Goal: Task Accomplishment & Management: Manage account settings

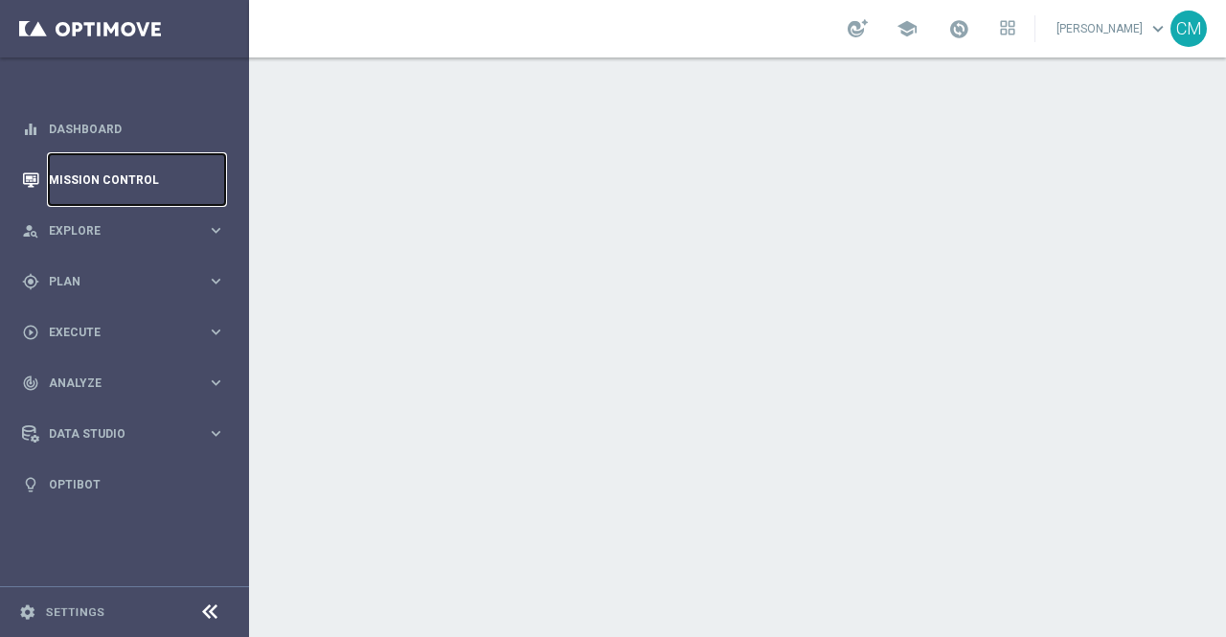
click at [90, 179] on link "Mission Control" at bounding box center [137, 179] width 176 height 51
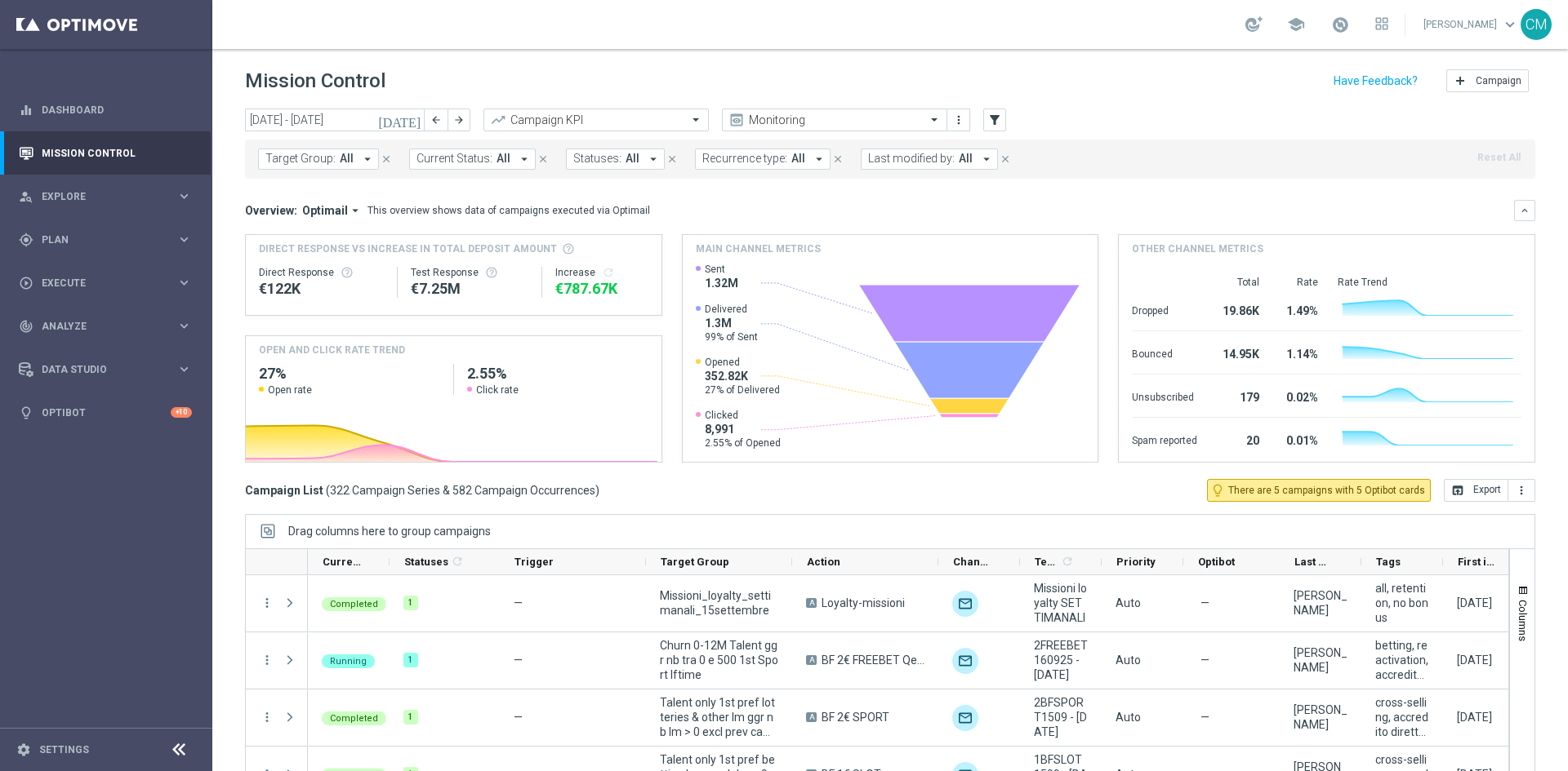
click at [411, 121] on icon "today" at bounding box center [401, 119] width 44 height 14
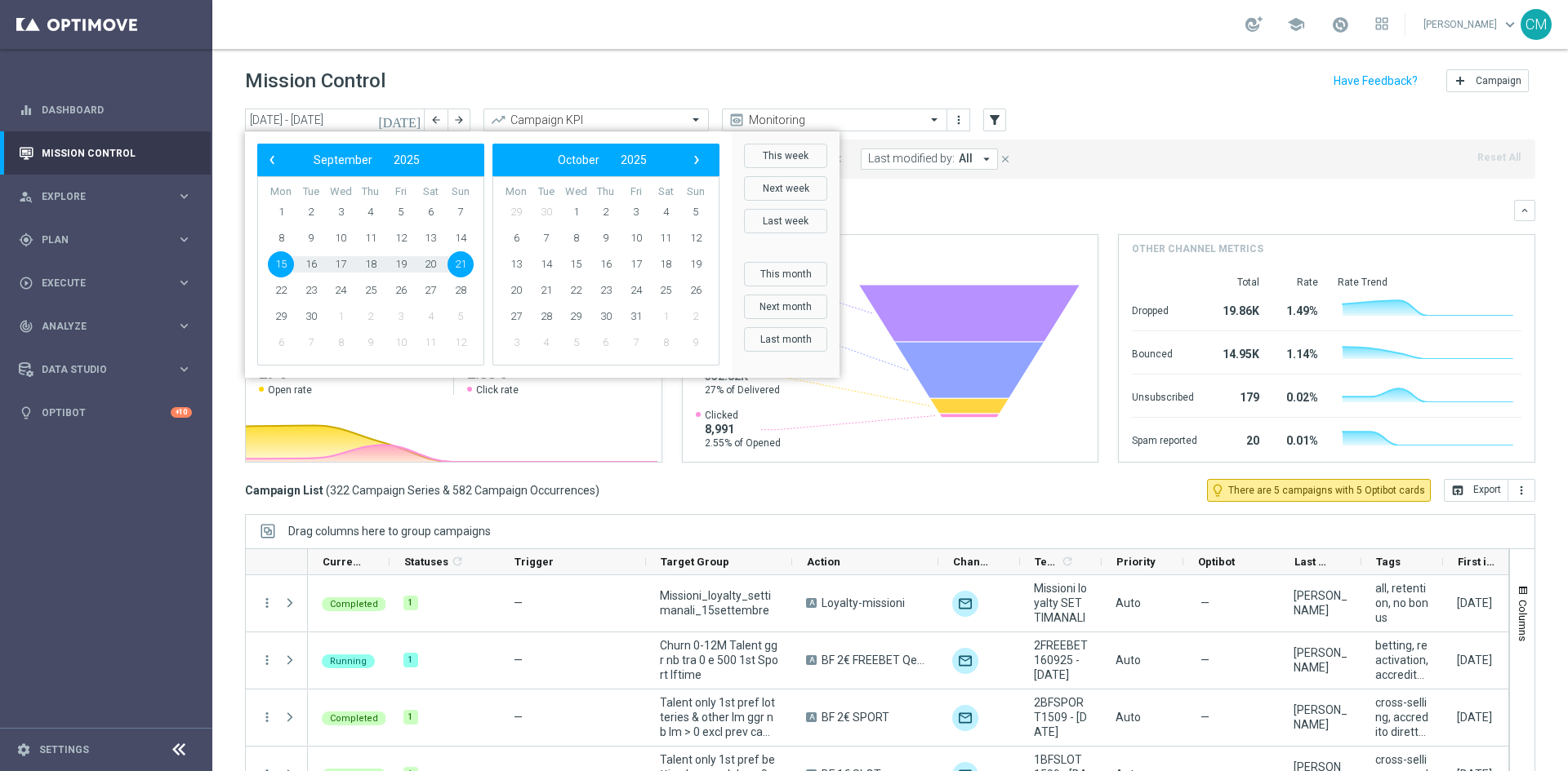
click at [293, 166] on bs-datepicker-navigation-view "‹ ​ September ​ 2025 ​ ›" at bounding box center [366, 159] width 210 height 21
click at [278, 164] on span "‹" at bounding box center [272, 159] width 21 height 21
click at [371, 291] on span "21" at bounding box center [371, 291] width 26 height 26
type input "21 Aug 2025 - 21 Aug 2025"
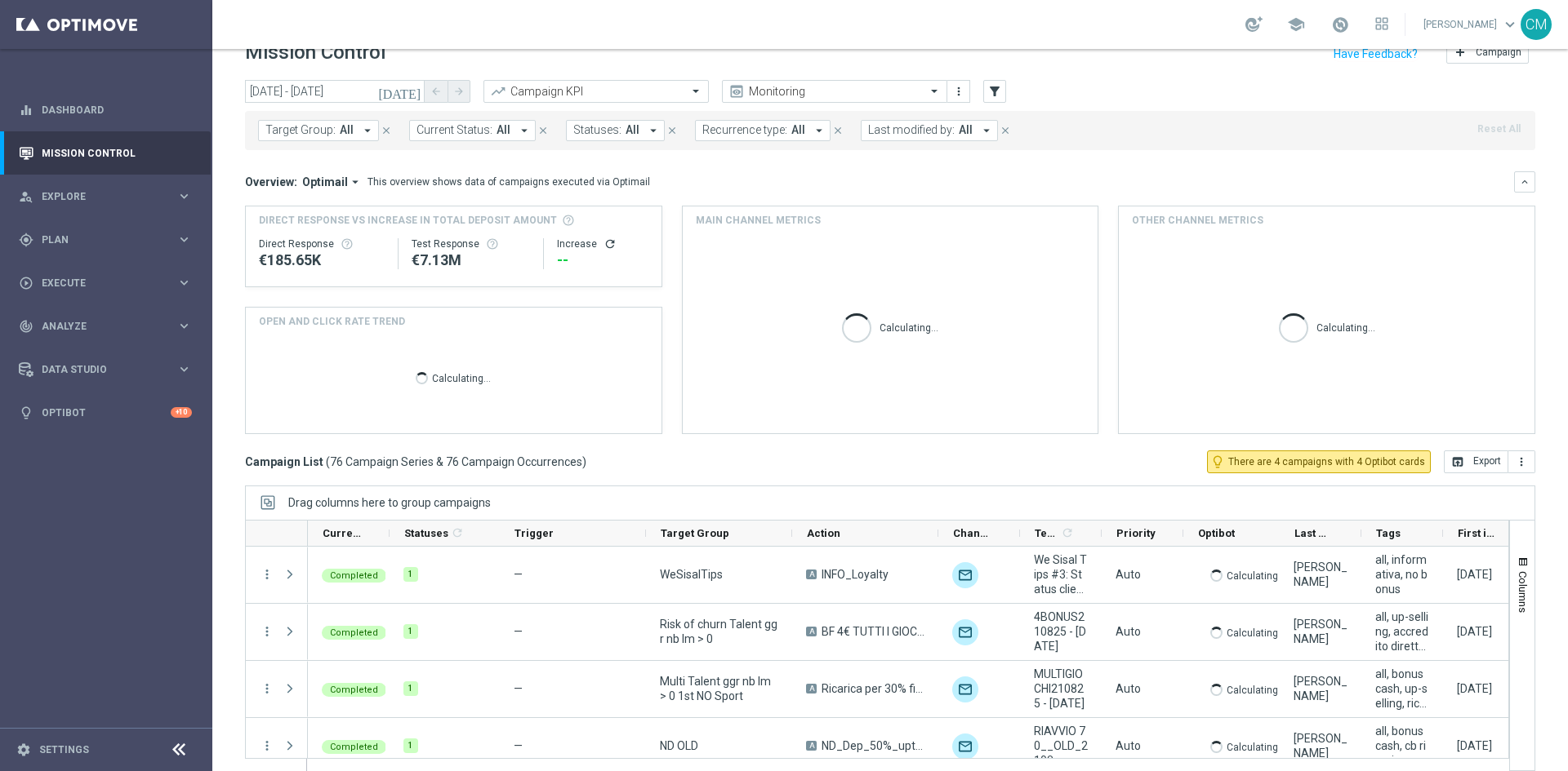
scroll to position [29, 0]
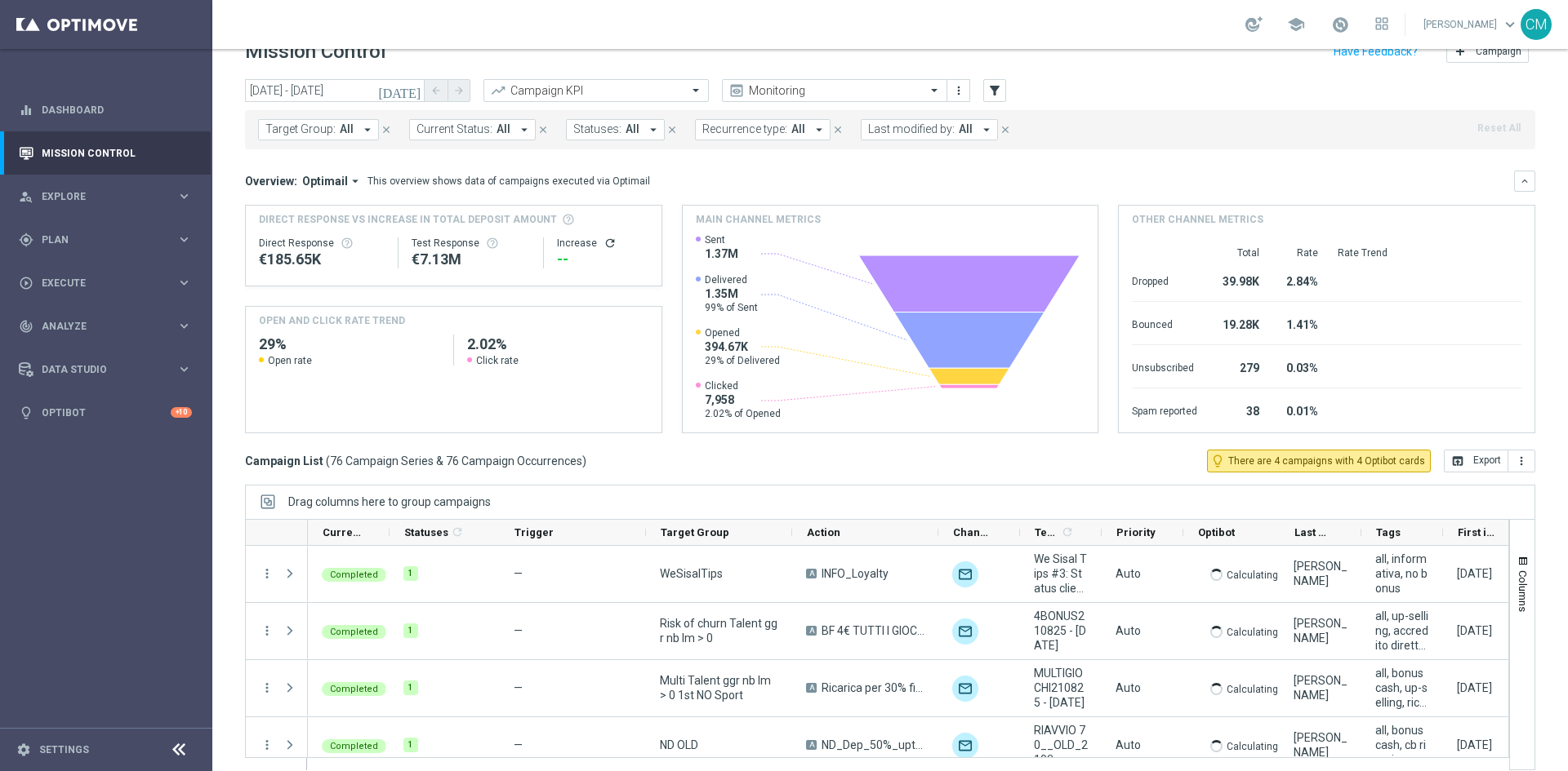
click at [901, 130] on span "Last modified by:" at bounding box center [912, 129] width 87 height 14
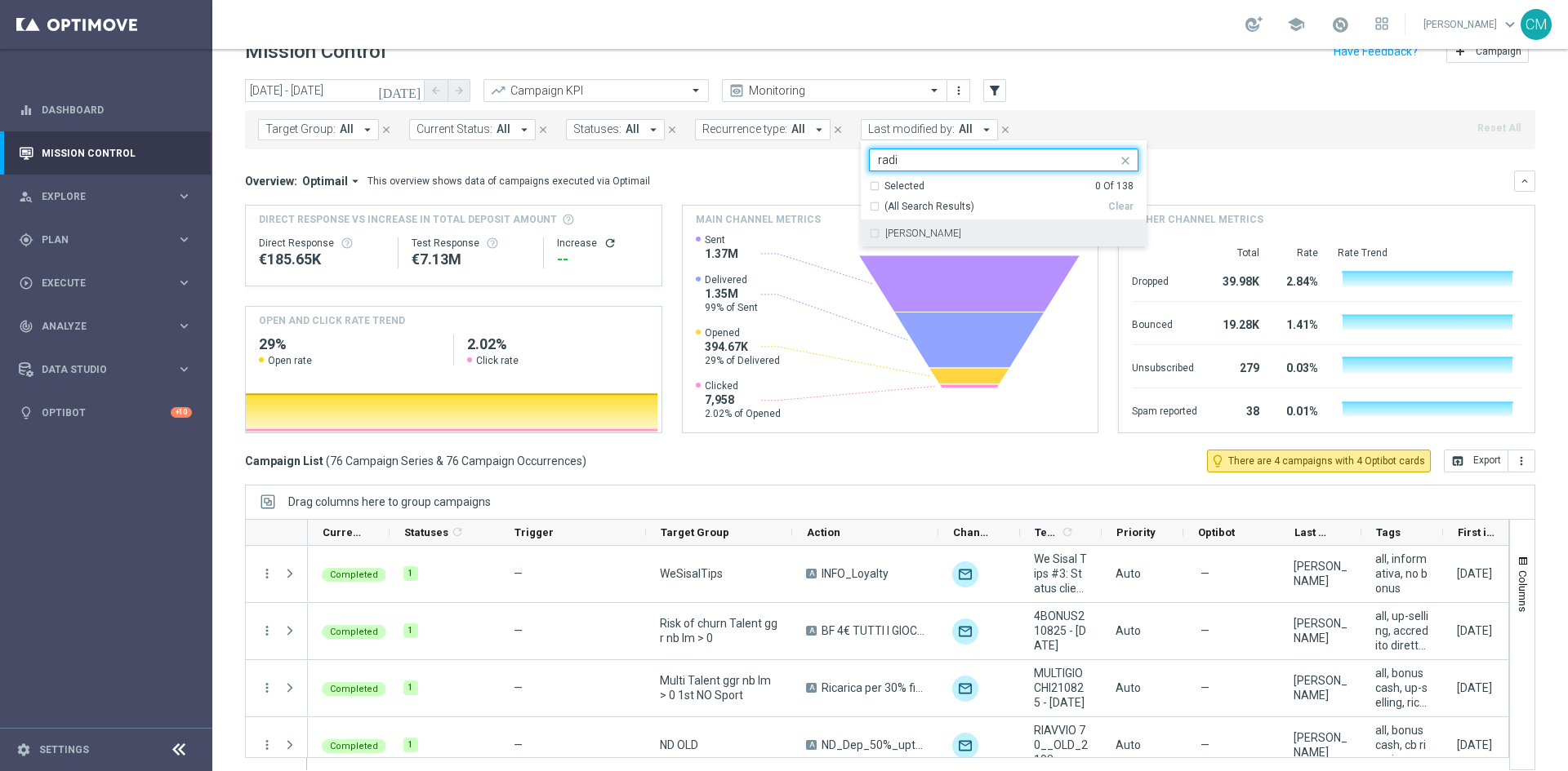
click at [966, 231] on div "radina yordanova" at bounding box center [1012, 233] width 253 height 9
type input "radi"
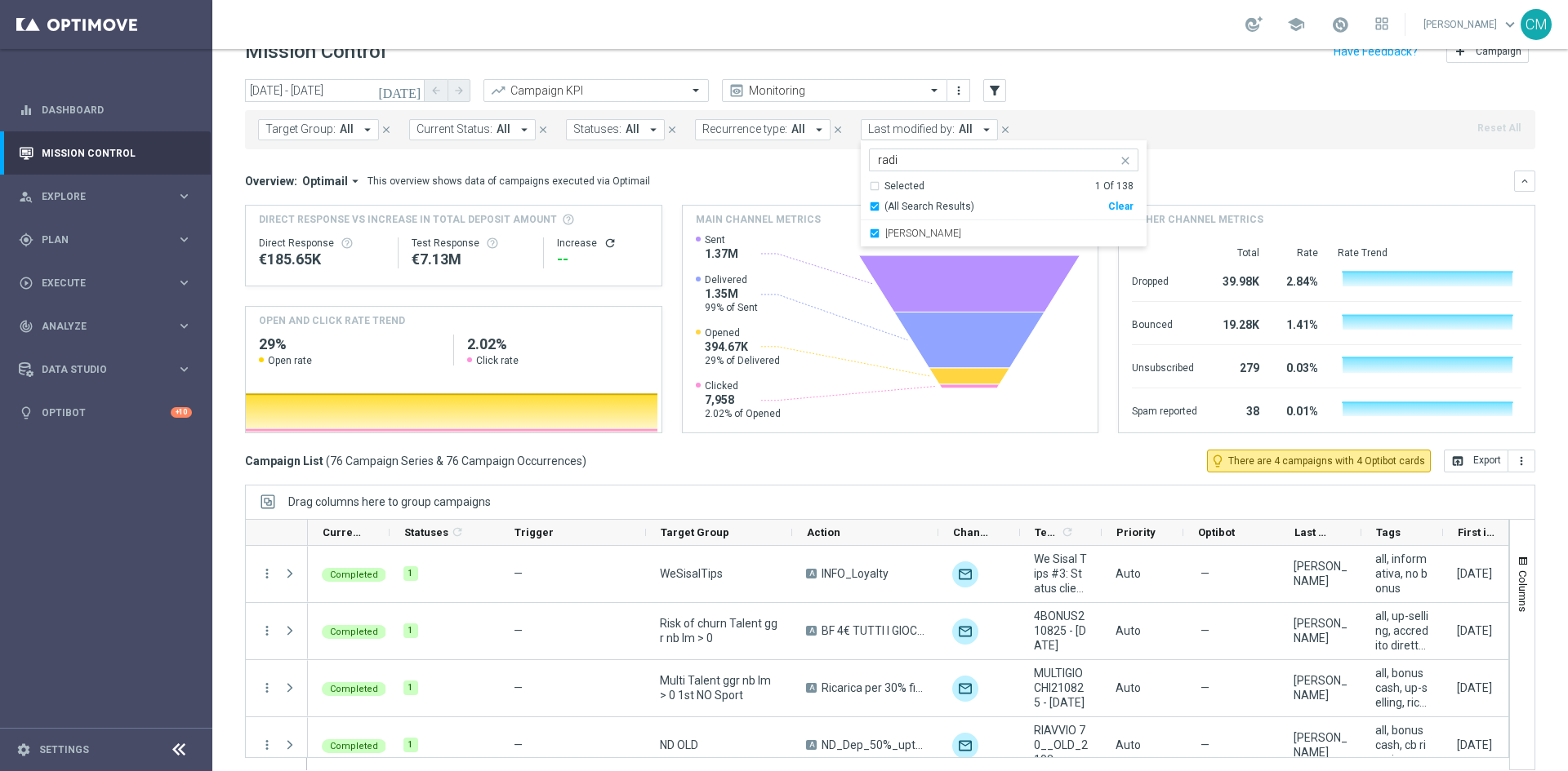
click at [1044, 162] on mini-dashboard "Overview: Optimail arrow_drop_down This overview shows data of campaigns execut…" at bounding box center [890, 299] width 1290 height 301
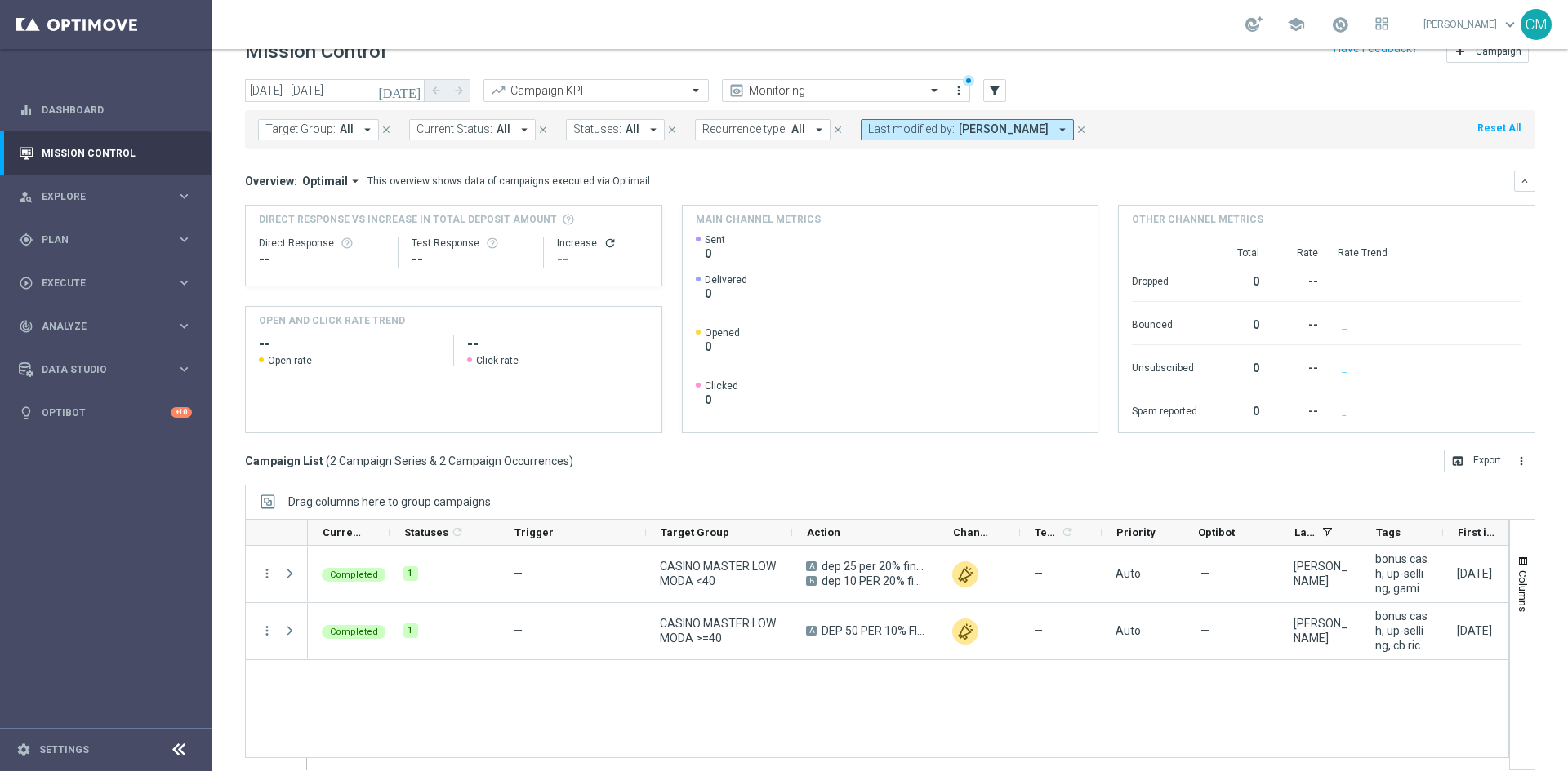
scroll to position [37, 0]
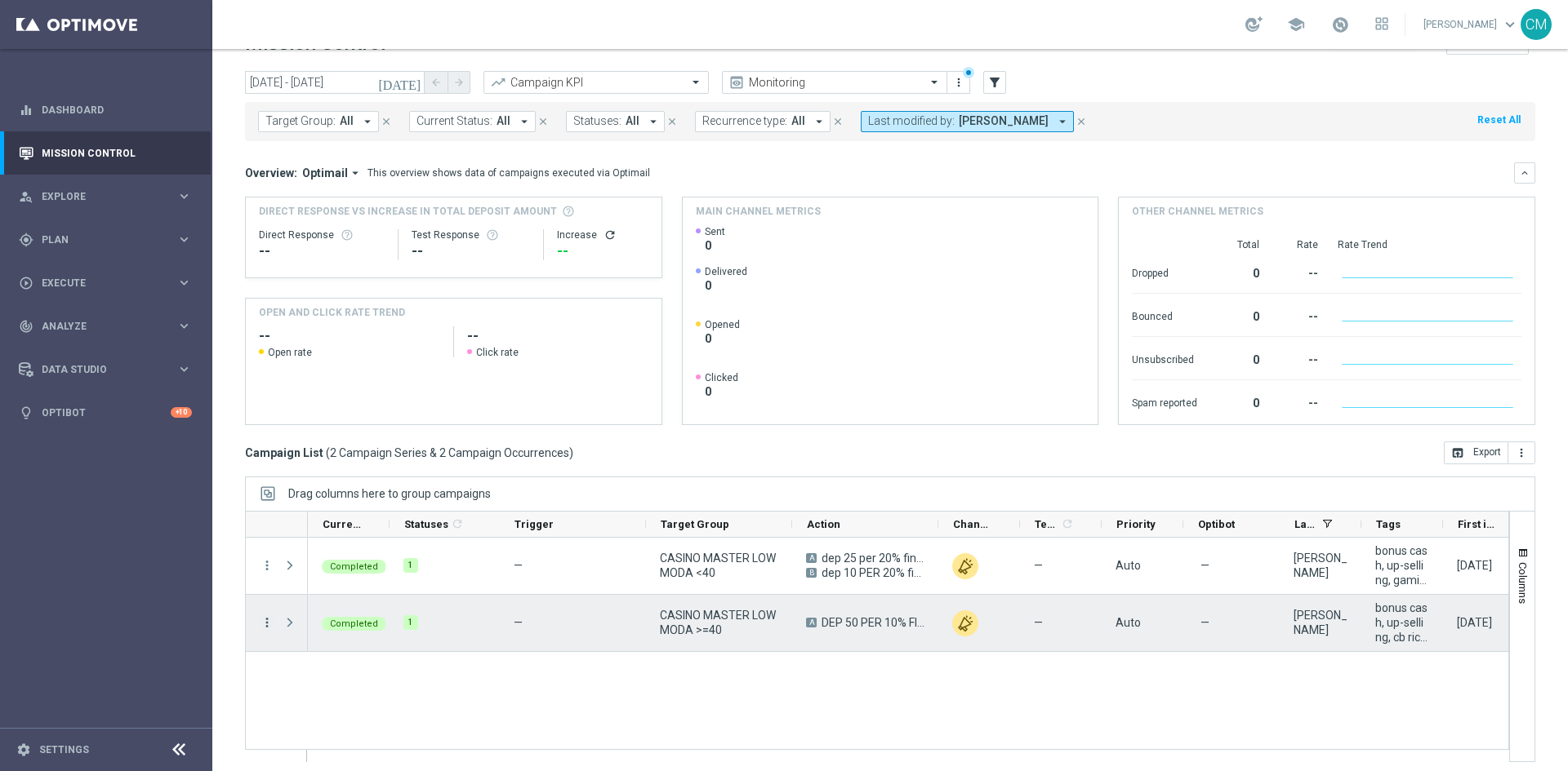
click at [267, 542] on icon "more_vert" at bounding box center [267, 622] width 14 height 14
click at [349, 534] on div "list Campaign Details show_chart Campaign Metrics send Channel Metrics" at bounding box center [366, 514] width 184 height 204
drag, startPoint x: 349, startPoint y: 532, endPoint x: 341, endPoint y: 535, distance: 8.5
click at [341, 535] on div "list Campaign Details show_chart Campaign Metrics send Channel Metrics" at bounding box center [366, 514] width 184 height 204
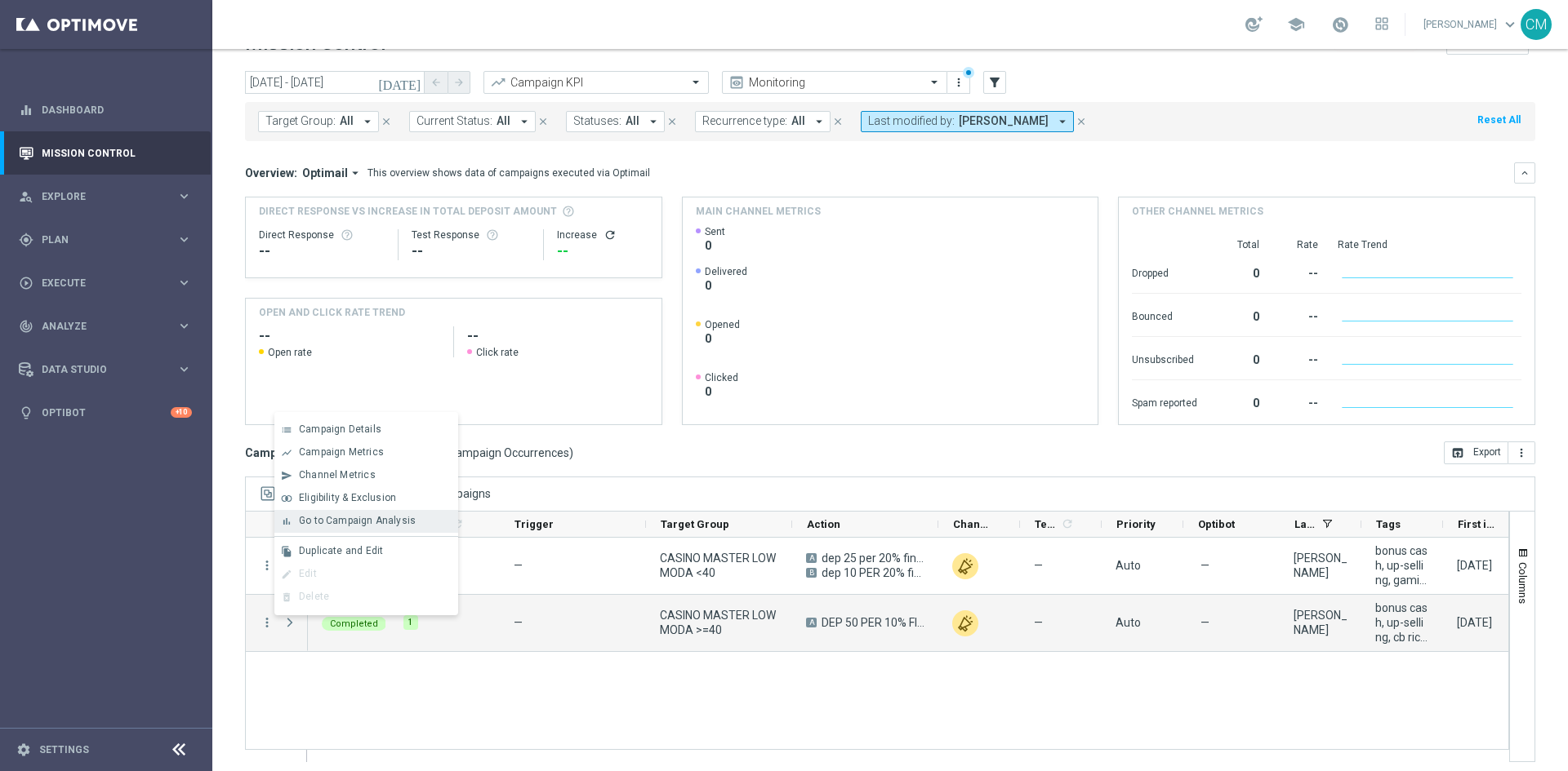
click at [348, 525] on span "Go to Campaign Analysis" at bounding box center [357, 521] width 117 height 11
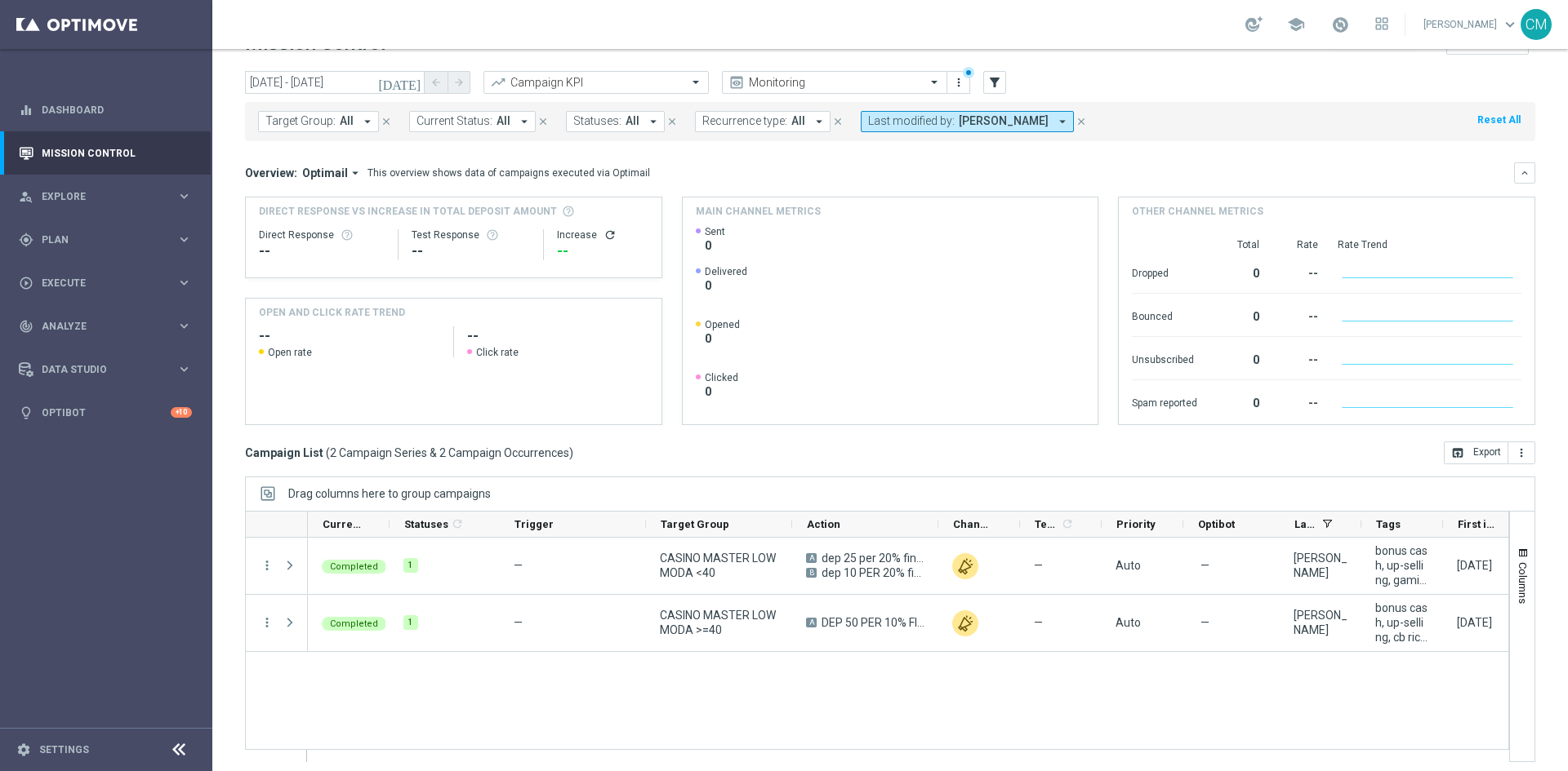
click at [417, 78] on icon "today" at bounding box center [401, 82] width 44 height 14
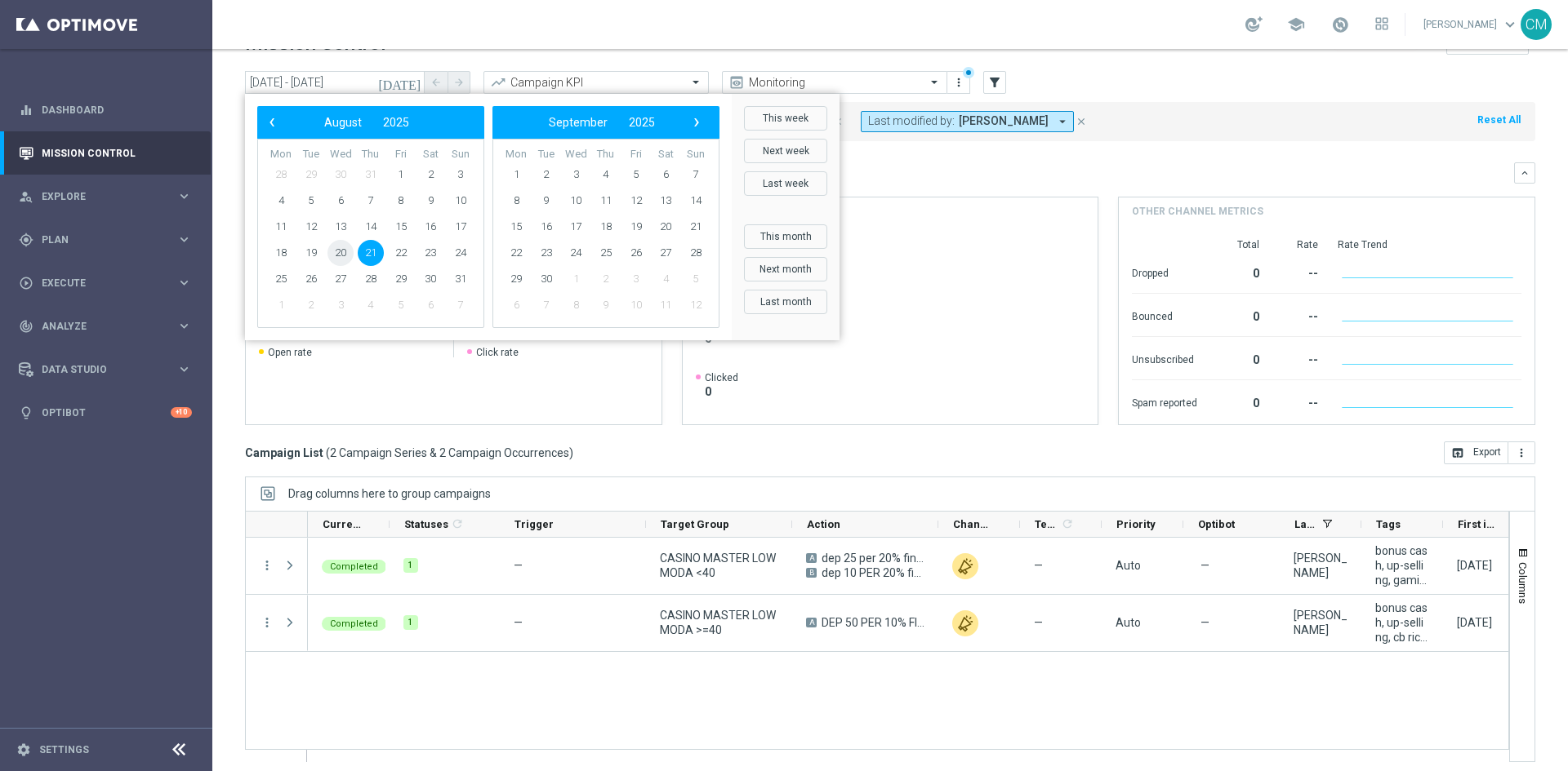
click at [348, 255] on span "20" at bounding box center [340, 253] width 26 height 26
type input "20 Aug 2025 - 20 Aug 2025"
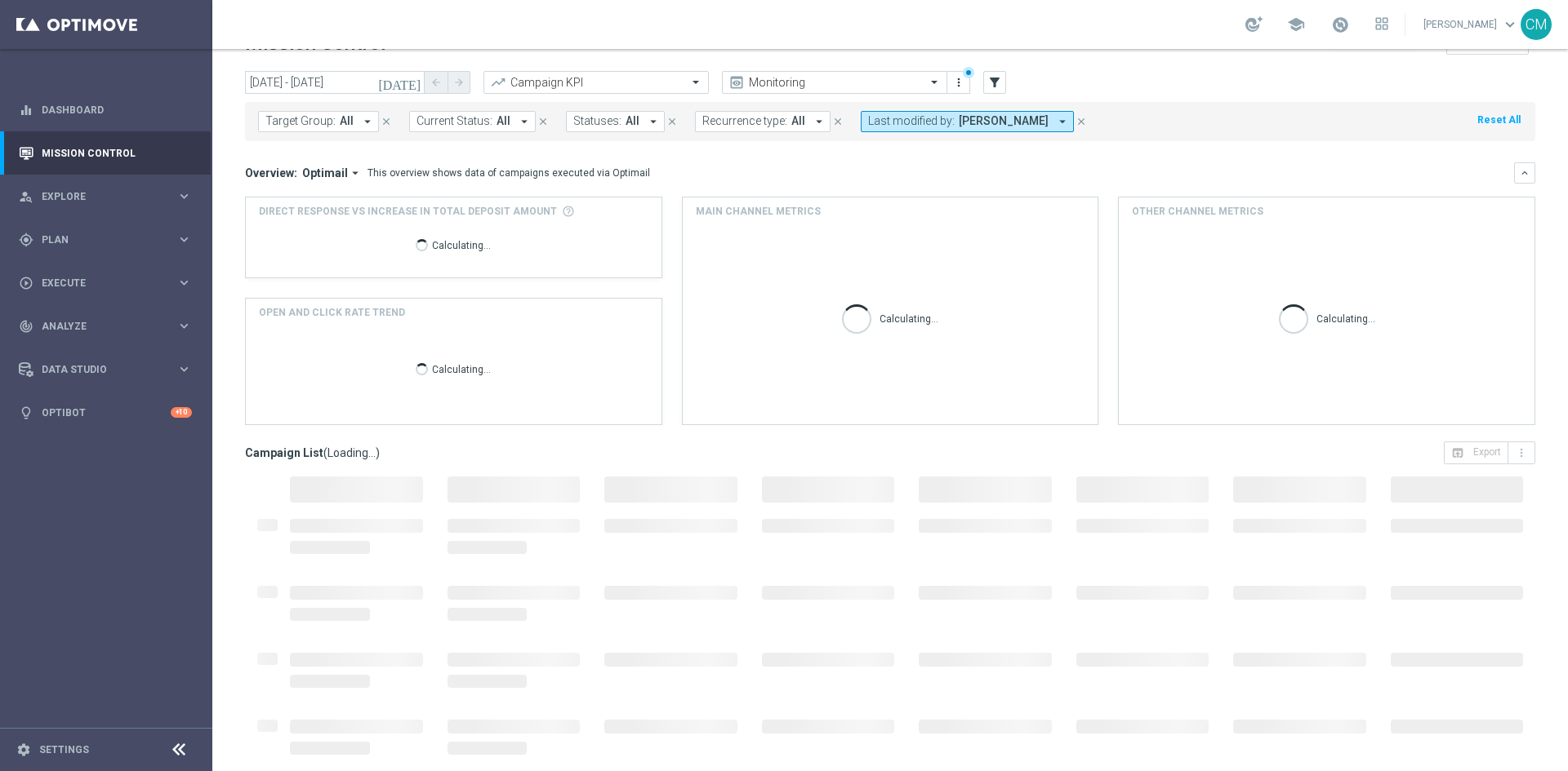
click at [932, 118] on span "Last modified by:" at bounding box center [912, 121] width 87 height 14
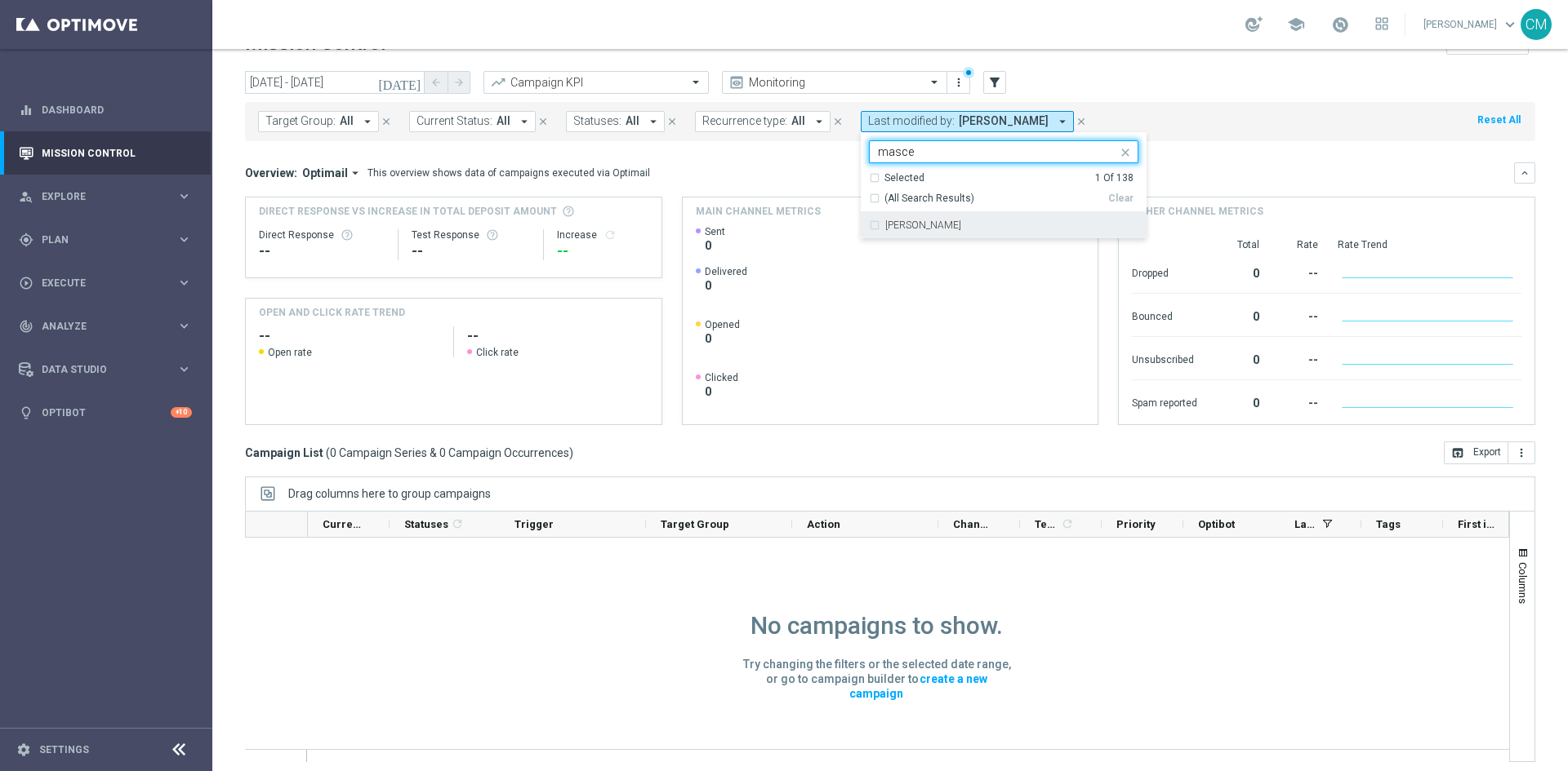
click at [969, 226] on div "[PERSON_NAME]" at bounding box center [1012, 225] width 253 height 9
type input "masce"
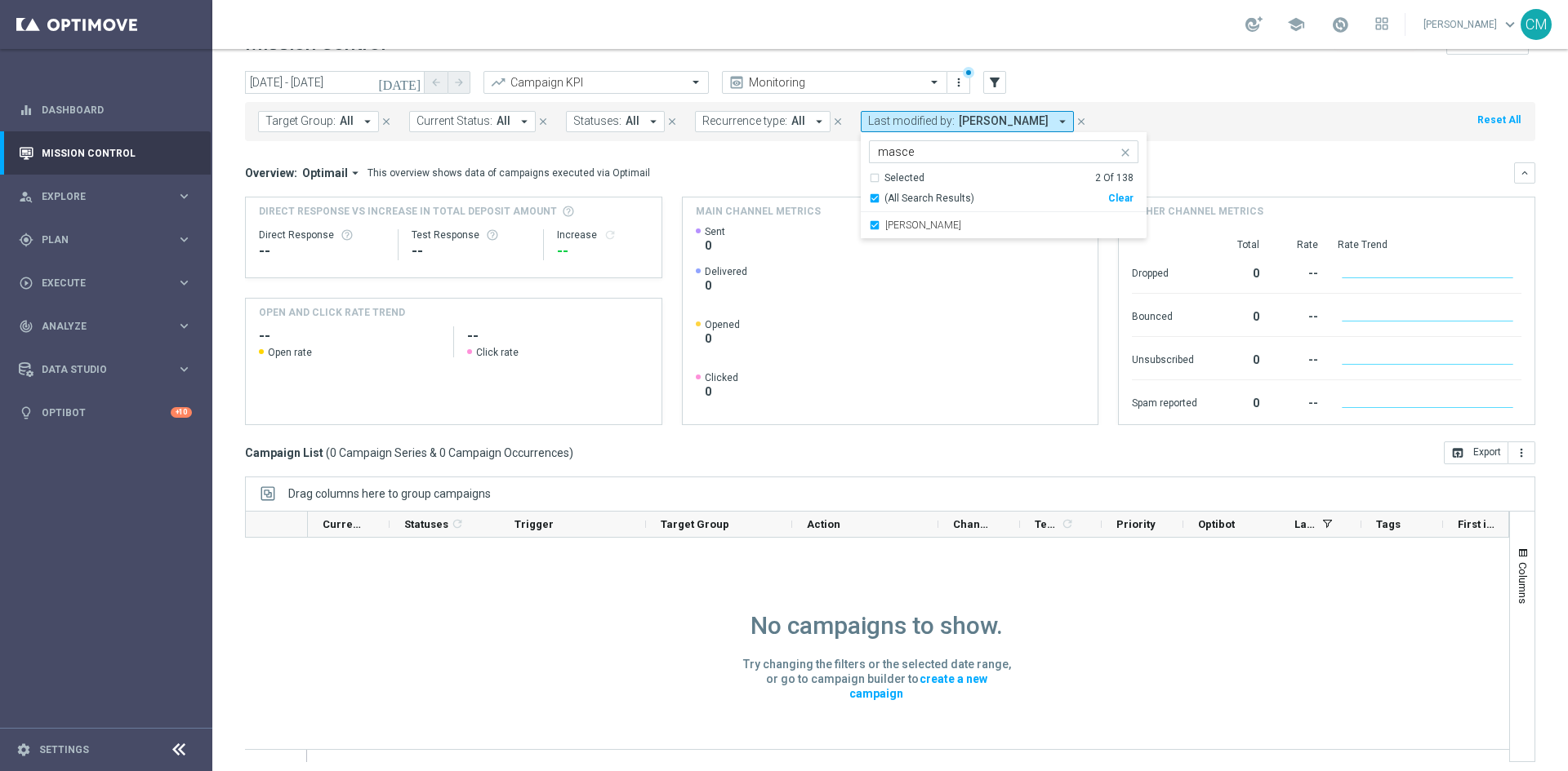
click at [1044, 55] on div "Mission Control add Campaign" at bounding box center [890, 43] width 1290 height 32
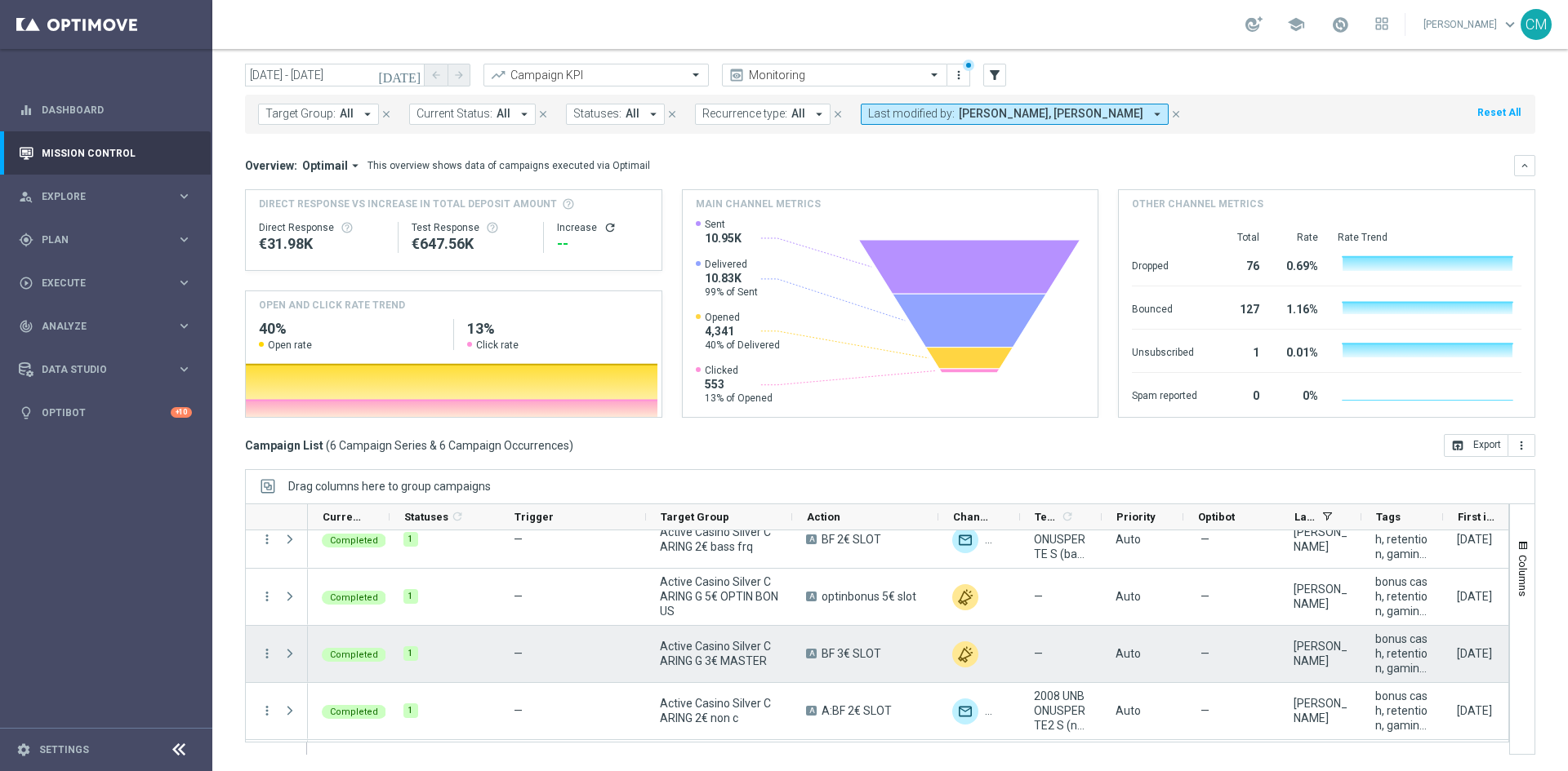
scroll to position [17, 0]
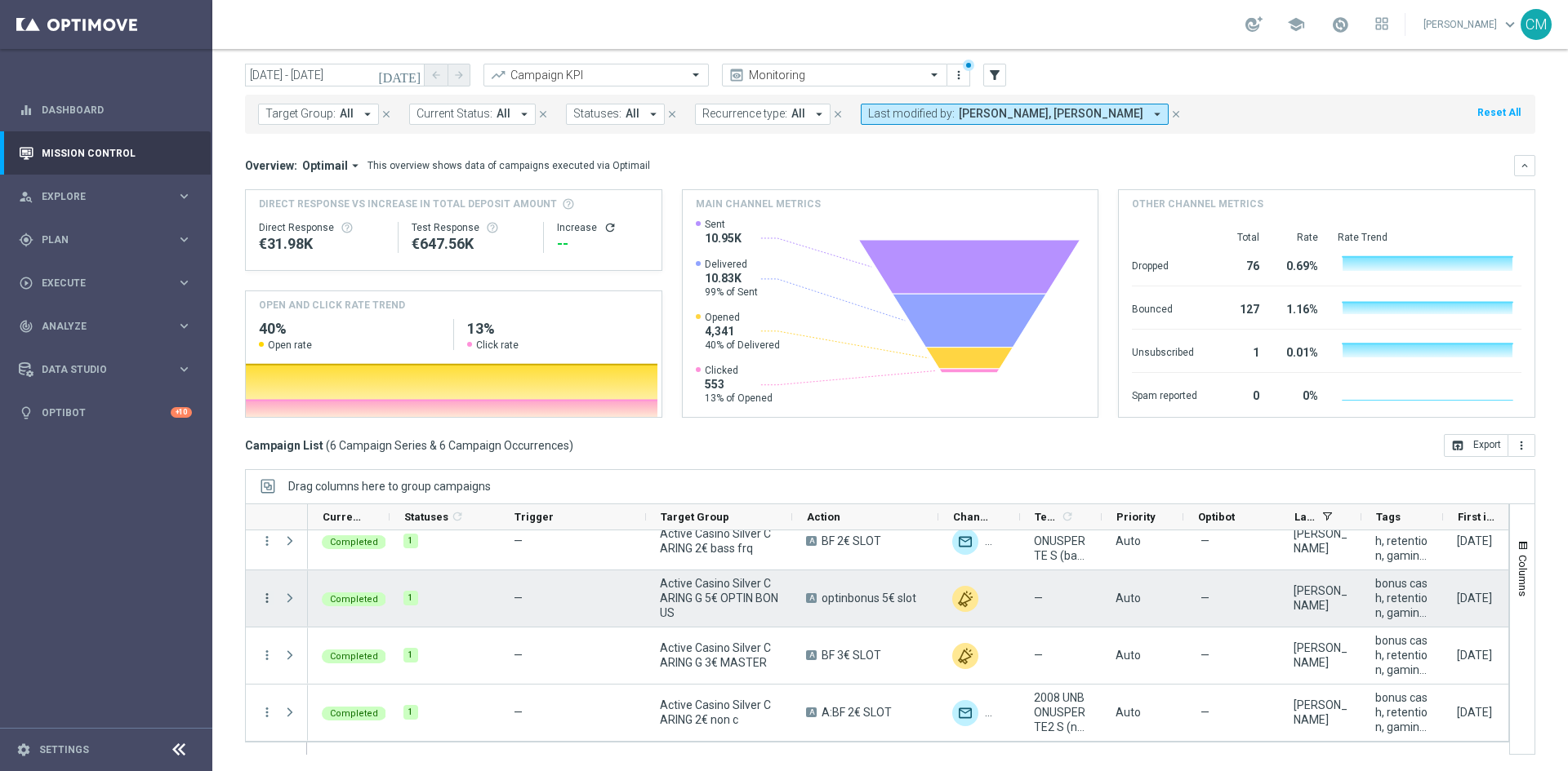
click at [262, 542] on icon "more_vert" at bounding box center [267, 598] width 14 height 14
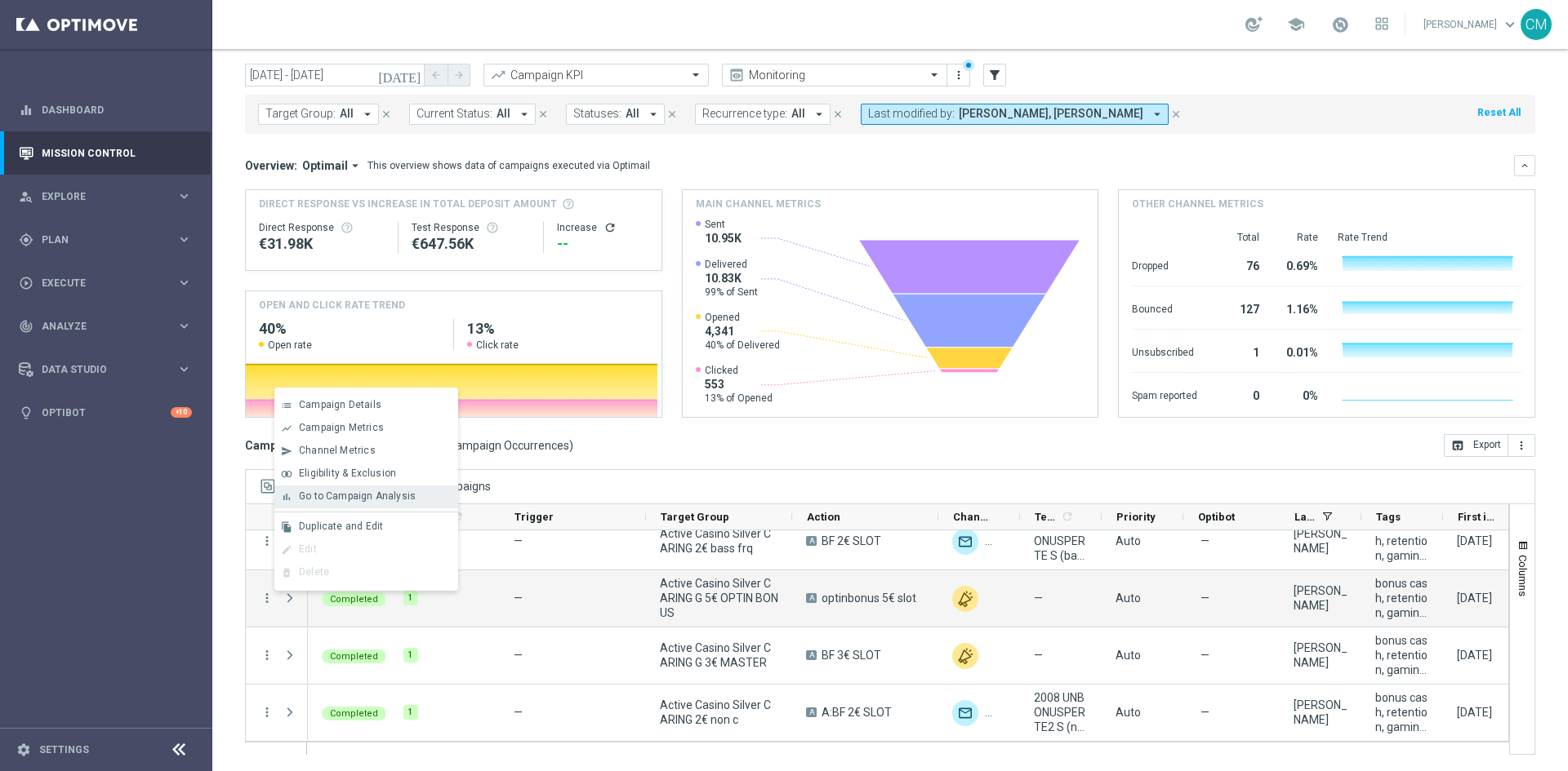
click at [327, 508] on div "bar_chart Go to Campaign Analysis" at bounding box center [366, 497] width 184 height 23
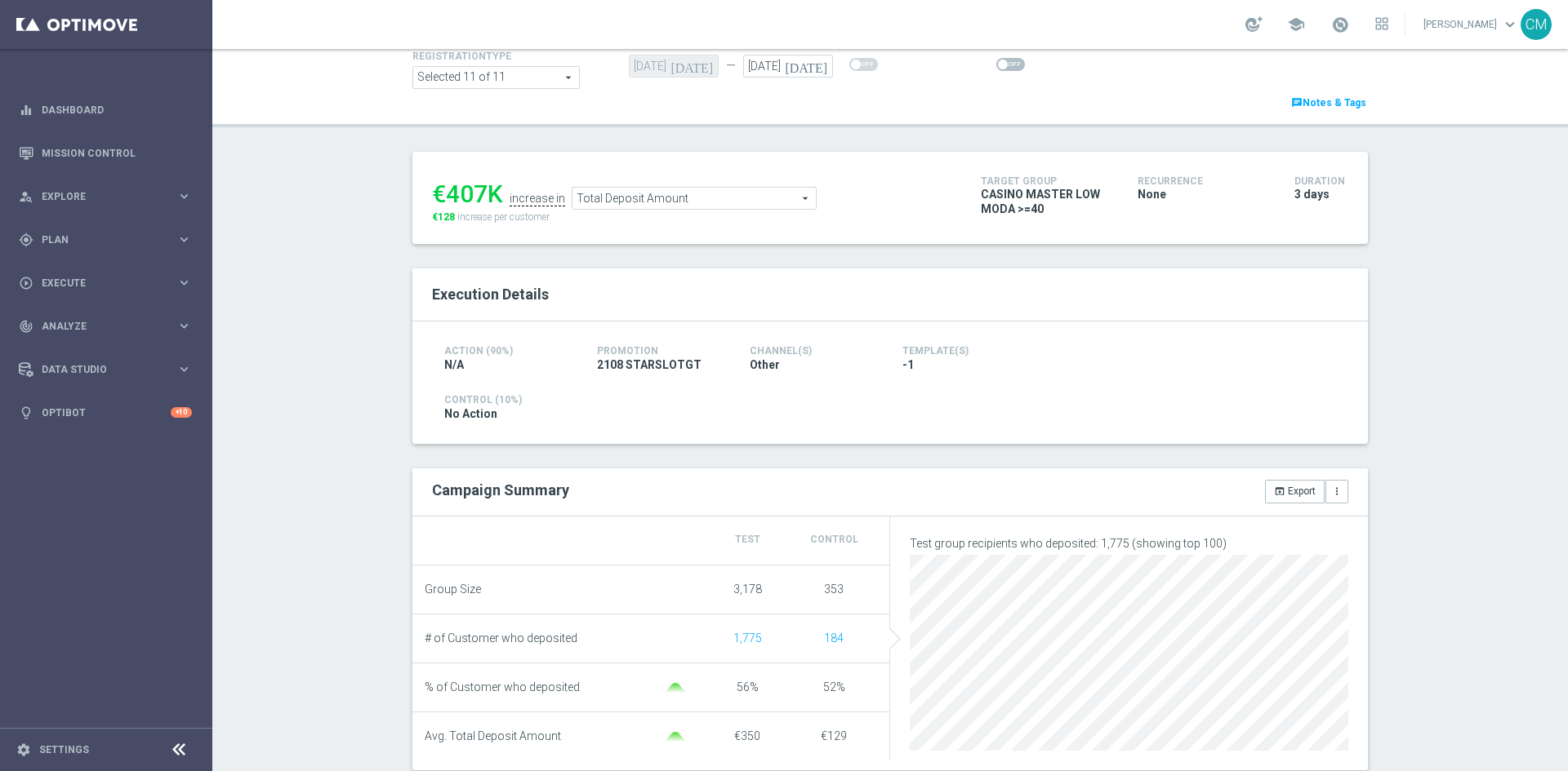
scroll to position [95, 0]
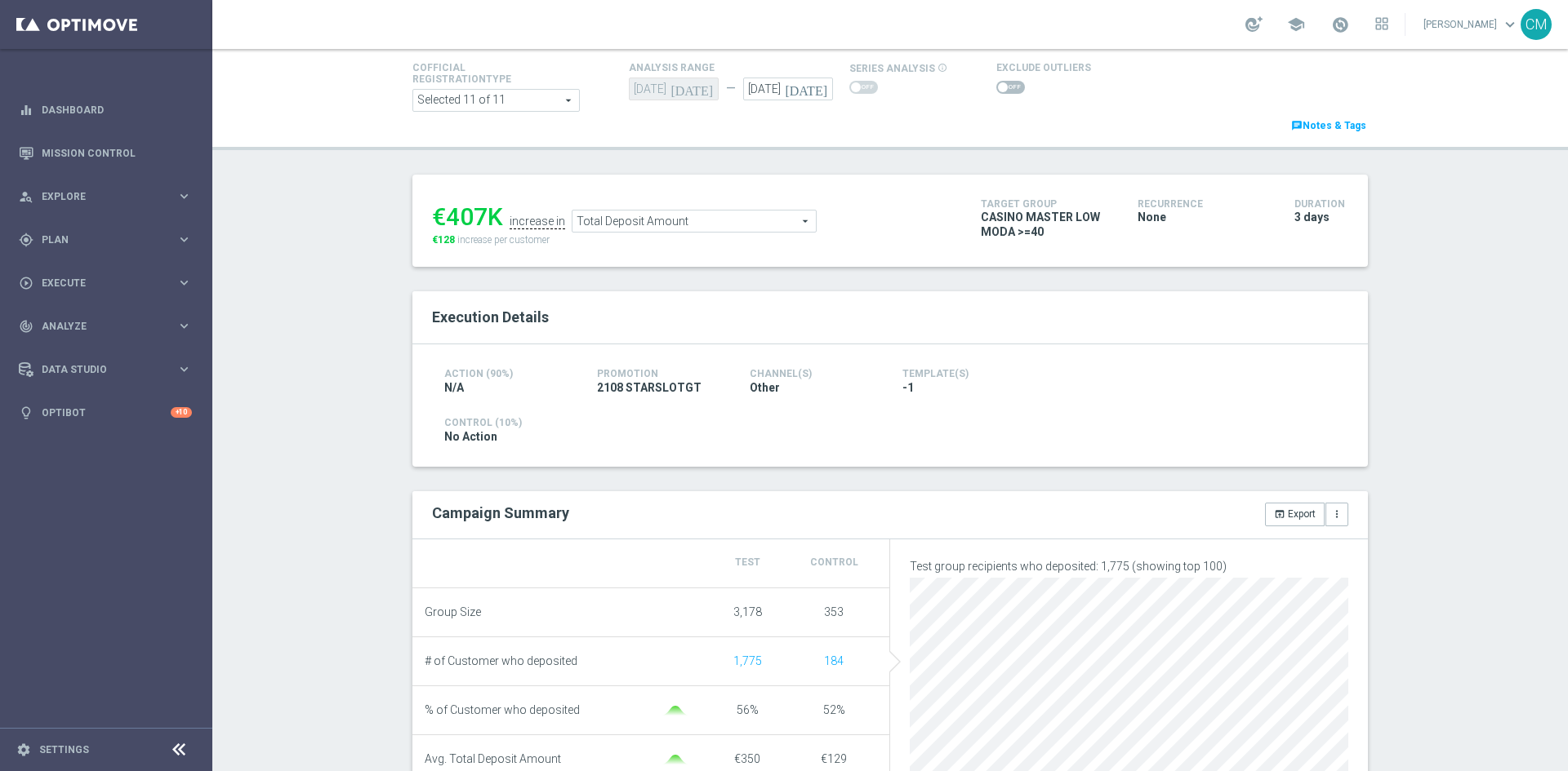
click at [643, 210] on div "Total Deposit Amount Total Deposit Amount arrow_drop_down search" at bounding box center [694, 221] width 245 height 23
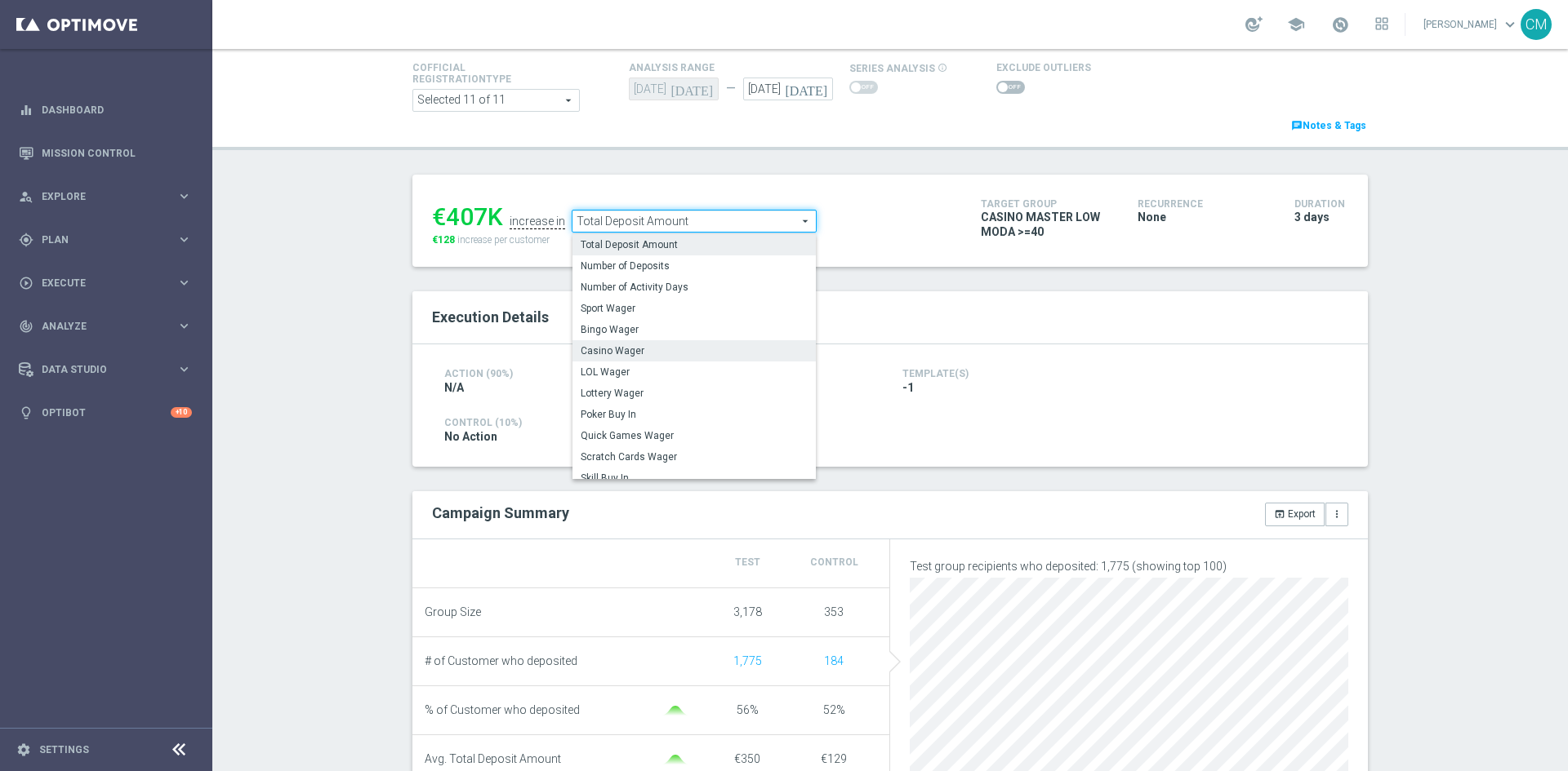
click at [643, 349] on span "Casino Wager" at bounding box center [694, 350] width 227 height 13
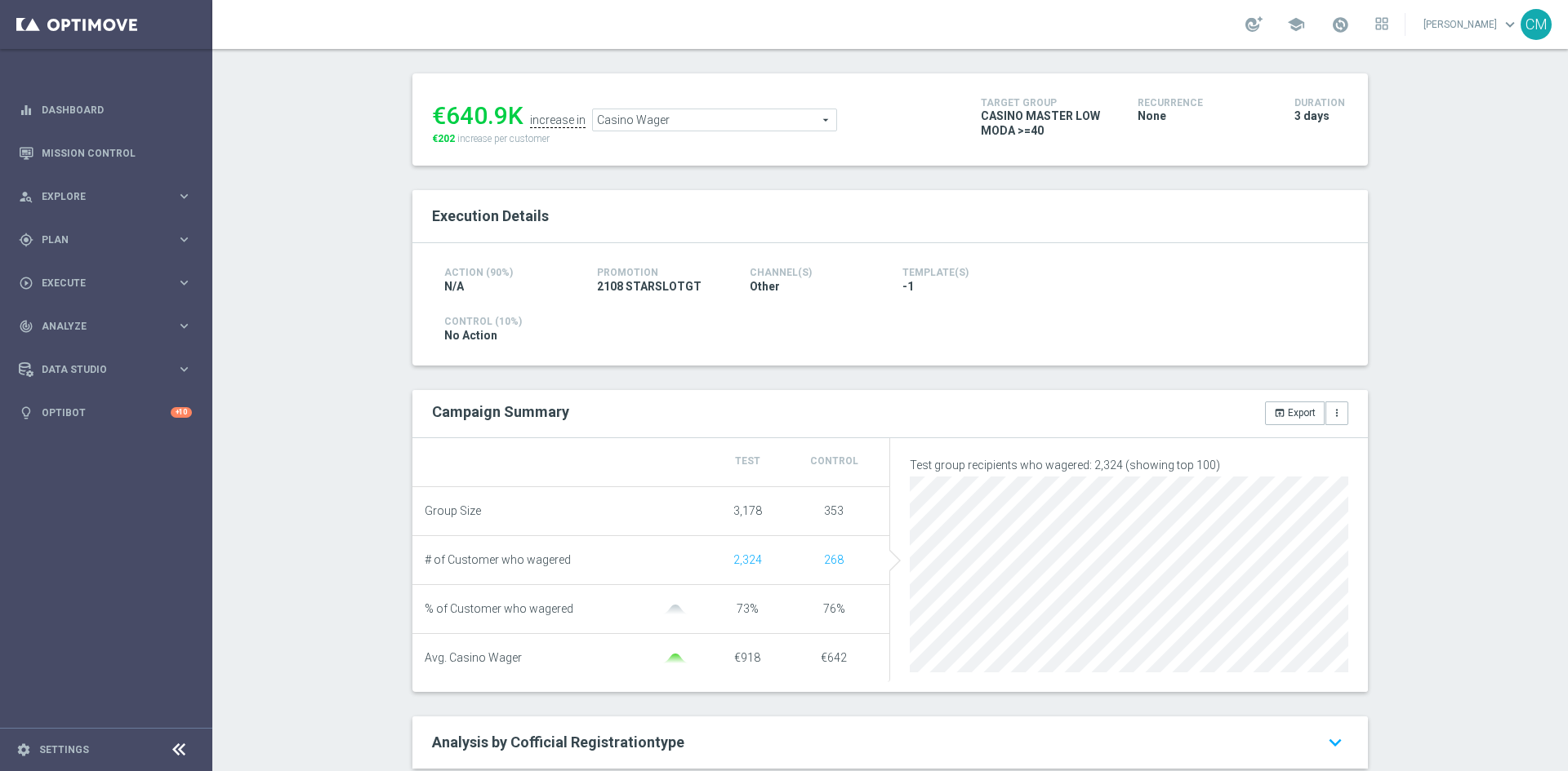
scroll to position [187, 0]
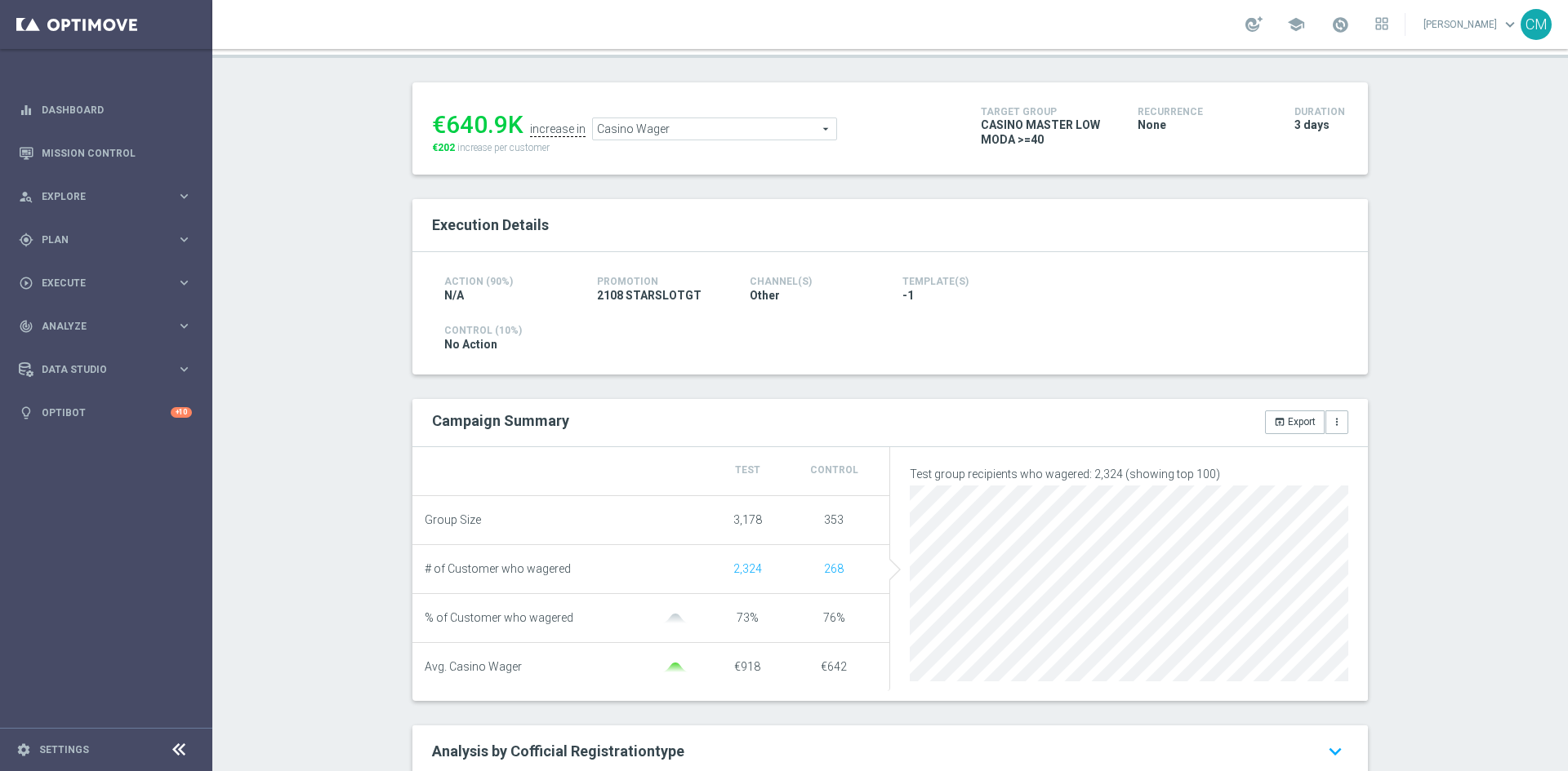
click at [695, 126] on span "Casino Wager" at bounding box center [715, 129] width 244 height 21
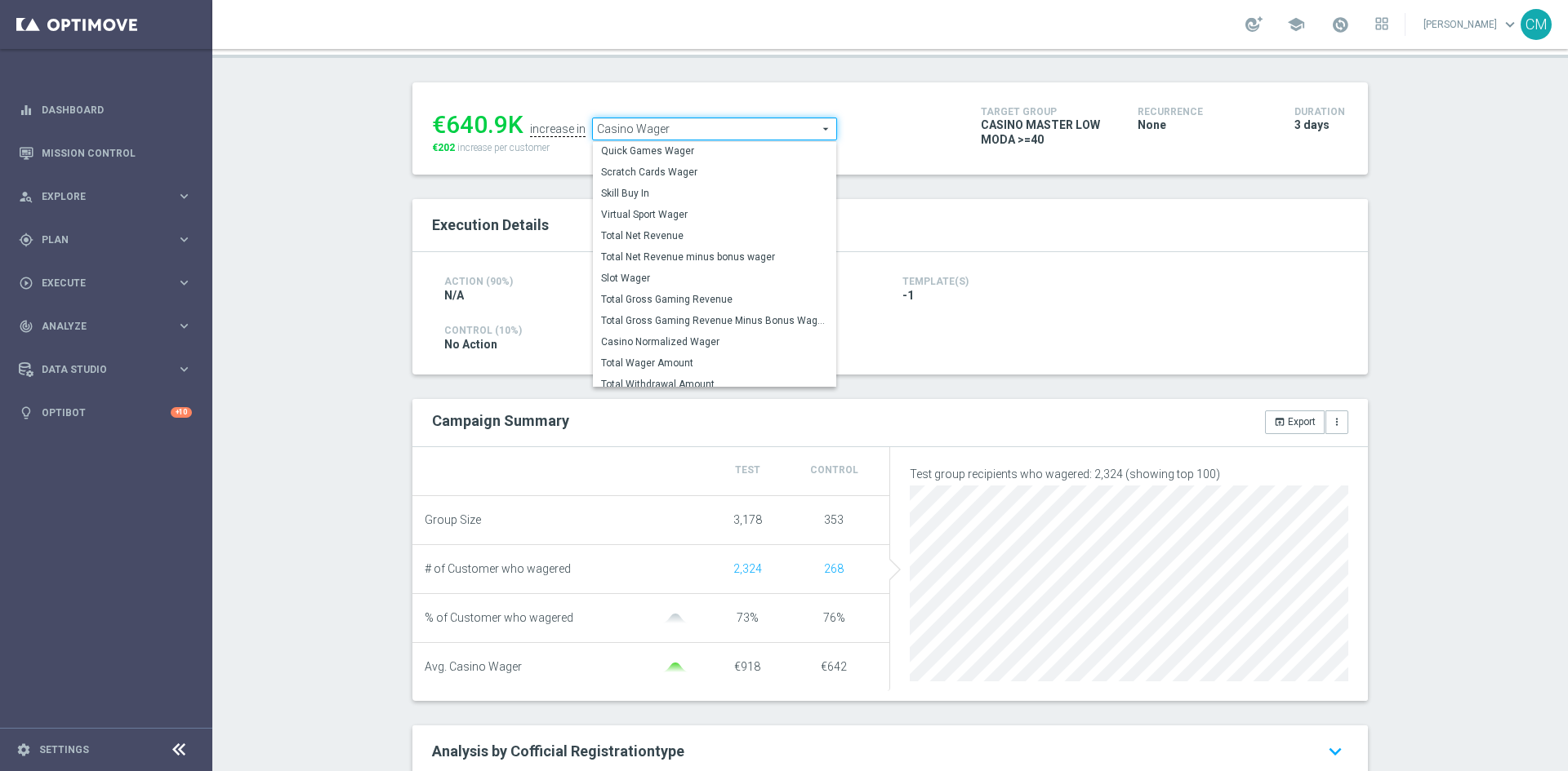
scroll to position [186, 0]
click at [719, 316] on span "Total Gross Gaming Revenue Minus Bonus Wagared" at bounding box center [714, 319] width 227 height 13
type input "Total Gross Gaming Revenue Minus Bonus Wagared"
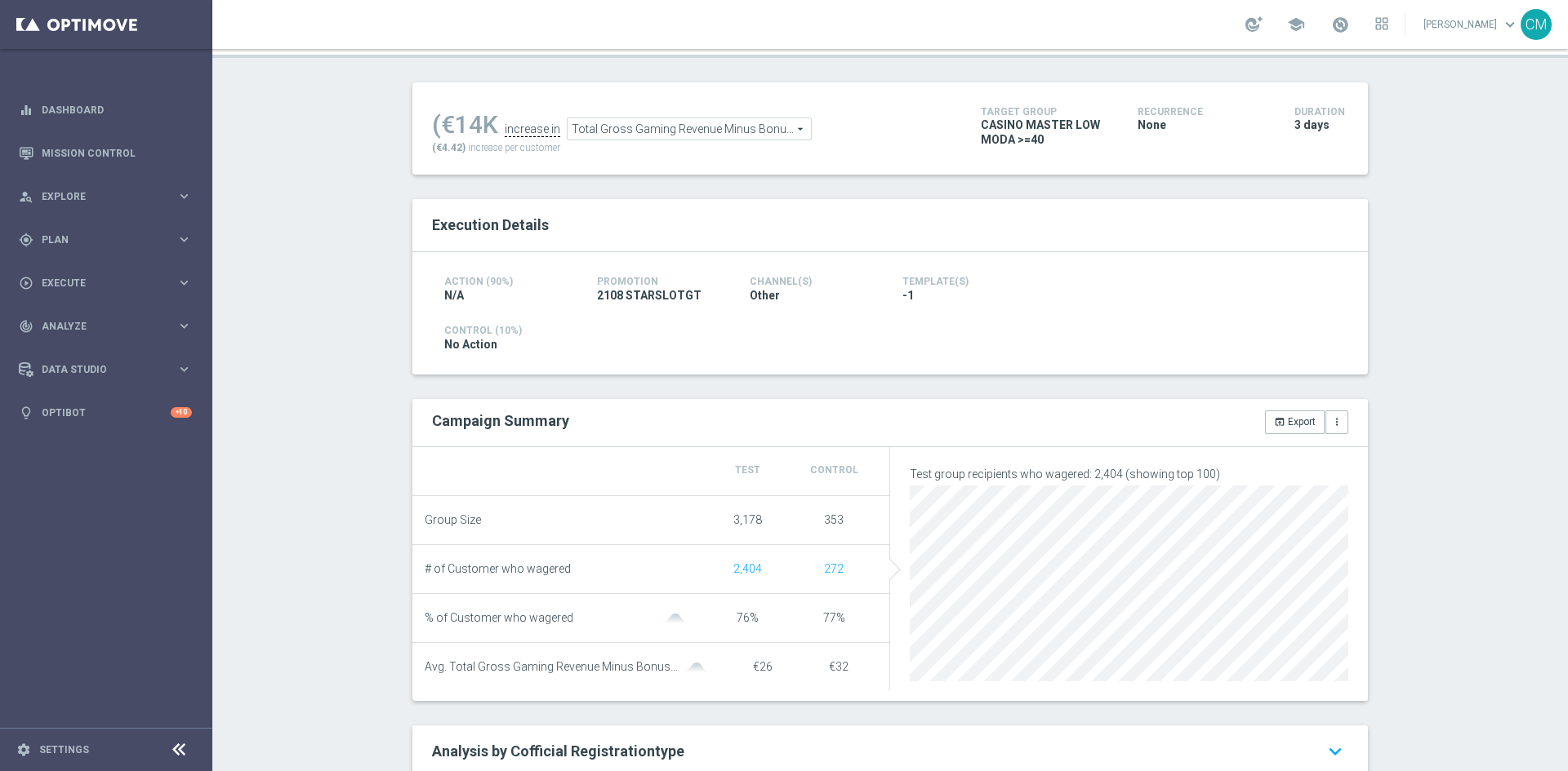
scroll to position [121, 0]
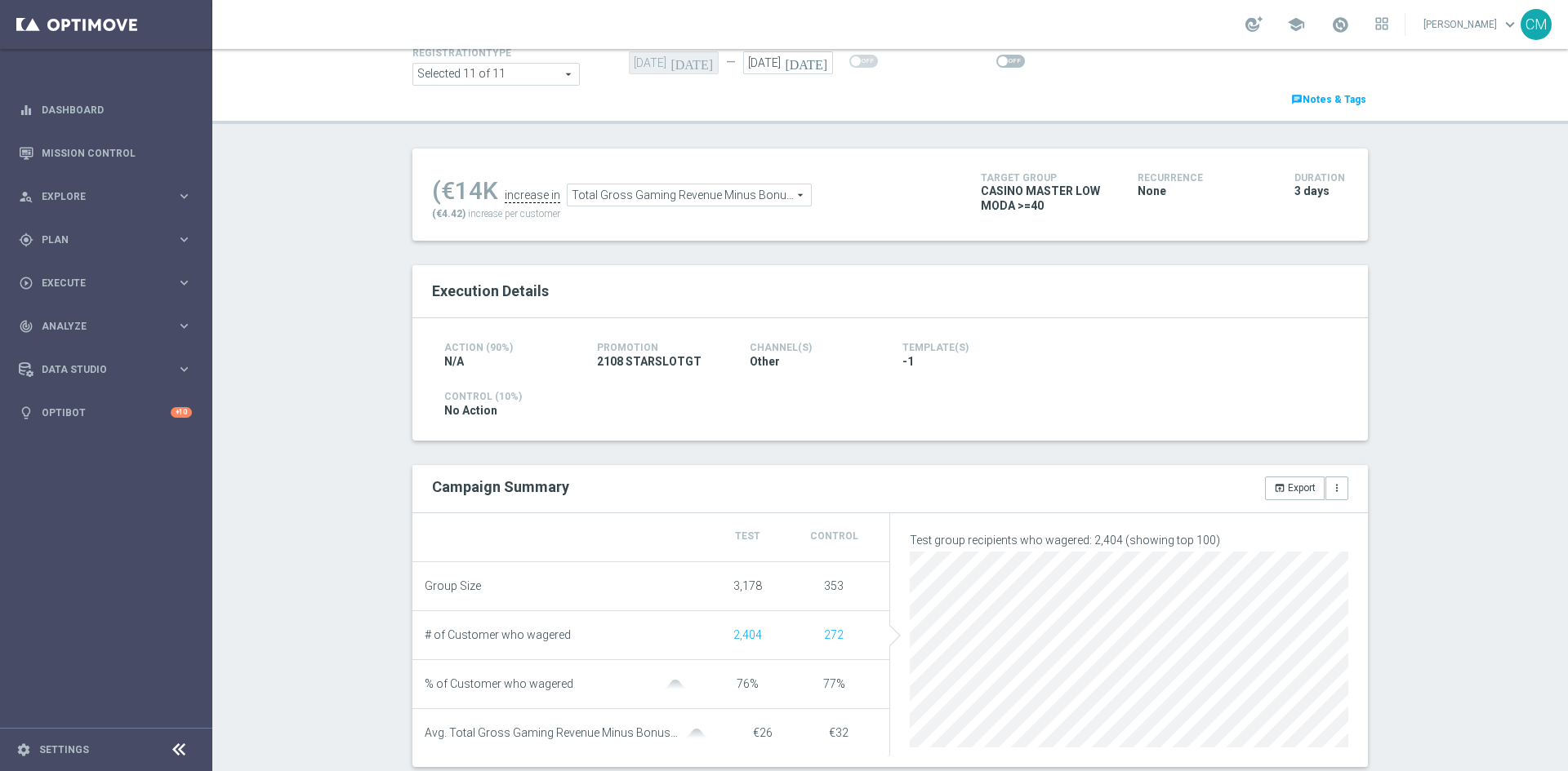
click at [816, 66] on icon "today" at bounding box center [809, 60] width 49 height 18
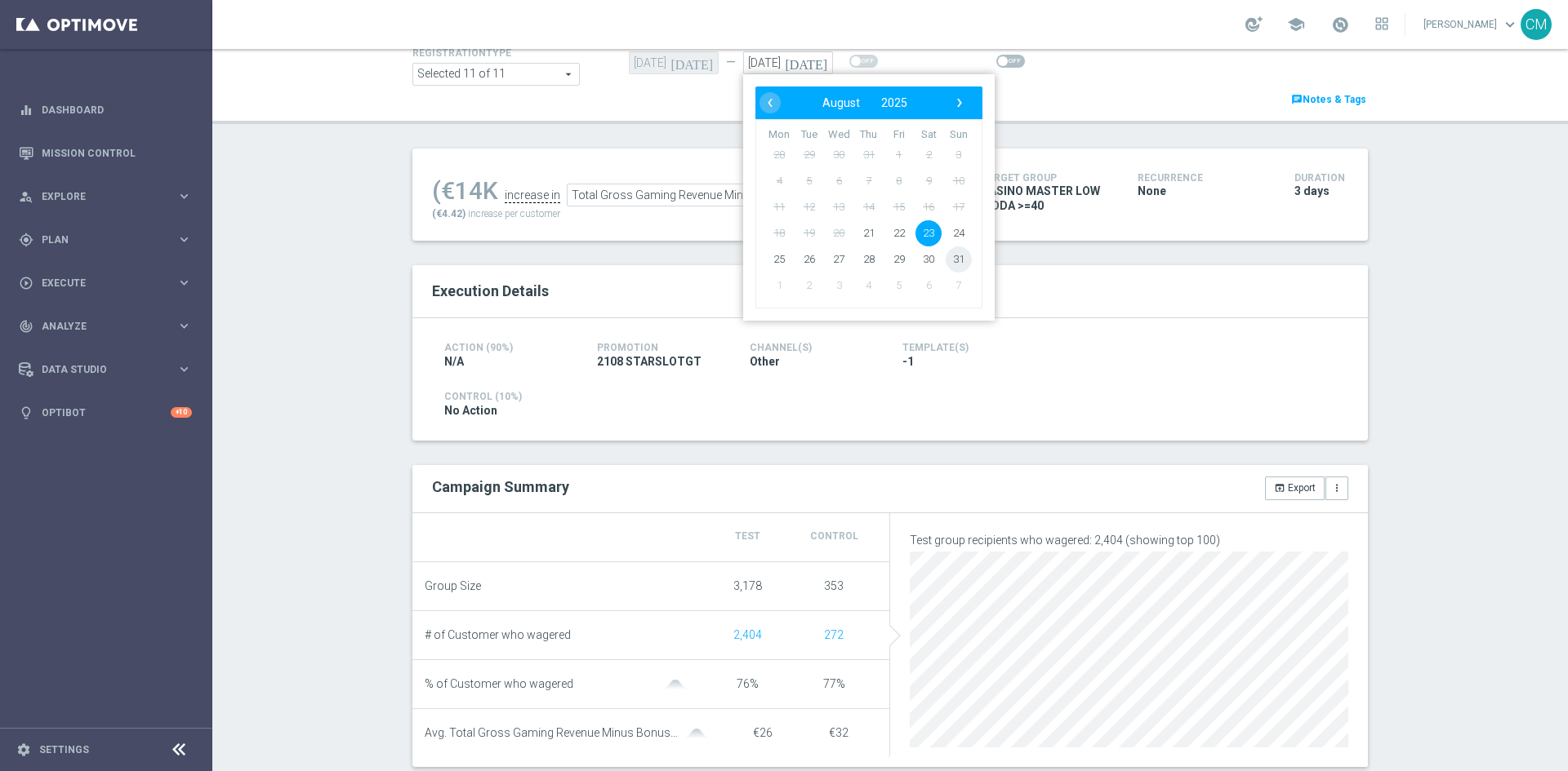
click at [951, 263] on span "31" at bounding box center [959, 259] width 26 height 26
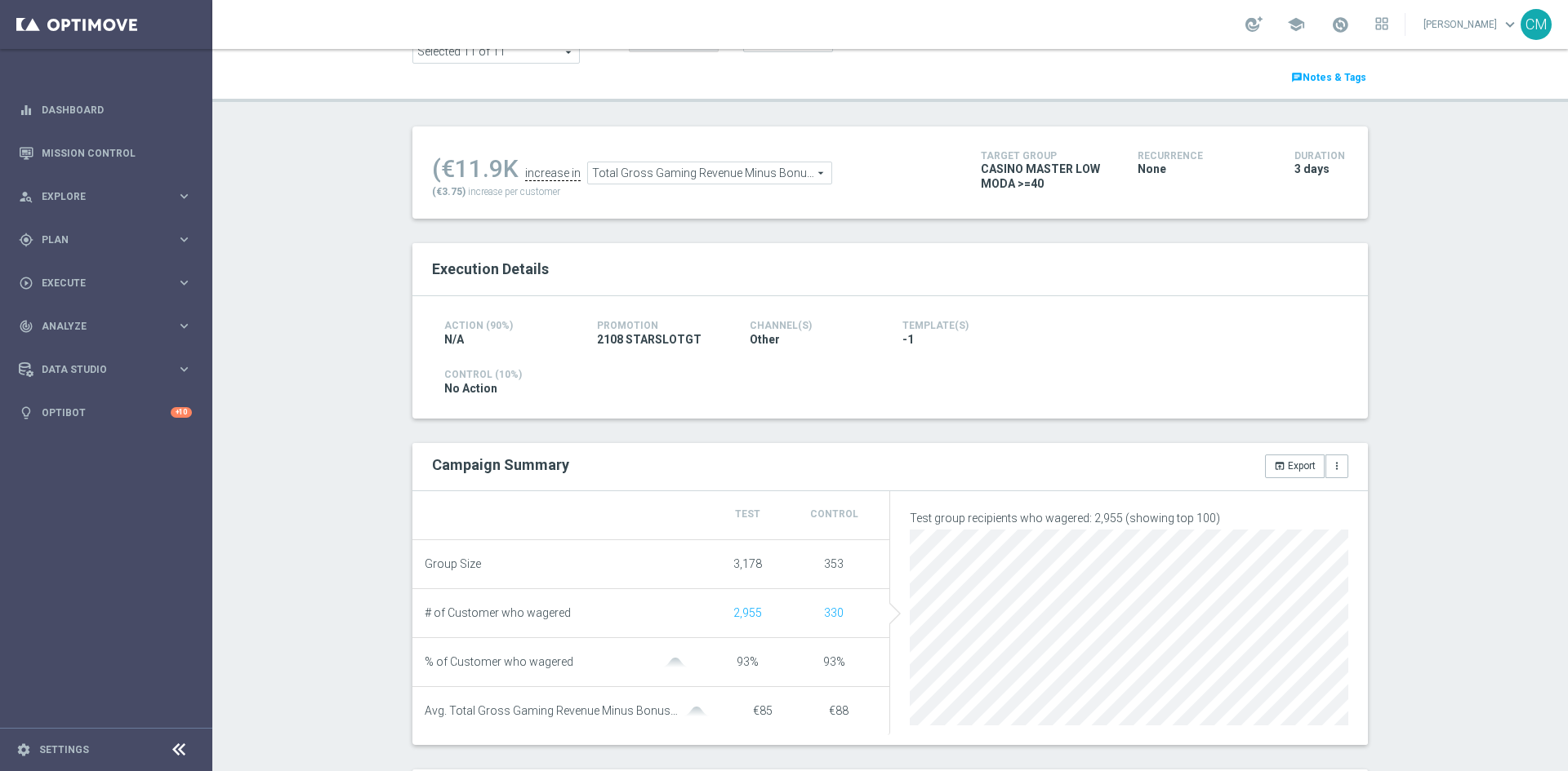
scroll to position [135, 0]
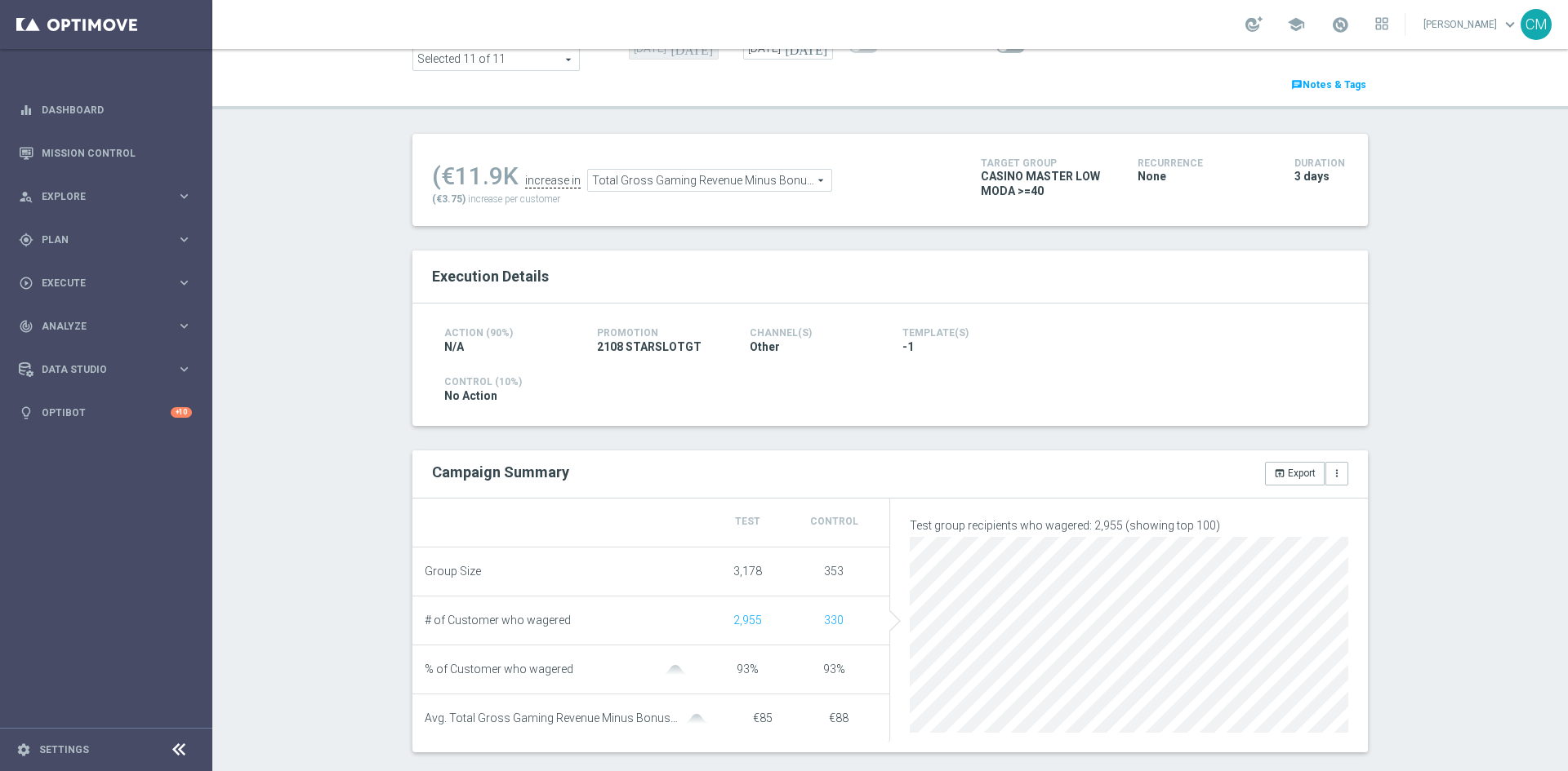
click at [751, 189] on span "Total Gross Gaming Revenue Minus Bonus Wagared" at bounding box center [710, 180] width 244 height 21
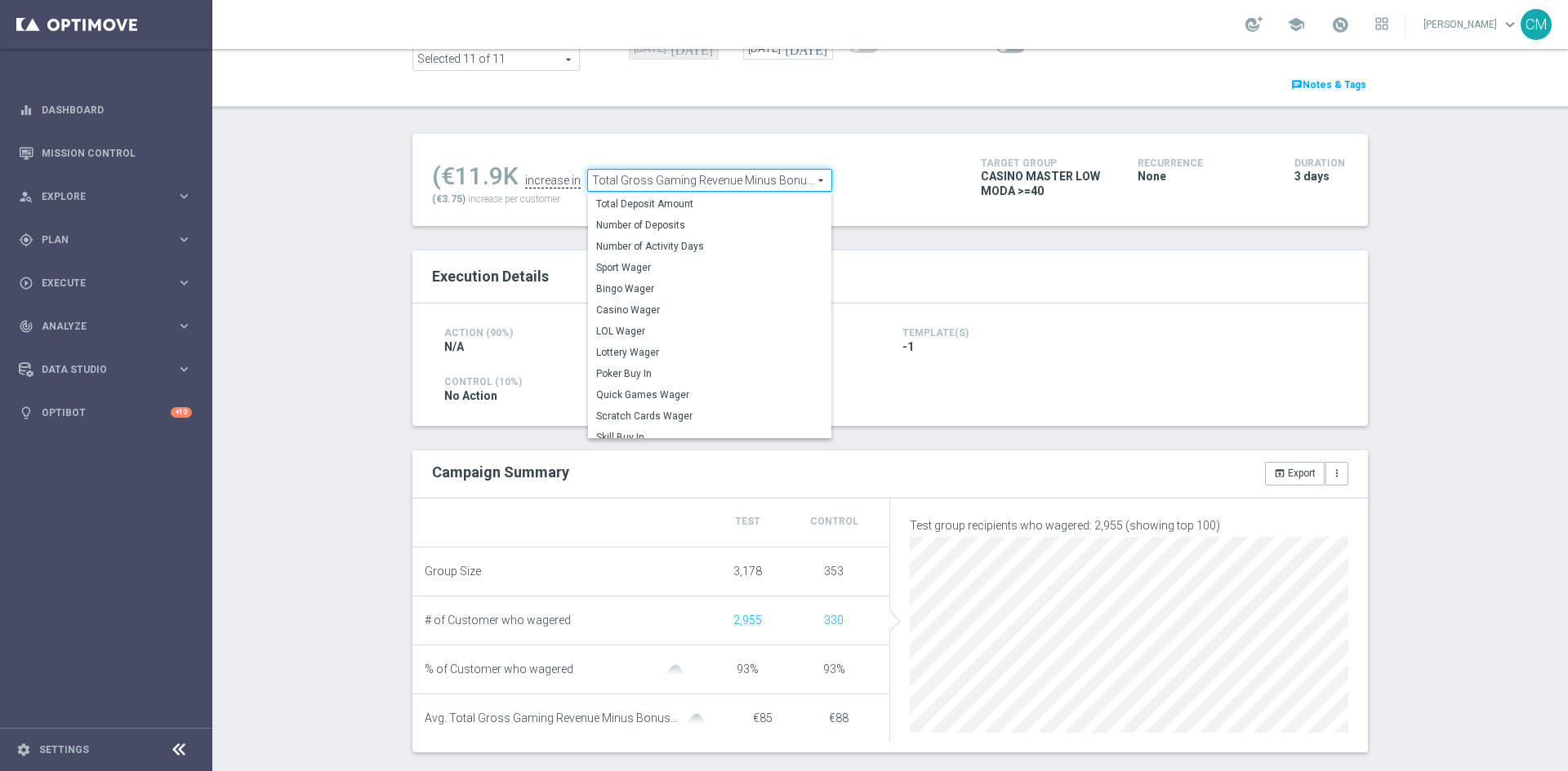
scroll to position [53, 0]
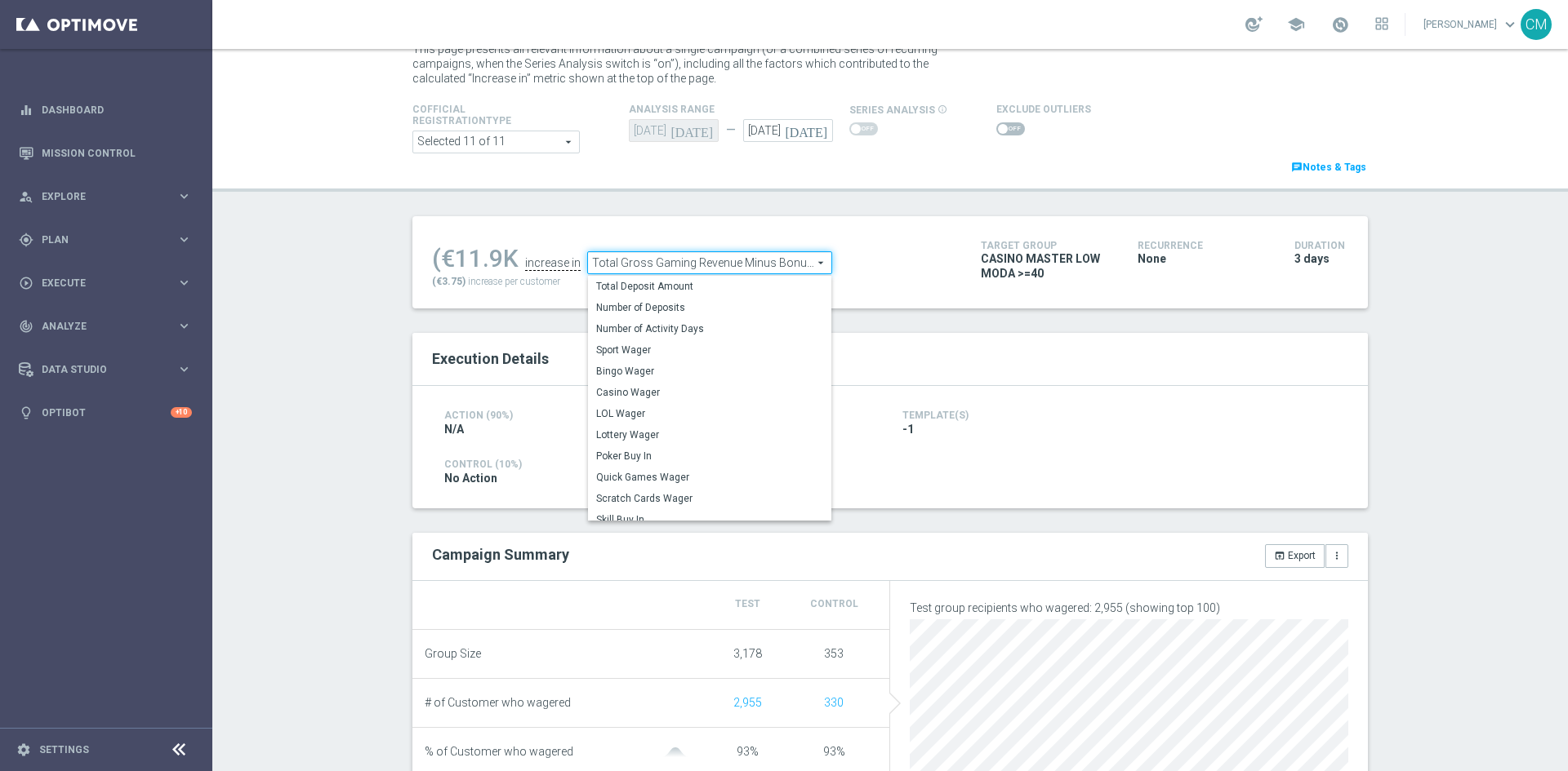
click at [810, 132] on icon "today" at bounding box center [809, 128] width 49 height 18
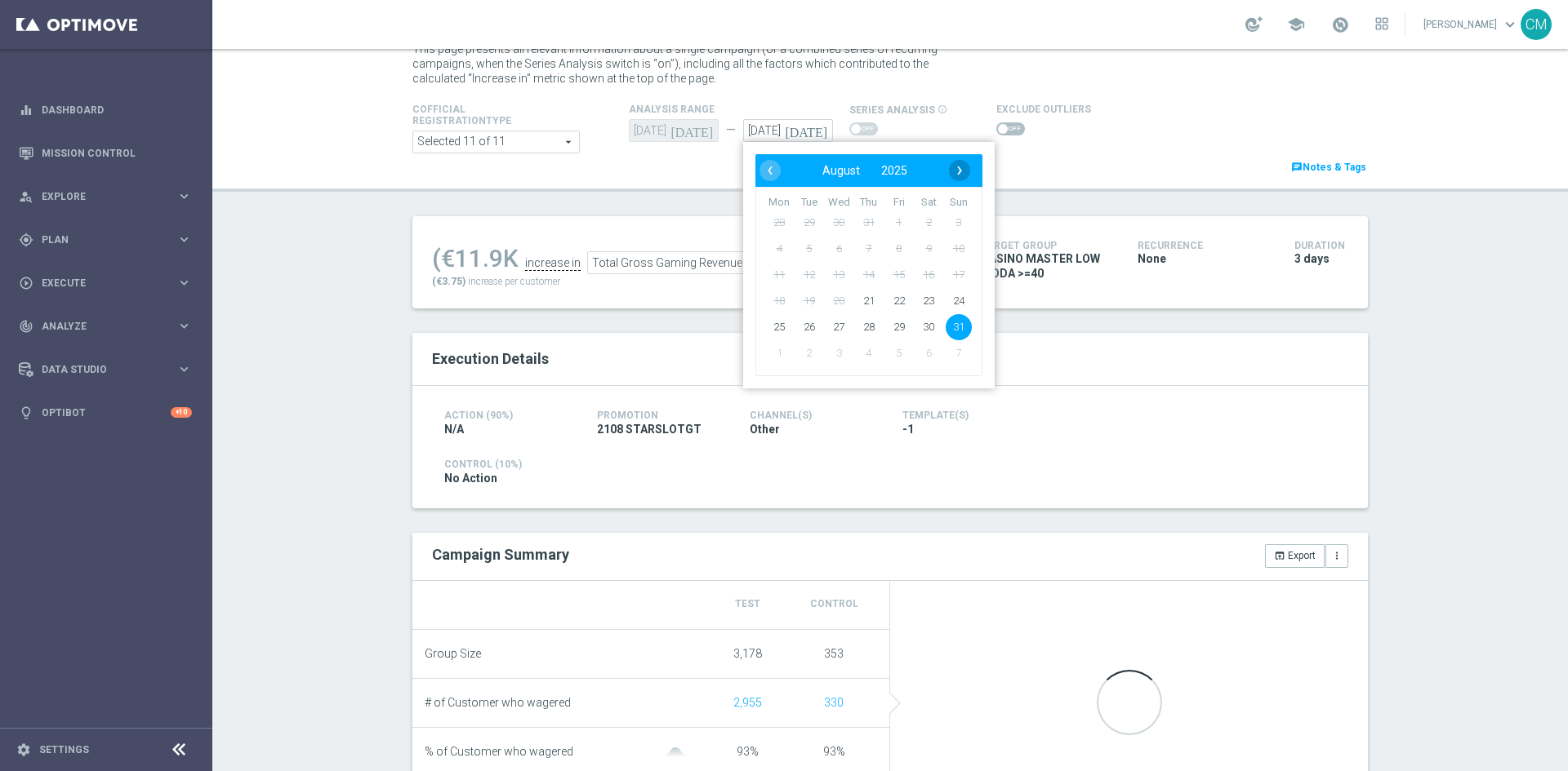
click at [948, 173] on span "›" at bounding box center [959, 170] width 21 height 21
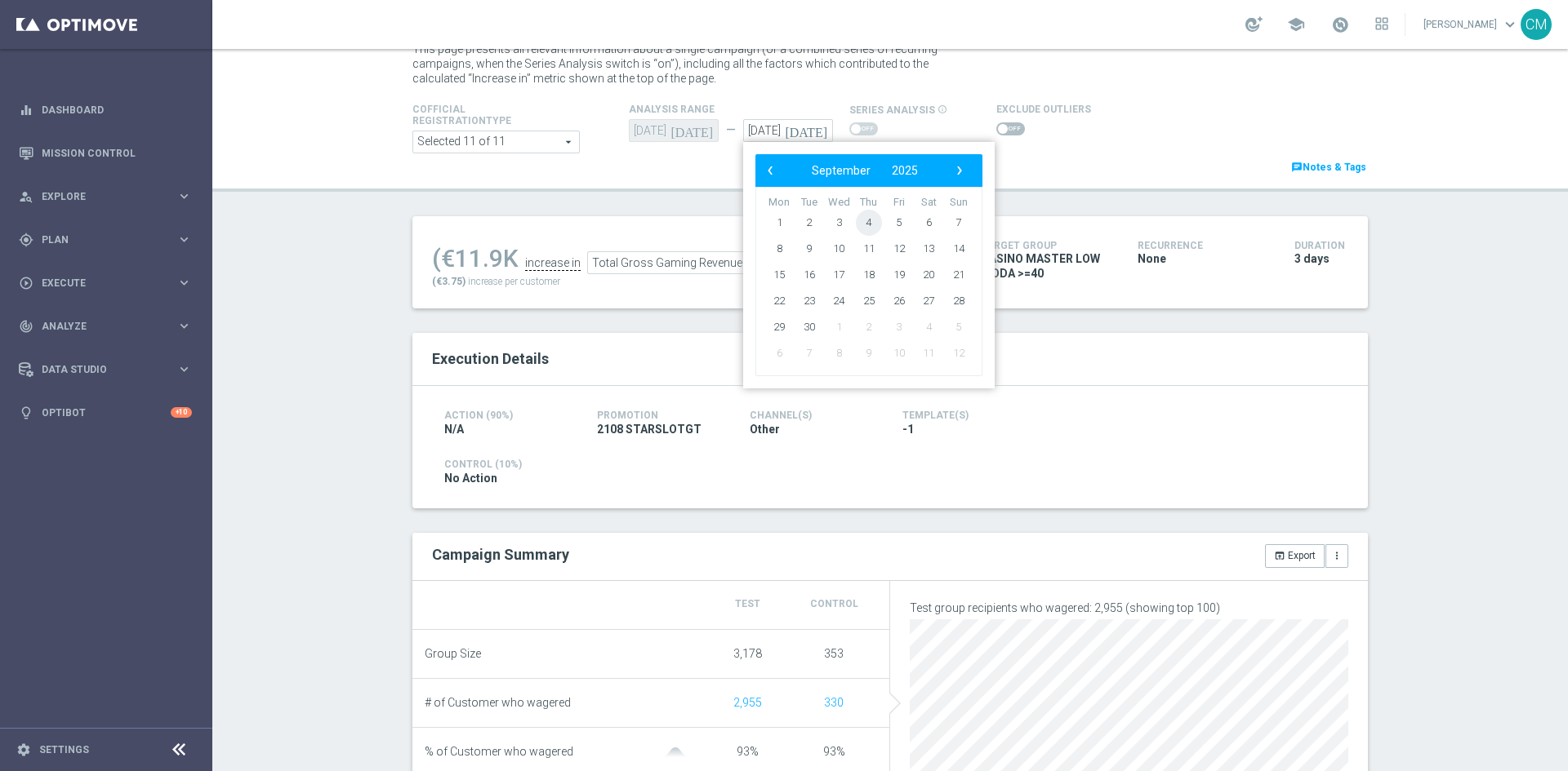
click at [856, 226] on span "4" at bounding box center [868, 222] width 26 height 26
type input "04 Sep 2025"
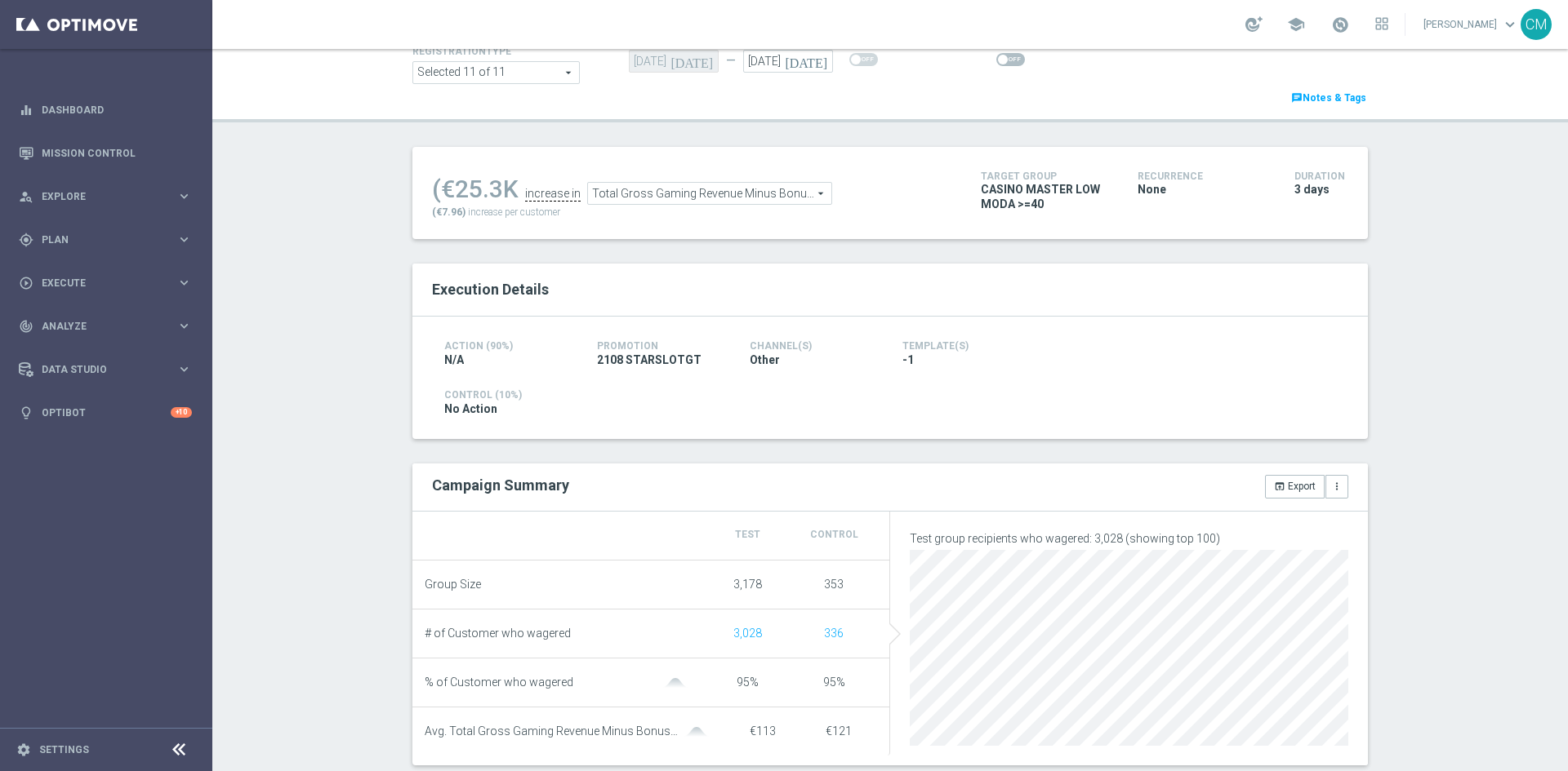
scroll to position [86, 0]
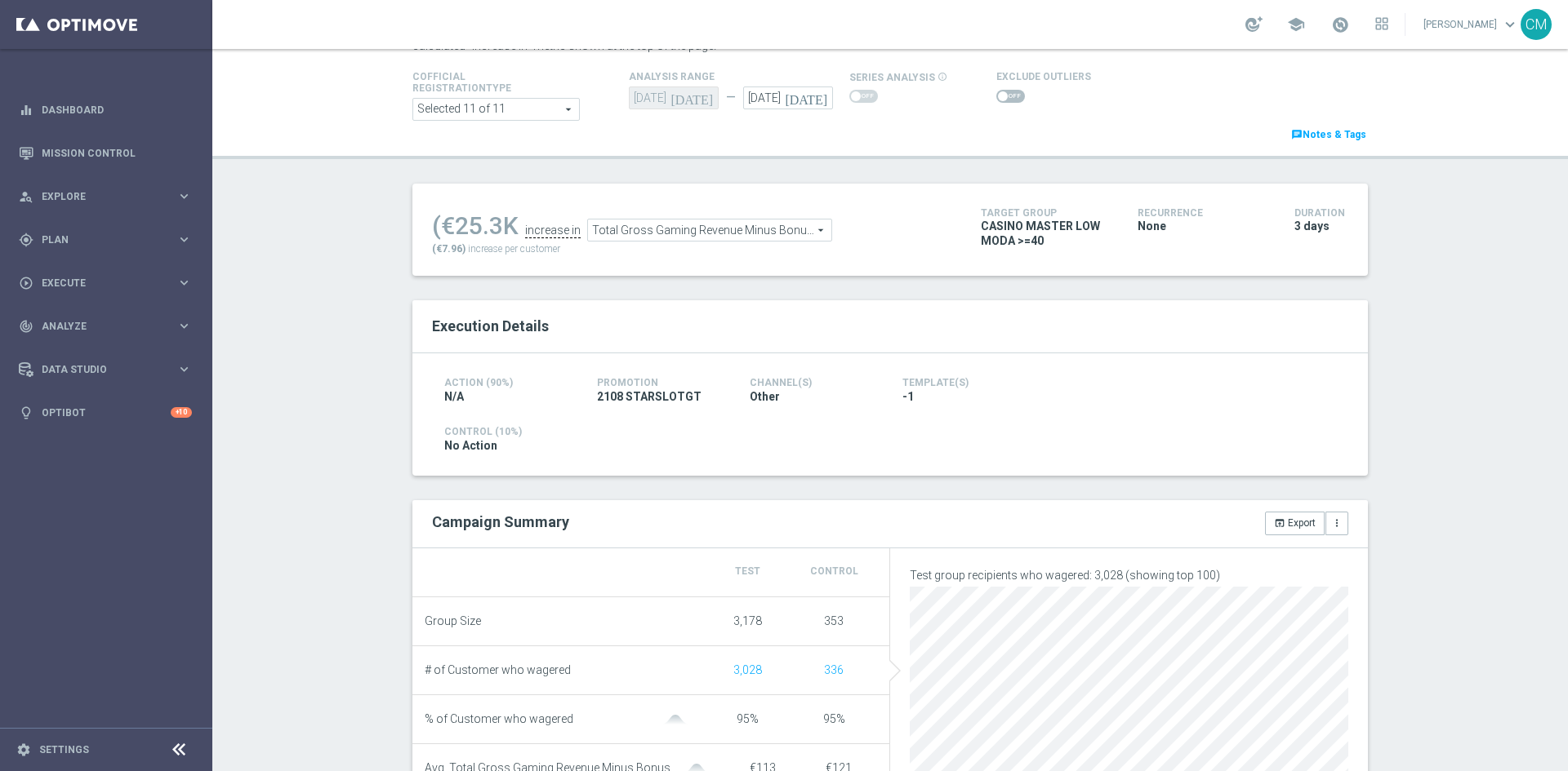
click at [715, 232] on span "Total Gross Gaming Revenue Minus Bonus Wagared" at bounding box center [710, 230] width 244 height 21
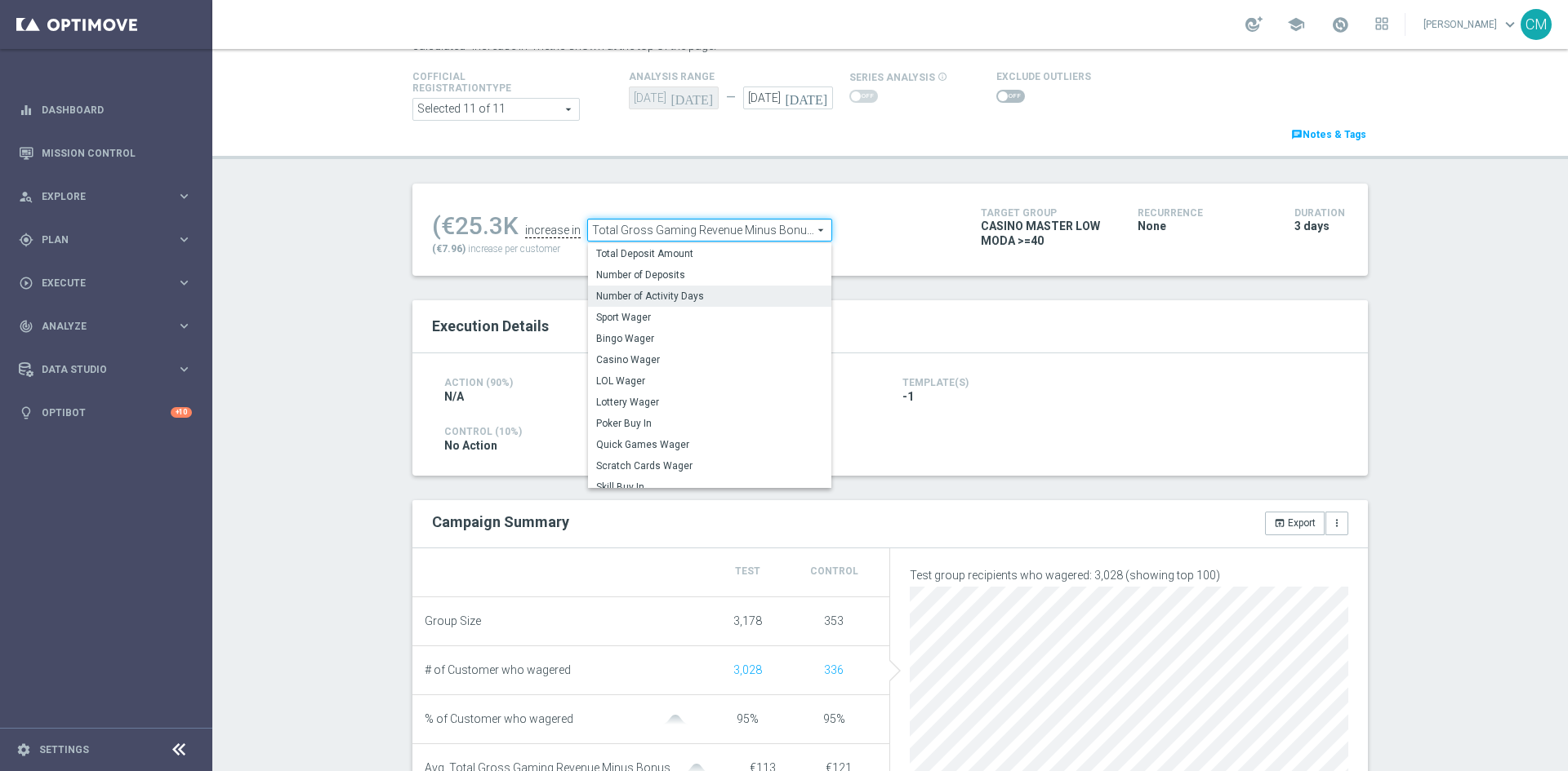
click at [714, 301] on span "Number of Activity Days" at bounding box center [709, 296] width 227 height 13
type input "Number of Activity Days"
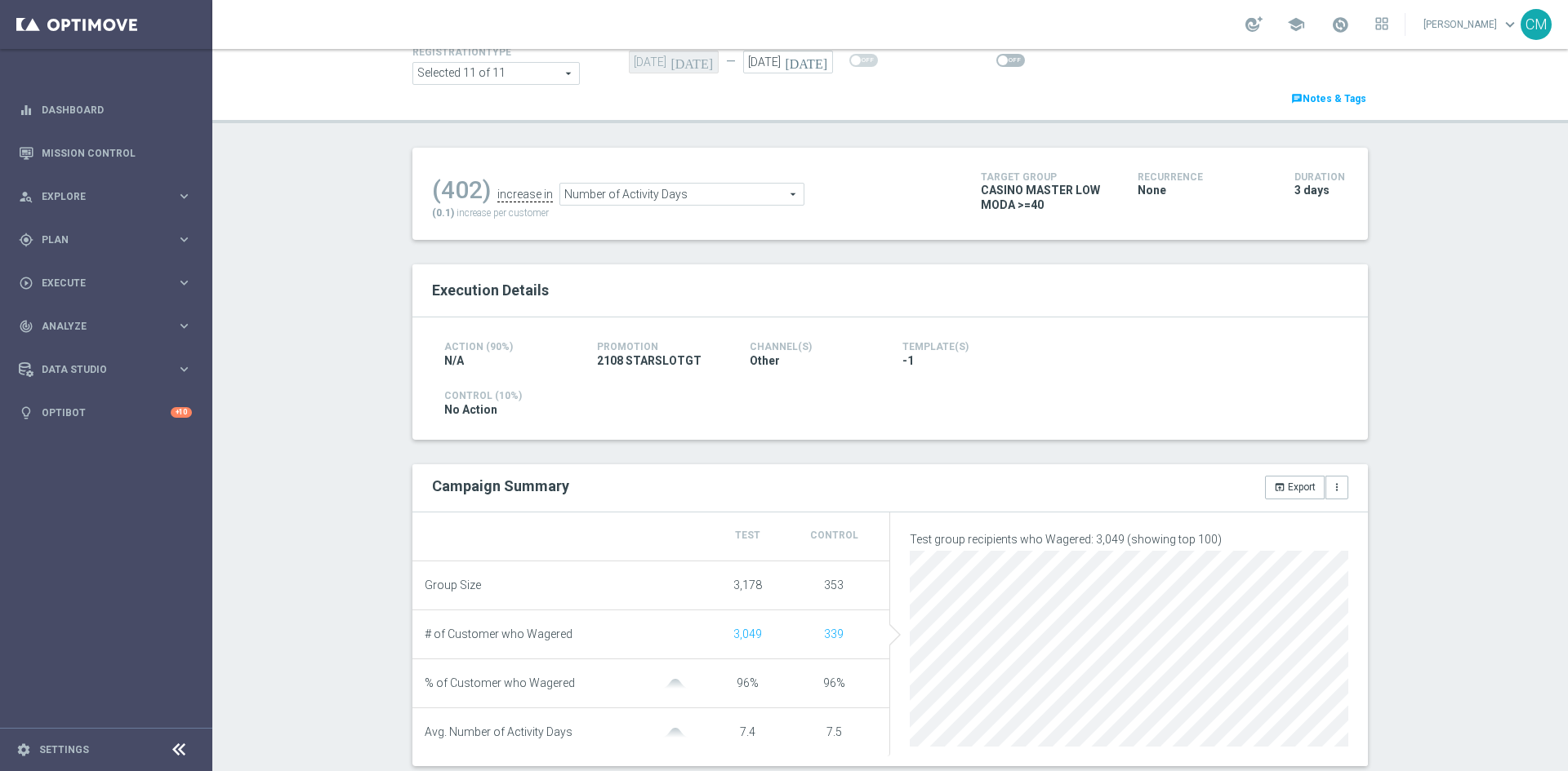
scroll to position [53, 0]
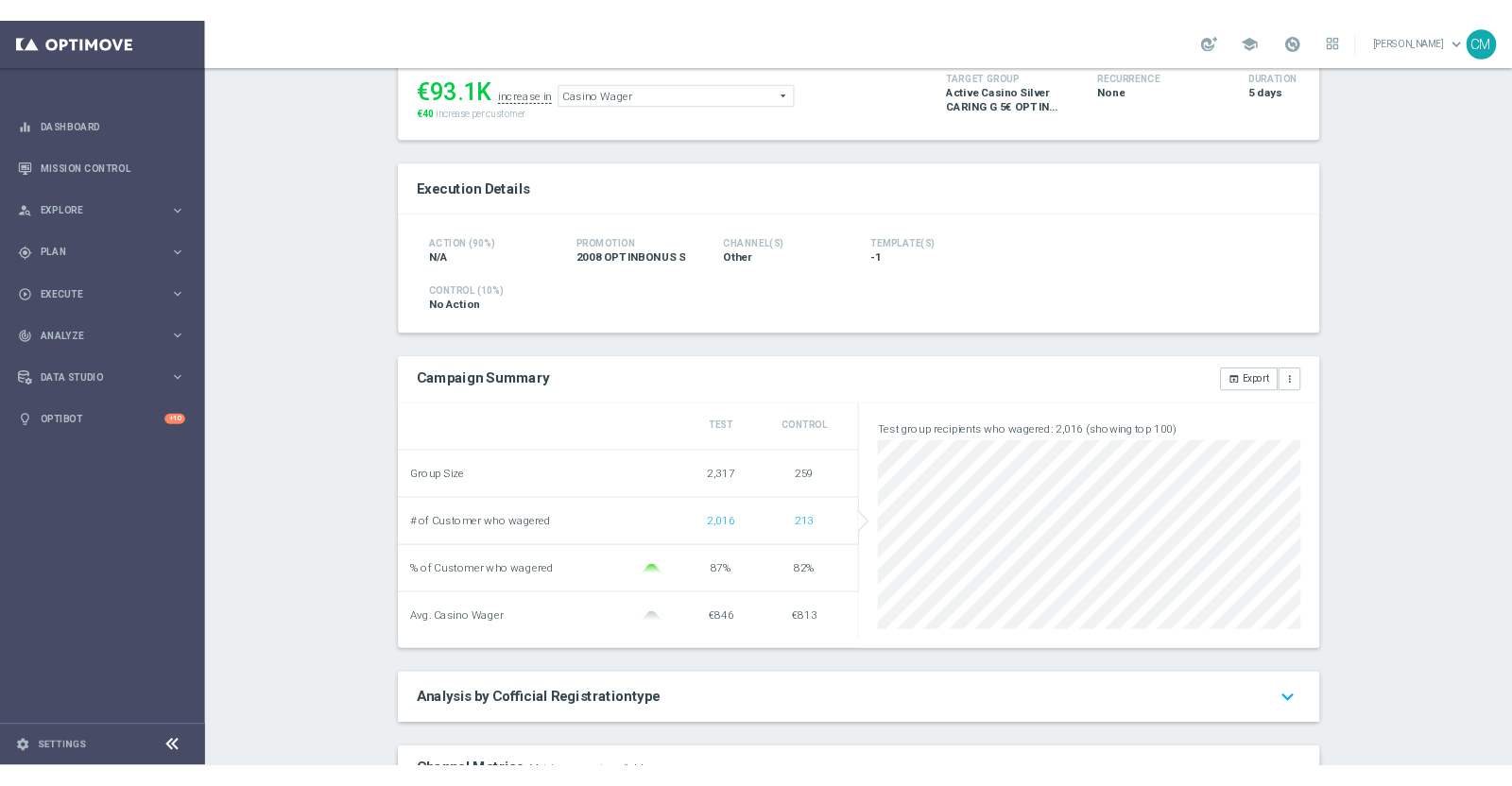
scroll to position [128, 0]
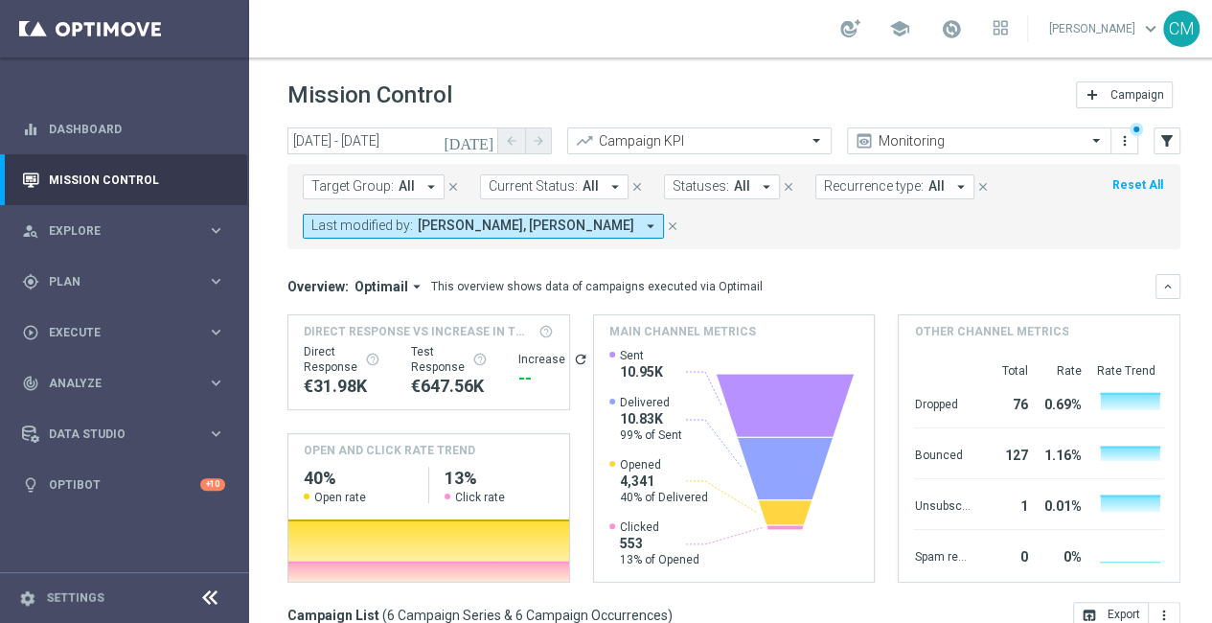
scroll to position [20, 0]
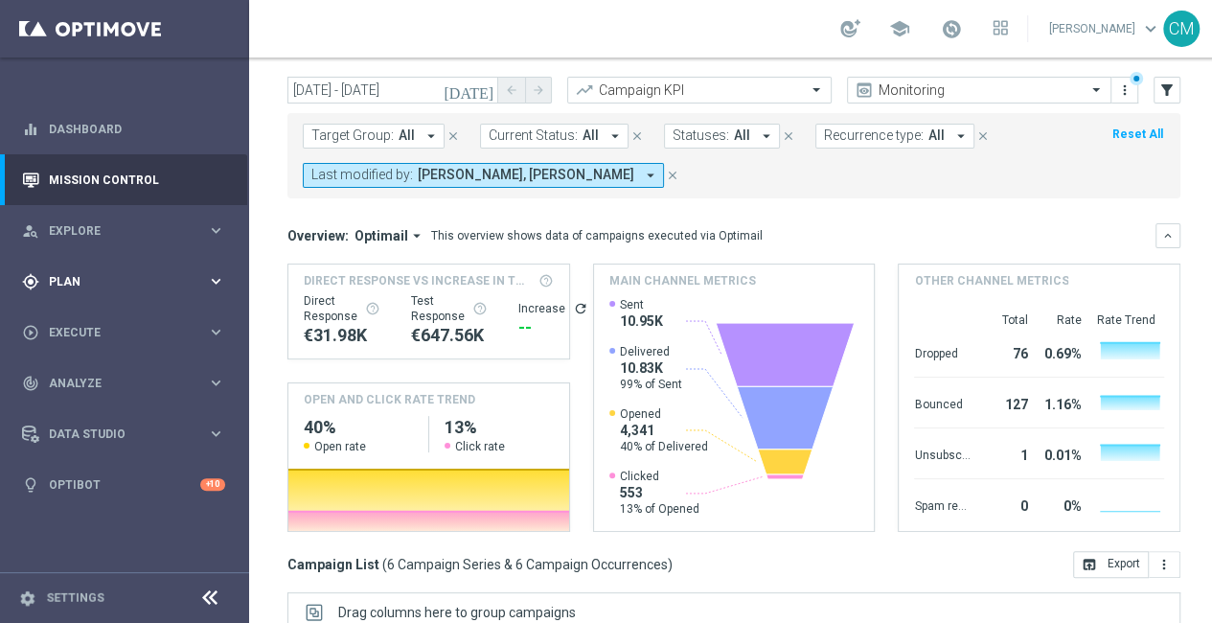
click at [167, 280] on span "Plan" at bounding box center [128, 281] width 158 height 11
click at [117, 311] on div "Target Groups" at bounding box center [148, 321] width 197 height 29
click at [113, 318] on link "Target Groups" at bounding box center [124, 320] width 149 height 15
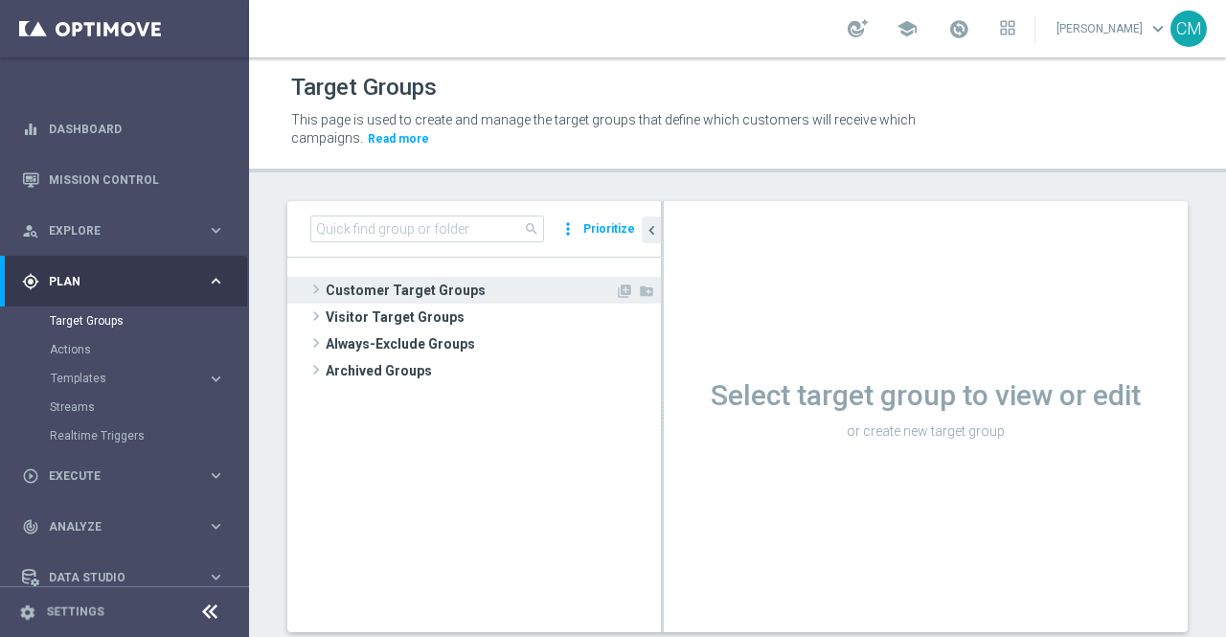
click at [391, 292] on span "Customer Target Groups" at bounding box center [470, 290] width 289 height 27
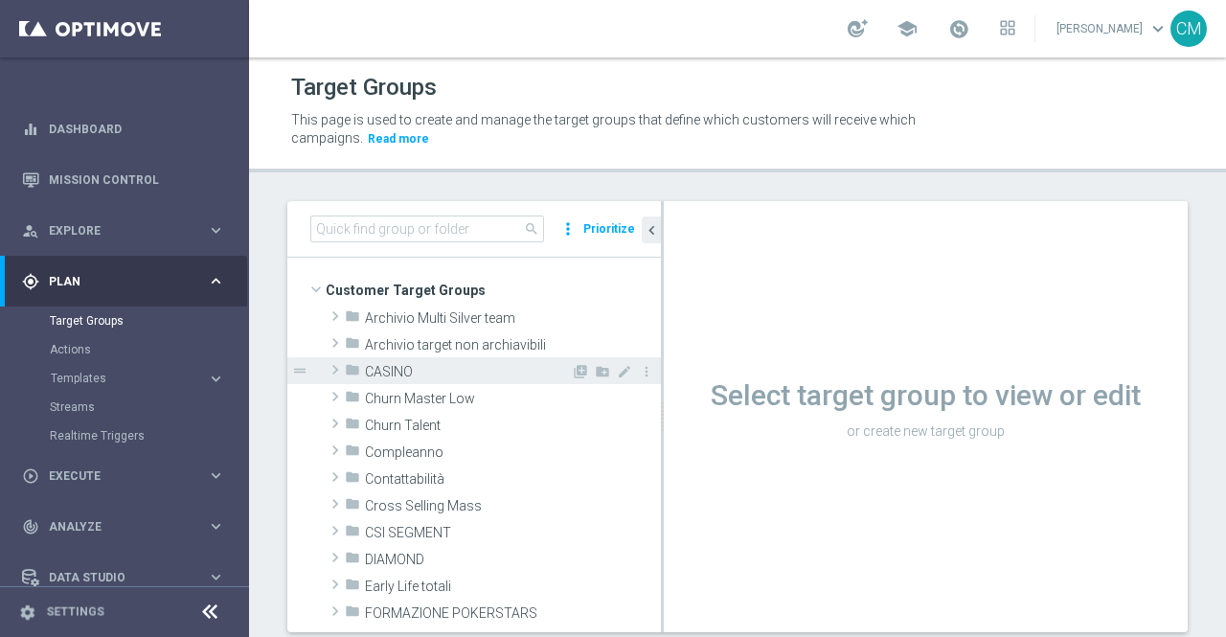
click at [383, 379] on div "folder CASINO" at bounding box center [458, 370] width 226 height 27
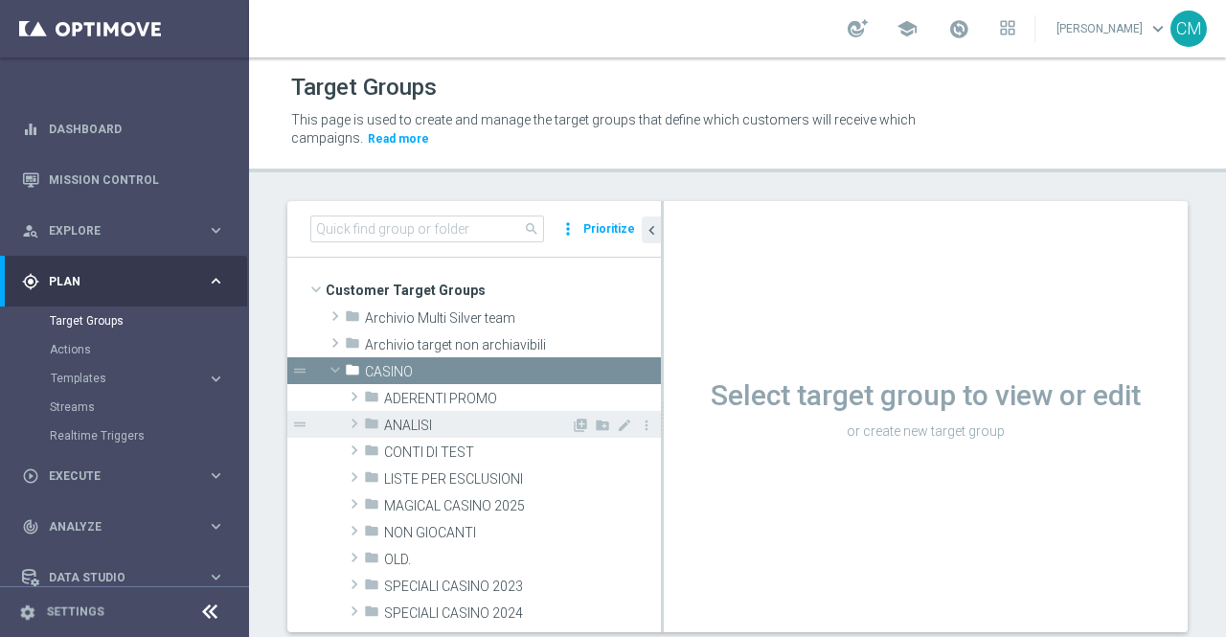
scroll to position [87, 0]
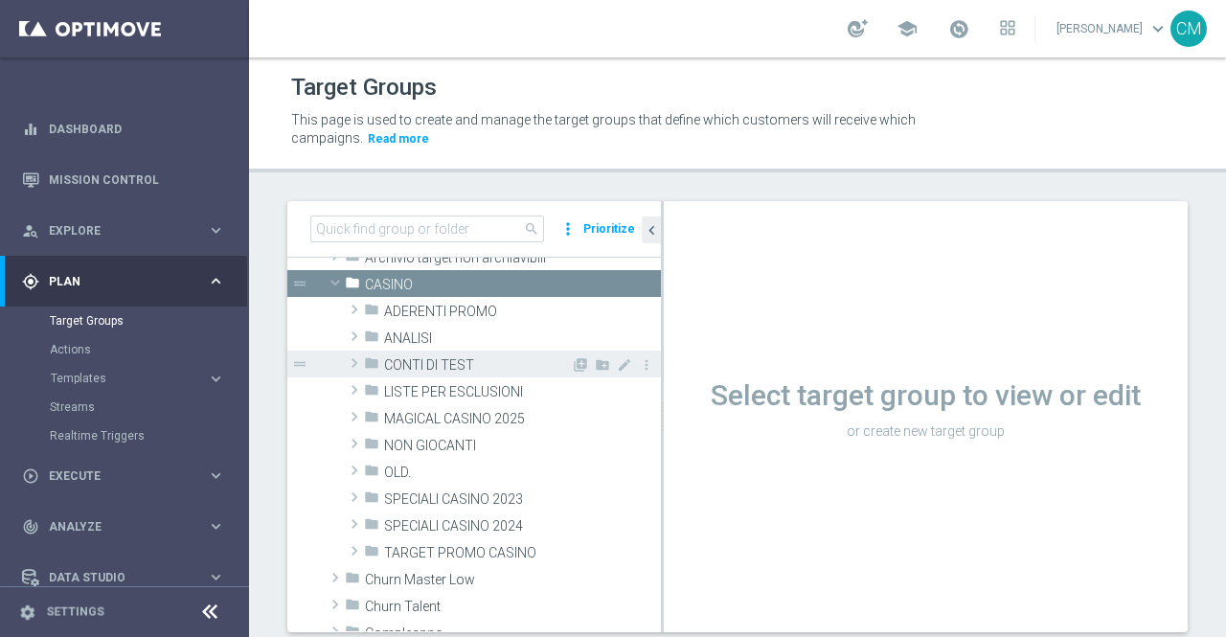
click at [401, 351] on div "folder CONTI DI TEST" at bounding box center [467, 364] width 207 height 27
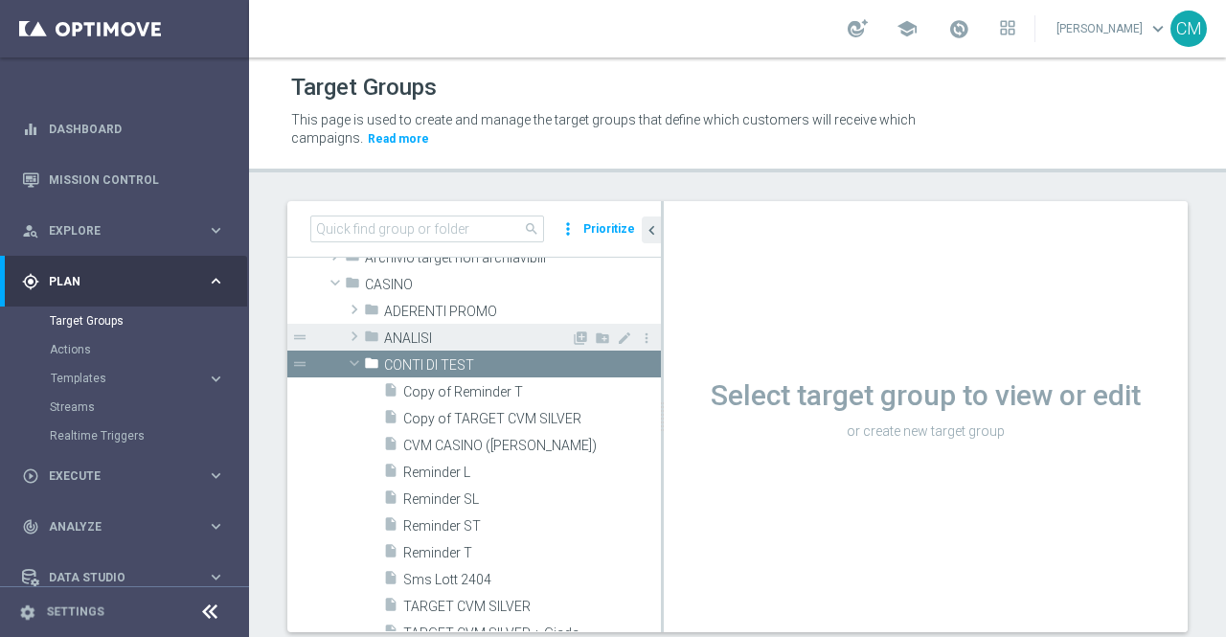
click at [401, 336] on span "ANALISI" at bounding box center [477, 339] width 187 height 16
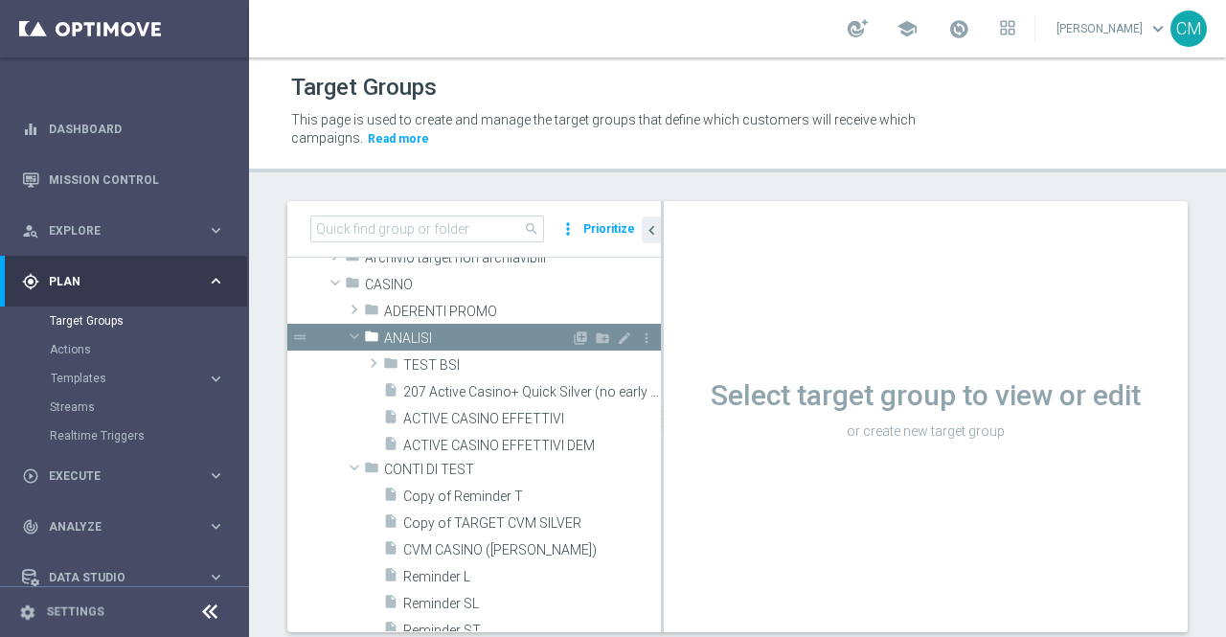
scroll to position [0, 0]
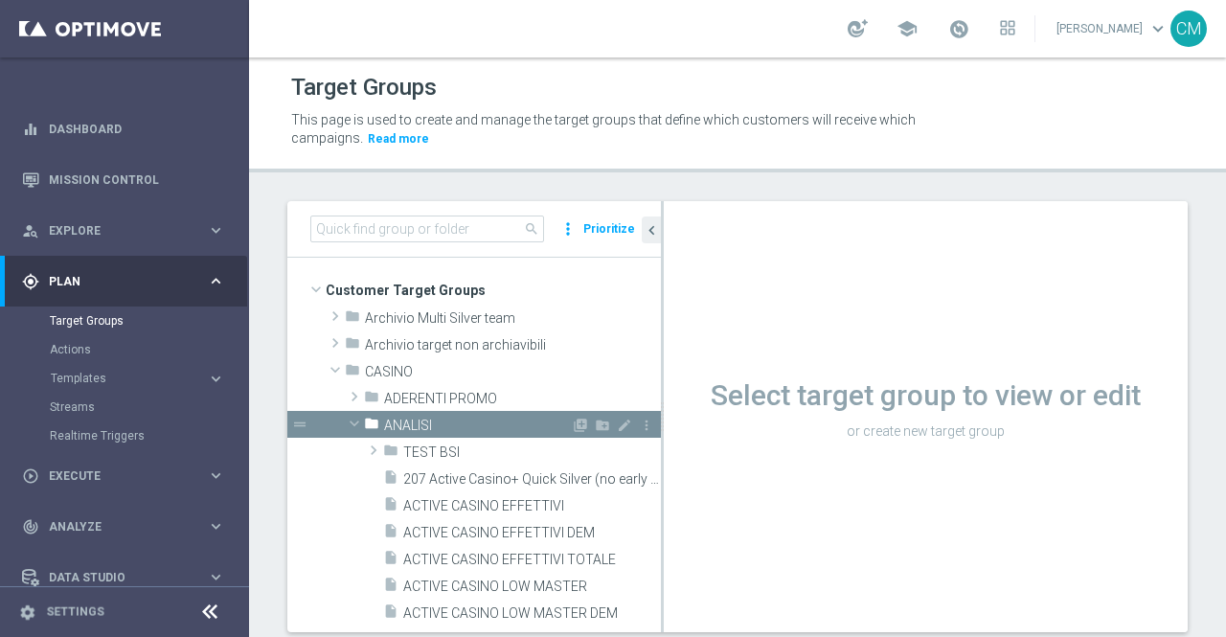
click at [408, 424] on span "ANALISI" at bounding box center [477, 426] width 187 height 16
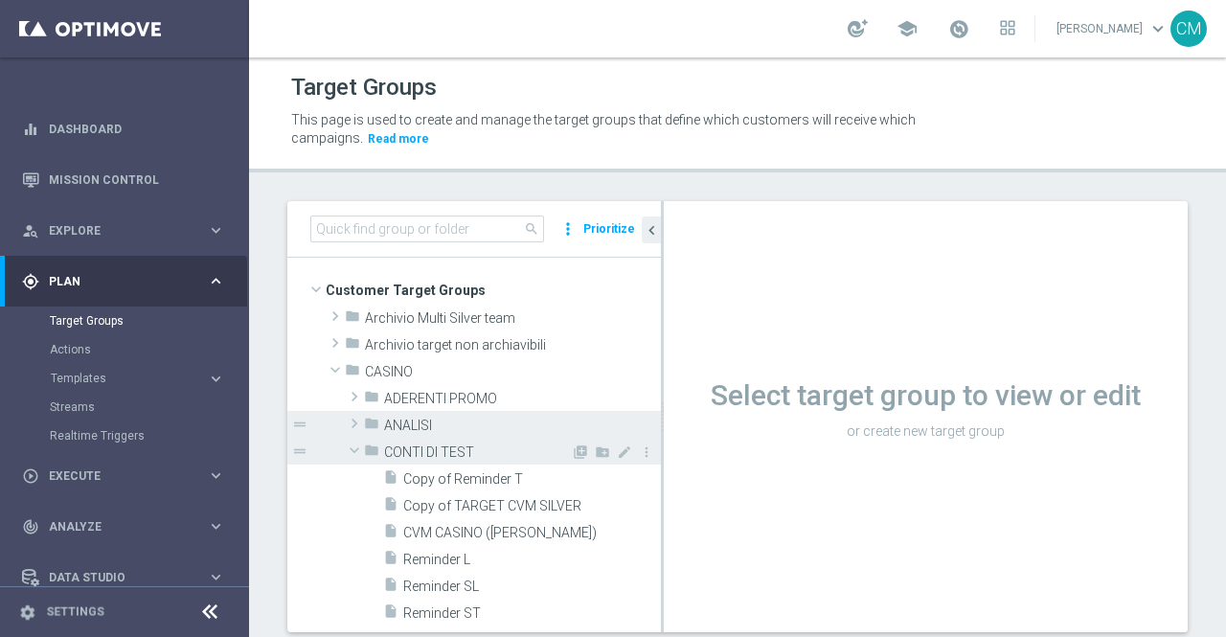
scroll to position [70, 0]
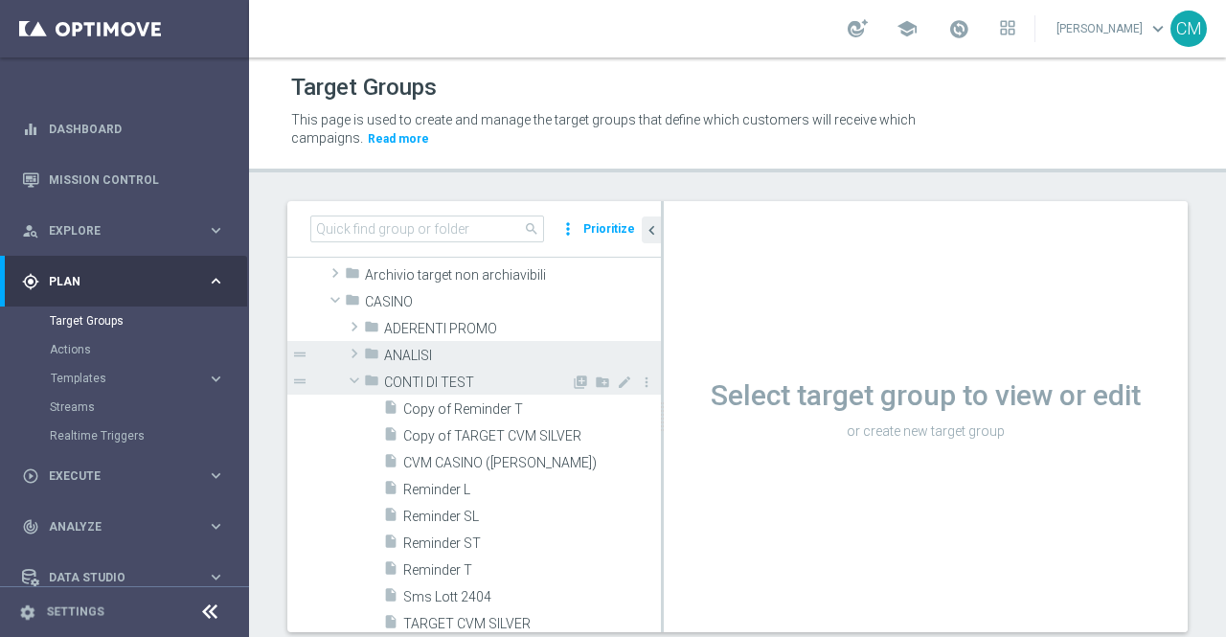
click at [397, 379] on span "CONTI DI TEST" at bounding box center [477, 383] width 187 height 16
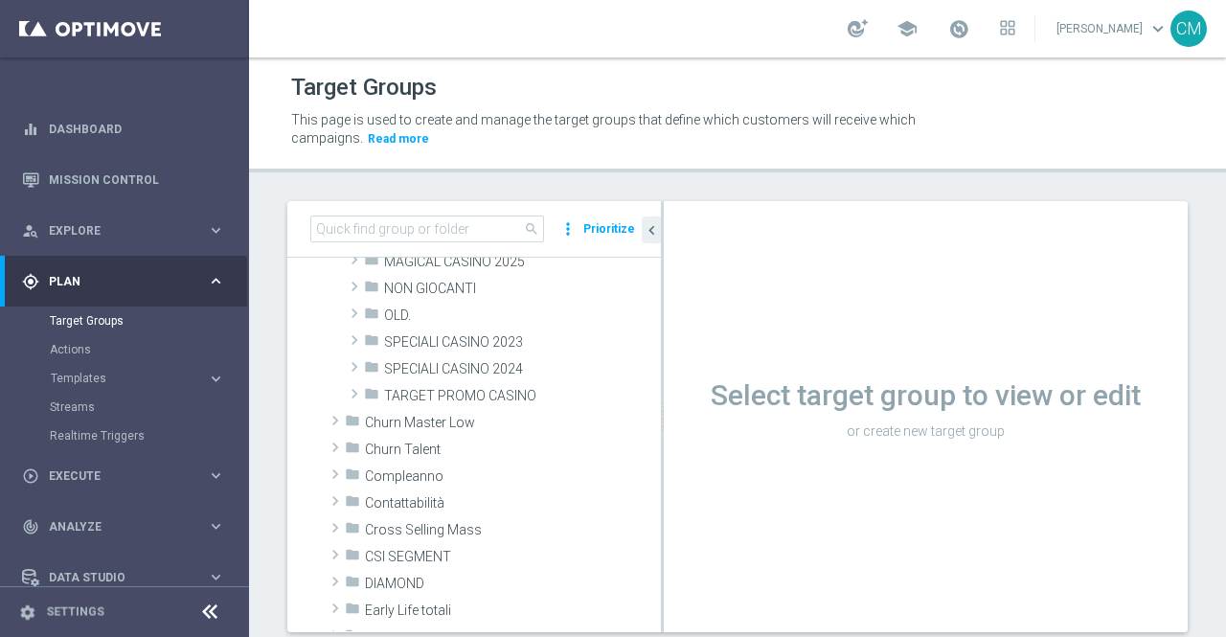
scroll to position [245, 0]
click at [404, 388] on span "TARGET PROMO CASINO" at bounding box center [477, 395] width 187 height 16
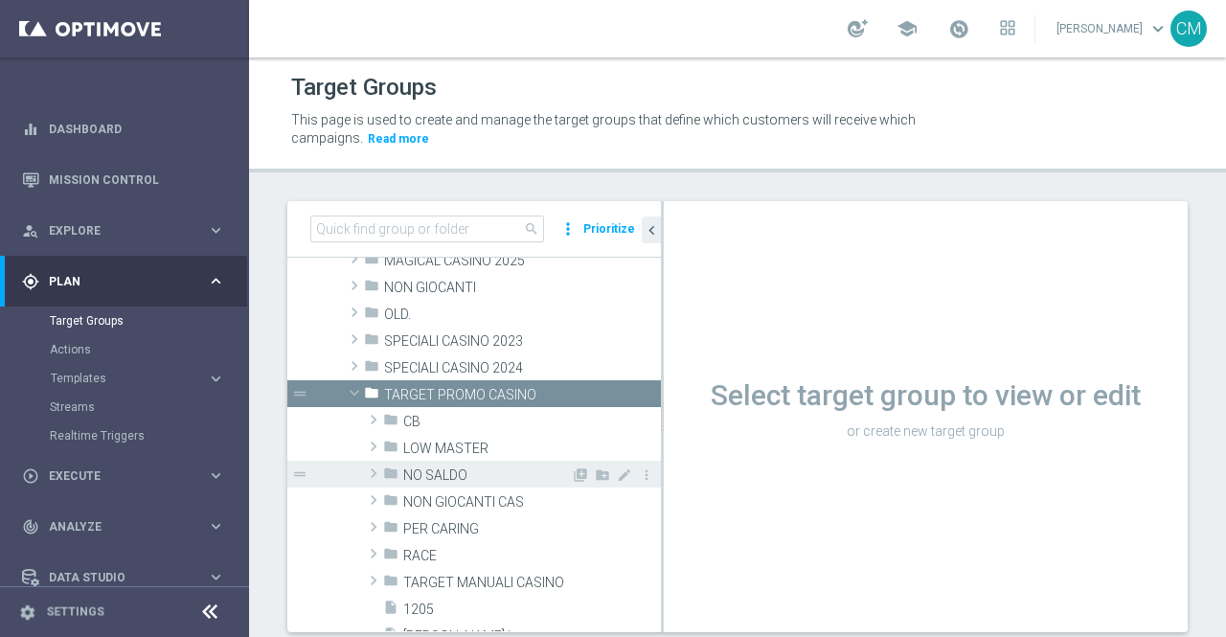
click at [422, 473] on span "NO SALDO" at bounding box center [487, 476] width 168 height 16
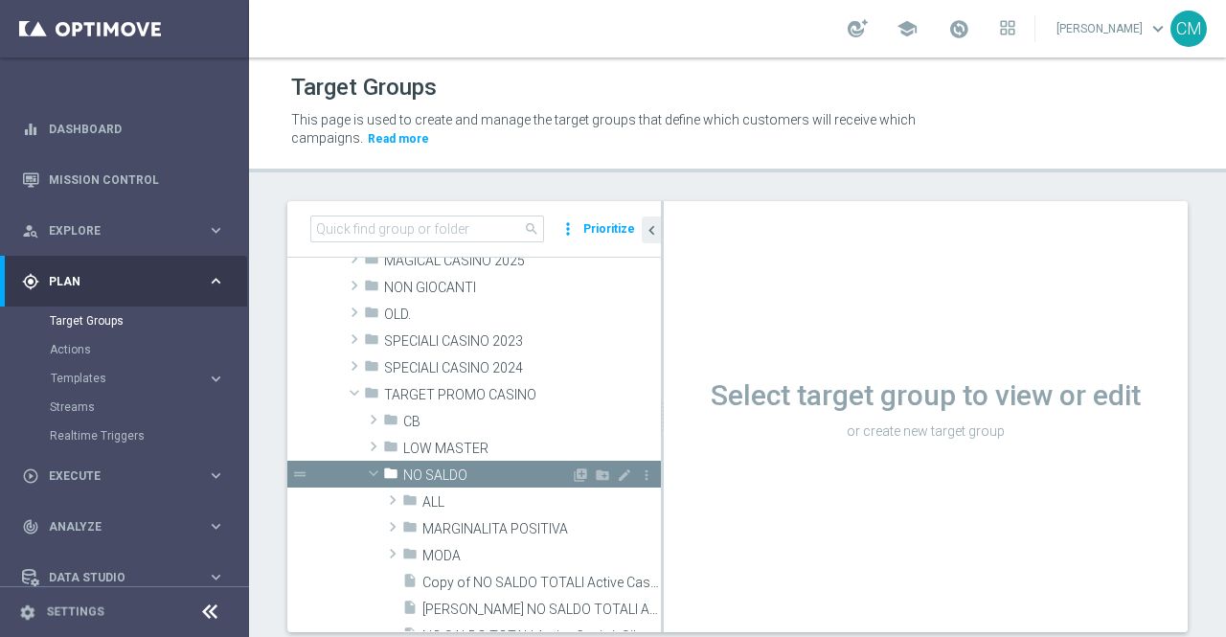
click at [433, 468] on span "NO SALDO" at bounding box center [487, 476] width 168 height 16
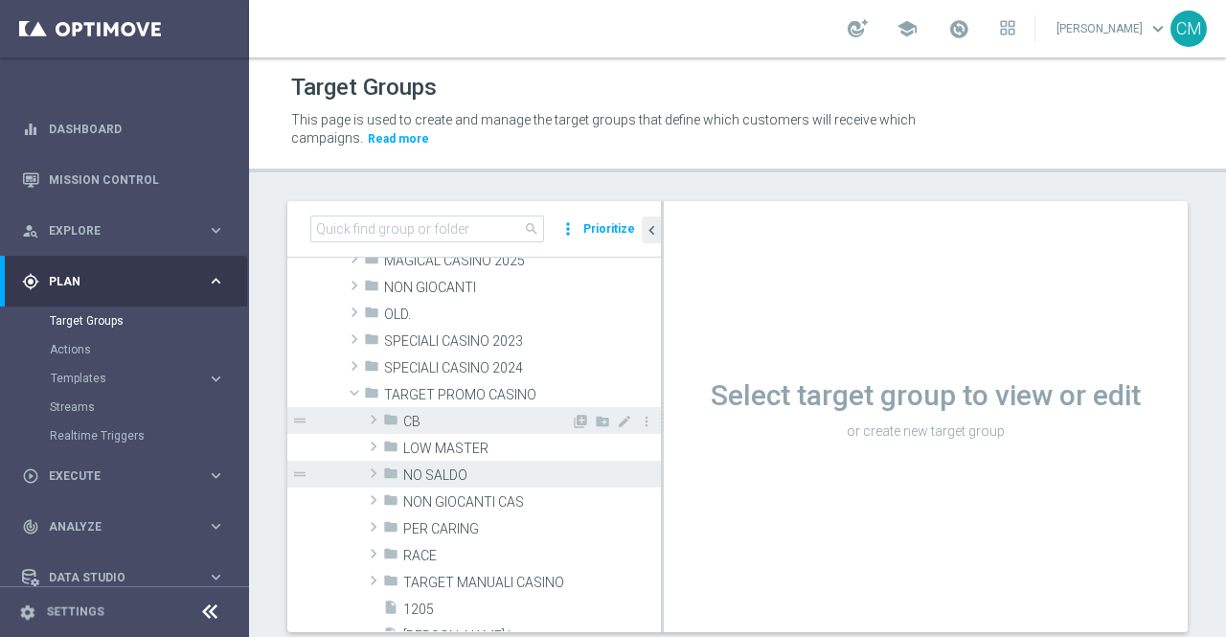
click at [423, 421] on span "CB" at bounding box center [487, 422] width 168 height 16
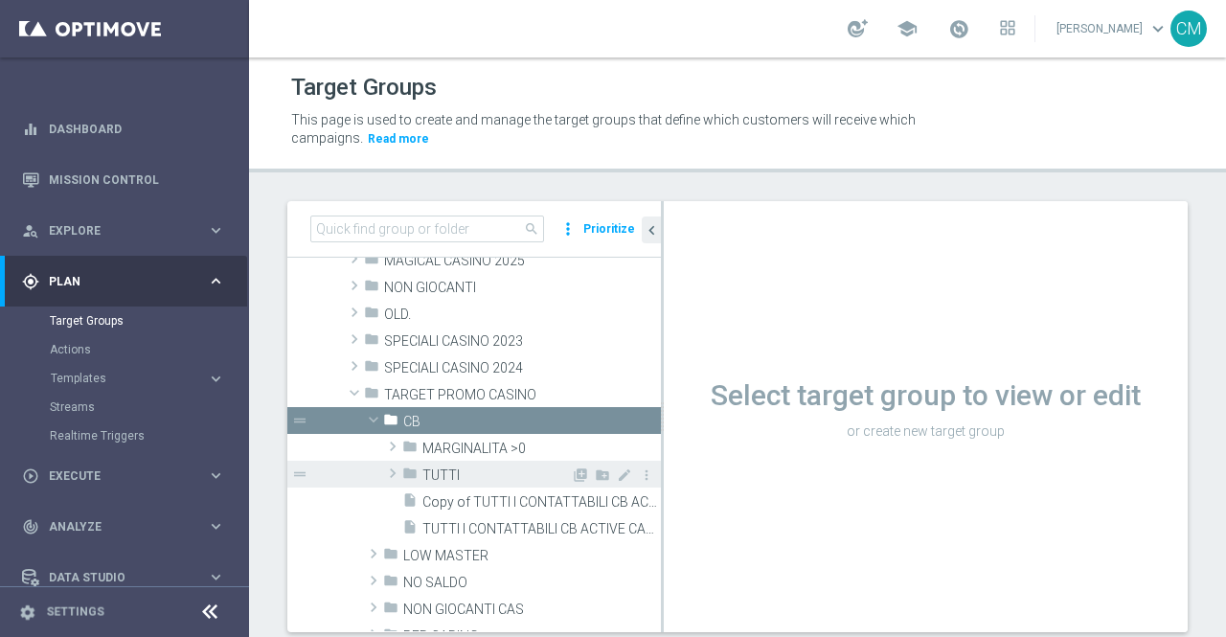
scroll to position [323, 0]
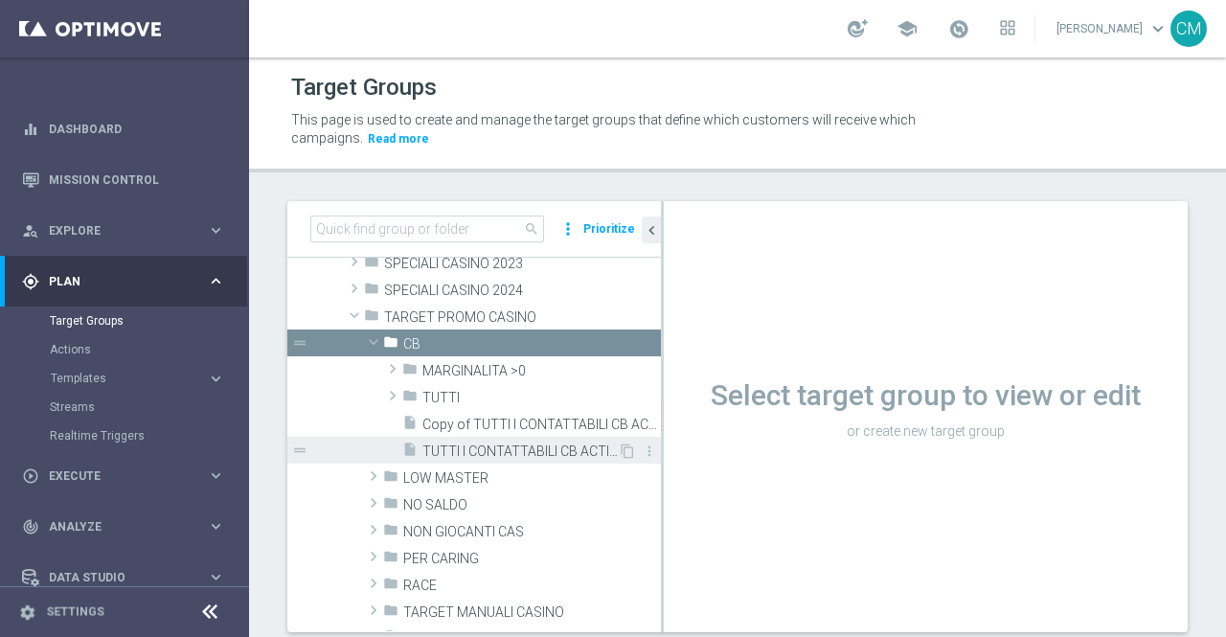
click at [490, 449] on span "TUTTI I CONTATTABILI CB ACTIVE CASINO" at bounding box center [520, 452] width 195 height 16
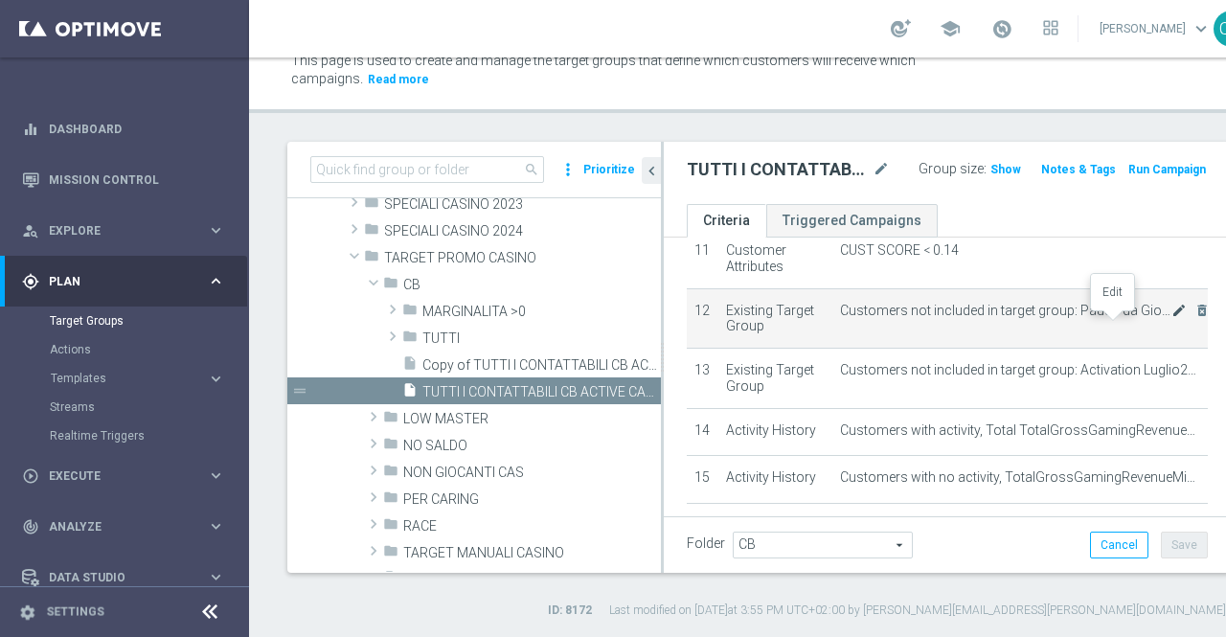
scroll to position [673, 0]
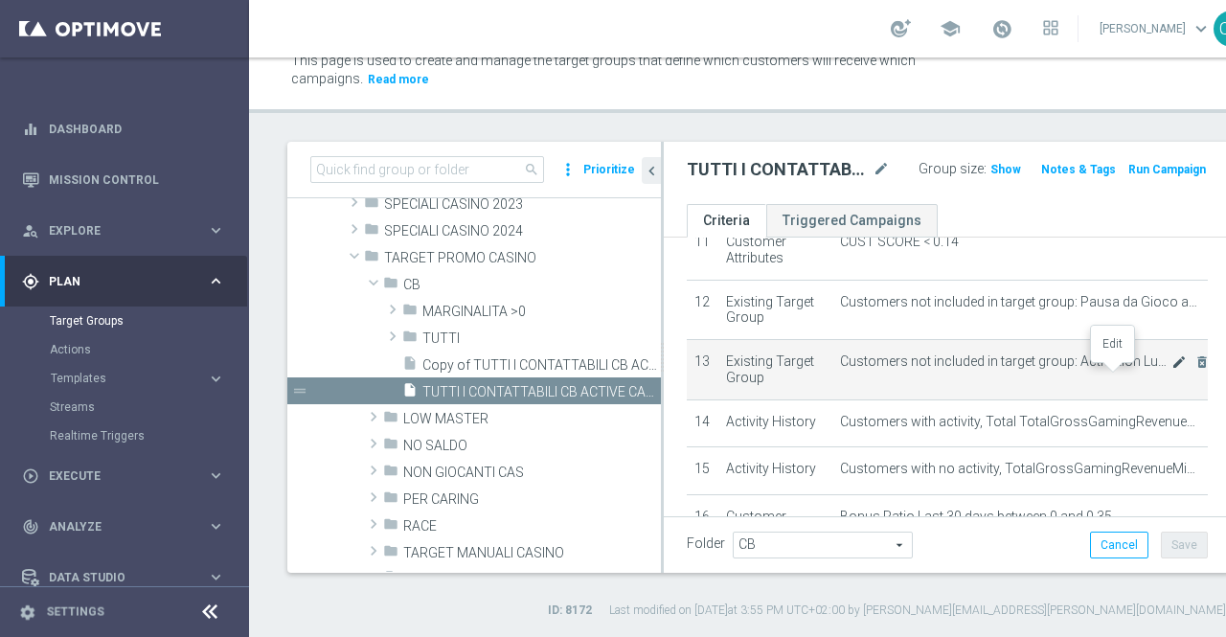
click at [1172, 370] on icon "mode_edit" at bounding box center [1179, 362] width 15 height 15
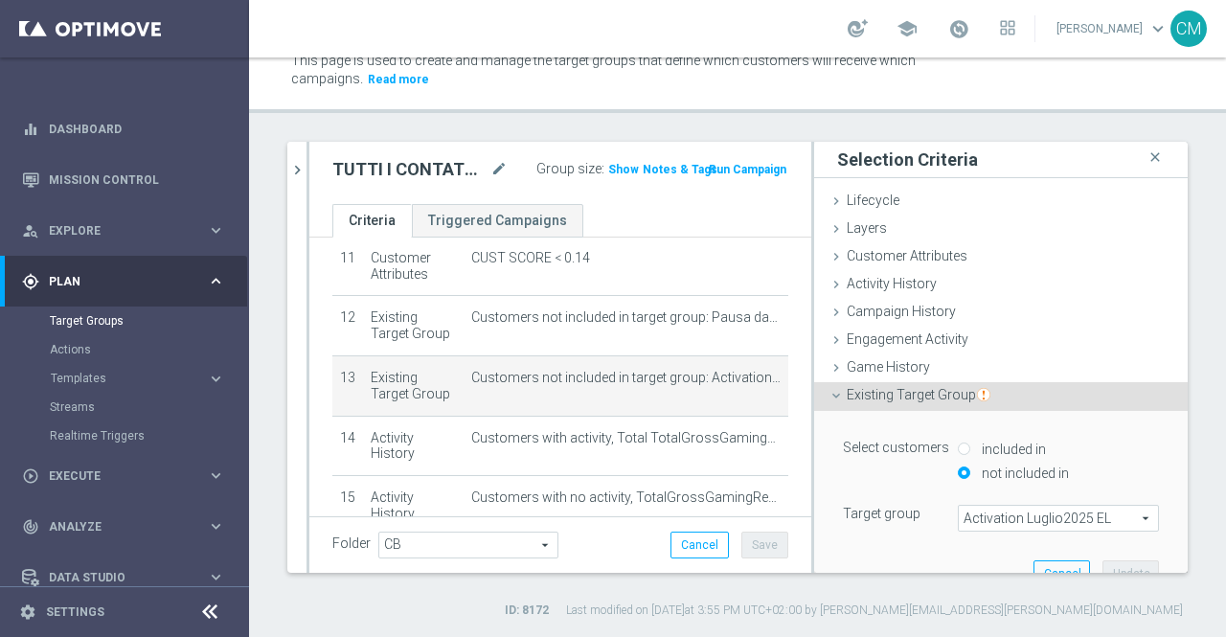
scroll to position [54, 0]
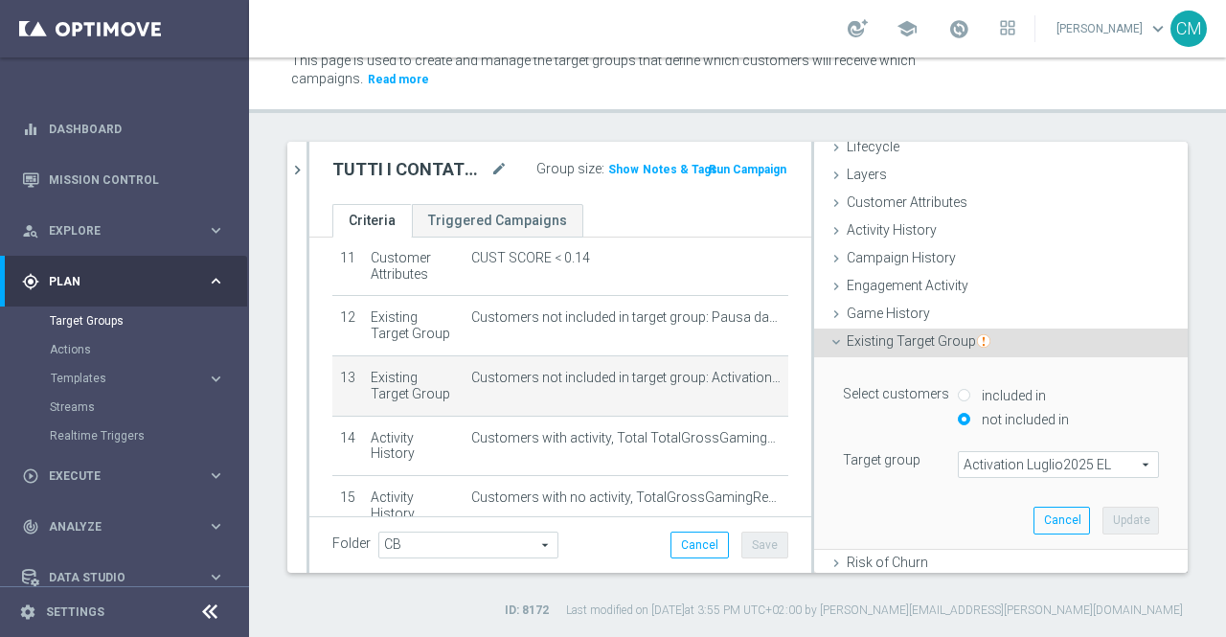
click at [990, 459] on span "Activation Luglio2025 EL" at bounding box center [1058, 464] width 199 height 25
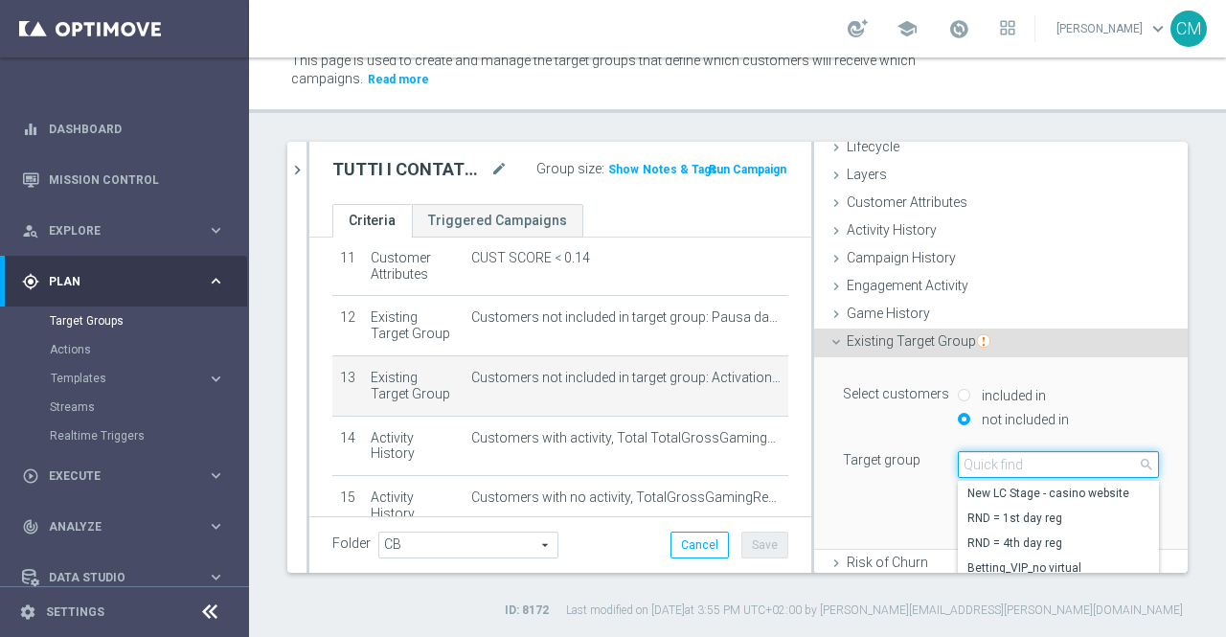
click at [990, 459] on input "search" at bounding box center [1058, 464] width 201 height 27
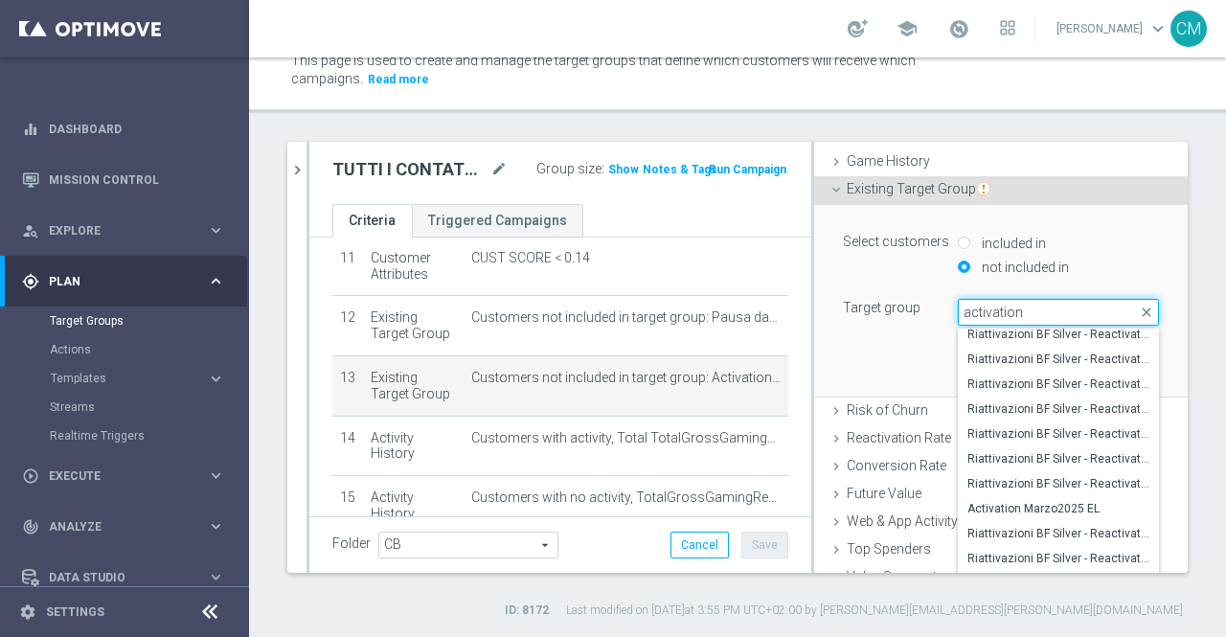
scroll to position [638, 0]
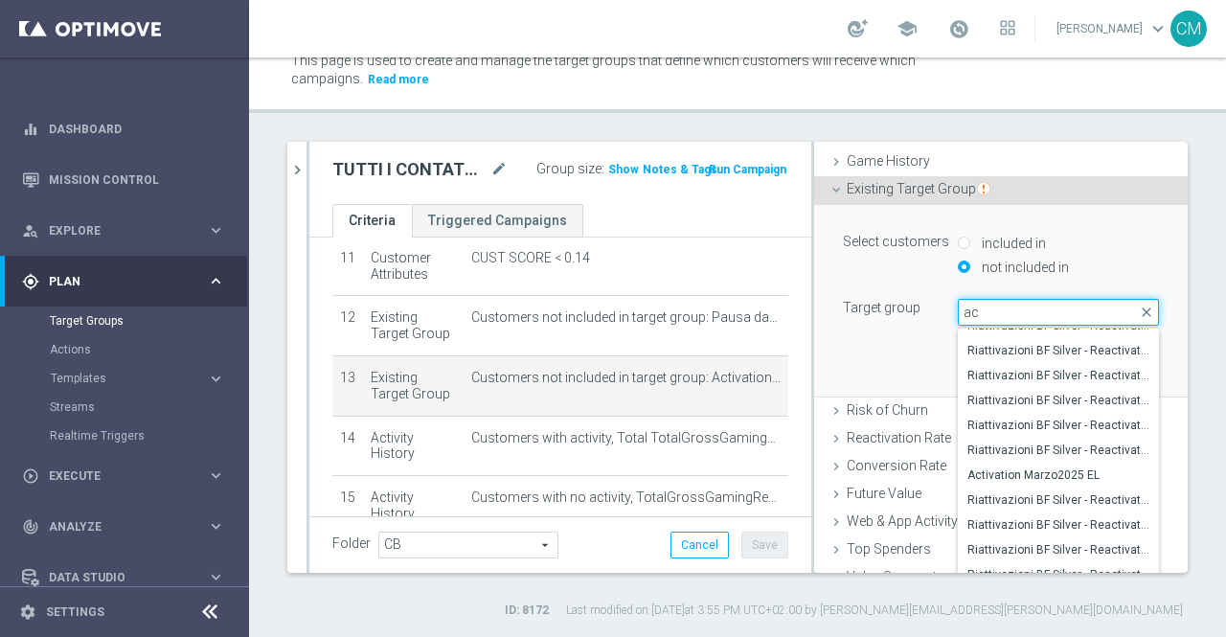
type input "a"
type input "s"
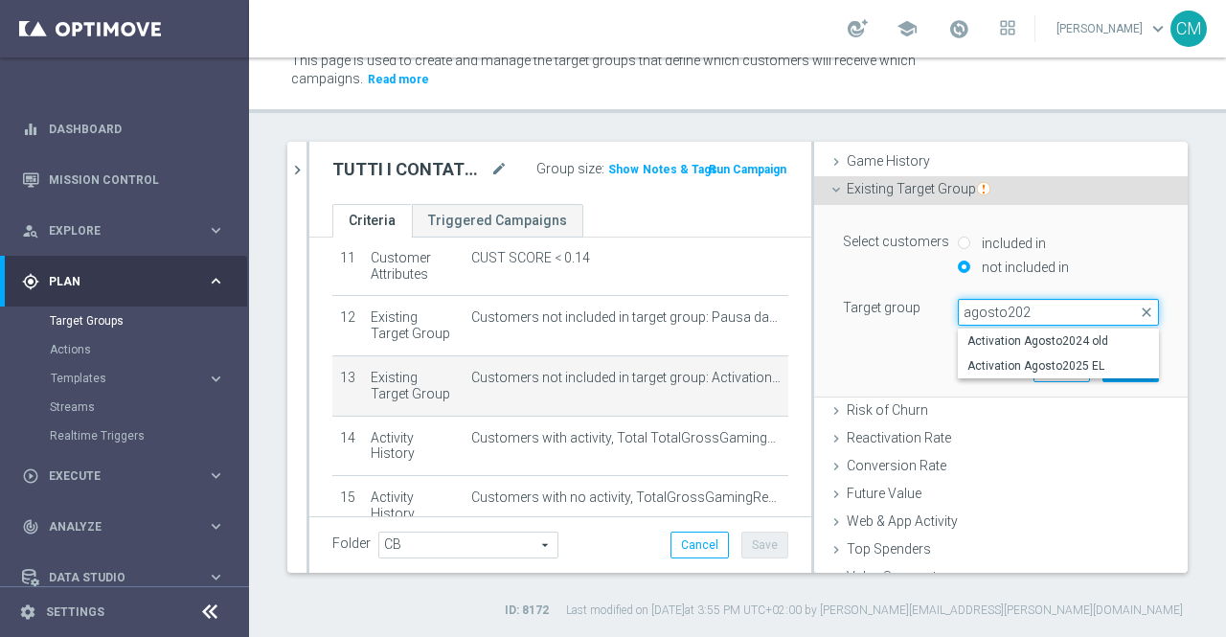
type input "agosto2025"
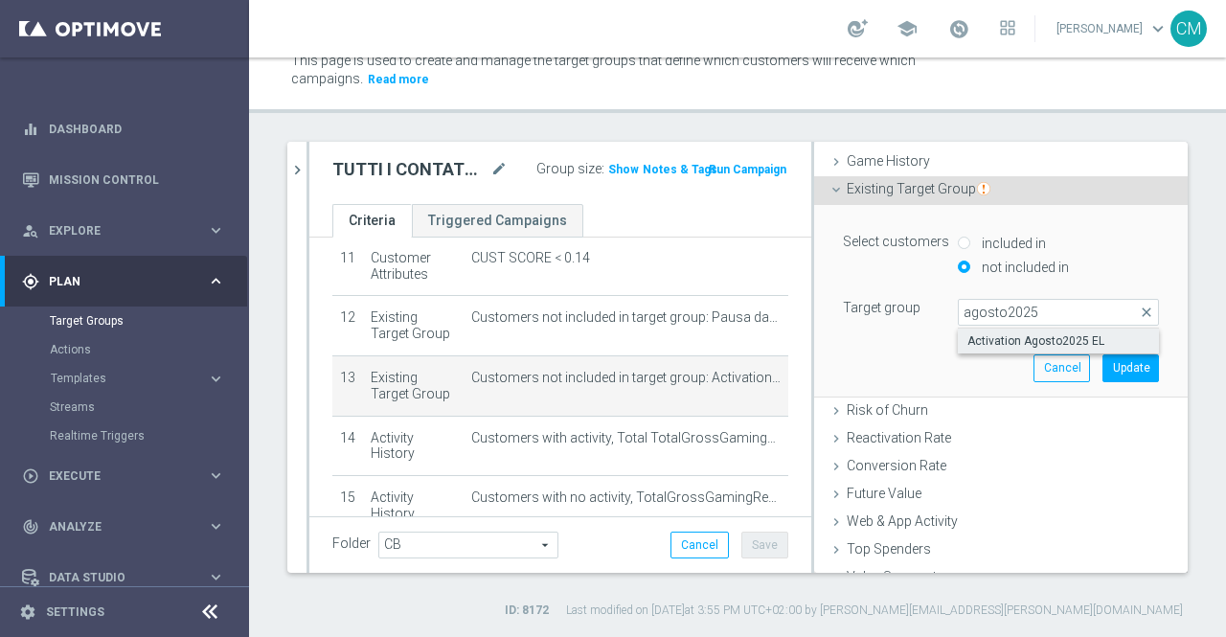
click at [1031, 336] on span "Activation Agosto2025 EL" at bounding box center [1059, 340] width 182 height 15
type input "Activation Agosto2025 EL"
click at [1103, 363] on button "Update" at bounding box center [1131, 368] width 57 height 27
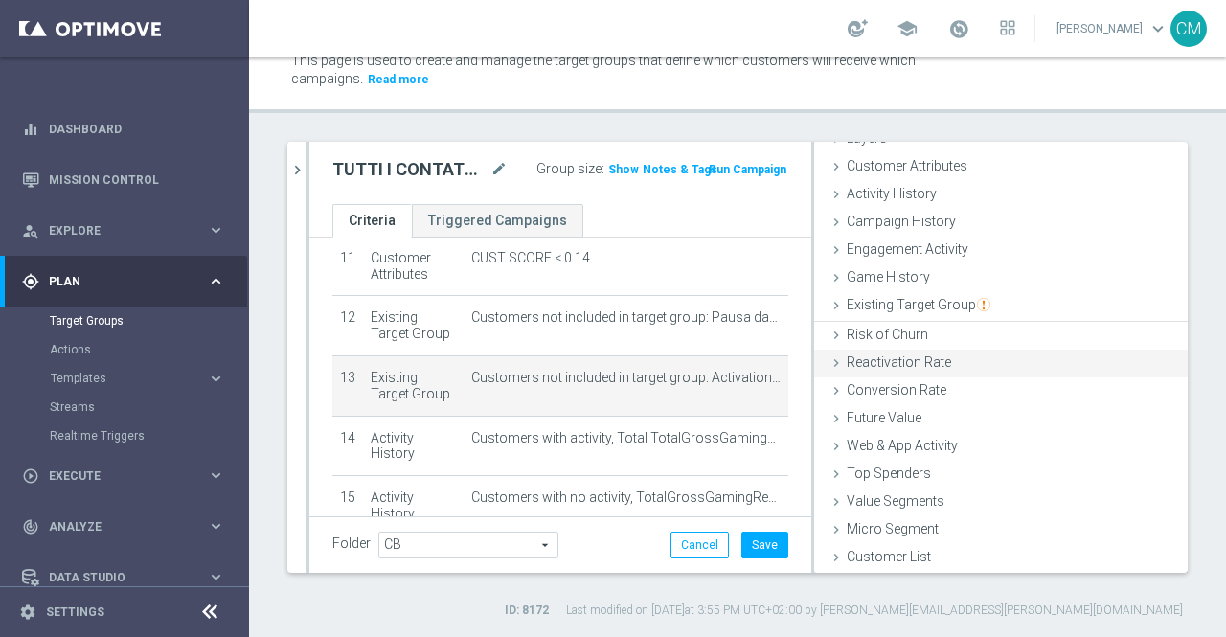
scroll to position [88, 0]
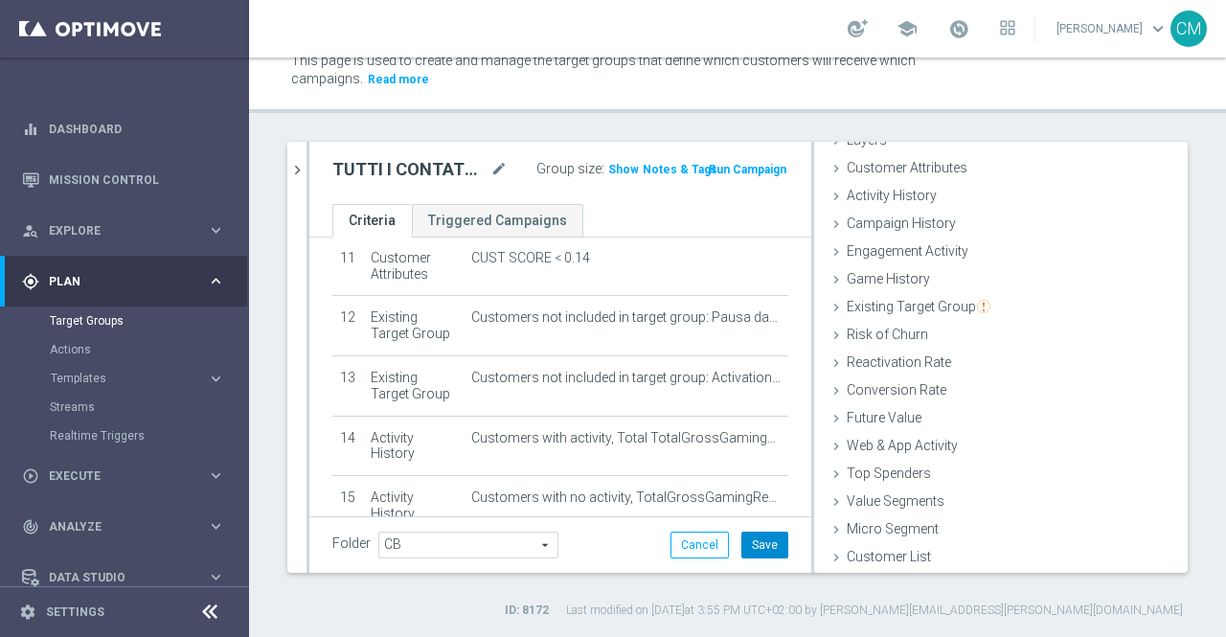
click at [762, 543] on button "Save" at bounding box center [765, 545] width 47 height 27
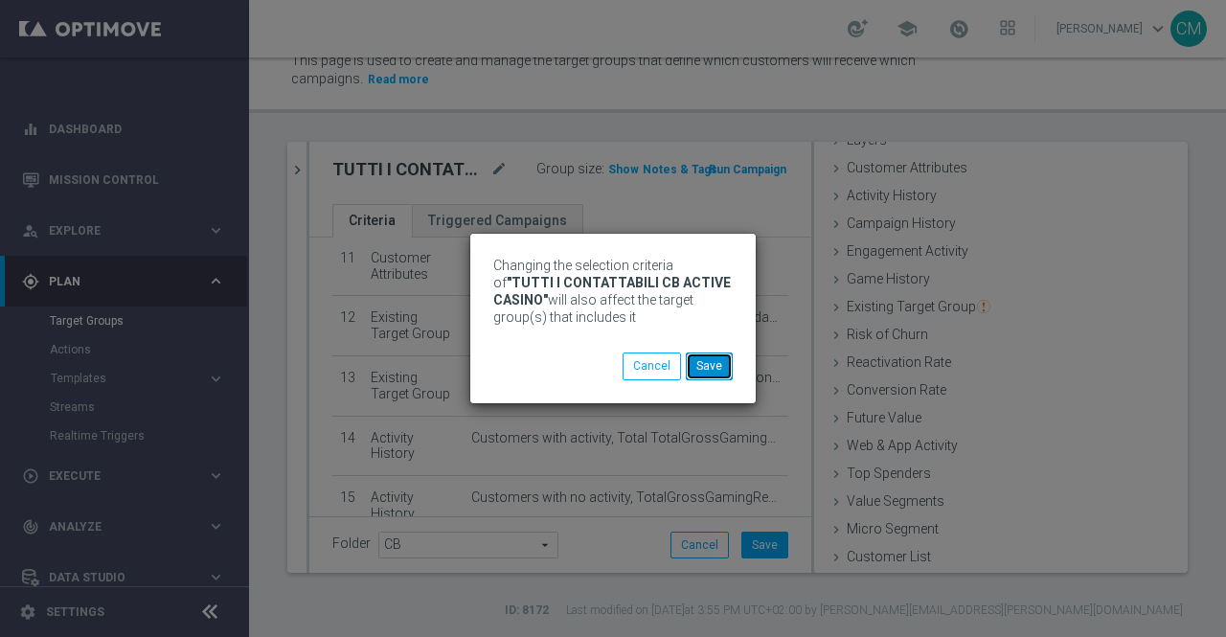
click at [715, 363] on button "Save" at bounding box center [709, 366] width 47 height 27
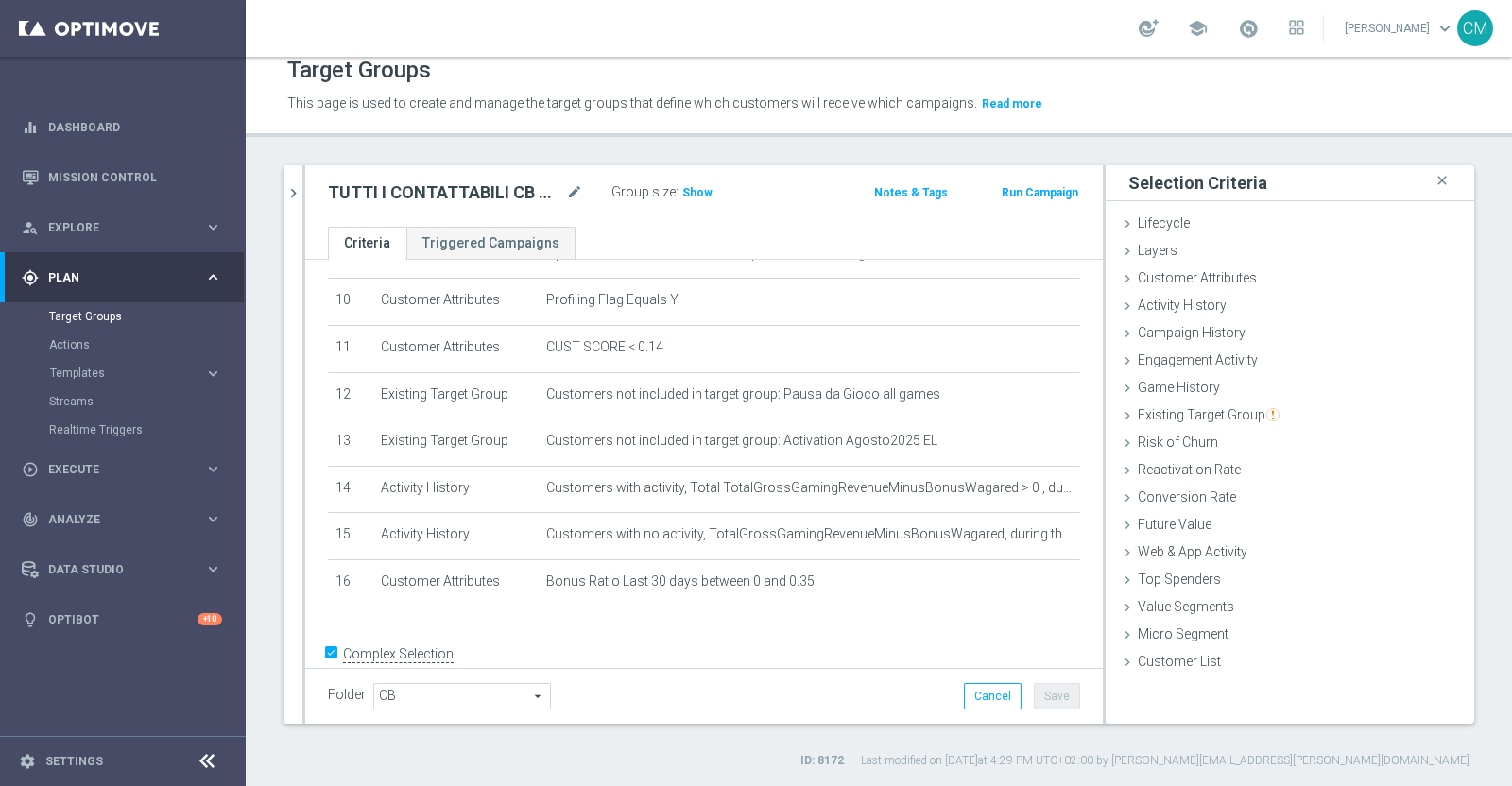
scroll to position [471, 0]
click at [705, 182] on h3 "Show" at bounding box center [697, 192] width 34 height 21
click at [698, 191] on span "25,351" at bounding box center [703, 195] width 39 height 18
click at [291, 191] on icon "chevron_right" at bounding box center [293, 193] width 18 height 18
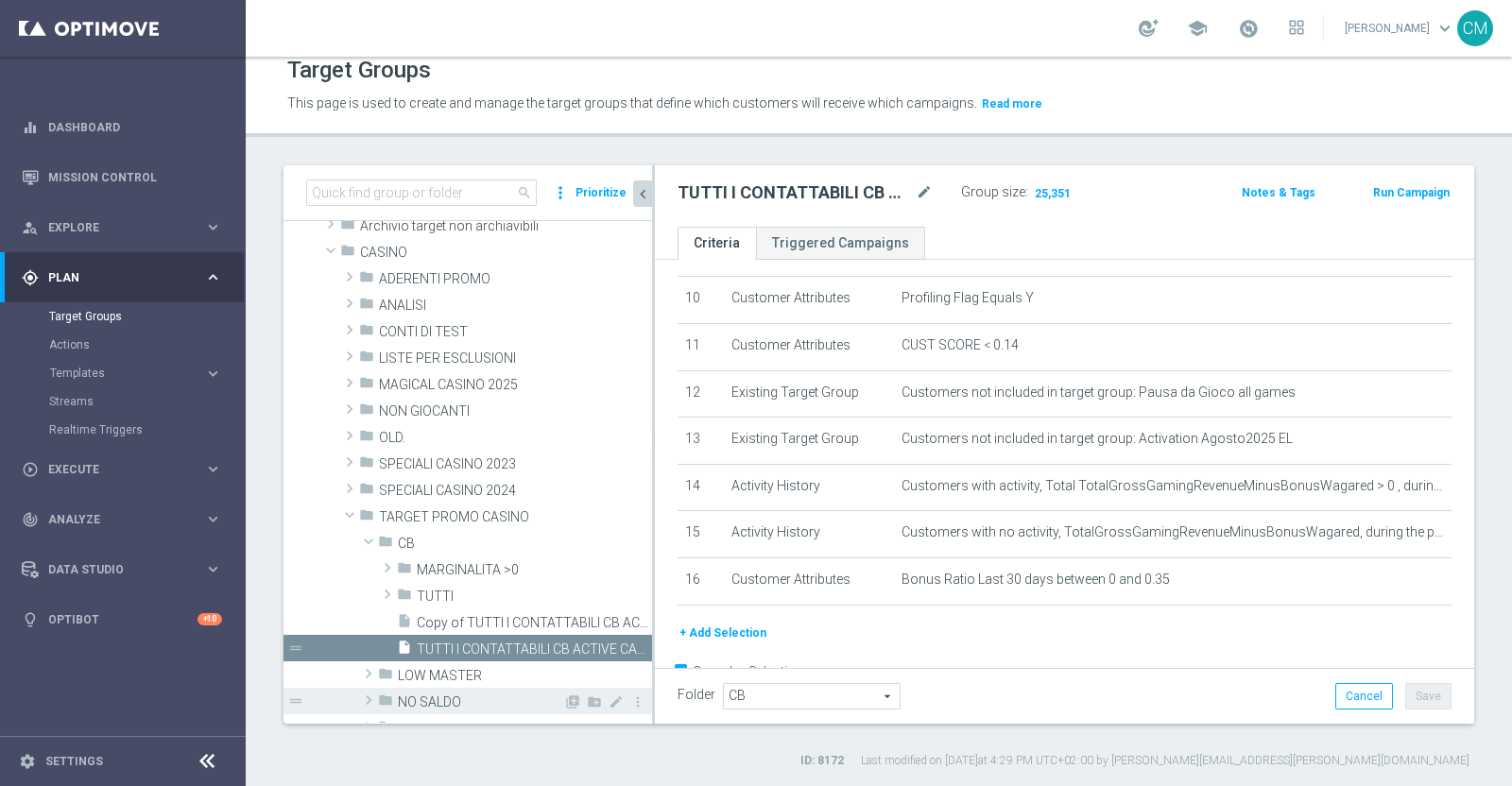
scroll to position [0, 0]
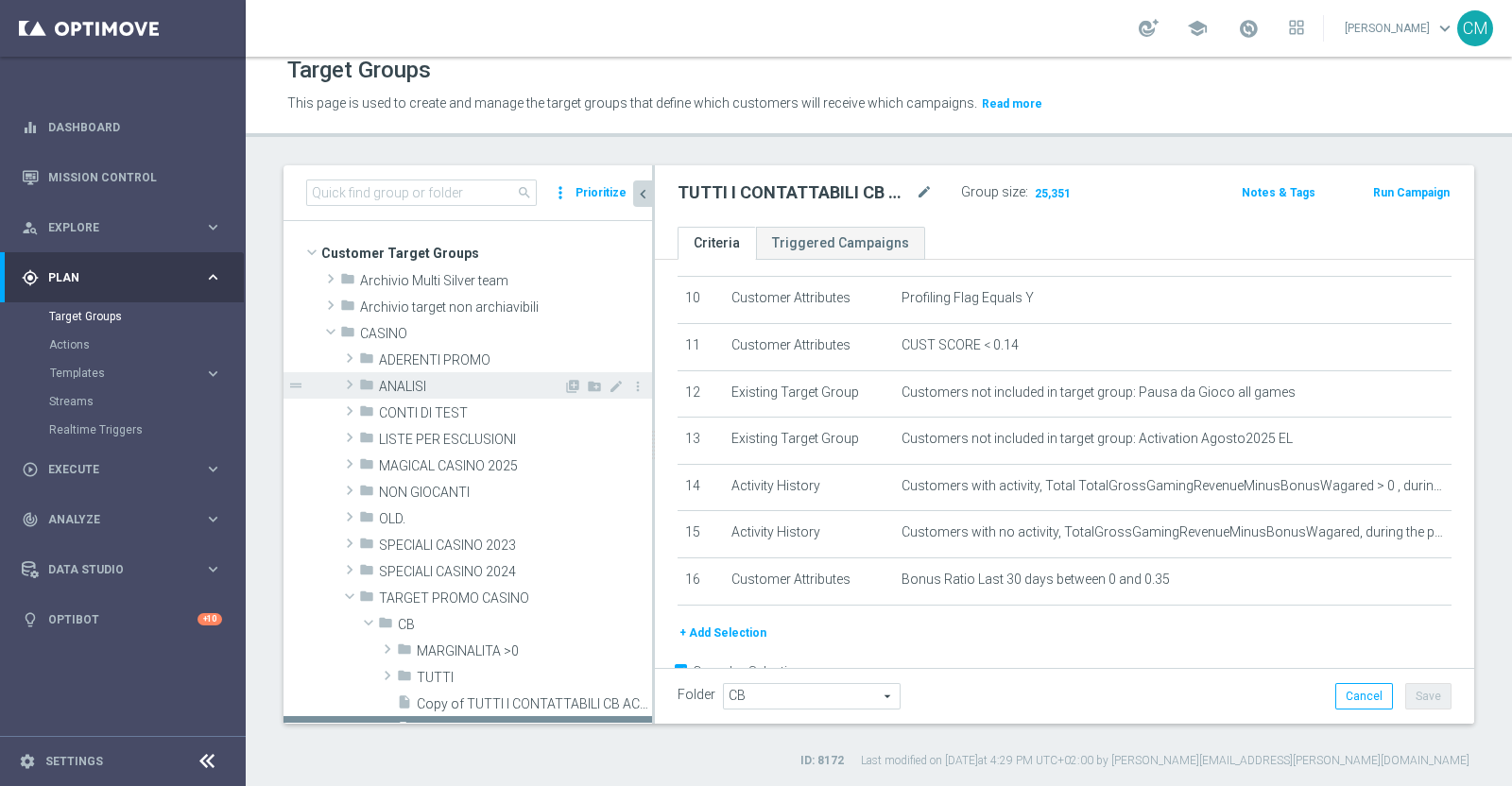
click at [402, 375] on div "folder ANALISI" at bounding box center [461, 386] width 204 height 27
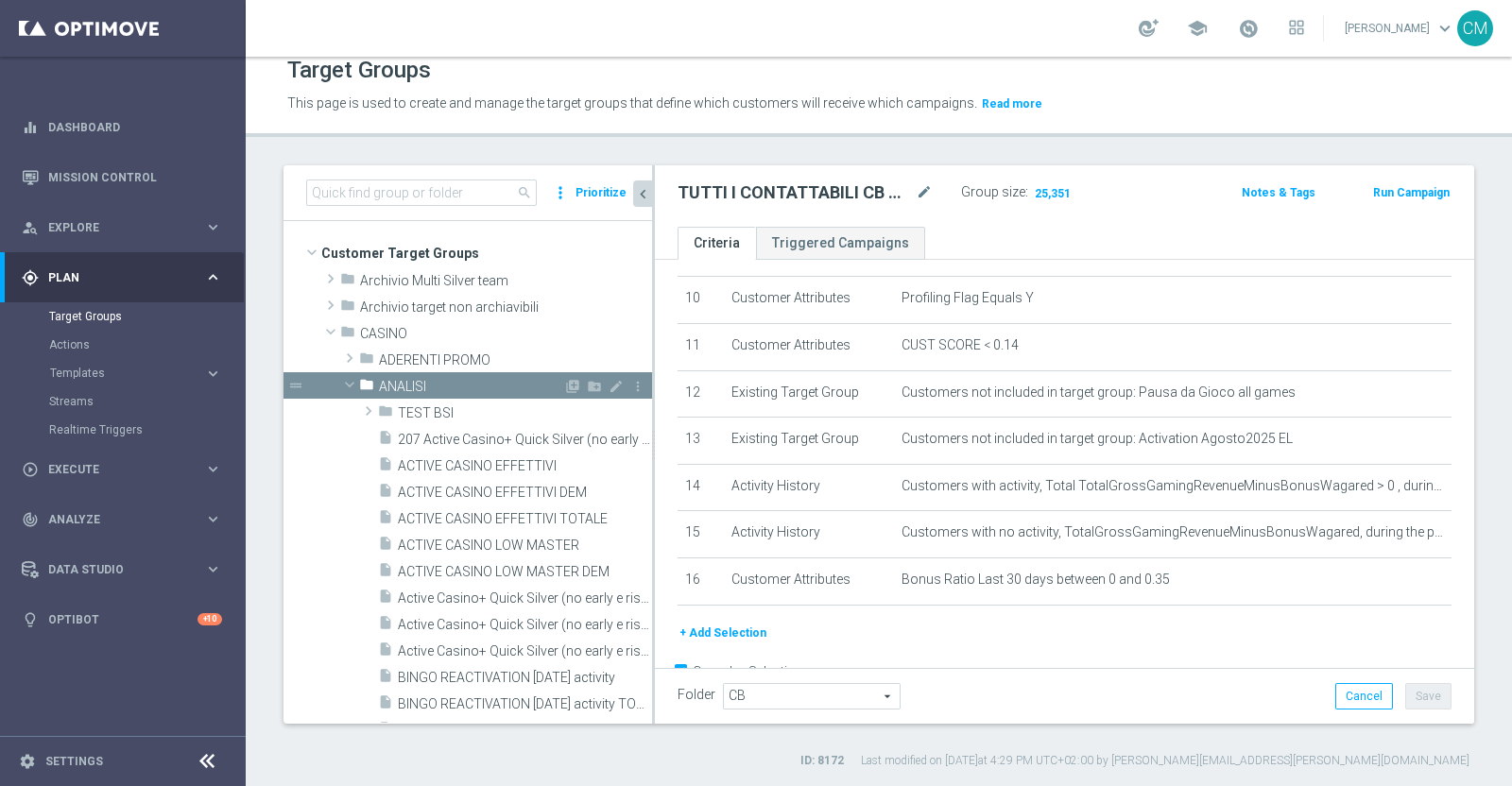
click at [402, 375] on div "folder ANALISI" at bounding box center [461, 386] width 204 height 27
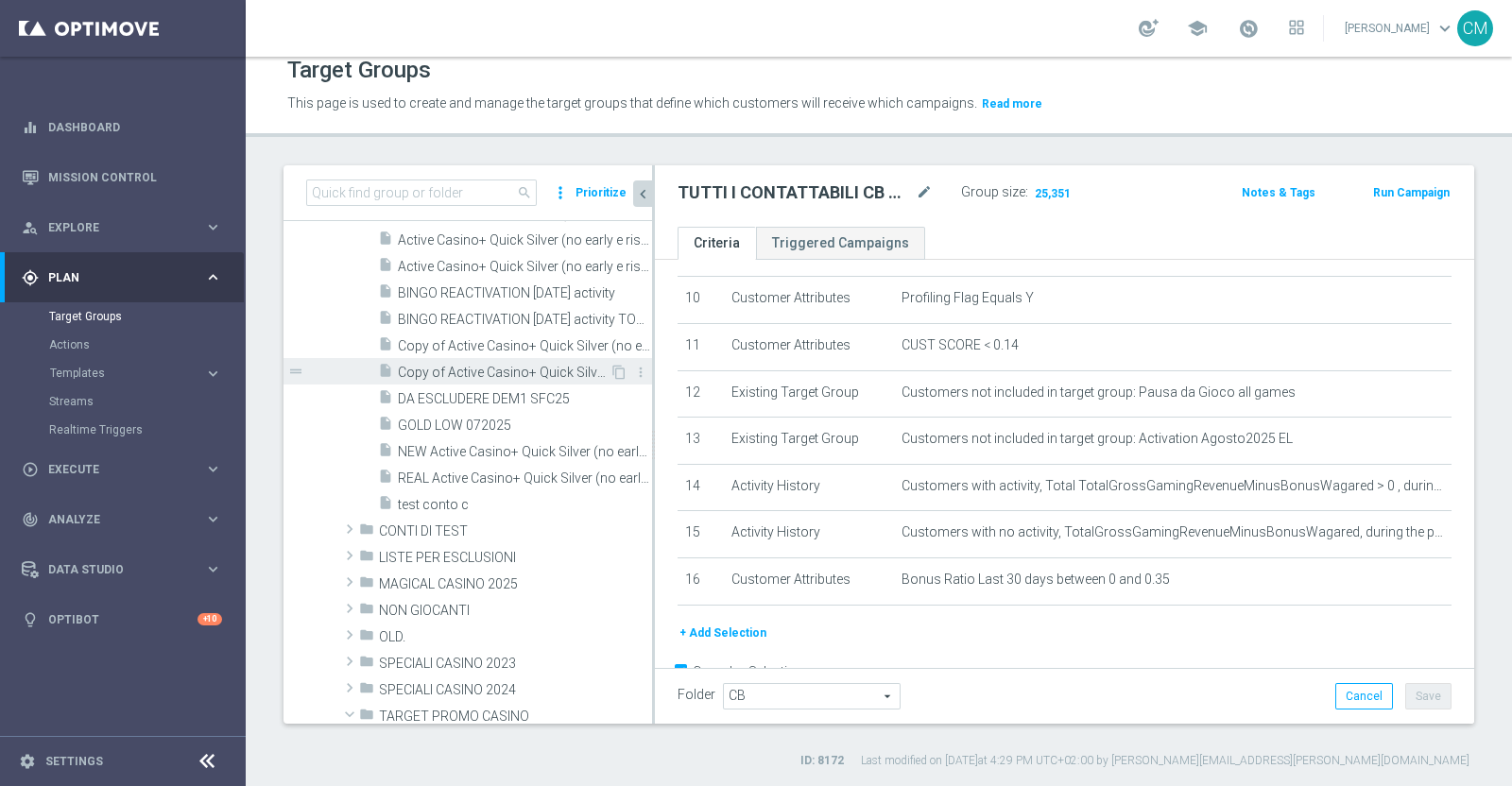
scroll to position [387, 0]
click at [475, 473] on span "REAL Active Casino+ Quick Silver (no early e risk) CONTA SOLO LOGIN" at bounding box center [503, 476] width 212 height 16
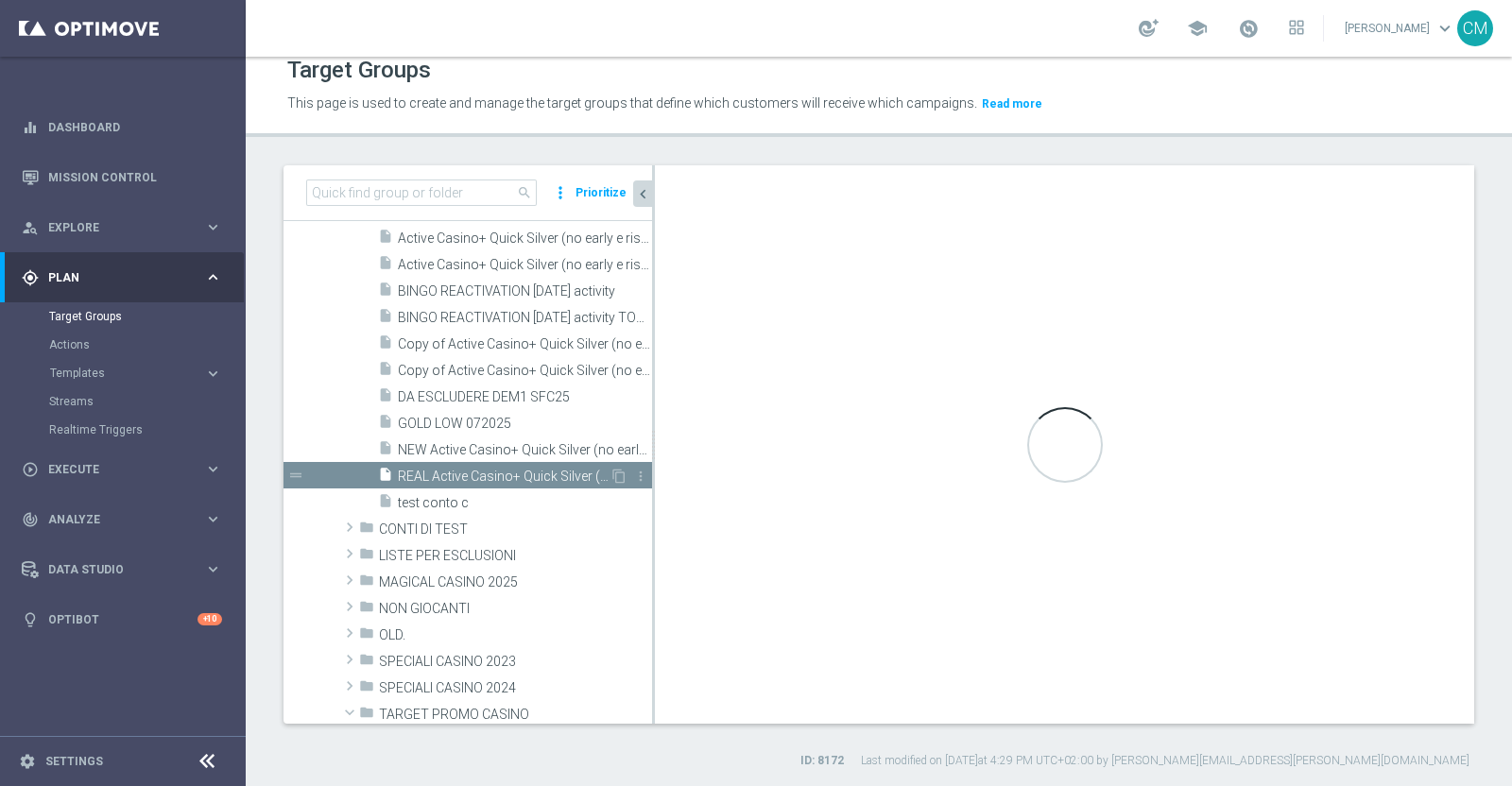
type textarea "(1 and 2 and 3 and 4 and 5 and 6 and 7 and 8 and 9 and 10 and 12 AND 13 AND 14 …"
type input "ANALISI"
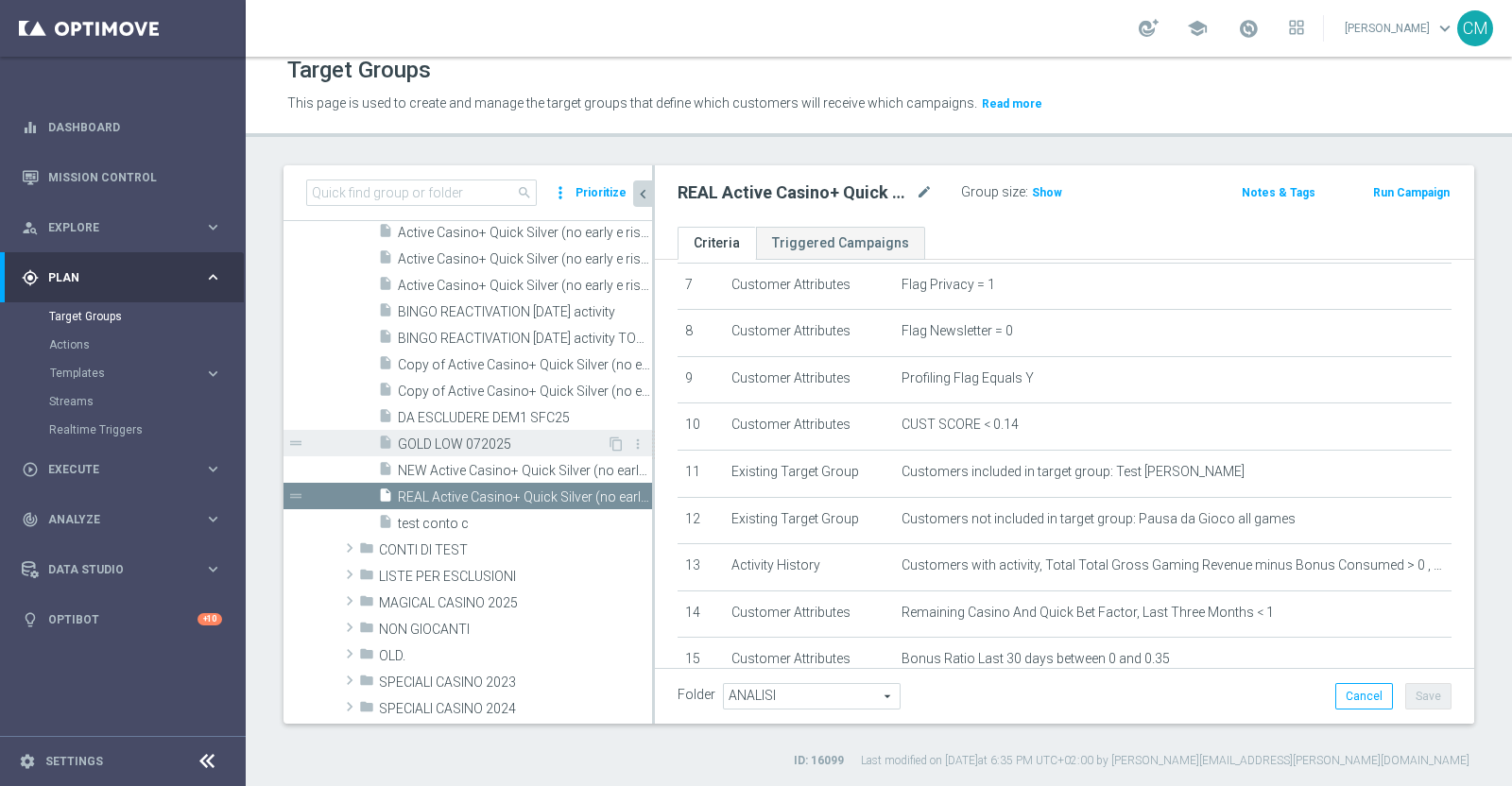
scroll to position [358, 0]
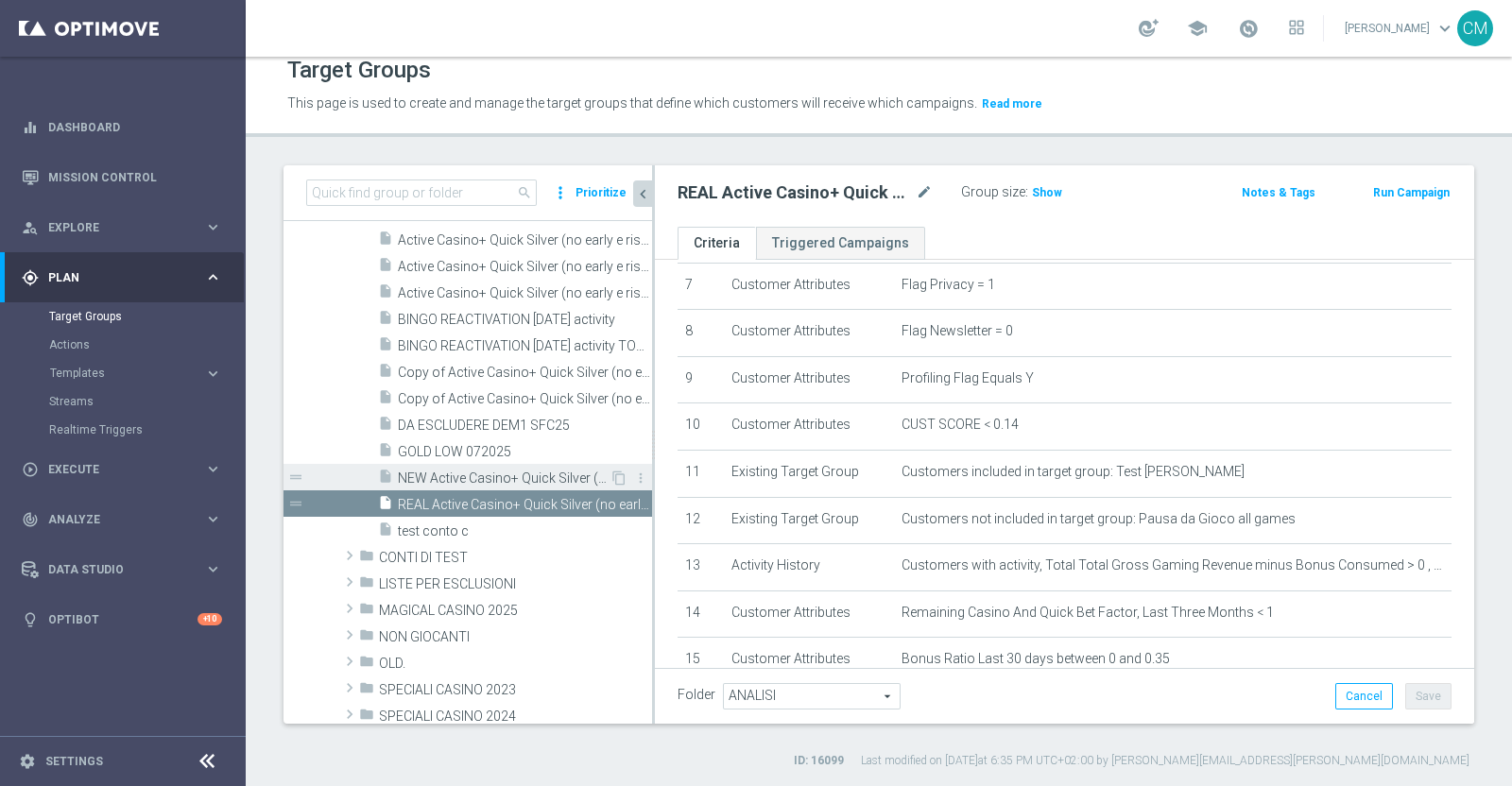
click at [502, 472] on span "NEW Active Casino+ Quick Silver (no early e risk) CONTA SOLO LOGIN" at bounding box center [503, 478] width 212 height 16
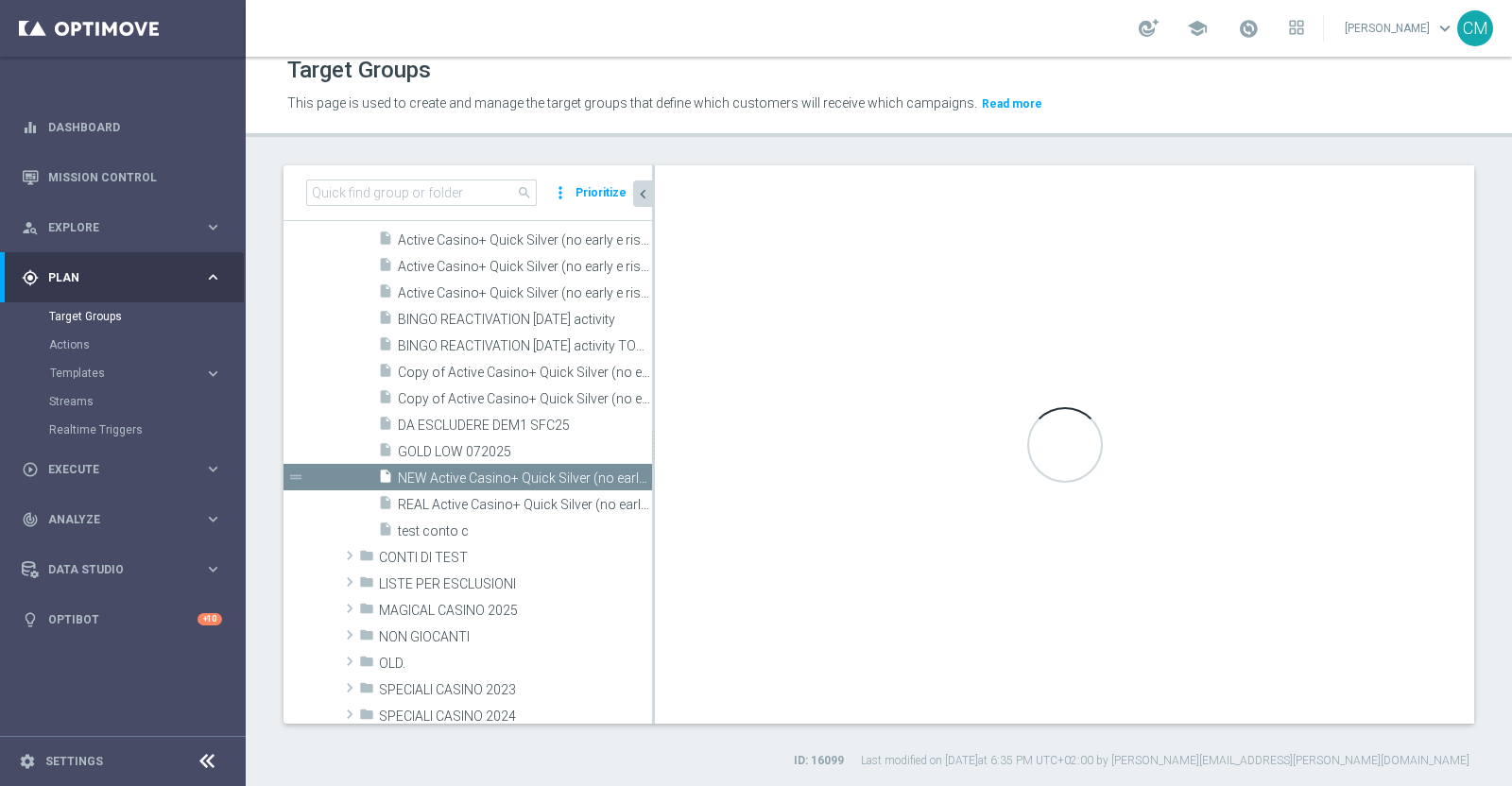
type textarea "(1 and (2 or 13) and 3 and 4 and 5 and 6 and 7 and 8 and 9 and 10 and 12 and 14…"
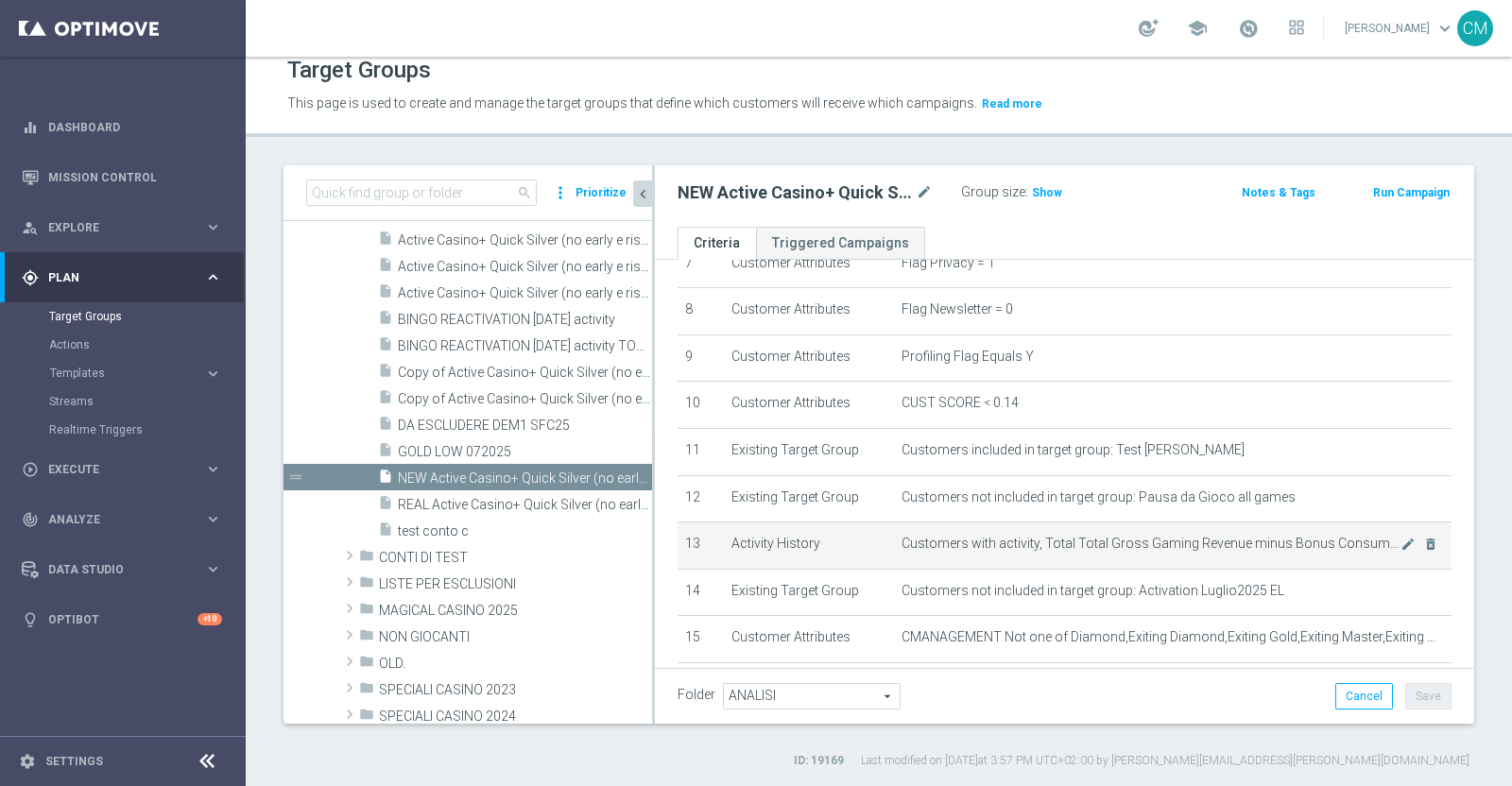
scroll to position [508, 0]
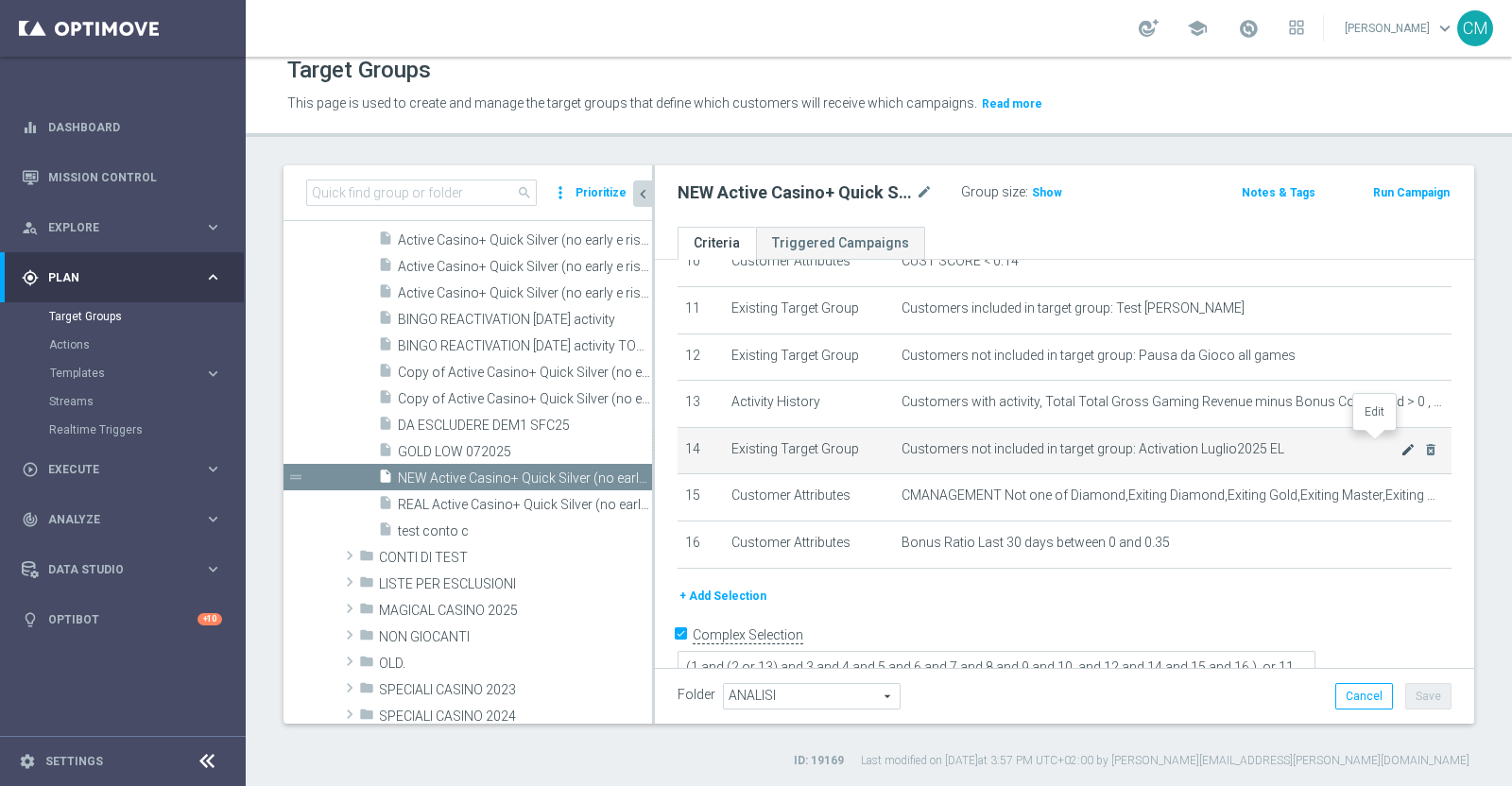
click at [1194, 447] on icon "mode_edit" at bounding box center [1407, 449] width 15 height 15
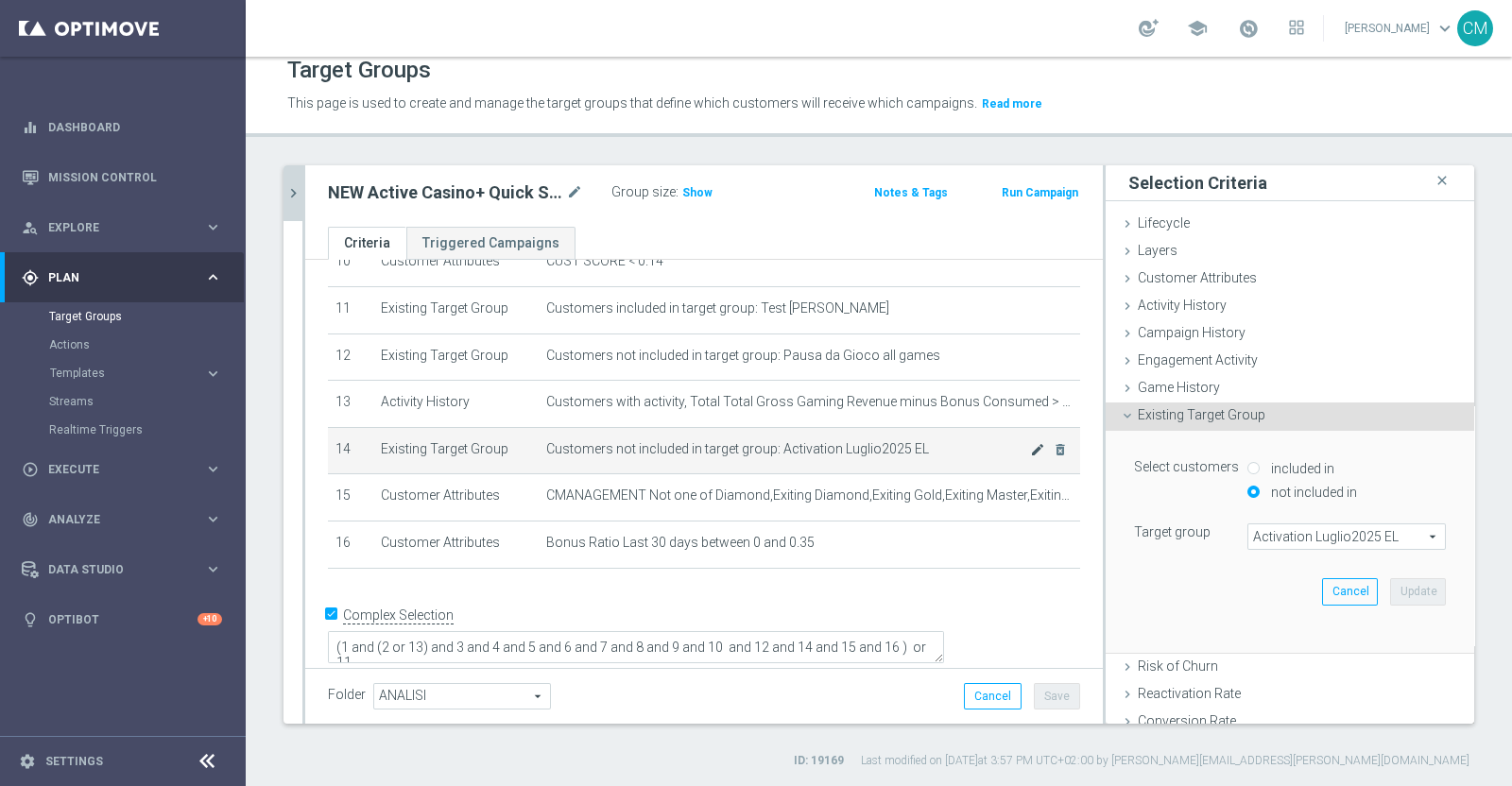
scroll to position [488, 0]
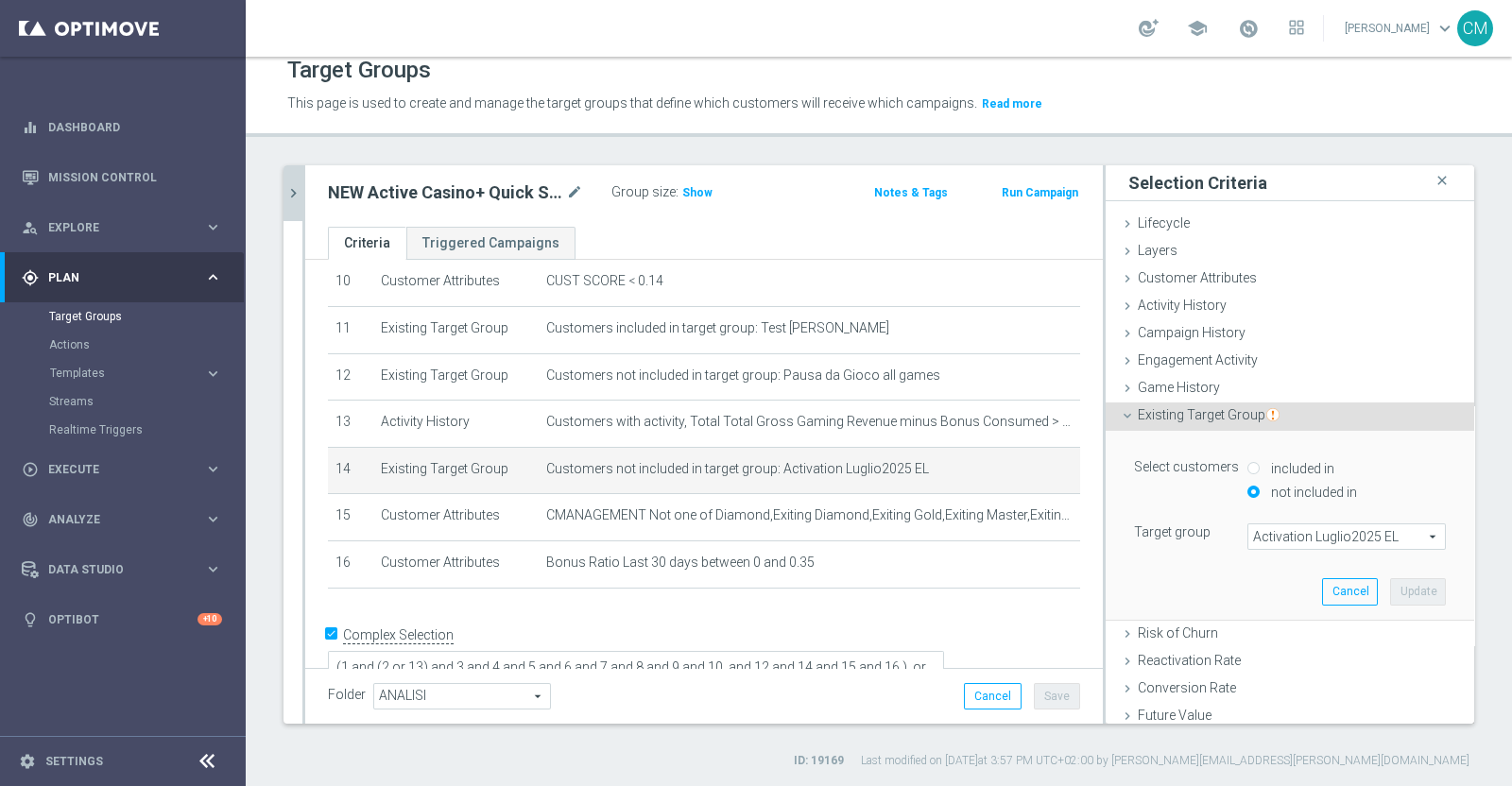
click at [1194, 532] on span "Activation Luglio2025 EL" at bounding box center [1346, 536] width 196 height 25
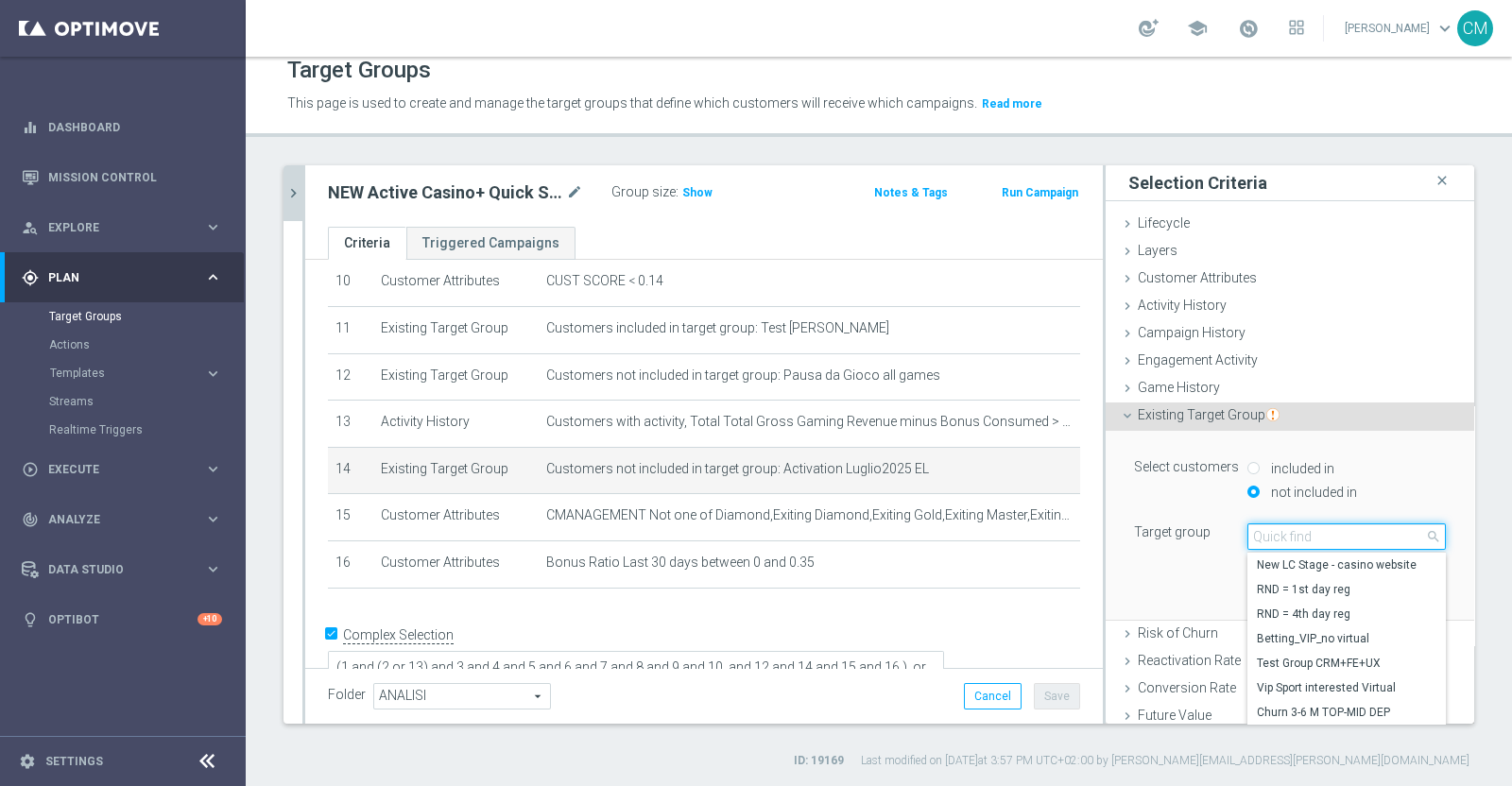
click at [1194, 532] on input "search" at bounding box center [1346, 536] width 198 height 27
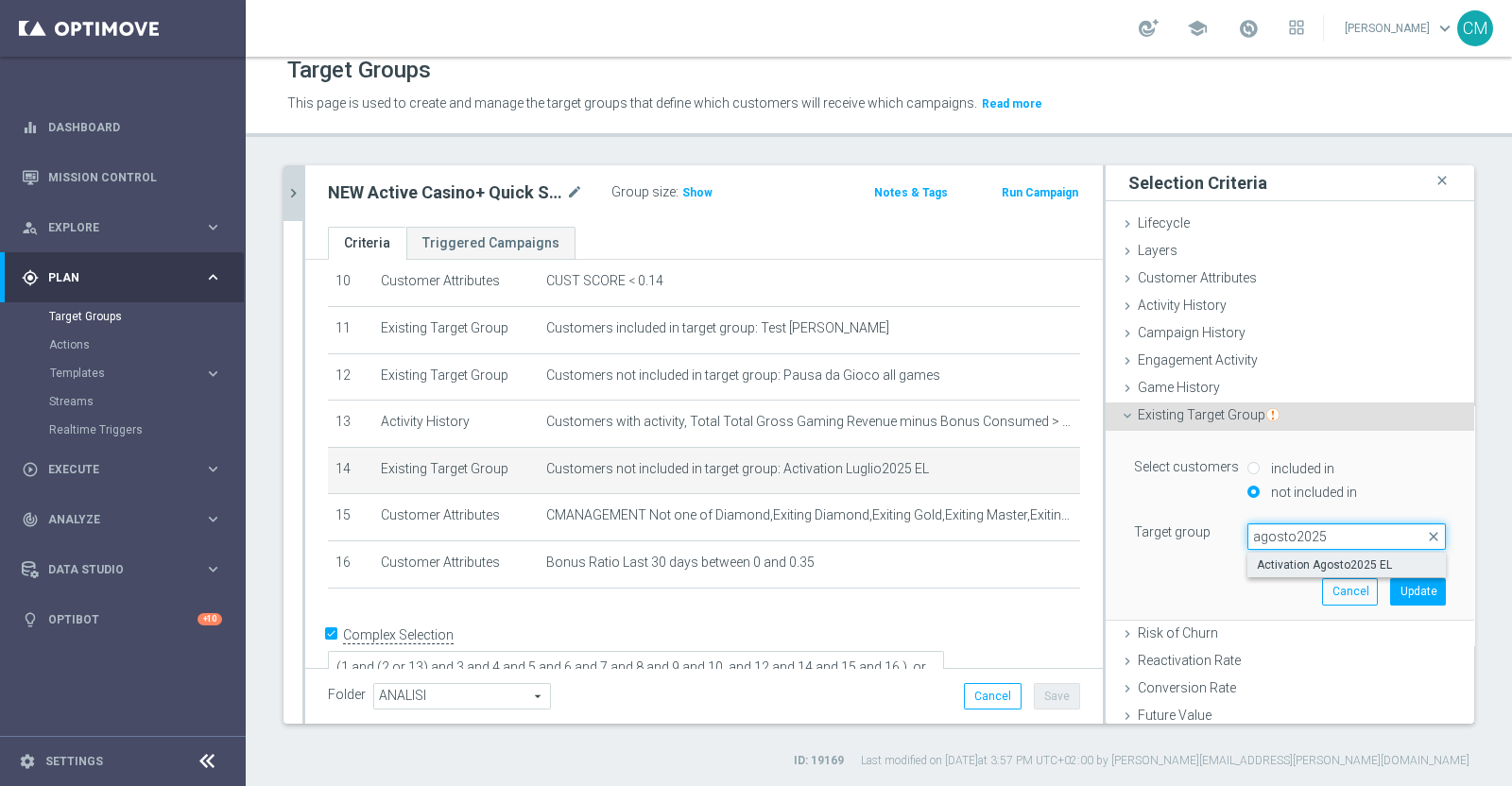
type input "agosto2025"
click at [1194, 557] on span "Activation Agosto2025 EL" at bounding box center [1346, 564] width 180 height 15
type input "Activation Agosto2025 EL"
click at [1194, 588] on button "Update" at bounding box center [1417, 591] width 56 height 27
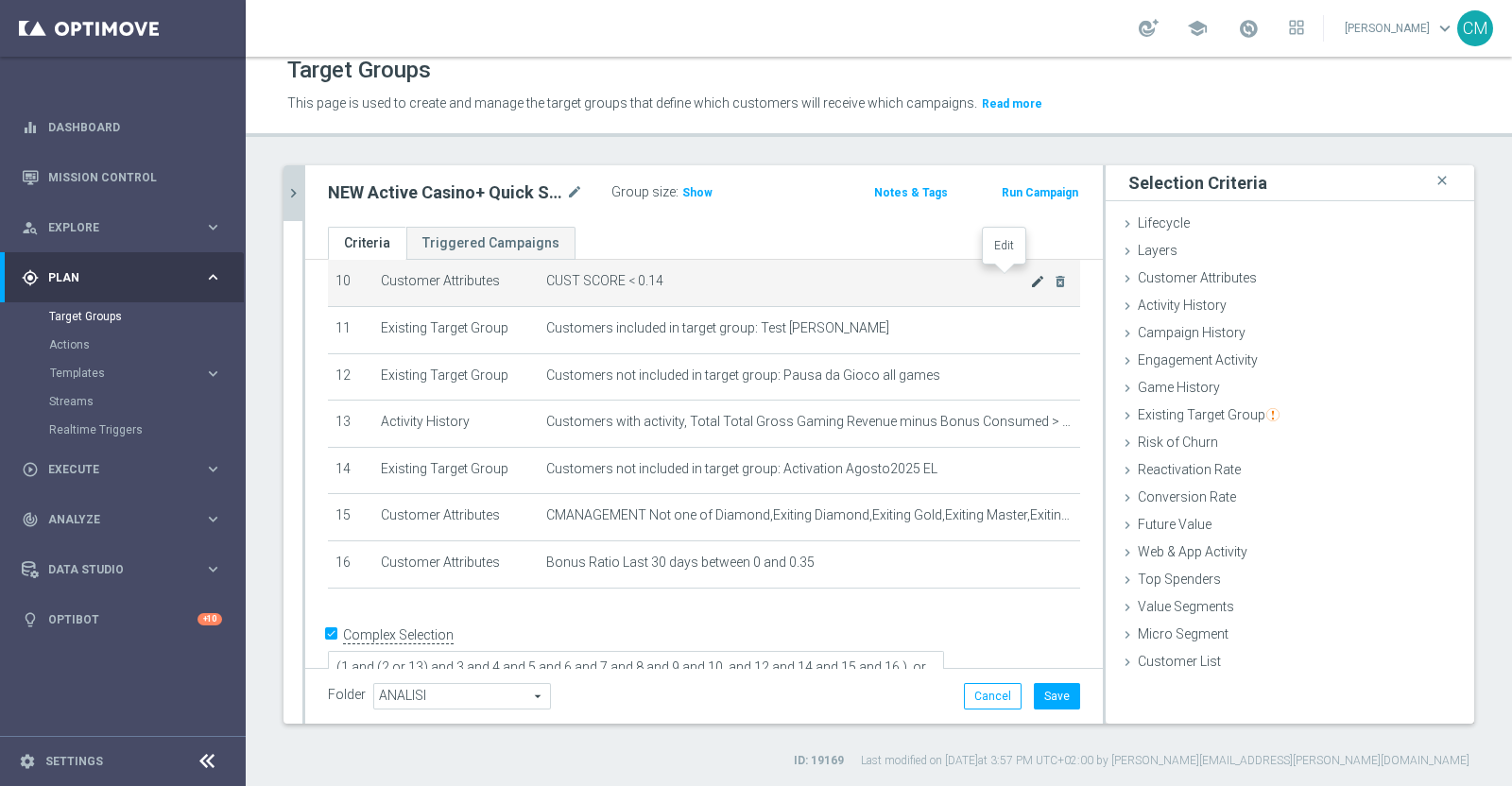
click at [1030, 279] on icon "mode_edit" at bounding box center [1037, 281] width 15 height 15
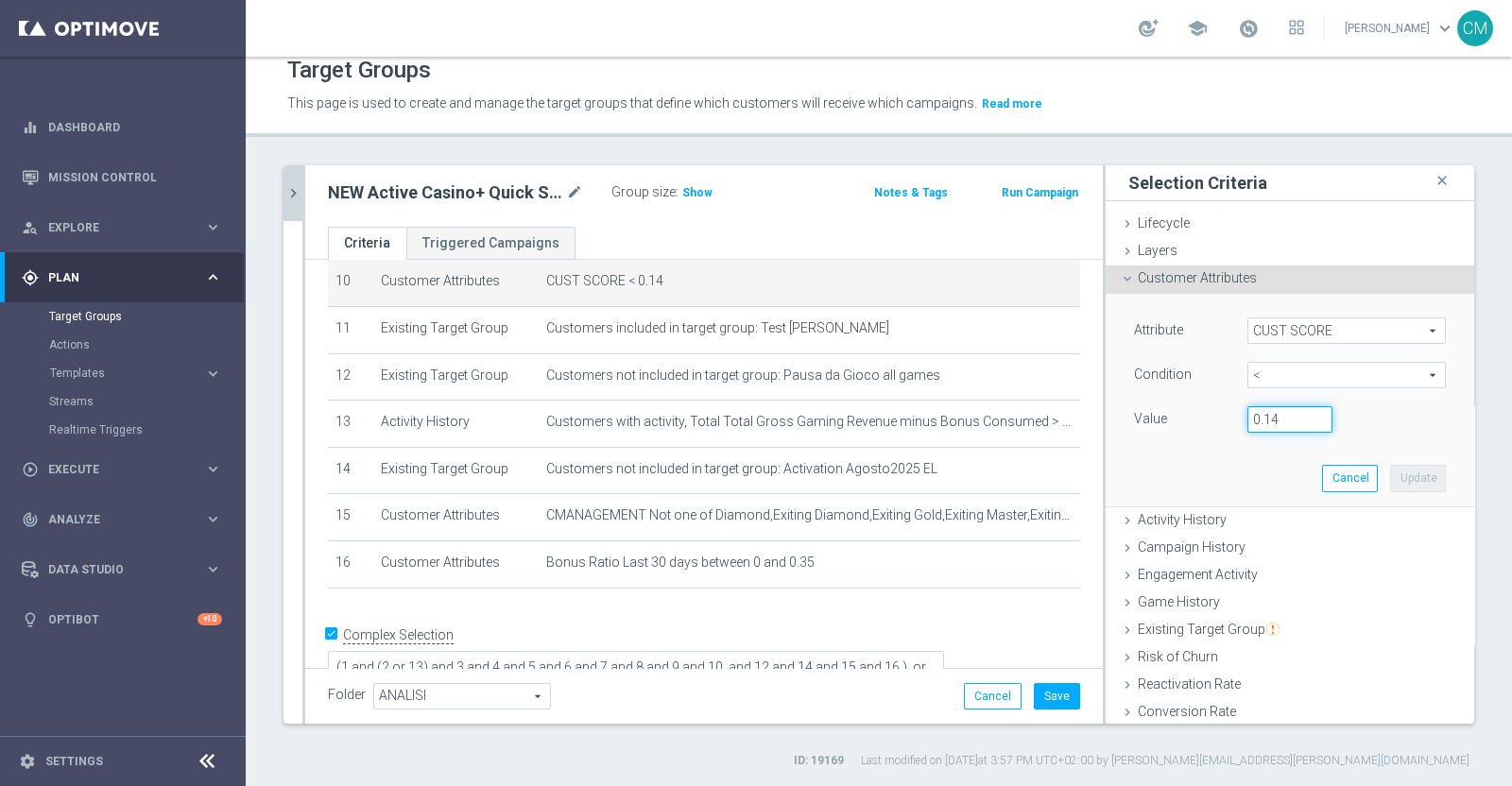
click at [1194, 423] on input "0.14" at bounding box center [1290, 419] width 85 height 27
type input "0.15"
click at [1194, 473] on button "Update" at bounding box center [1417, 477] width 56 height 27
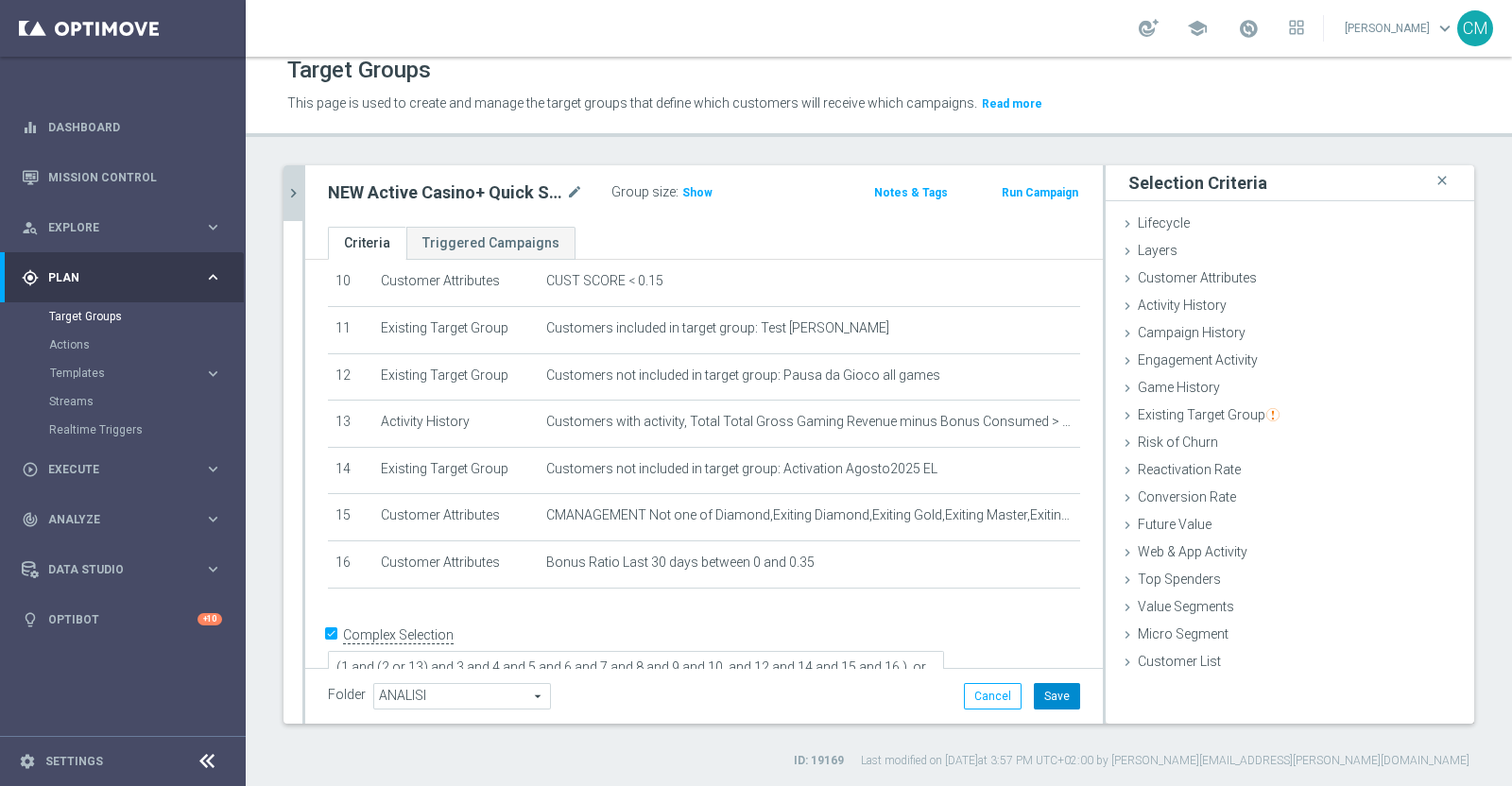
click at [1035, 613] on button "Save" at bounding box center [1056, 696] width 46 height 27
click at [686, 195] on span "Show" at bounding box center [697, 192] width 31 height 13
click at [694, 187] on span "3,650" at bounding box center [700, 195] width 34 height 18
click at [290, 195] on icon "chevron_right" at bounding box center [293, 193] width 18 height 18
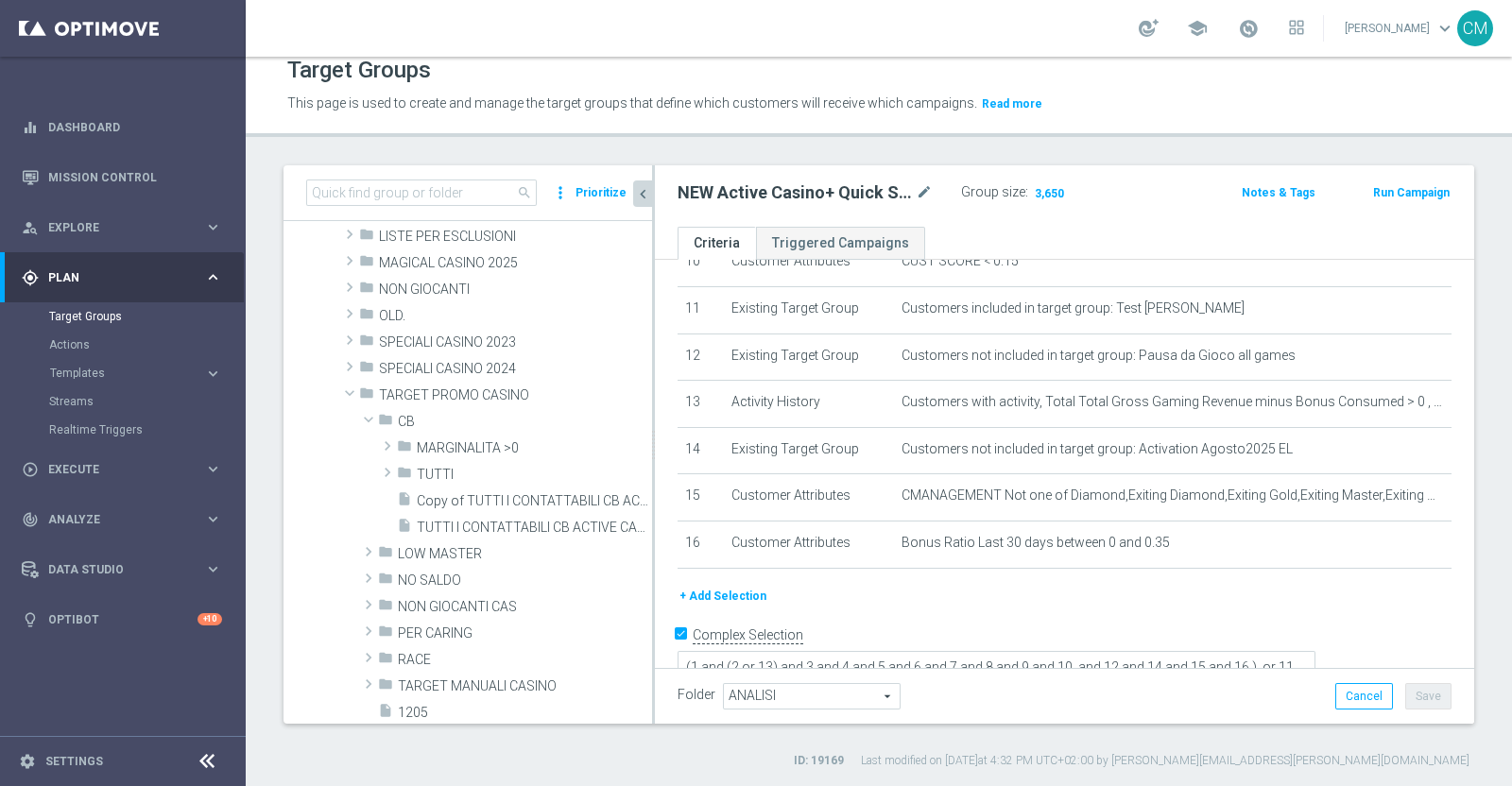
scroll to position [666, 0]
click at [408, 415] on span "CB" at bounding box center [480, 419] width 166 height 16
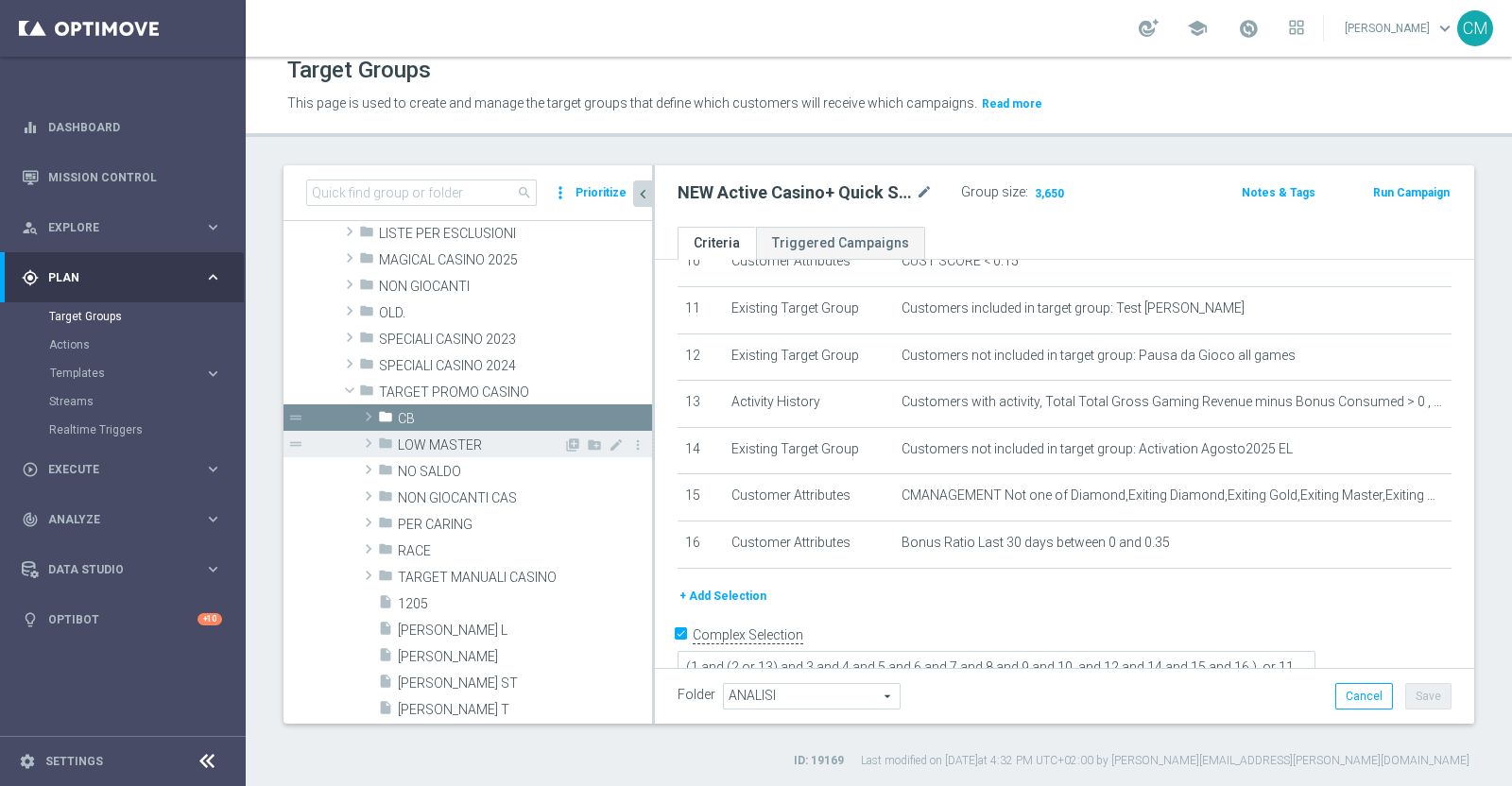
click at [420, 443] on span "LOW MASTER" at bounding box center [480, 446] width 166 height 16
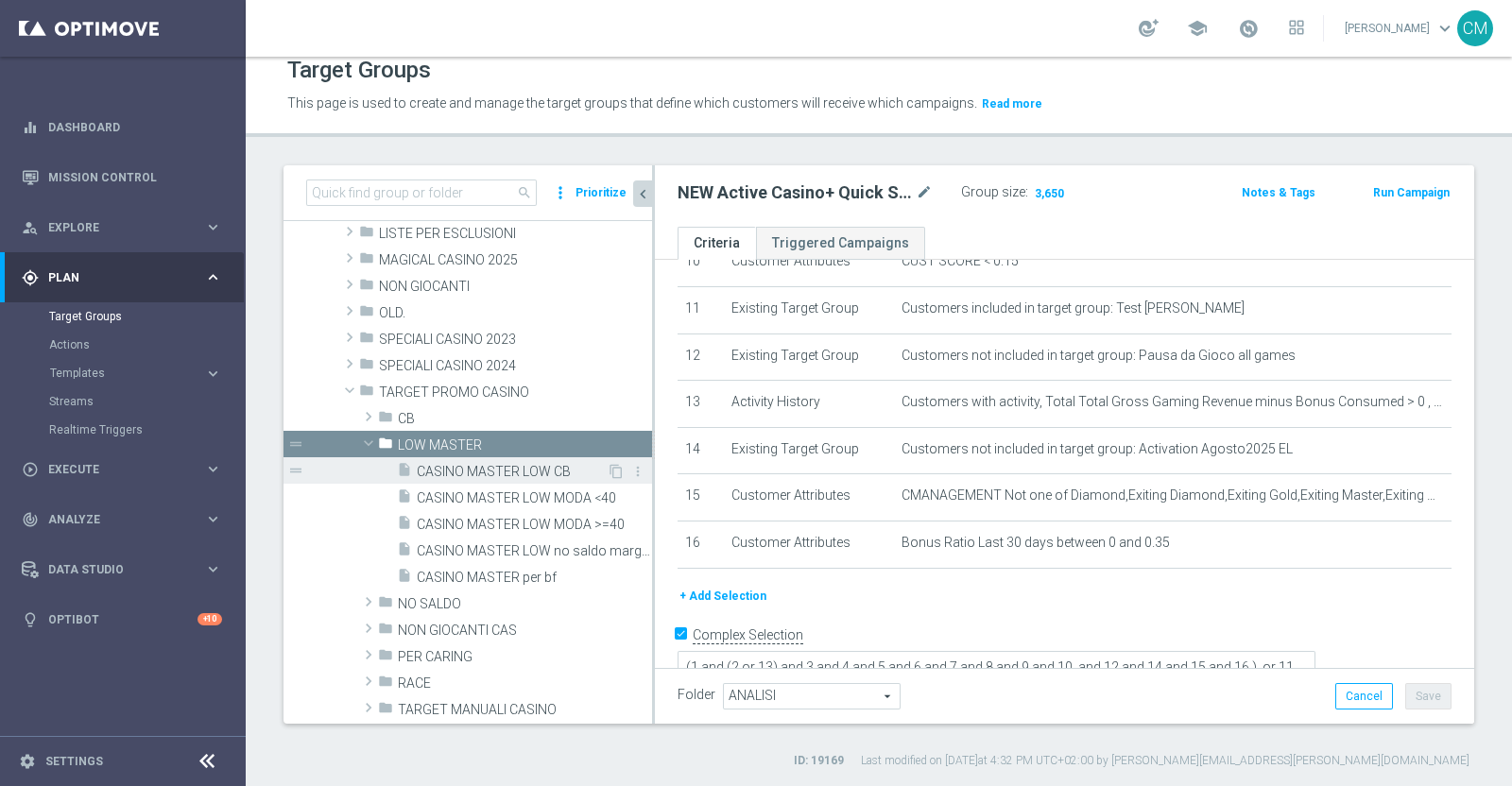
click at [533, 475] on span "CASINO MASTER LOW CB" at bounding box center [512, 471] width 190 height 16
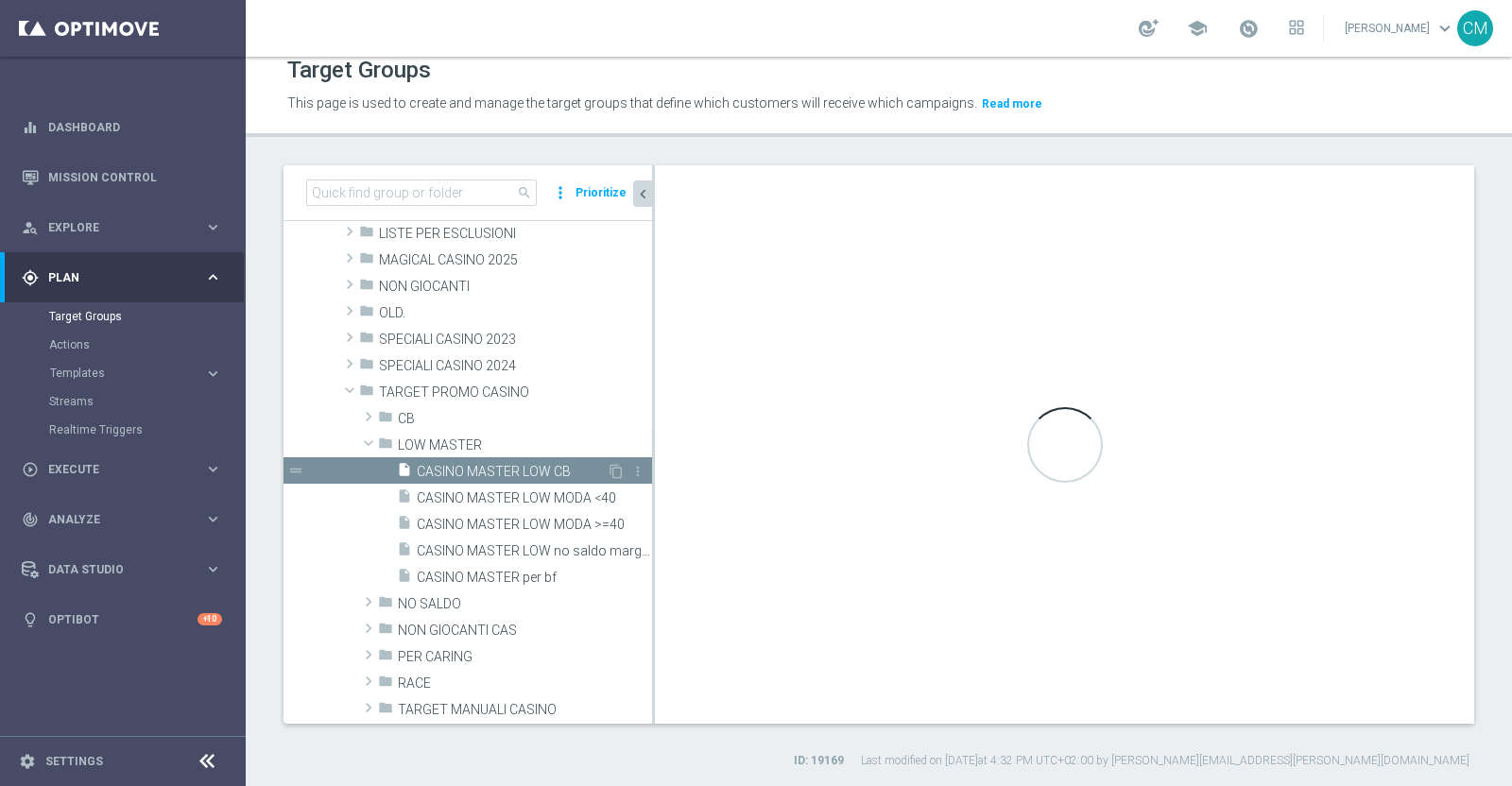
type textarea "(1 and 2 and 3 and 4 and 5 and 6 and 7 and 8 and 9 and 10 and 12 and 11 and 14)…"
type input "LOW MASTER"
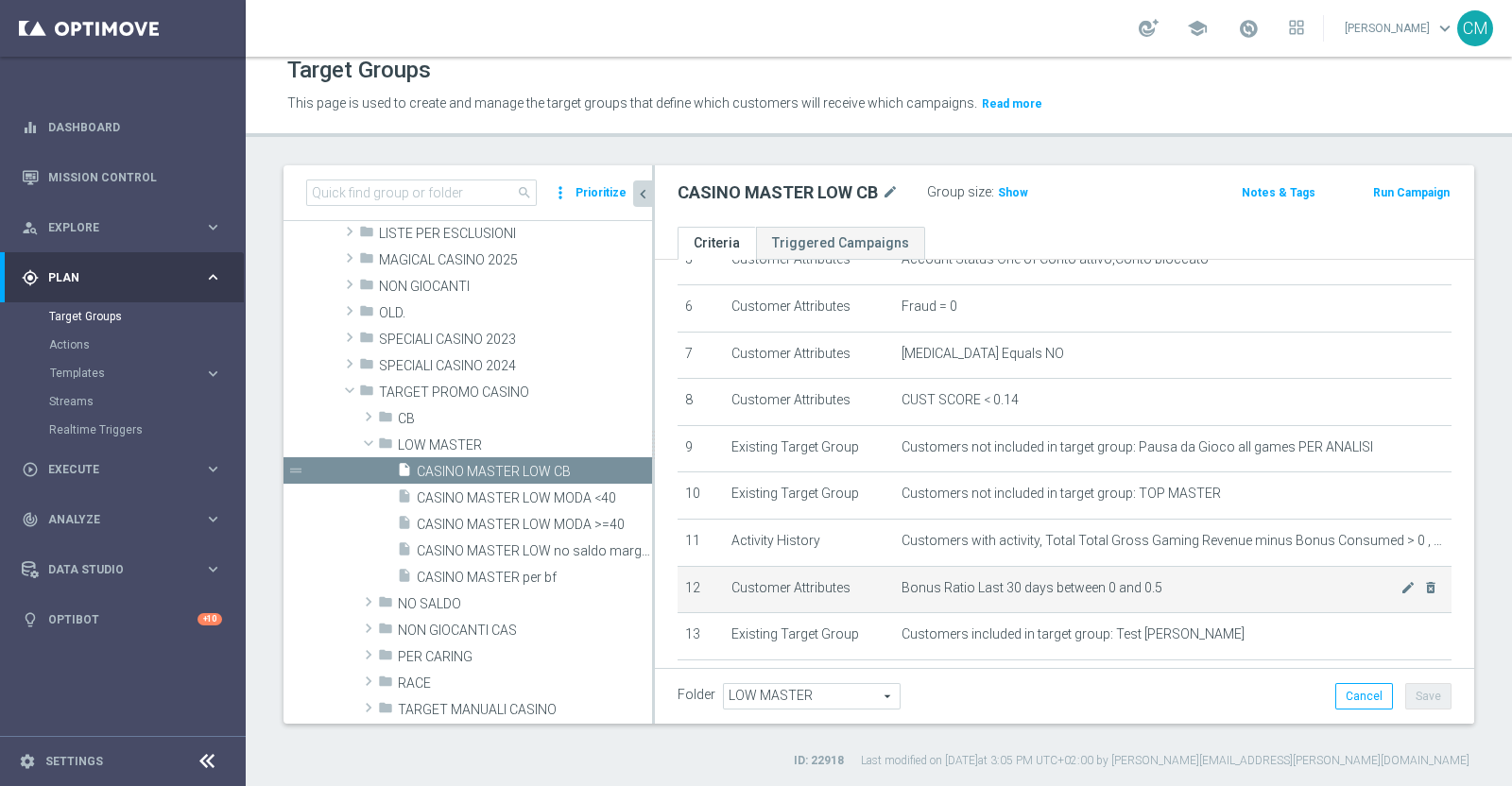
scroll to position [274, 0]
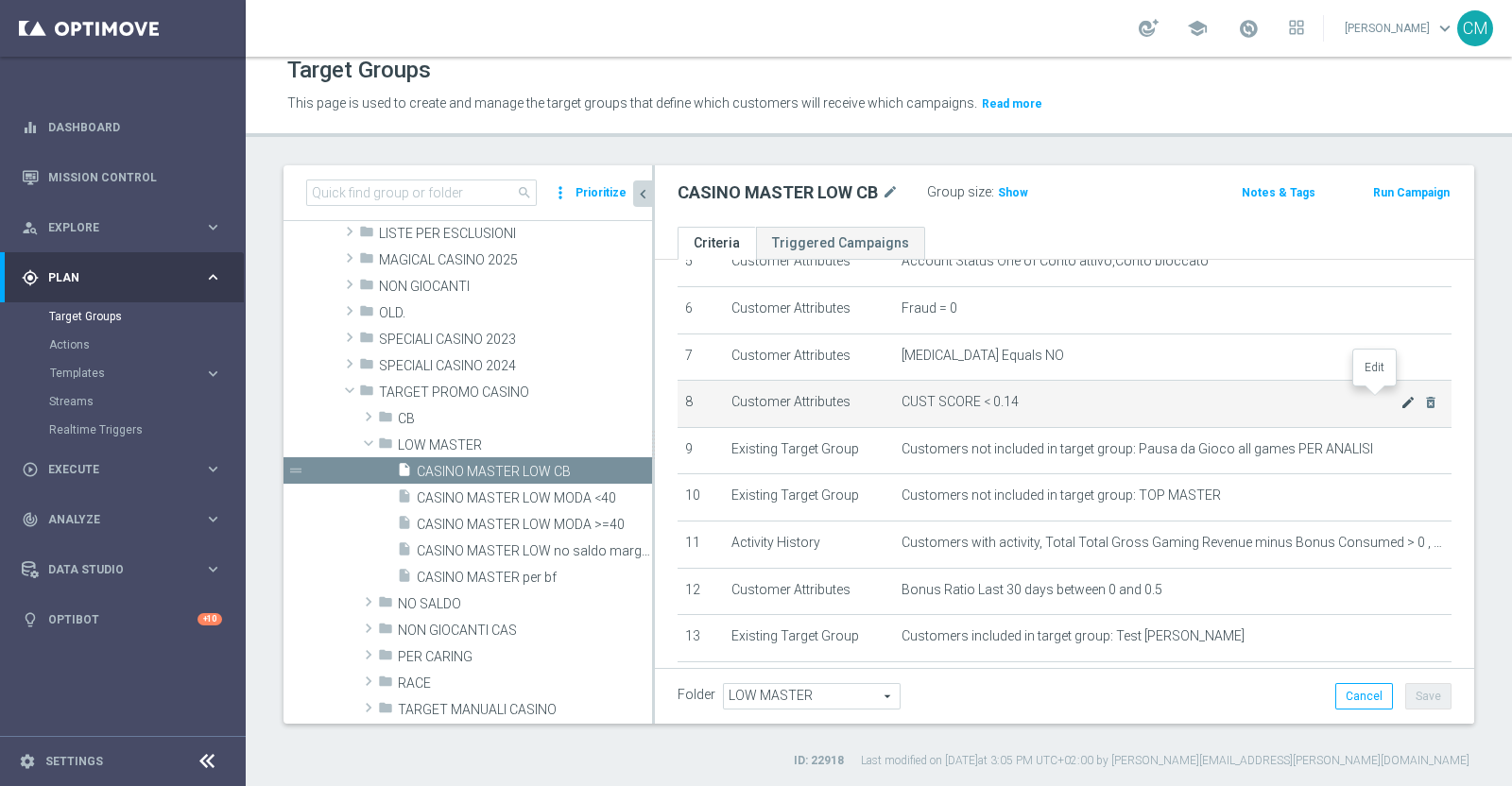
click at [1194, 400] on icon "mode_edit" at bounding box center [1407, 402] width 15 height 15
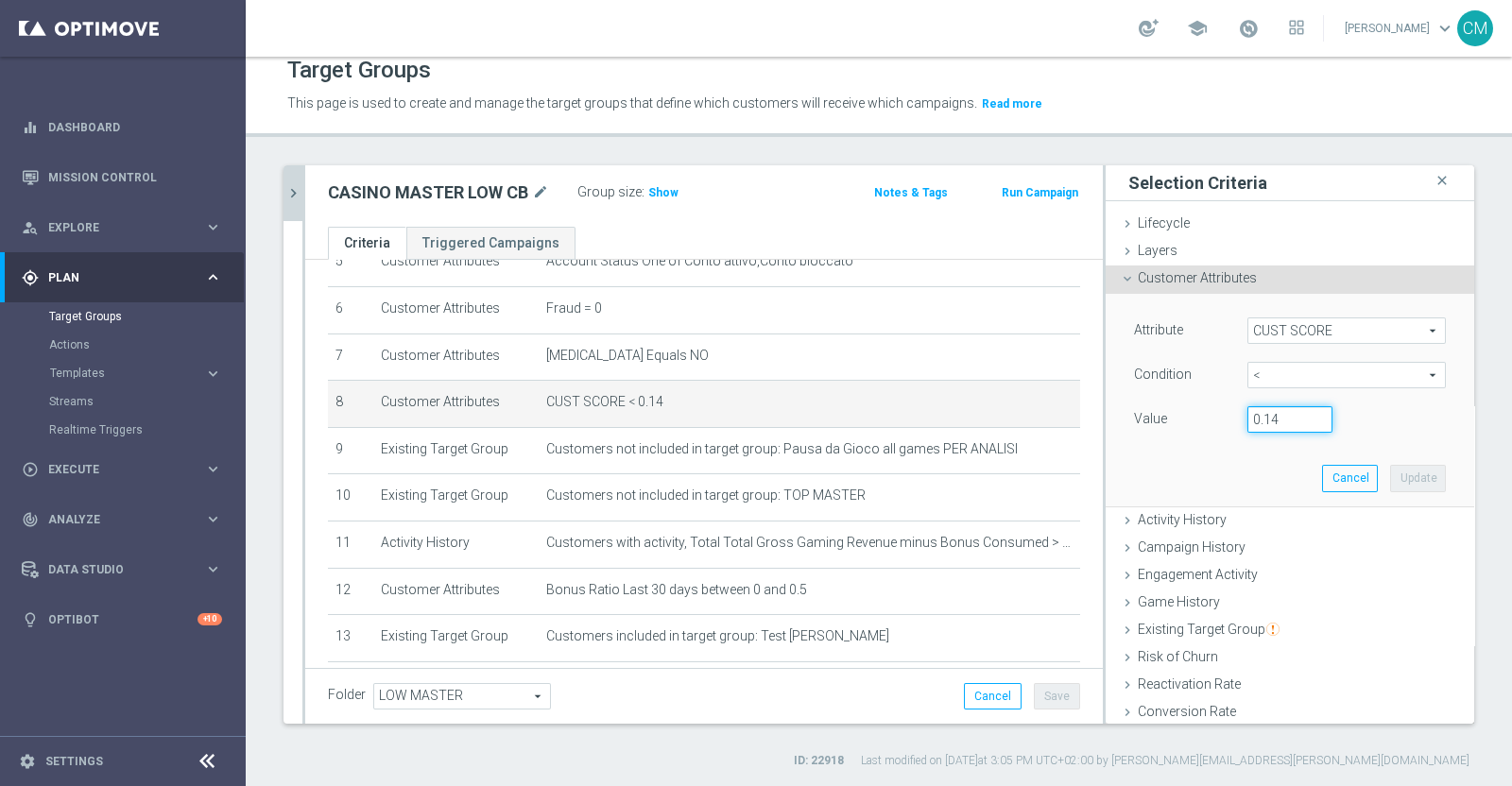
click at [1194, 416] on input "0.14" at bounding box center [1290, 419] width 85 height 27
type input "0.15"
click at [1194, 466] on button "Update" at bounding box center [1417, 477] width 56 height 27
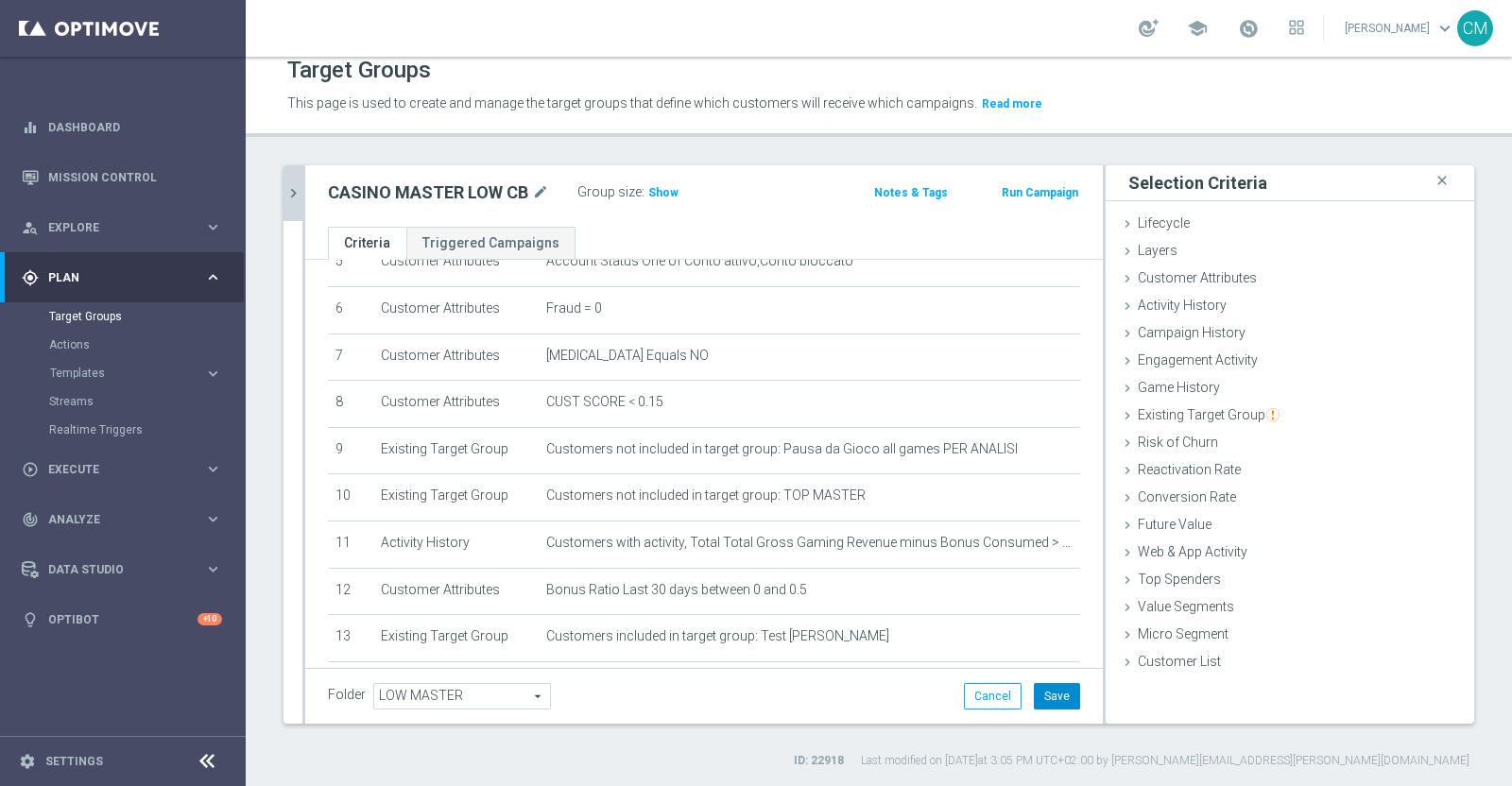
click at [1035, 613] on button "Save" at bounding box center [1056, 696] width 46 height 27
click at [284, 187] on icon "chevron_right" at bounding box center [293, 193] width 18 height 18
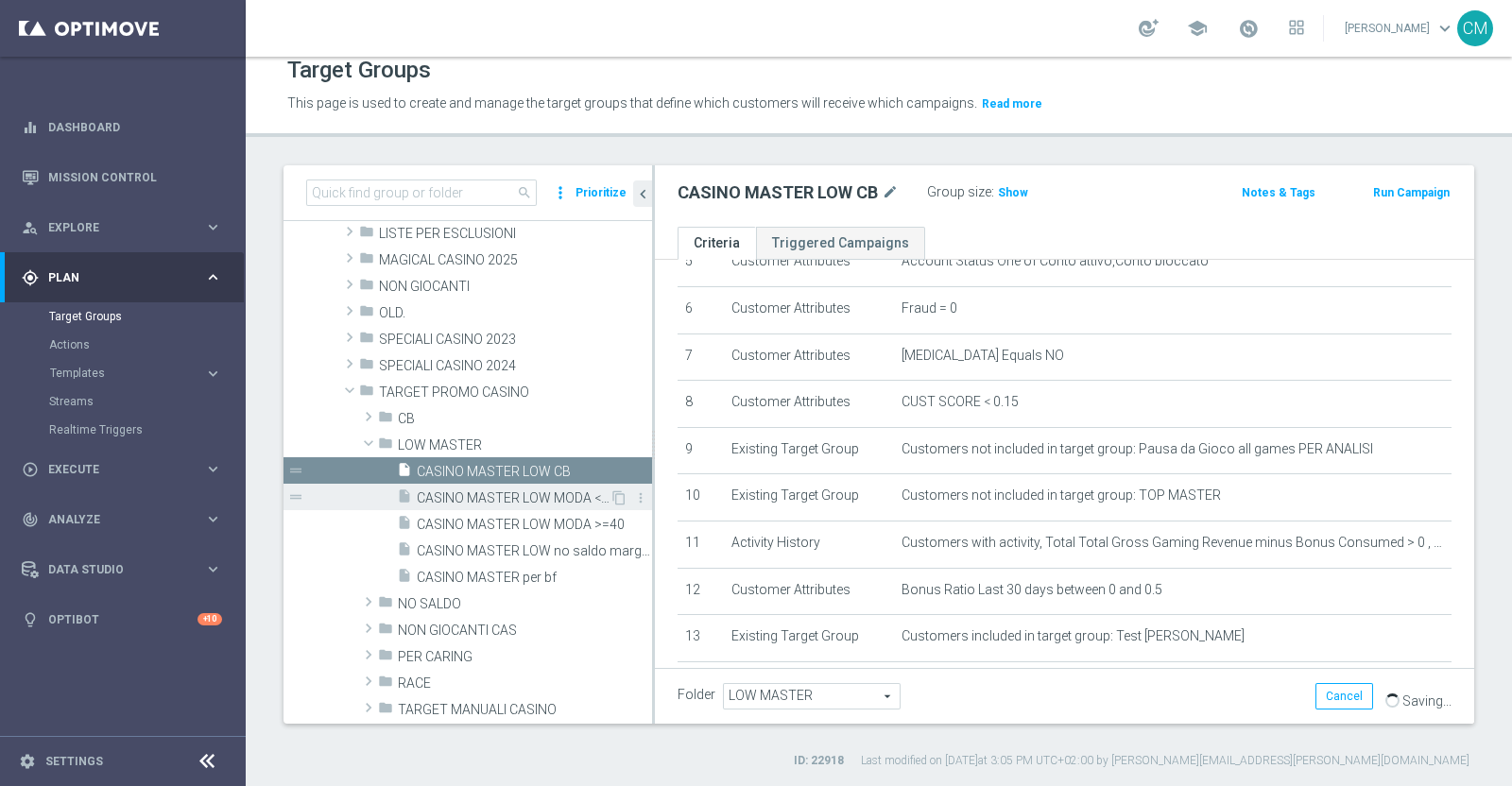
click at [523, 492] on span "CASINO MASTER LOW MODA <40" at bounding box center [513, 498] width 192 height 16
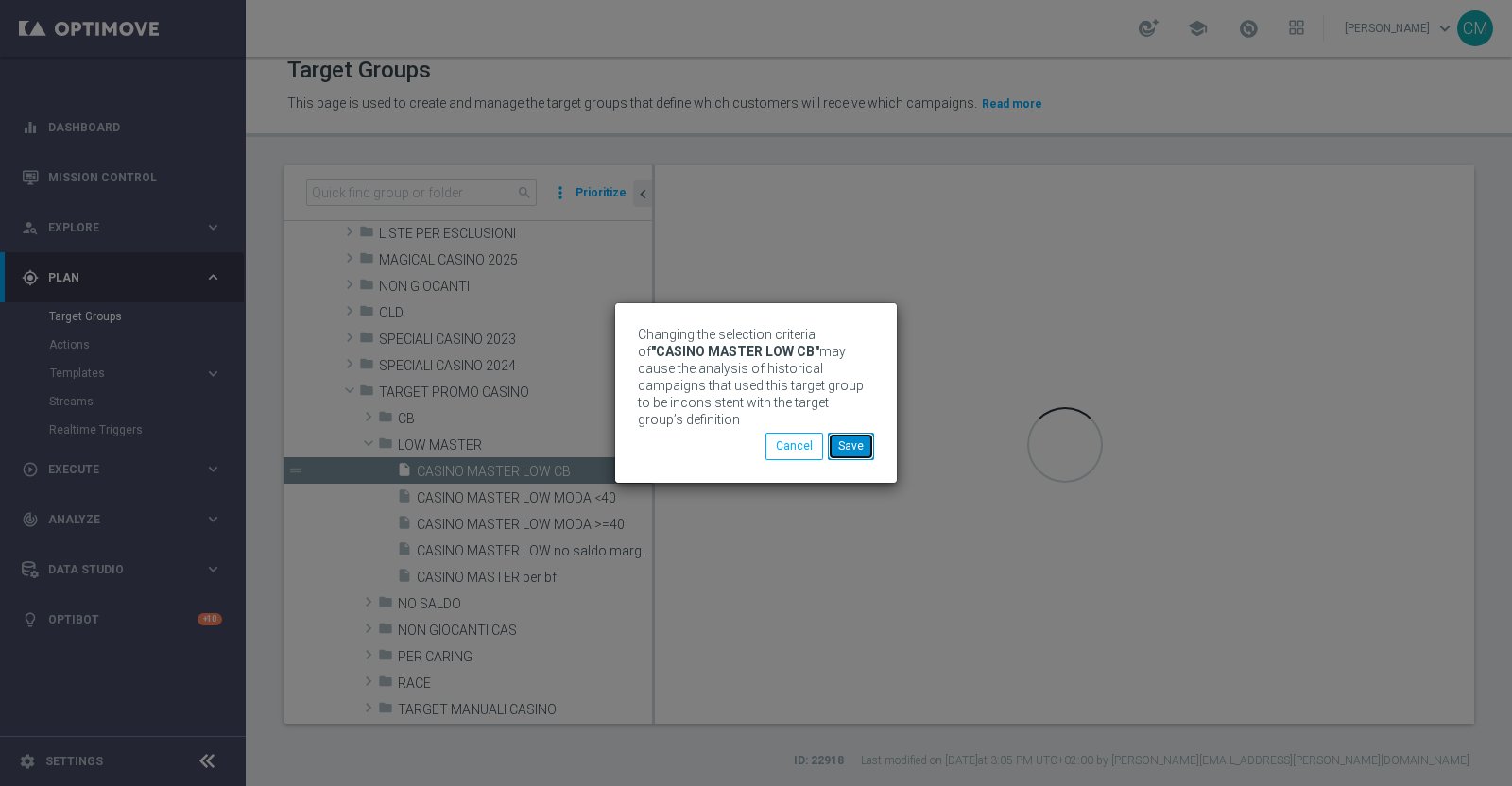
click at [844, 433] on button "Save" at bounding box center [850, 446] width 46 height 27
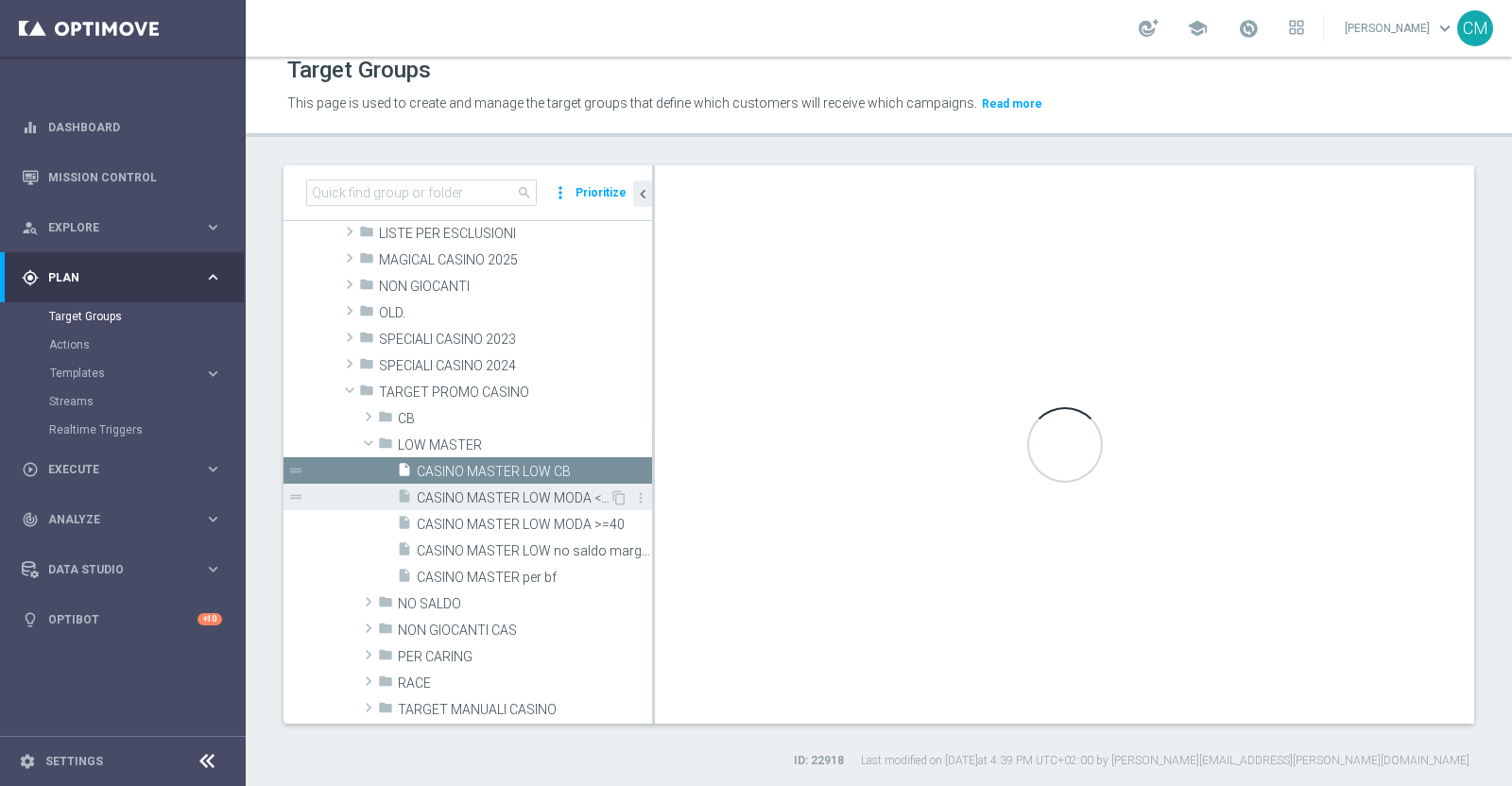
click at [545, 490] on span "CASINO MASTER LOW MODA <40" at bounding box center [513, 498] width 192 height 16
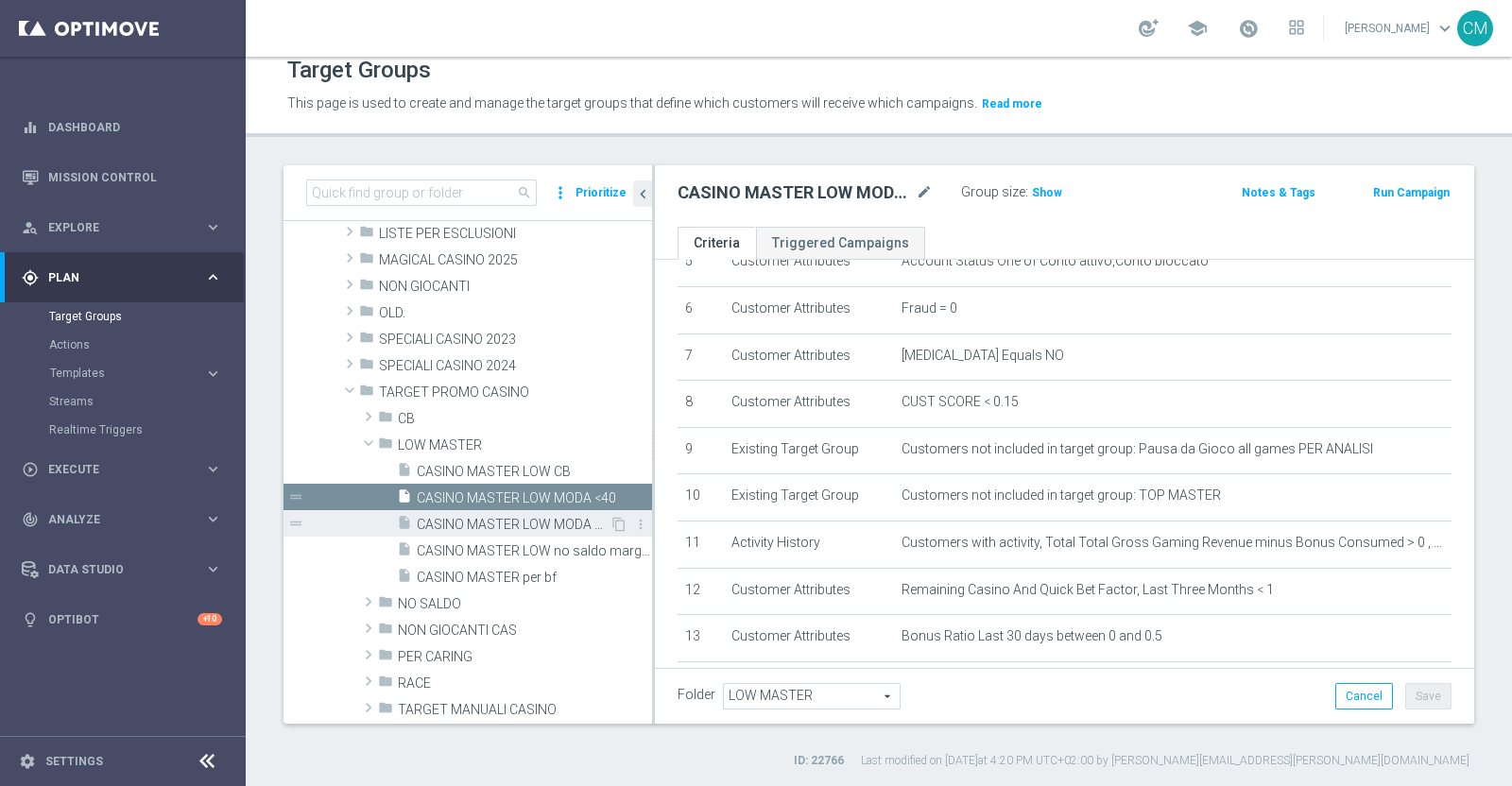
click at [543, 530] on span "CASINO MASTER LOW MODA >=40" at bounding box center [513, 525] width 192 height 16
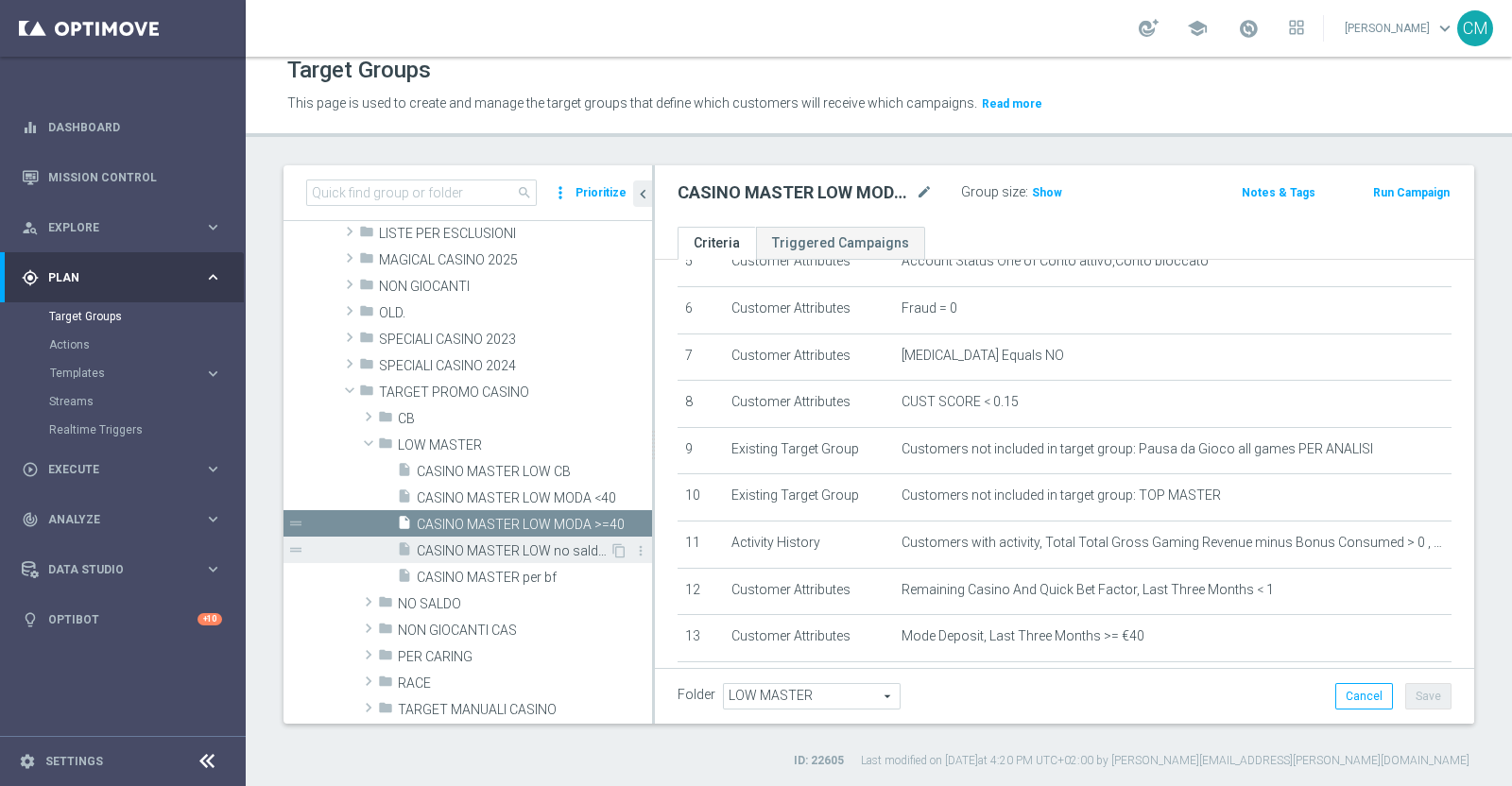
click at [542, 544] on span "CASINO MASTER LOW no saldo marg neg" at bounding box center [513, 551] width 192 height 16
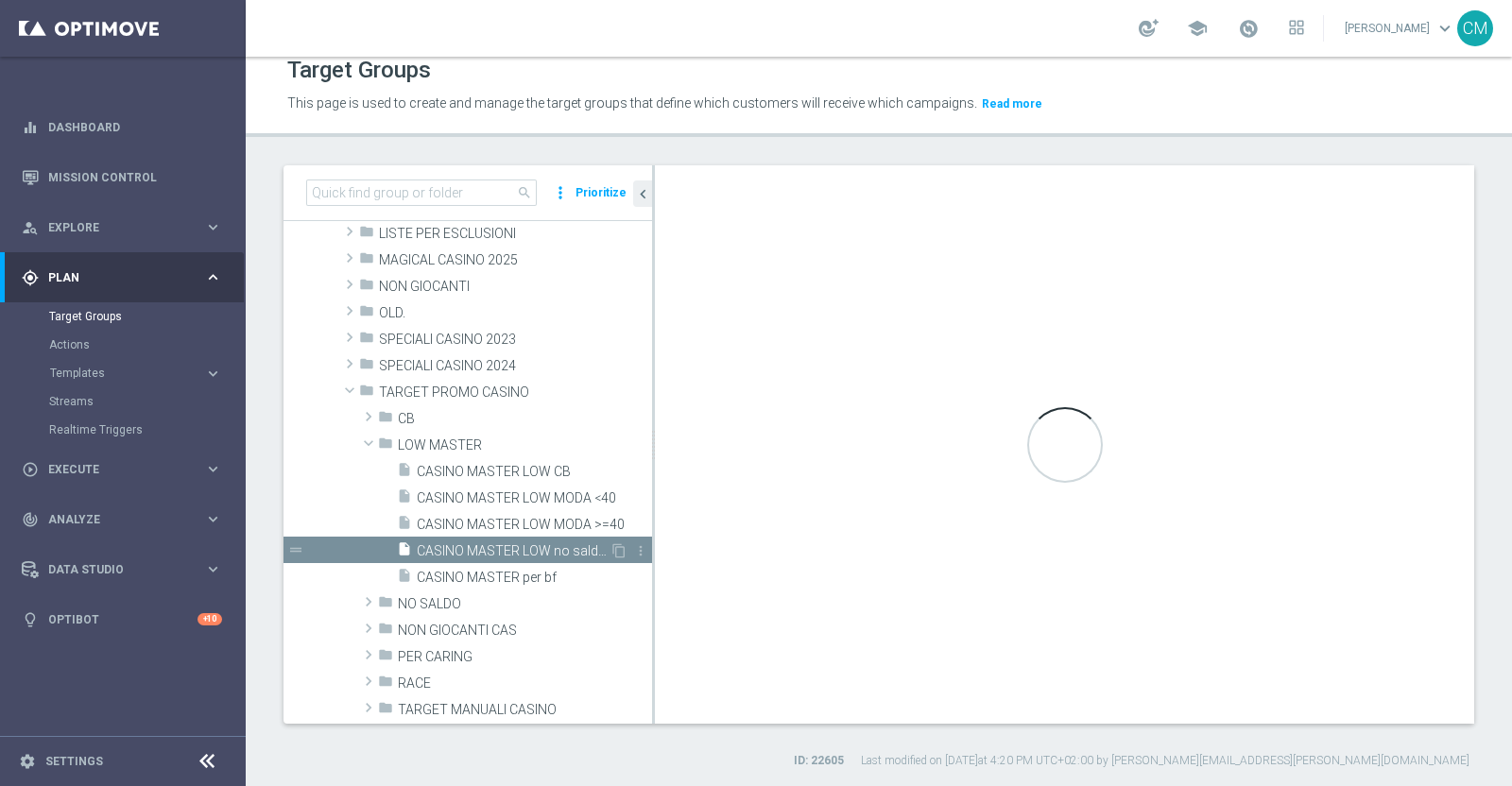
checkbox input "true"
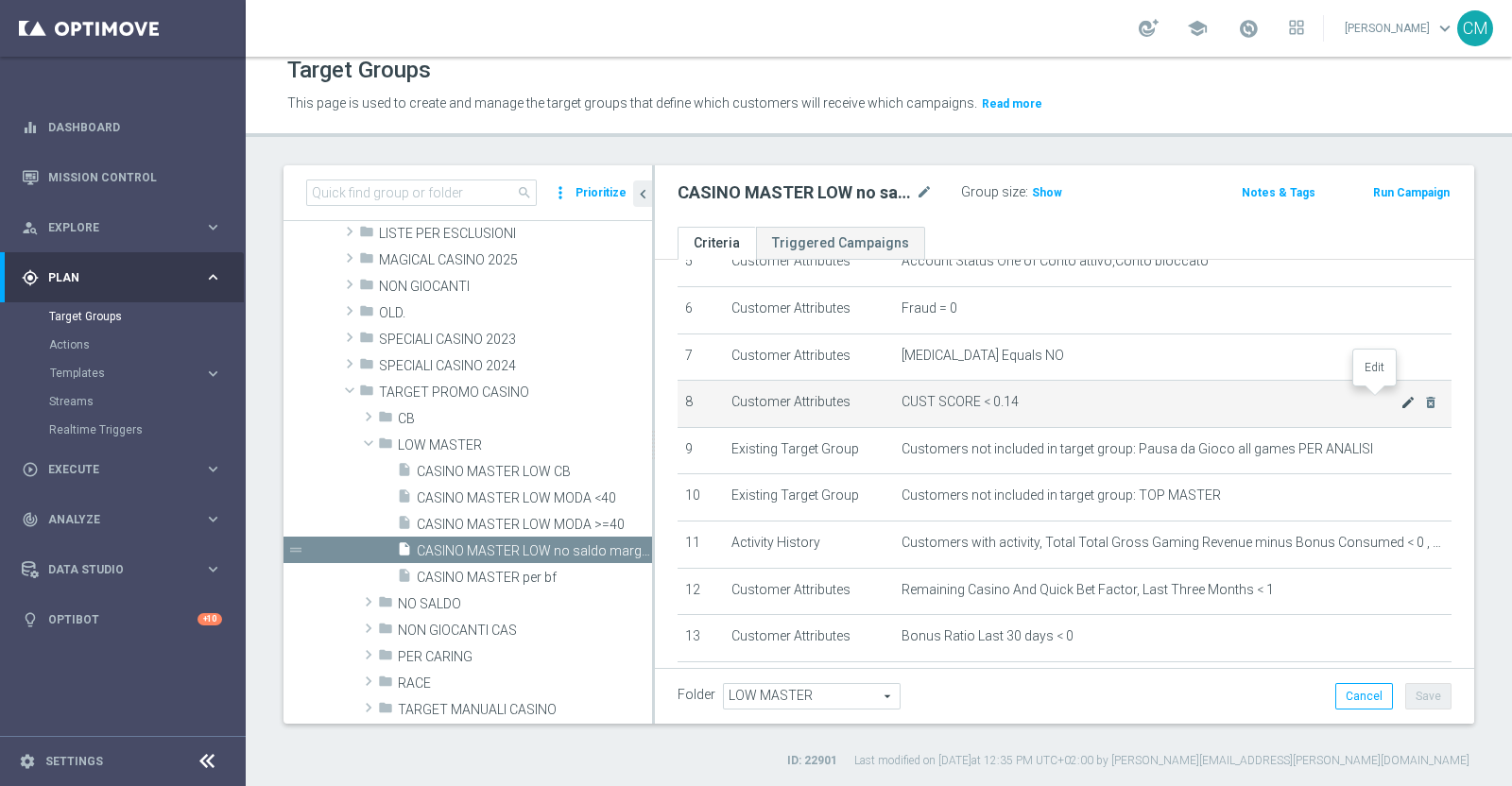
click at [1194, 398] on icon "mode_edit" at bounding box center [1407, 402] width 15 height 15
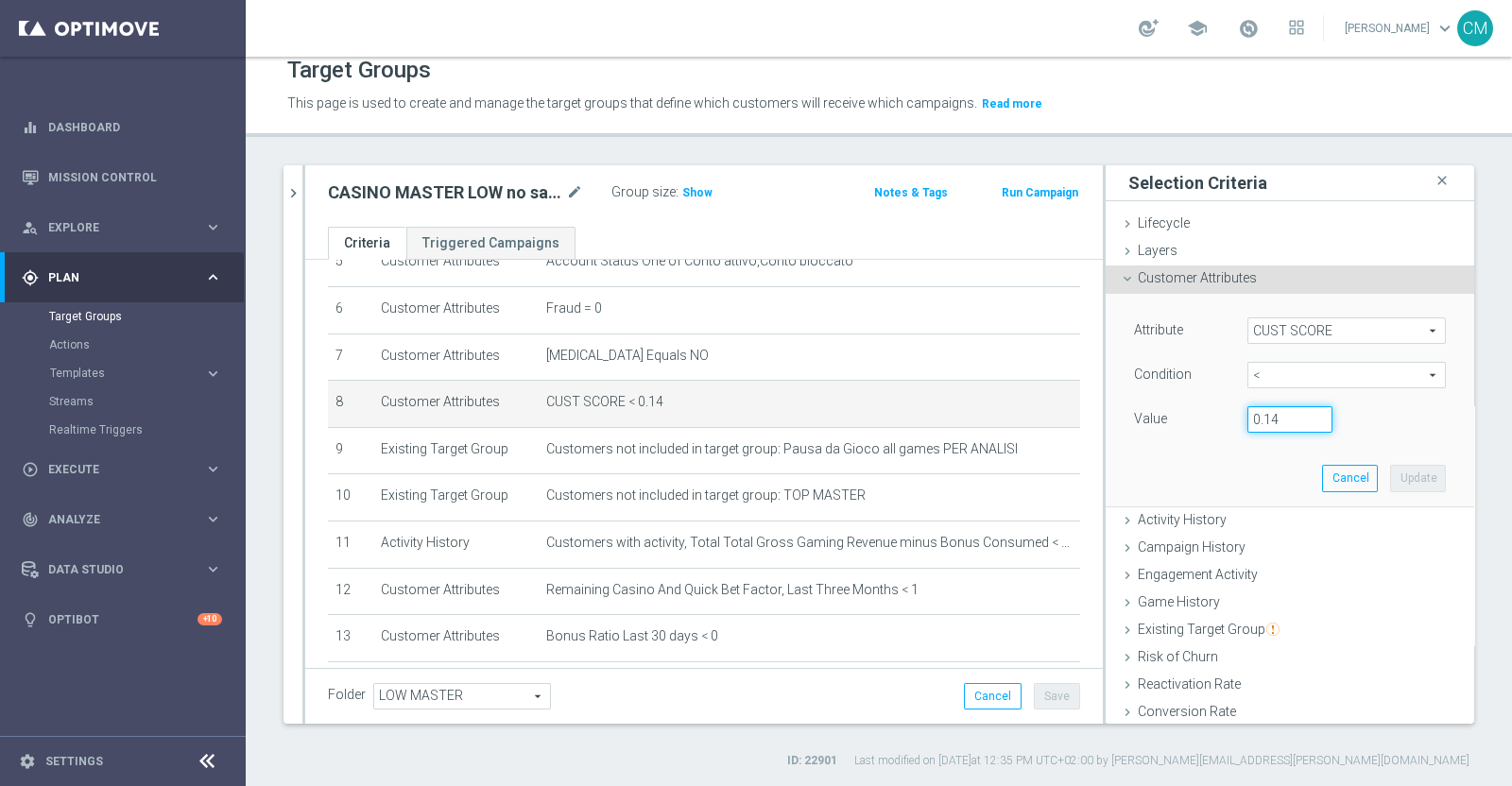
click at [1194, 426] on input "0.14" at bounding box center [1290, 419] width 85 height 27
type input "0.15"
click at [1194, 479] on button "Update" at bounding box center [1417, 477] width 56 height 27
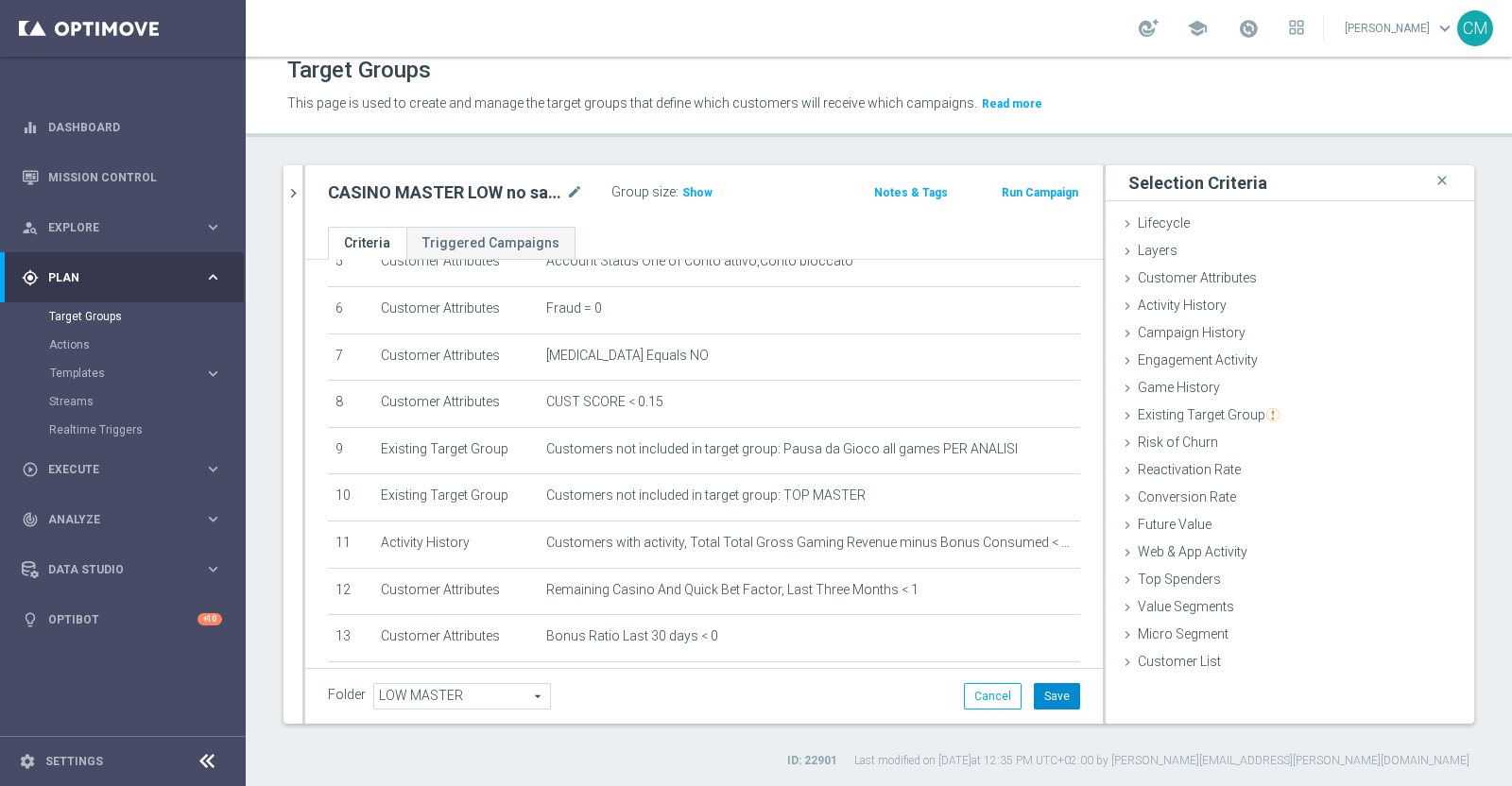
click at [1034, 613] on button "Save" at bounding box center [1056, 696] width 46 height 27
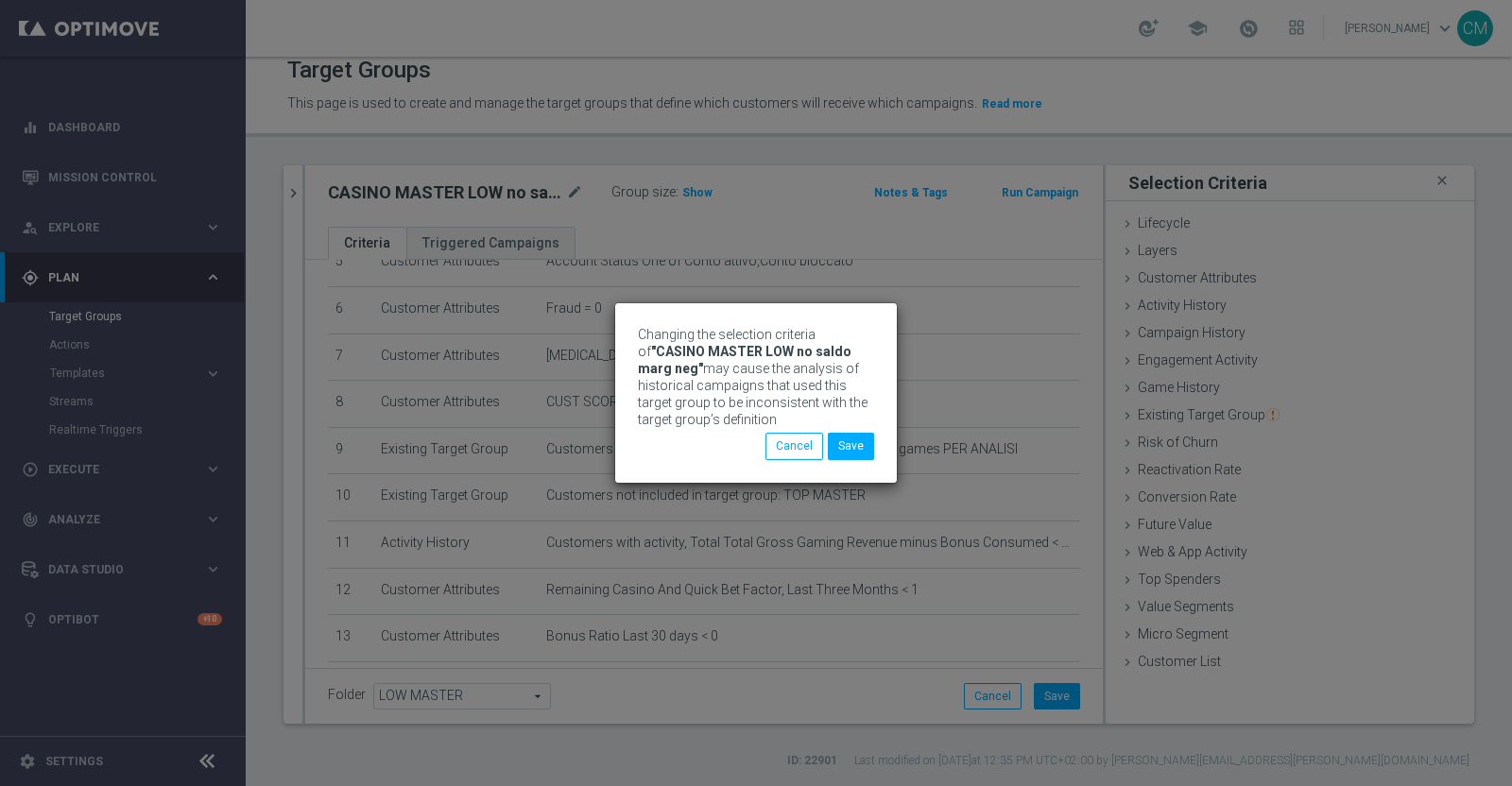
click at [291, 195] on div "Changing the selection criteria of "CASINO MASTER LOW no saldo marg neg" may ca…" at bounding box center [756, 393] width 1512 height 786
click at [860, 449] on button "Save" at bounding box center [850, 446] width 46 height 27
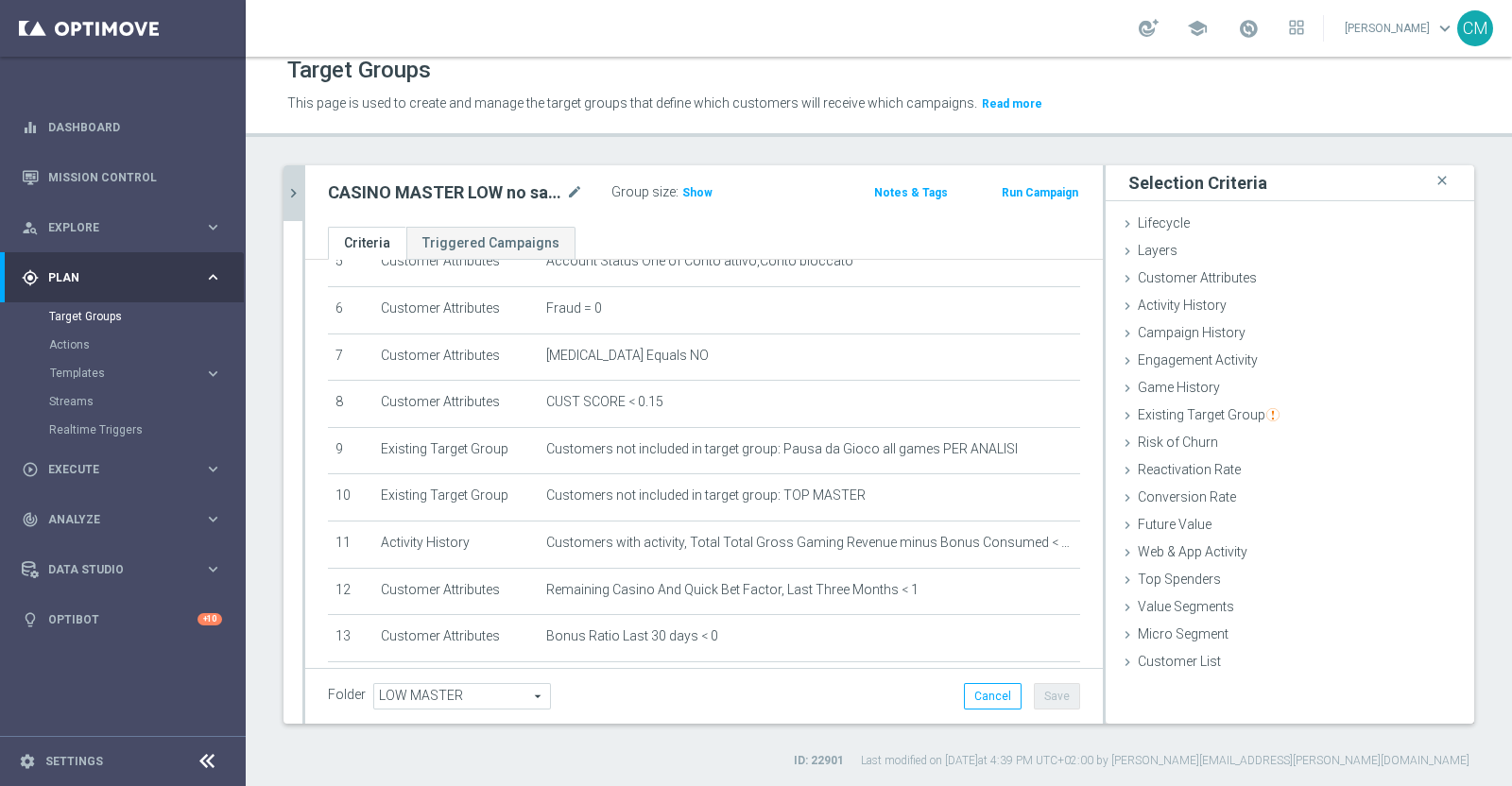
click at [283, 188] on button "chevron_right" at bounding box center [292, 193] width 19 height 56
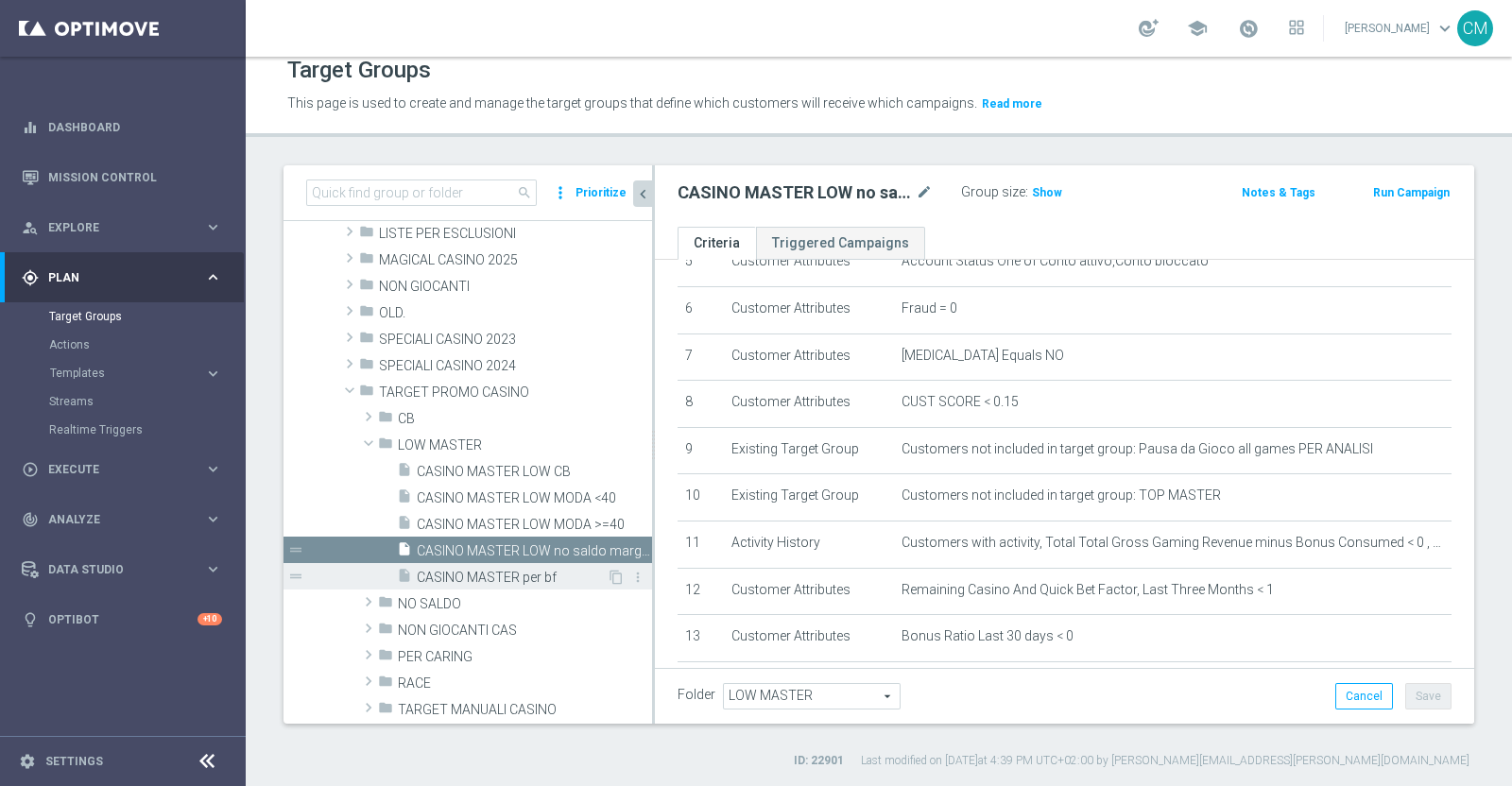
click at [453, 570] on span "CASINO MASTER per bf" at bounding box center [512, 578] width 190 height 16
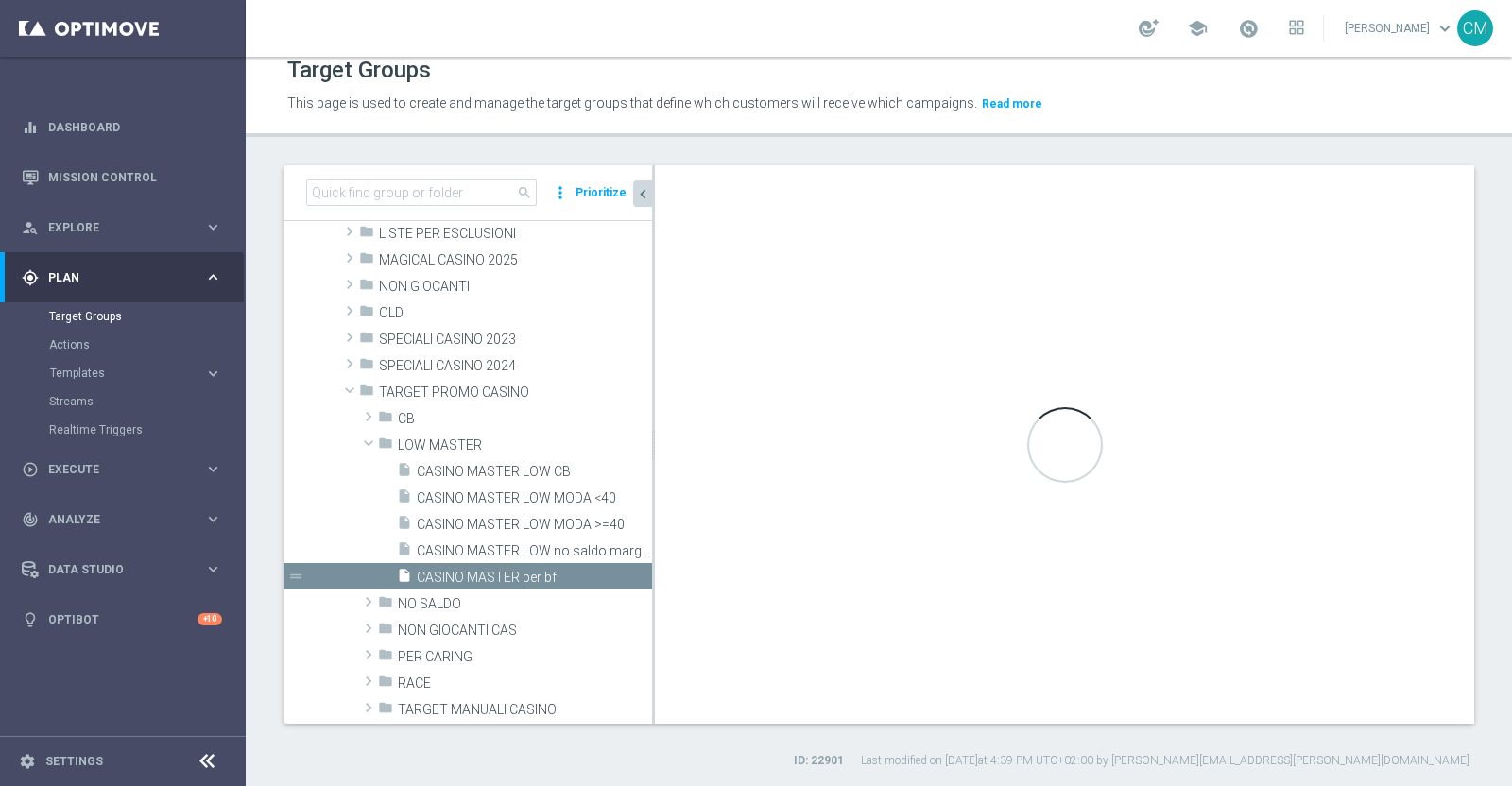
checkbox input "false"
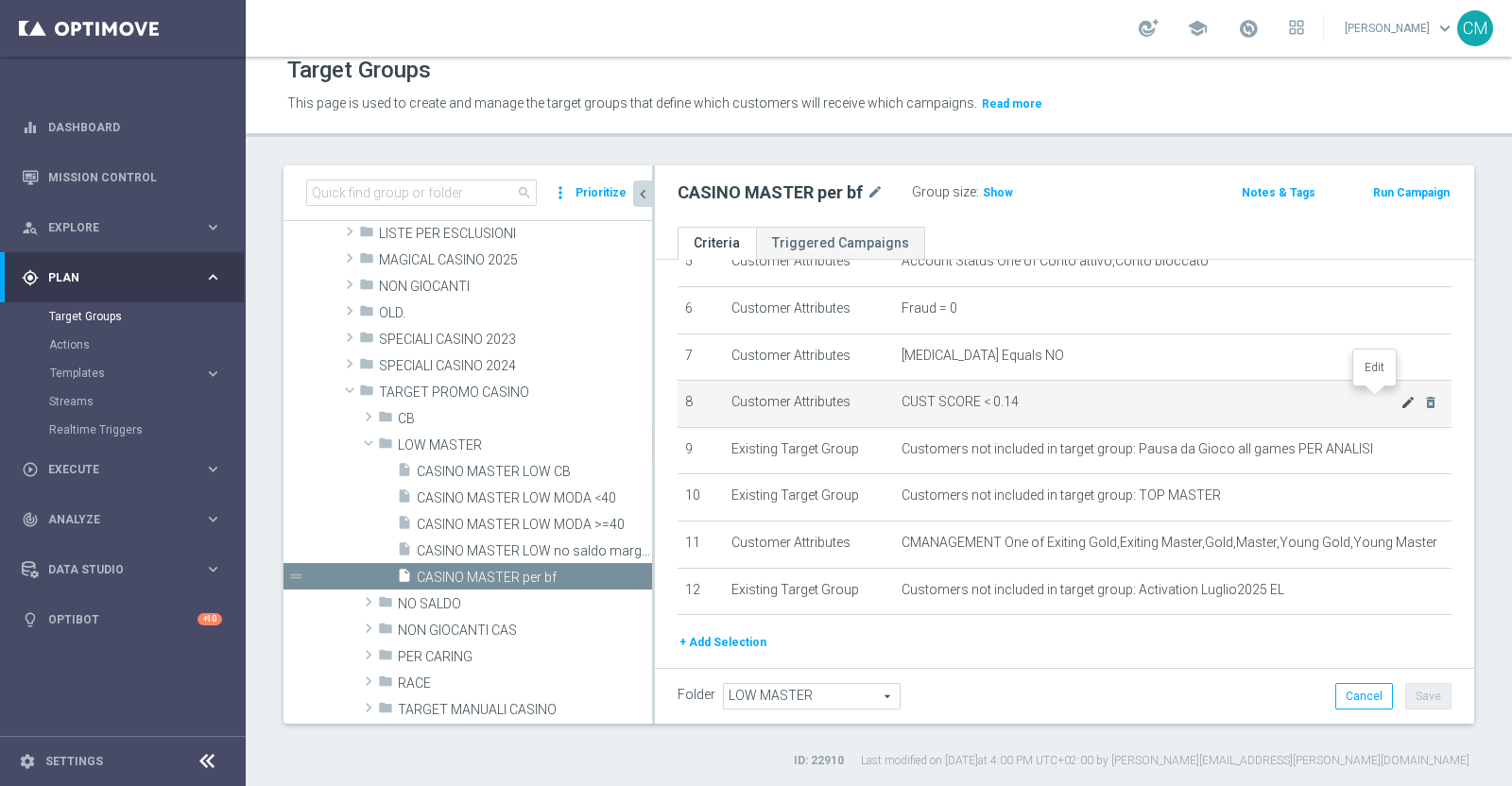
click at [1194, 398] on icon "mode_edit" at bounding box center [1407, 402] width 15 height 15
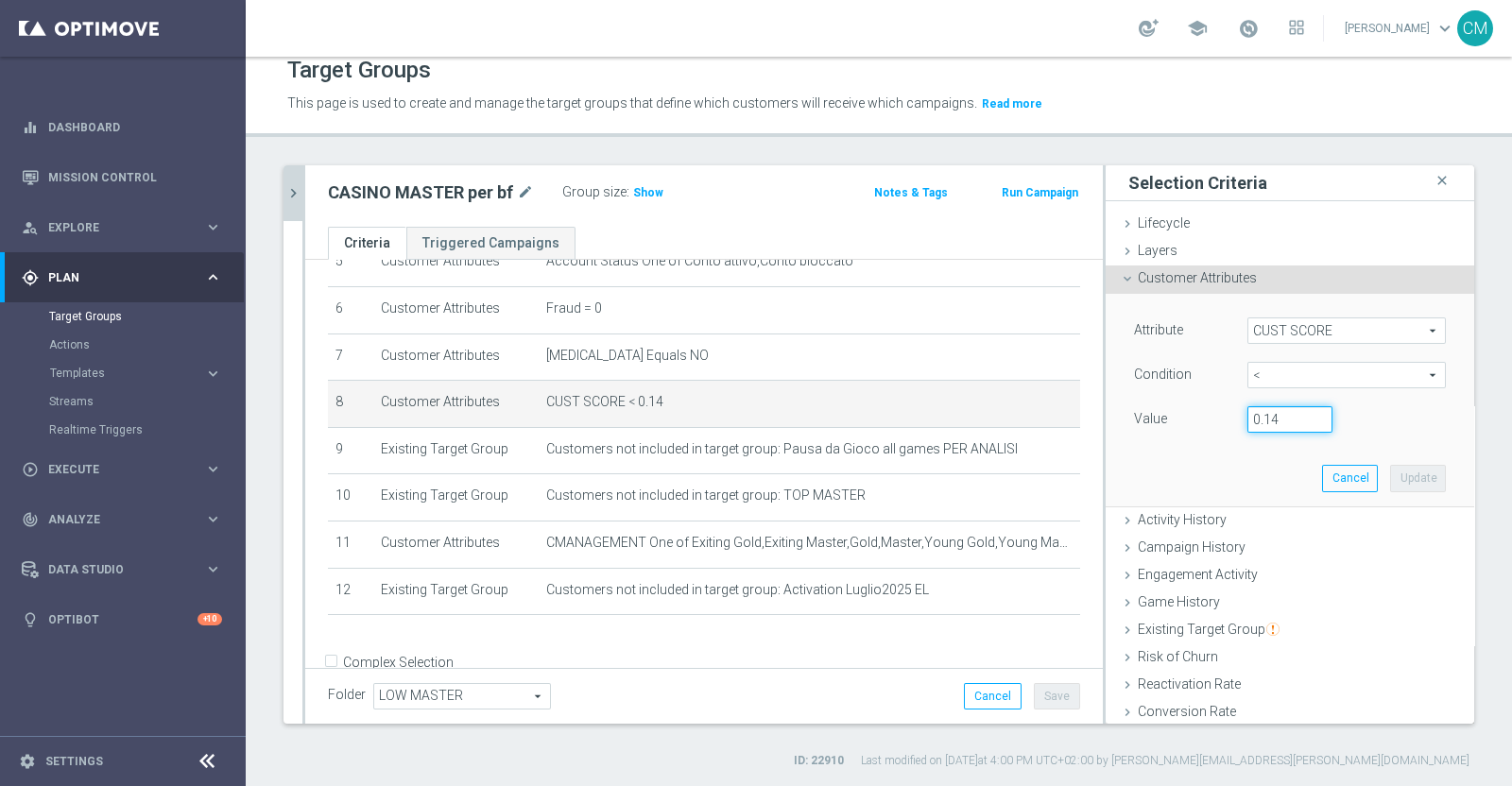
click at [1194, 423] on input "0.14" at bounding box center [1290, 419] width 85 height 27
type input "0.15"
click at [1194, 469] on button "Update" at bounding box center [1417, 477] width 56 height 27
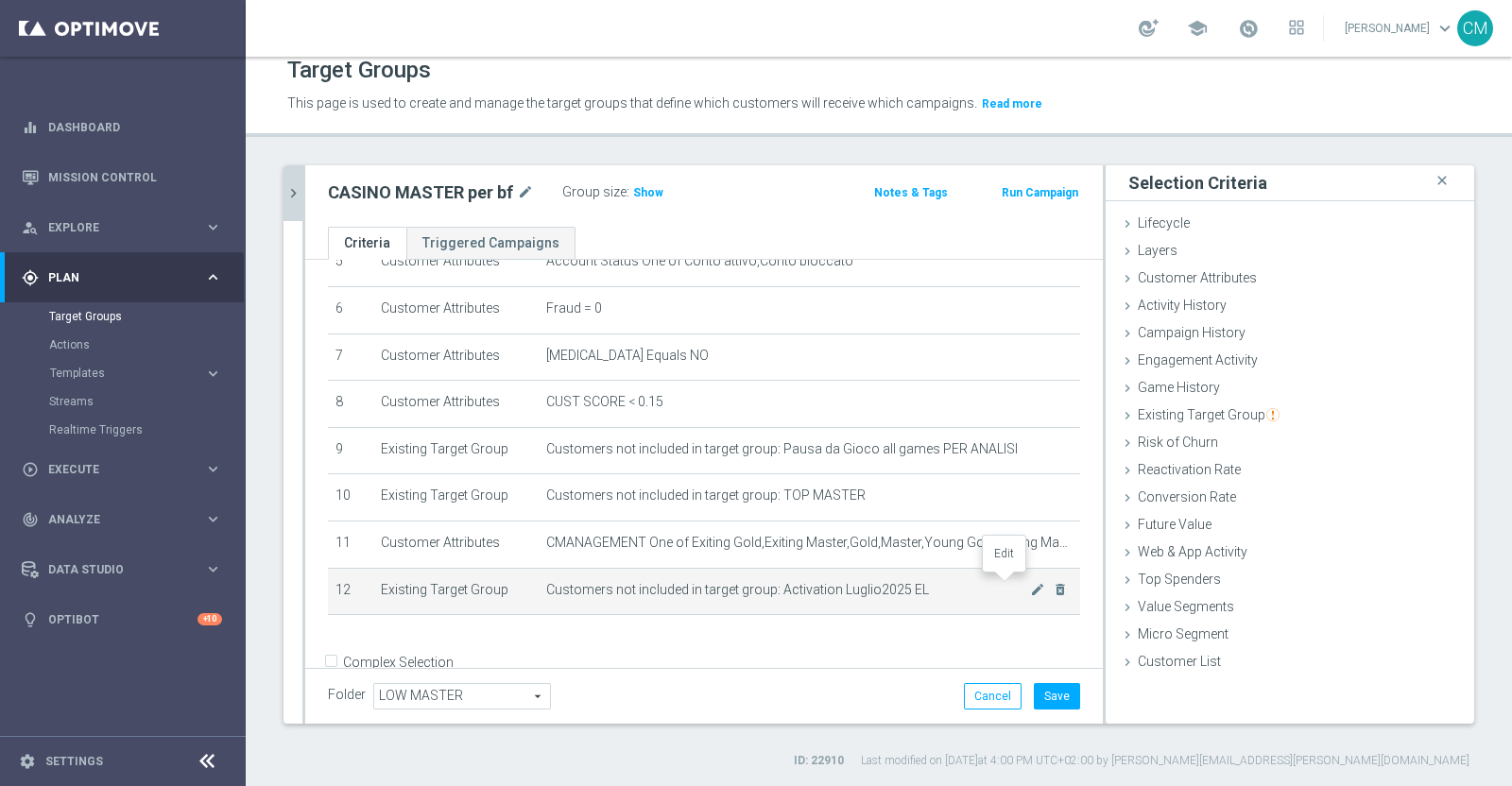
click at [1030, 583] on icon "mode_edit" at bounding box center [1037, 589] width 15 height 15
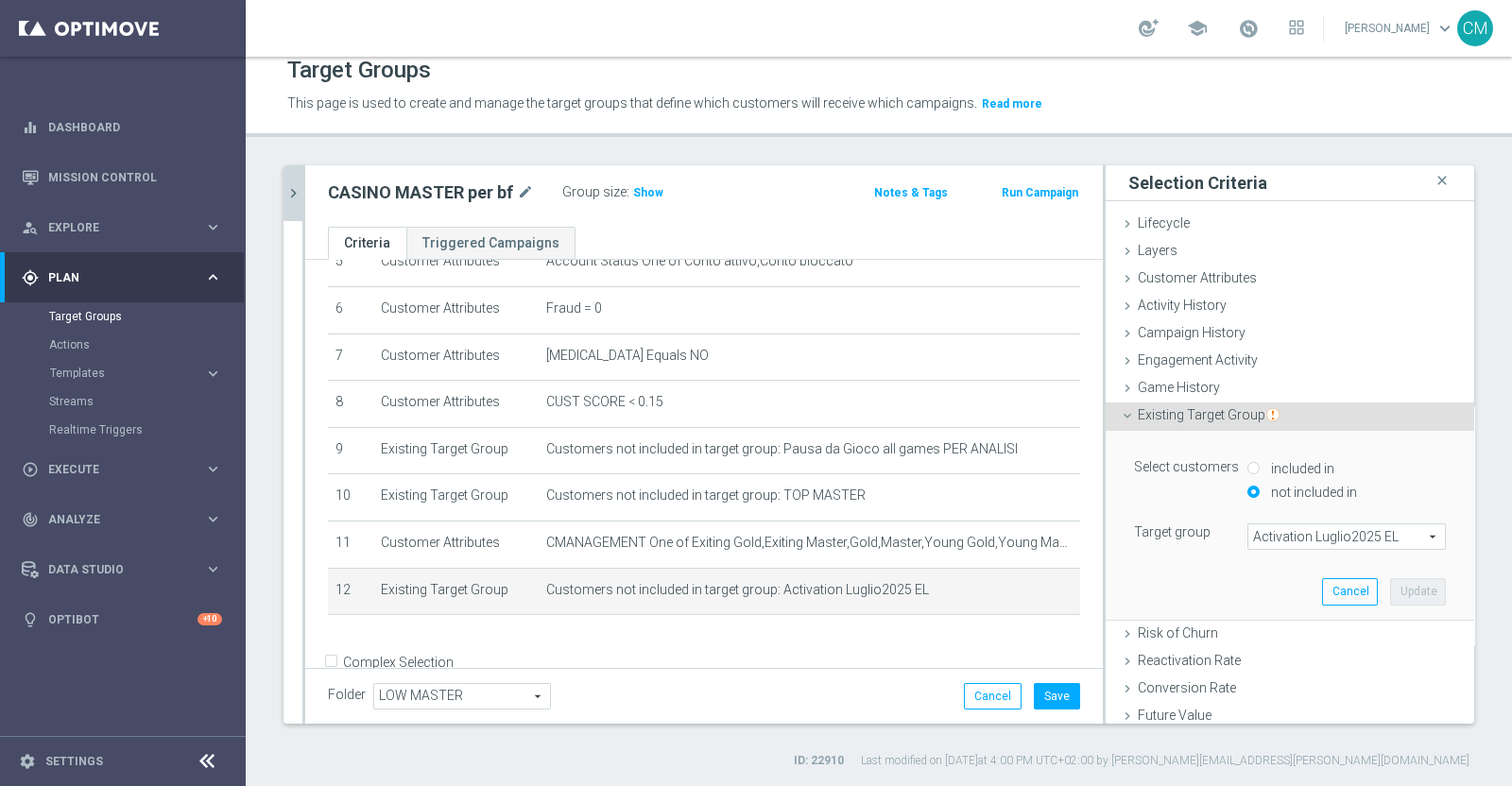
click at [1194, 542] on span "Activation Luglio2025 EL" at bounding box center [1346, 536] width 196 height 25
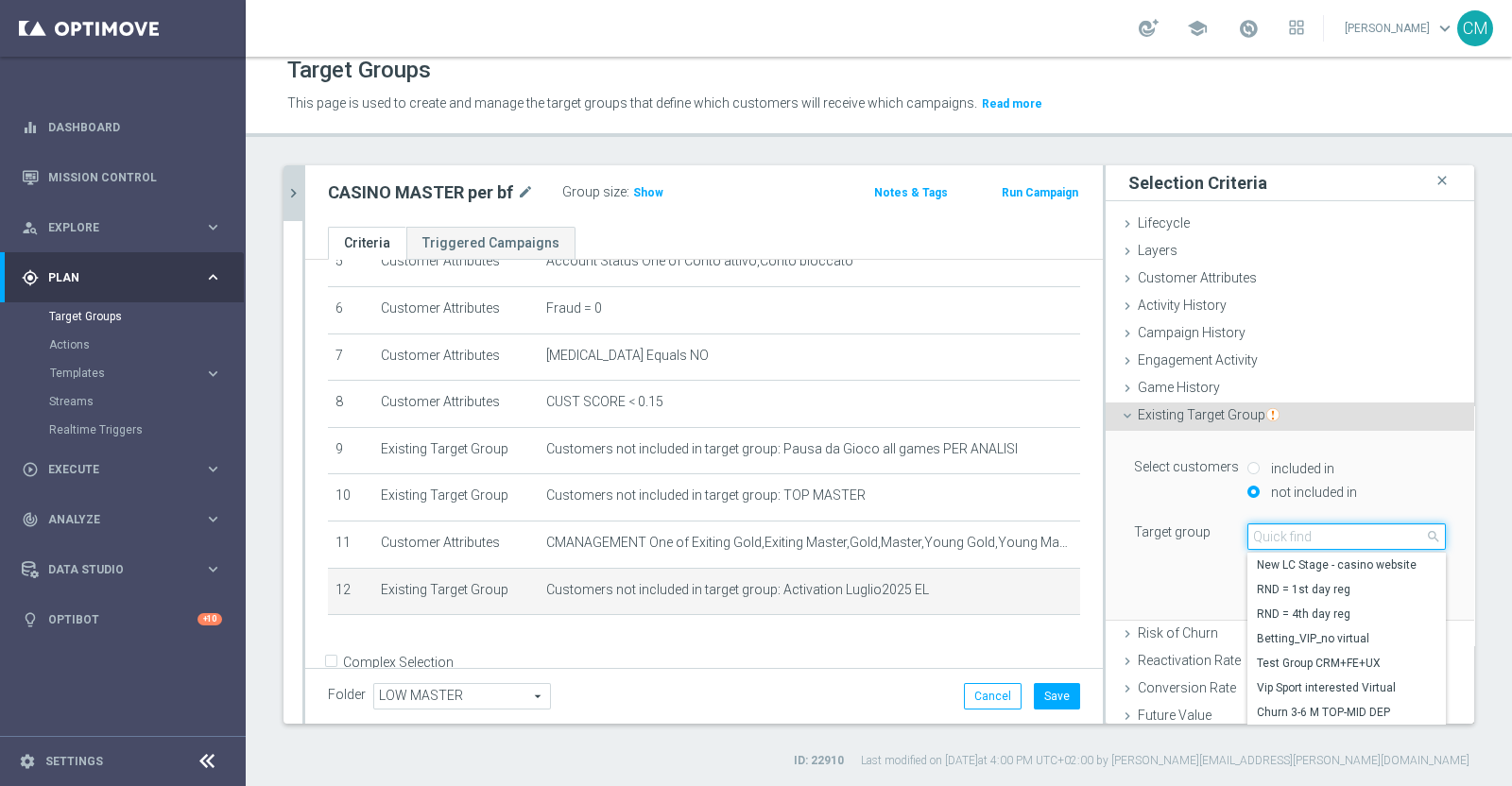
click at [1194, 542] on input "search" at bounding box center [1346, 536] width 198 height 27
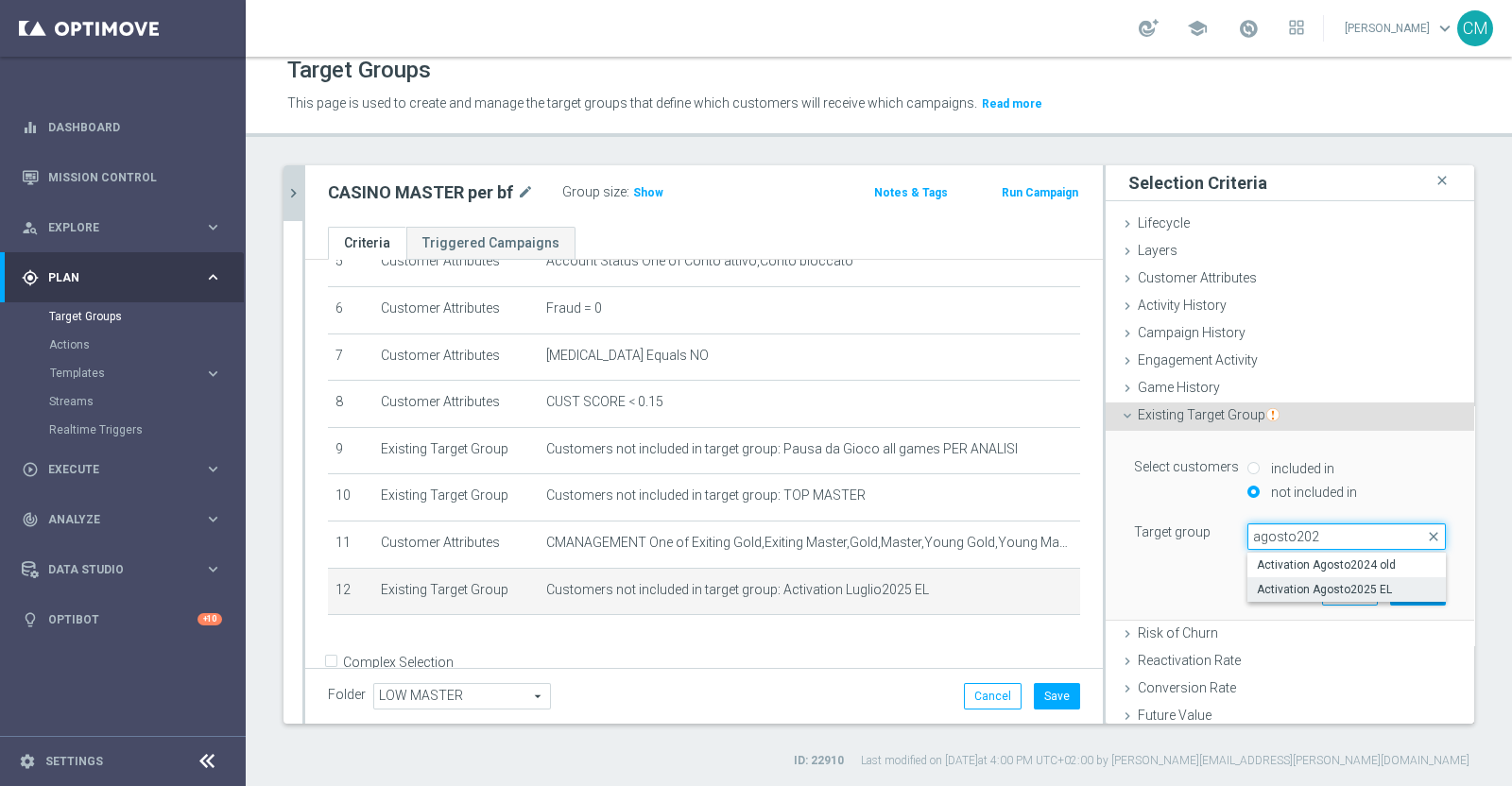
type input "agosto202"
click at [1194, 590] on span "Activation Agosto2025 EL" at bounding box center [1346, 589] width 180 height 15
type input "Activation Agosto2025 EL"
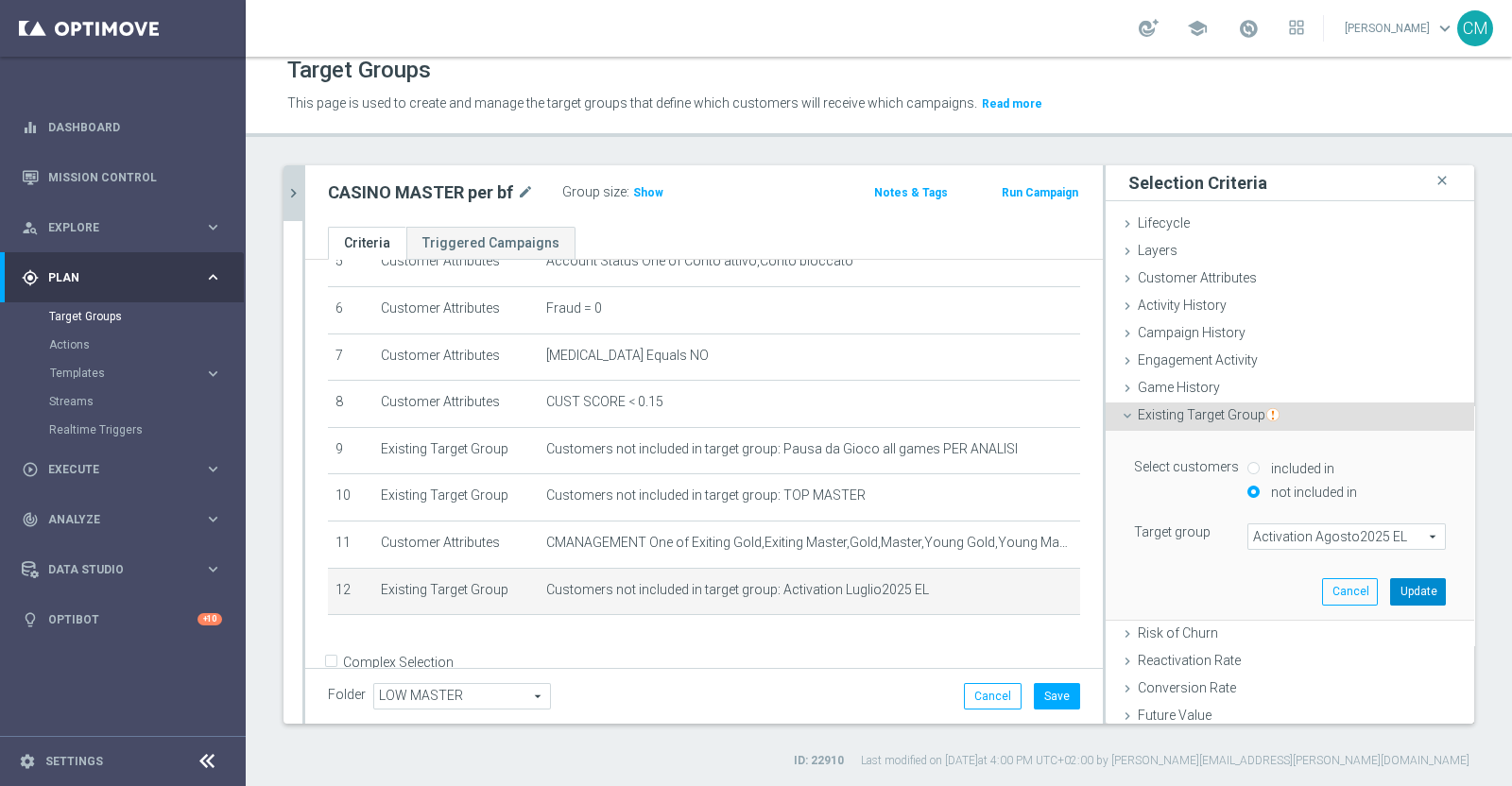
click at [1194, 598] on button "Update" at bounding box center [1417, 591] width 56 height 27
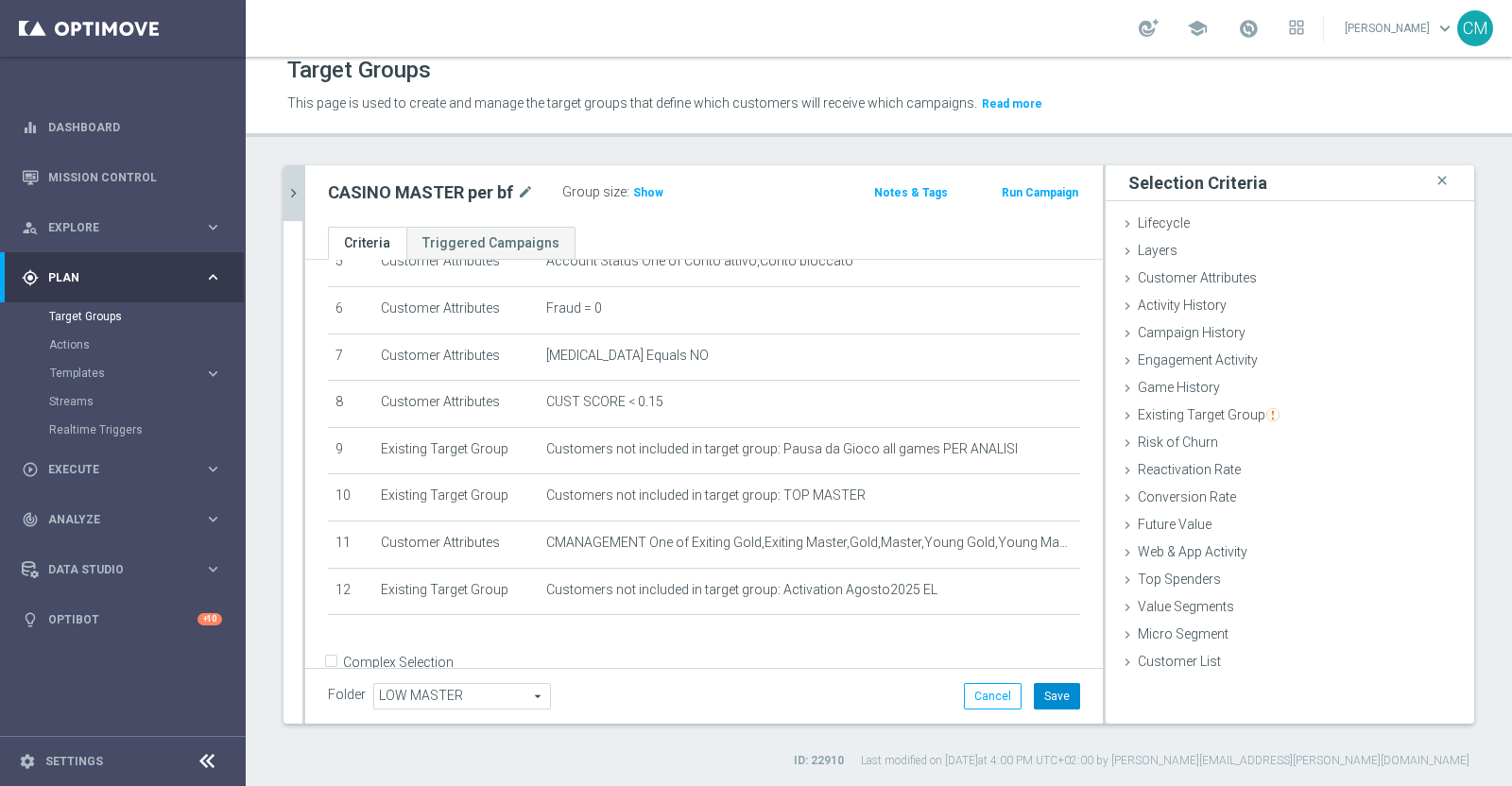
click at [1035, 613] on button "Save" at bounding box center [1056, 696] width 46 height 27
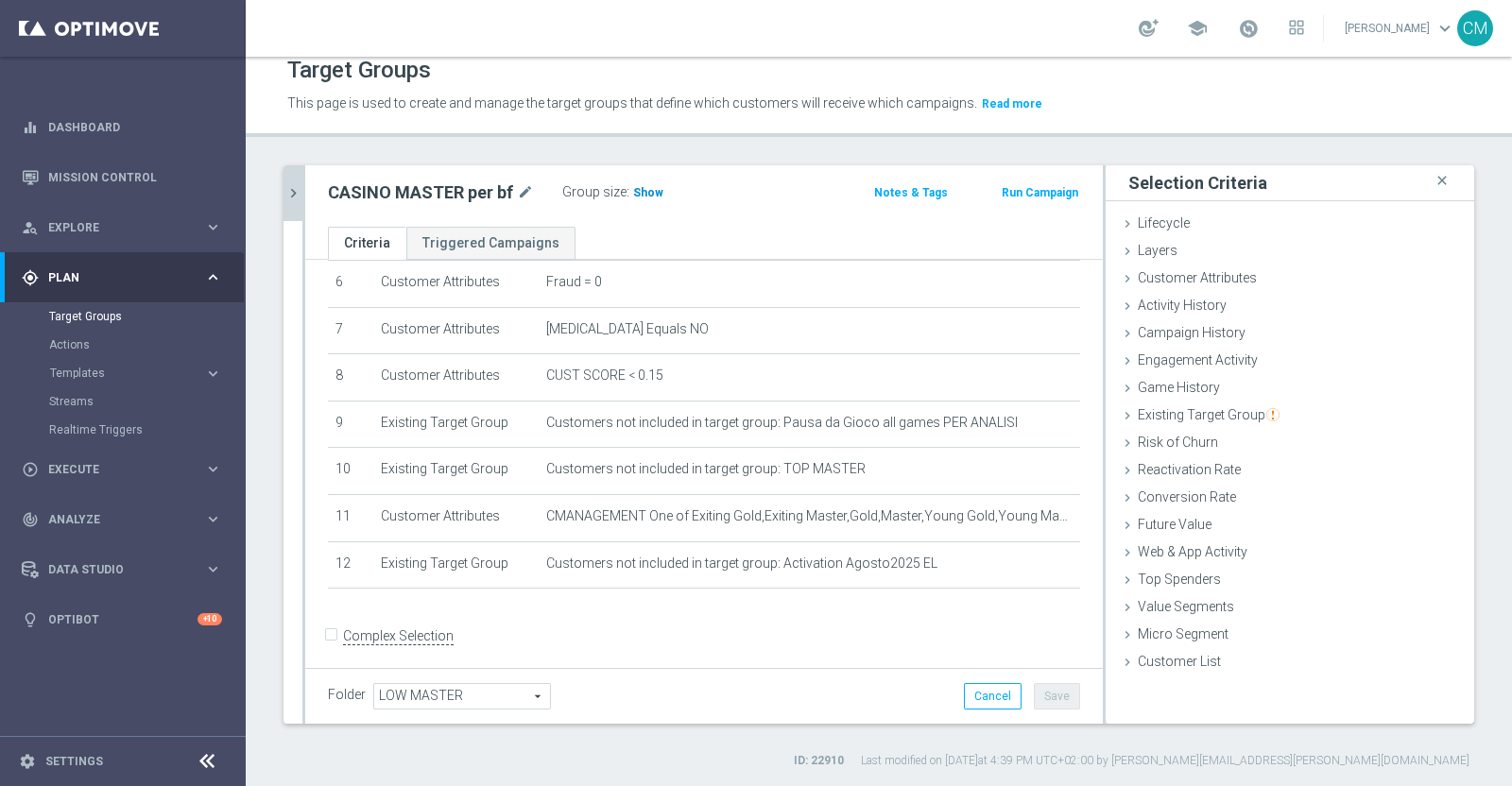
click at [643, 194] on span "Show" at bounding box center [648, 192] width 31 height 13
click at [642, 193] on span "16,039" at bounding box center [654, 195] width 39 height 18
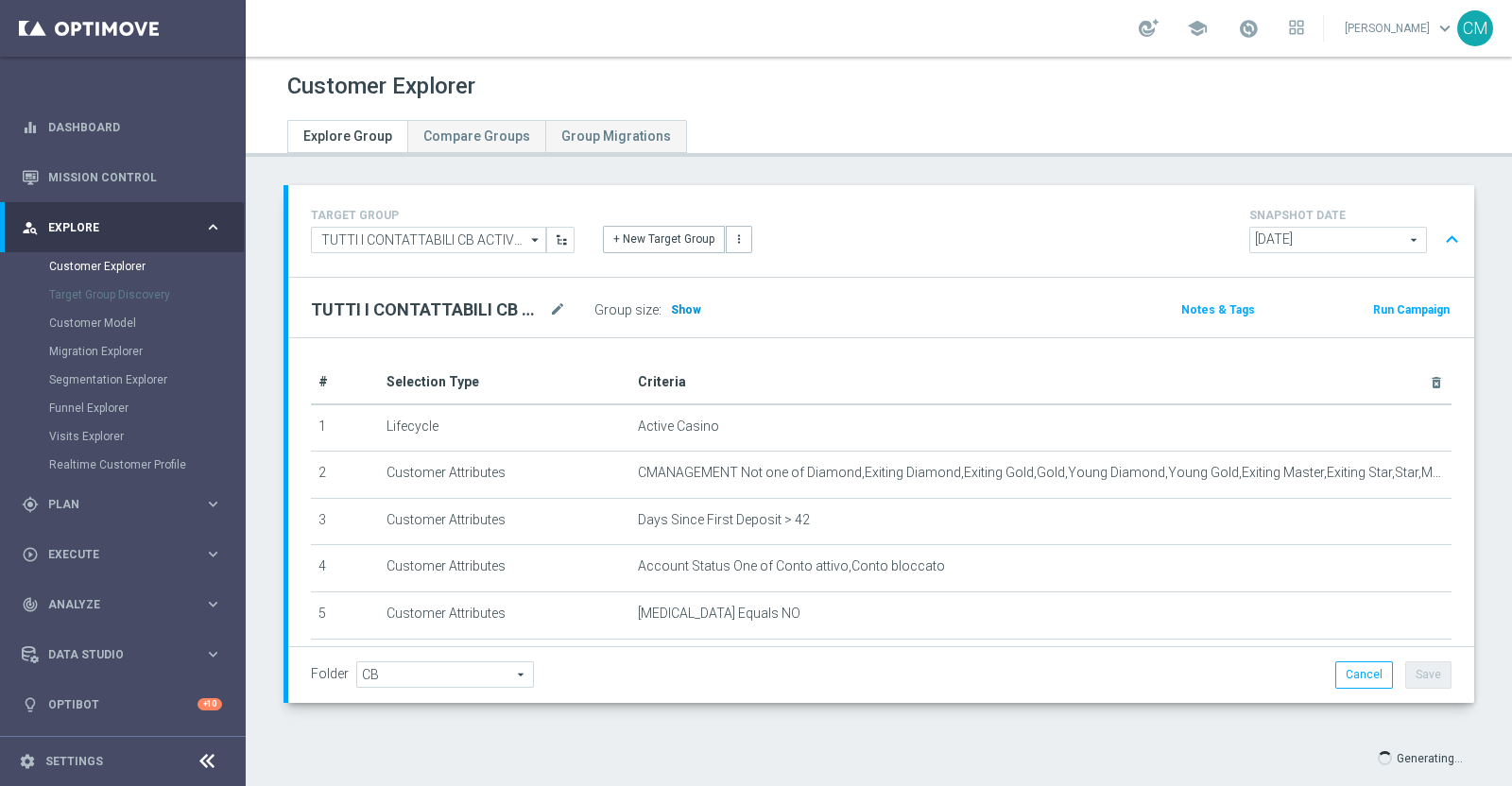
click at [676, 311] on span "Show" at bounding box center [685, 310] width 31 height 13
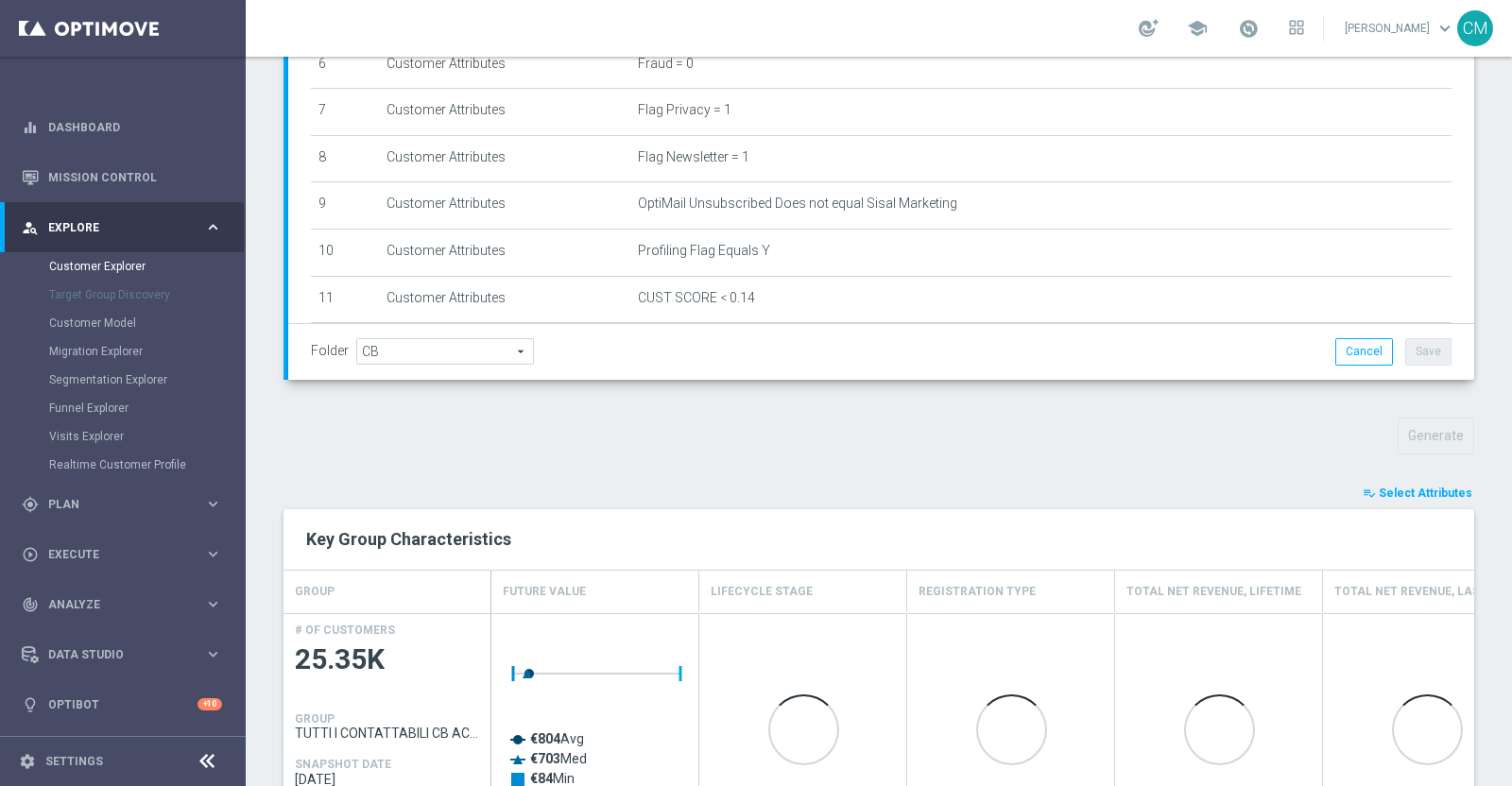
scroll to position [336, 0]
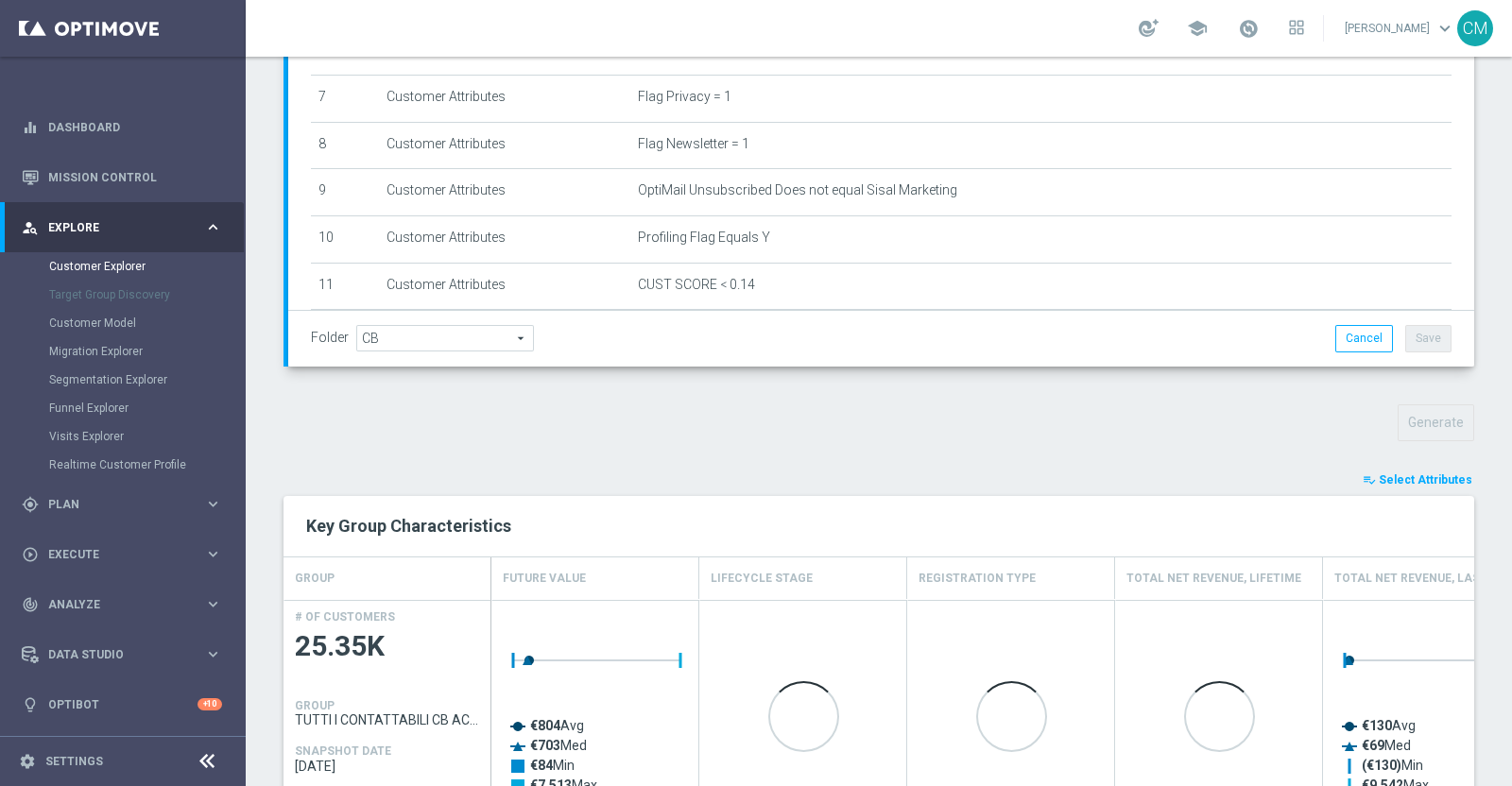
click at [1399, 474] on span "Select Attributes" at bounding box center [1425, 479] width 94 height 13
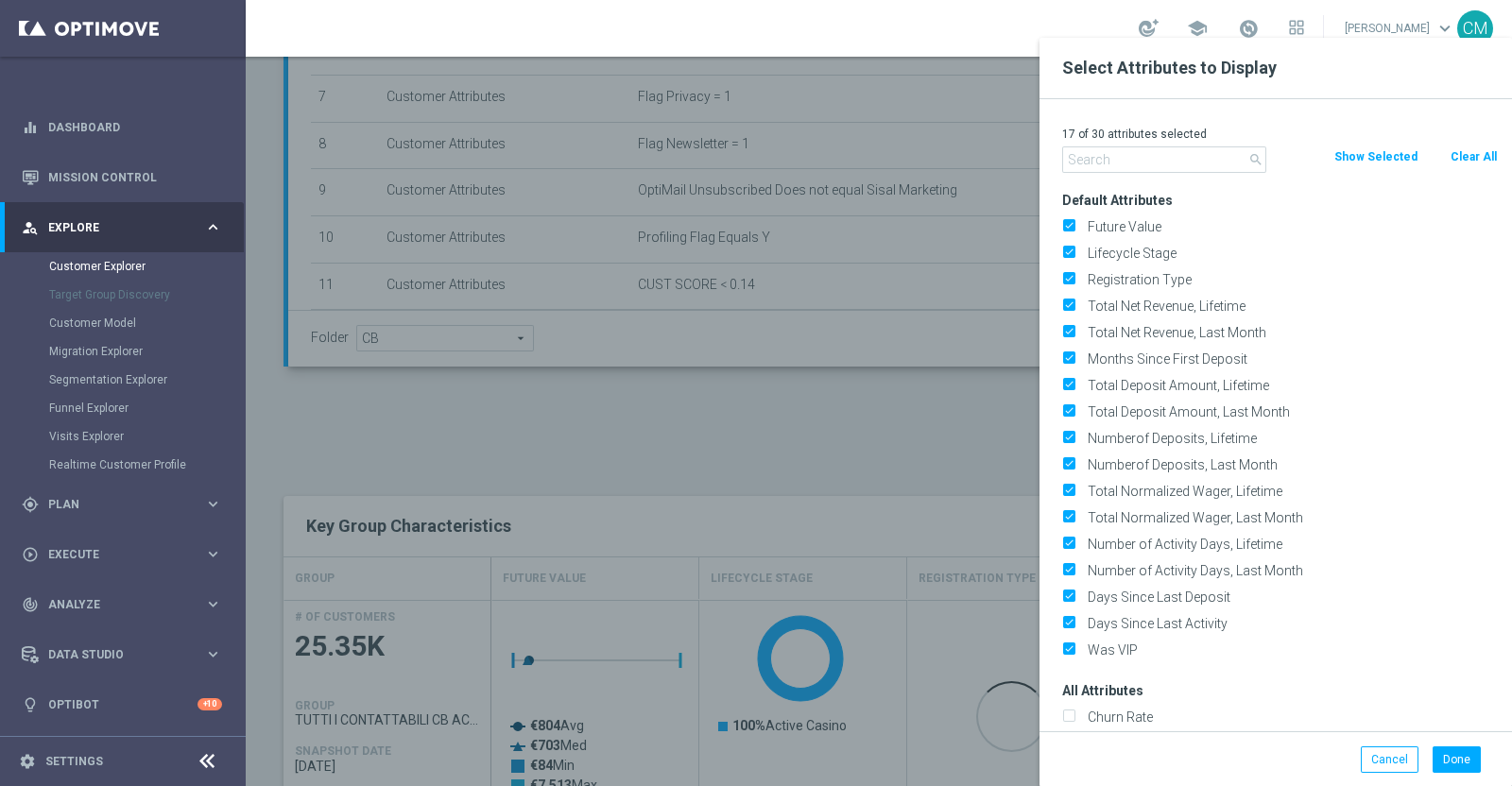
click at [1456, 158] on button "Clear All" at bounding box center [1474, 157] width 50 height 21
checkbox input "false"
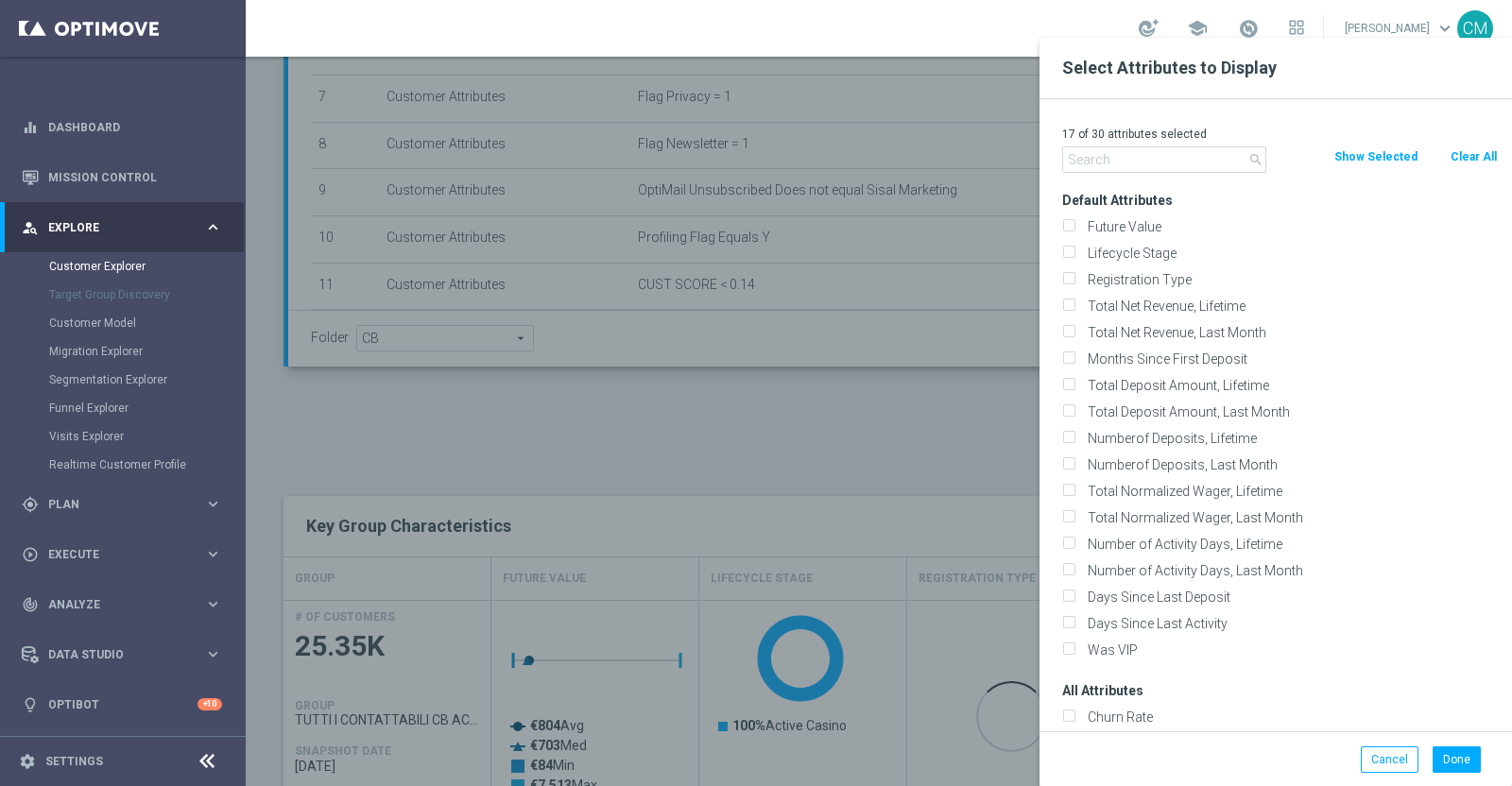
checkbox input "false"
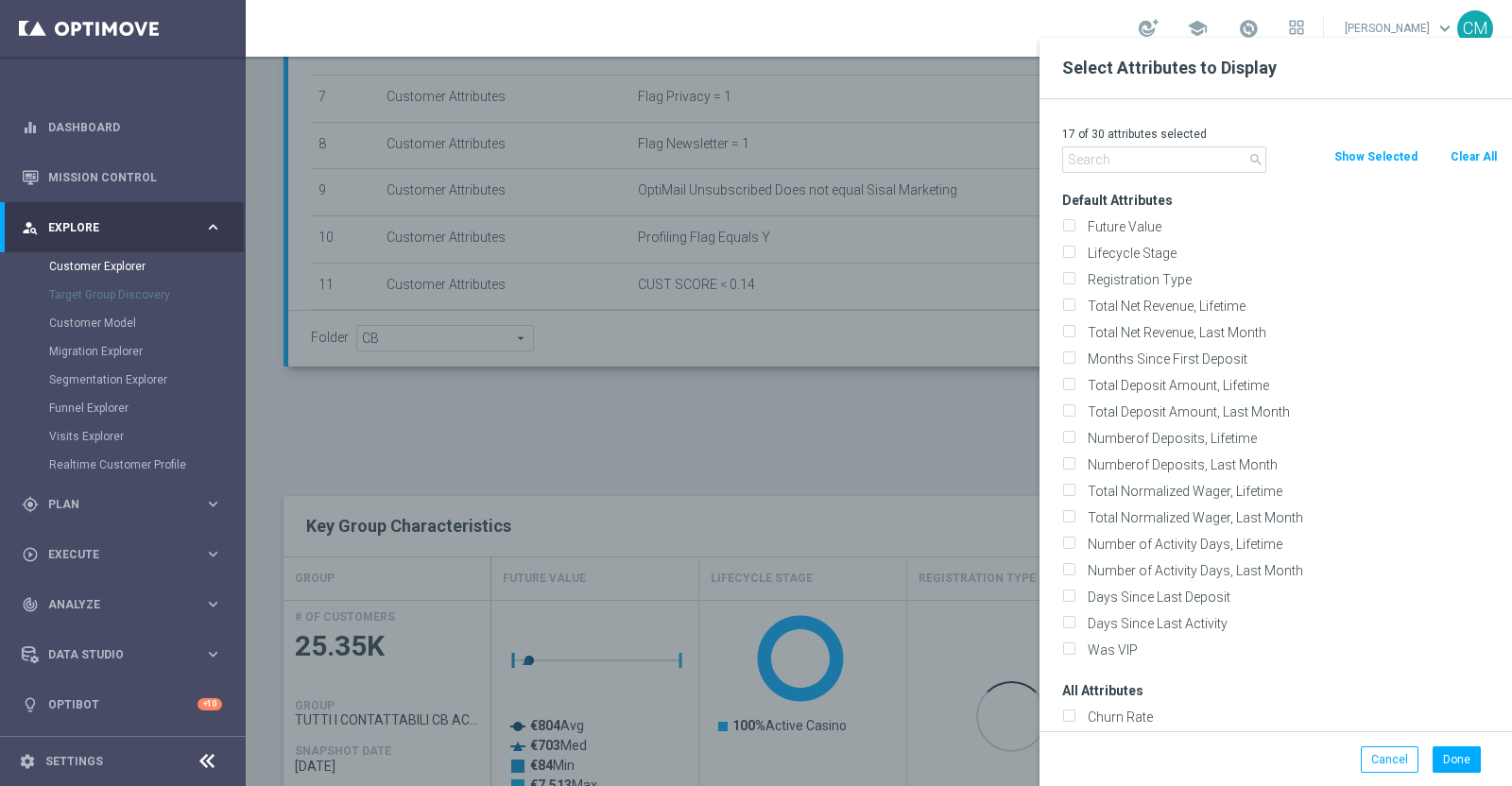
checkbox input "false"
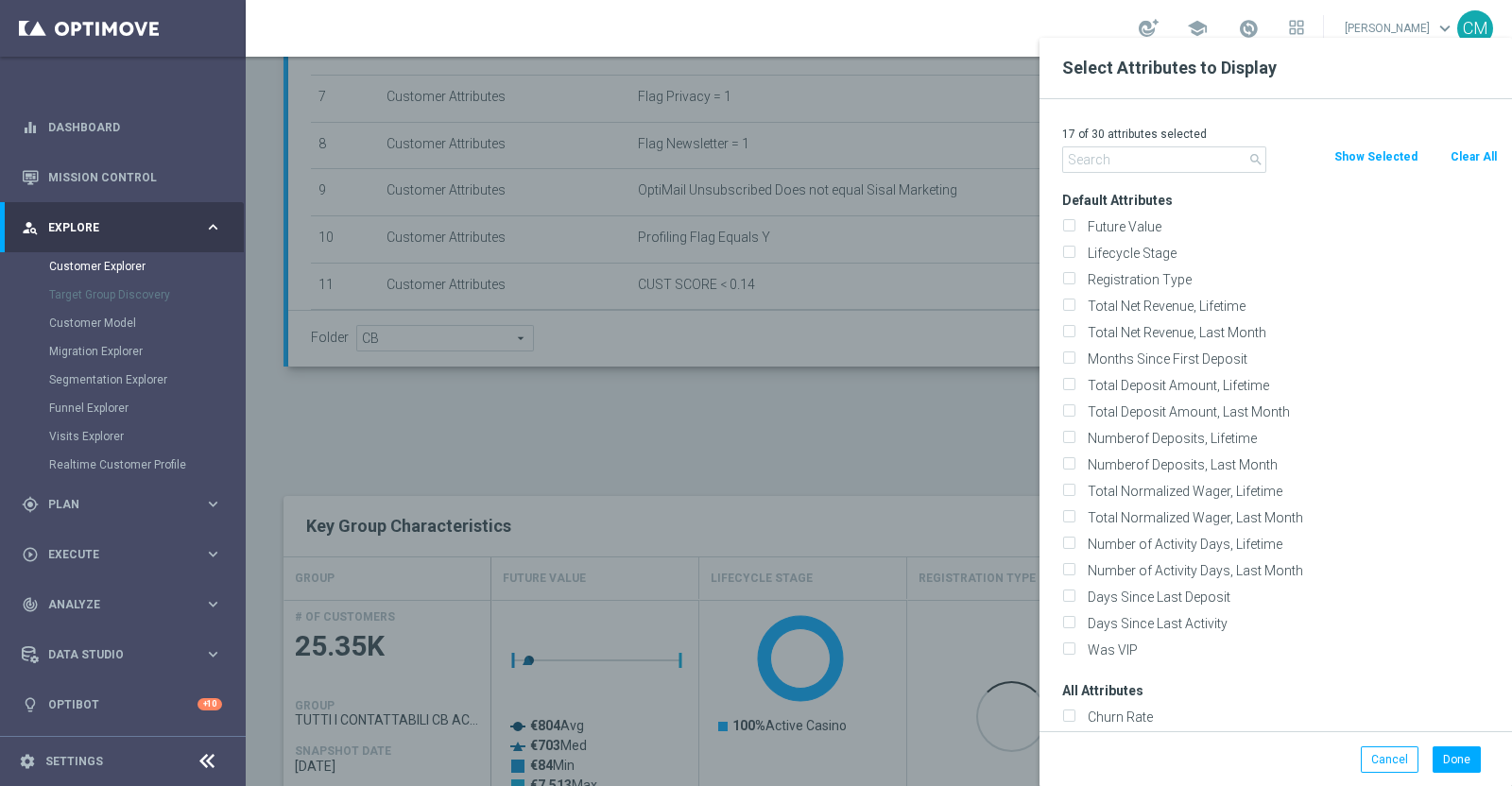
checkbox input "false"
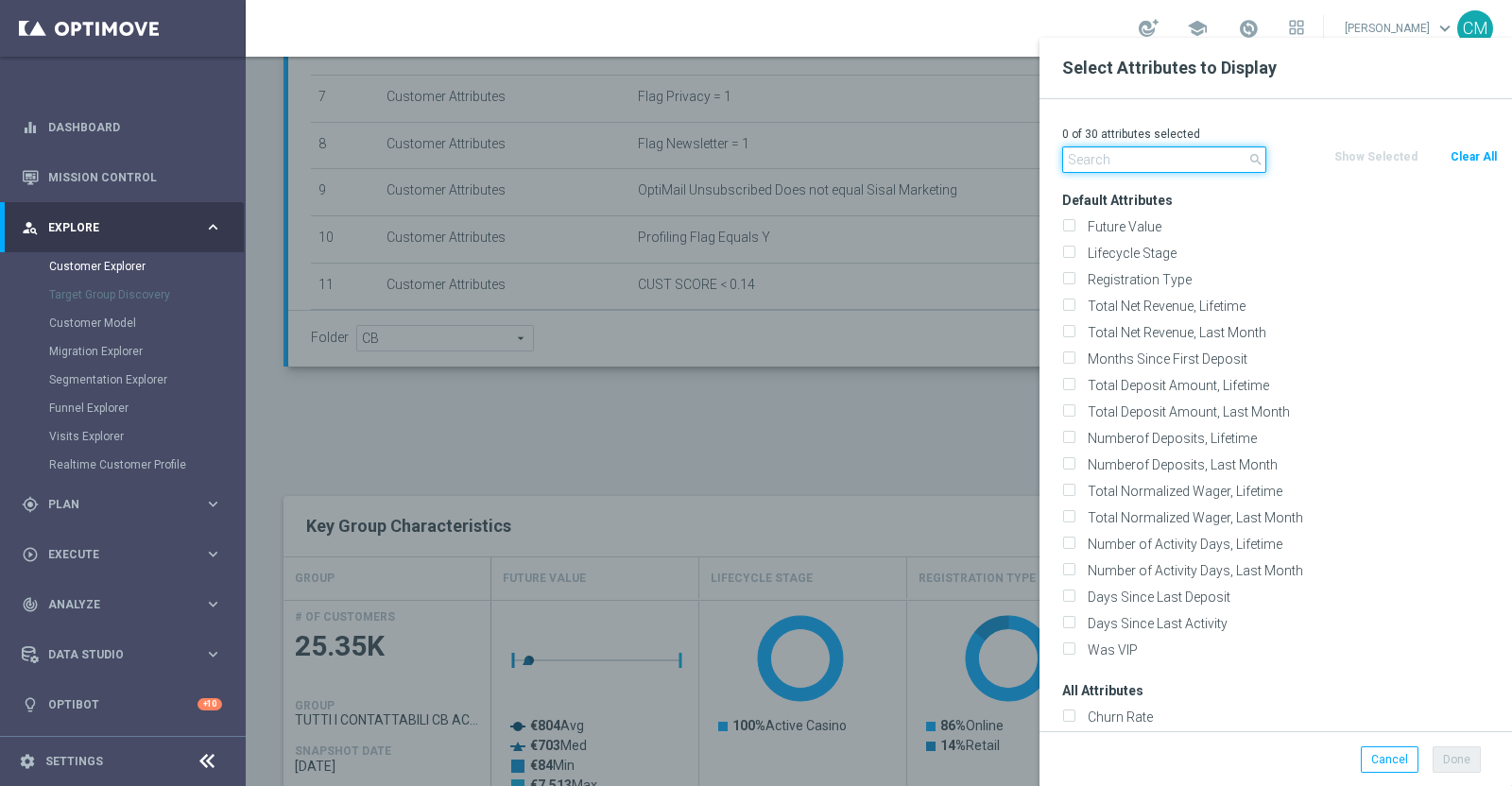
click at [1208, 158] on input "text" at bounding box center [1164, 160] width 204 height 27
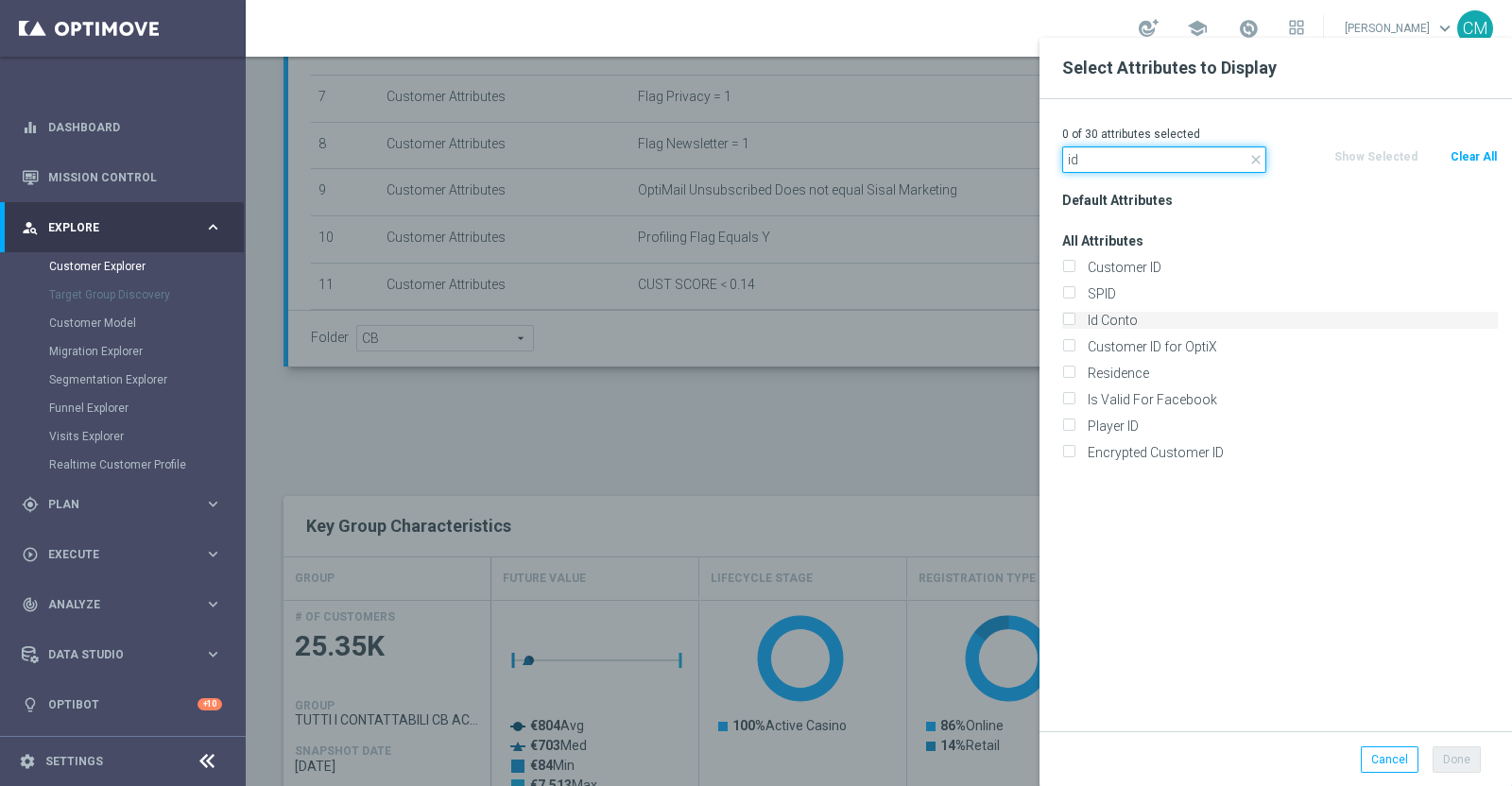
type input "id"
click at [1153, 313] on label "Id Conto" at bounding box center [1289, 320] width 417 height 17
click at [1074, 317] on input "Id Conto" at bounding box center [1068, 322] width 12 height 12
checkbox input "true"
click at [1445, 753] on button "Done" at bounding box center [1457, 759] width 48 height 27
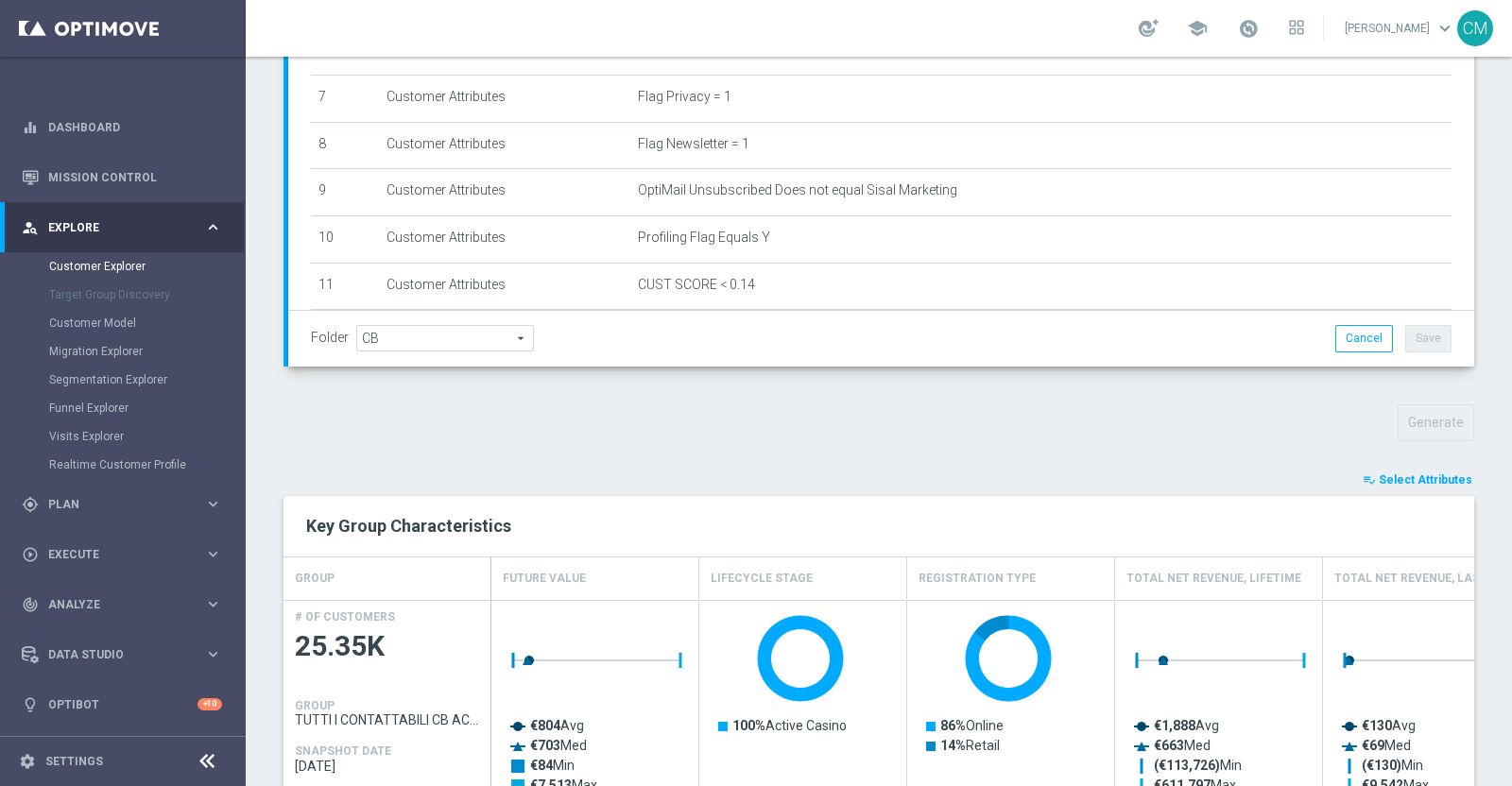
type input "Search"
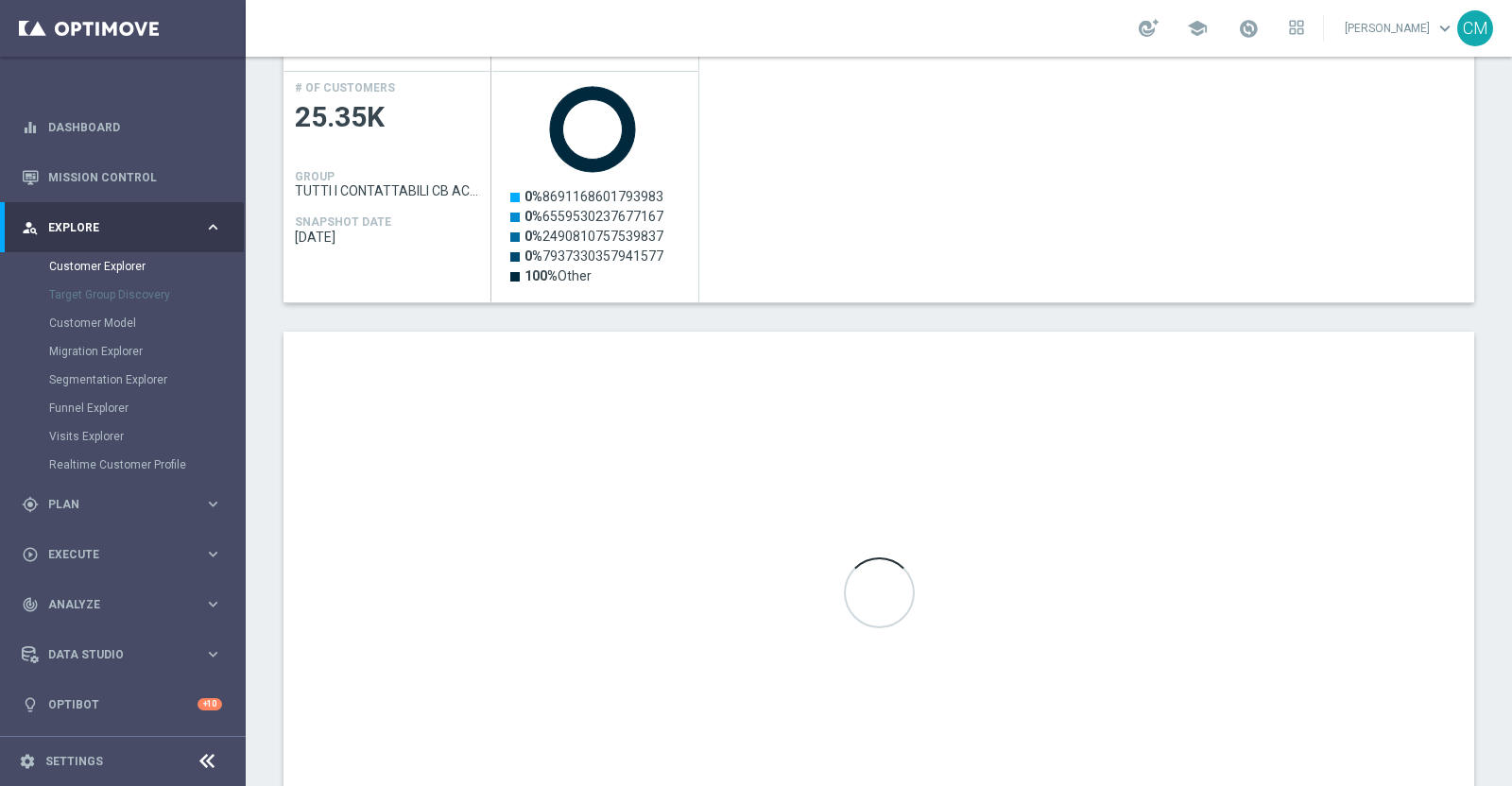
scroll to position [978, 0]
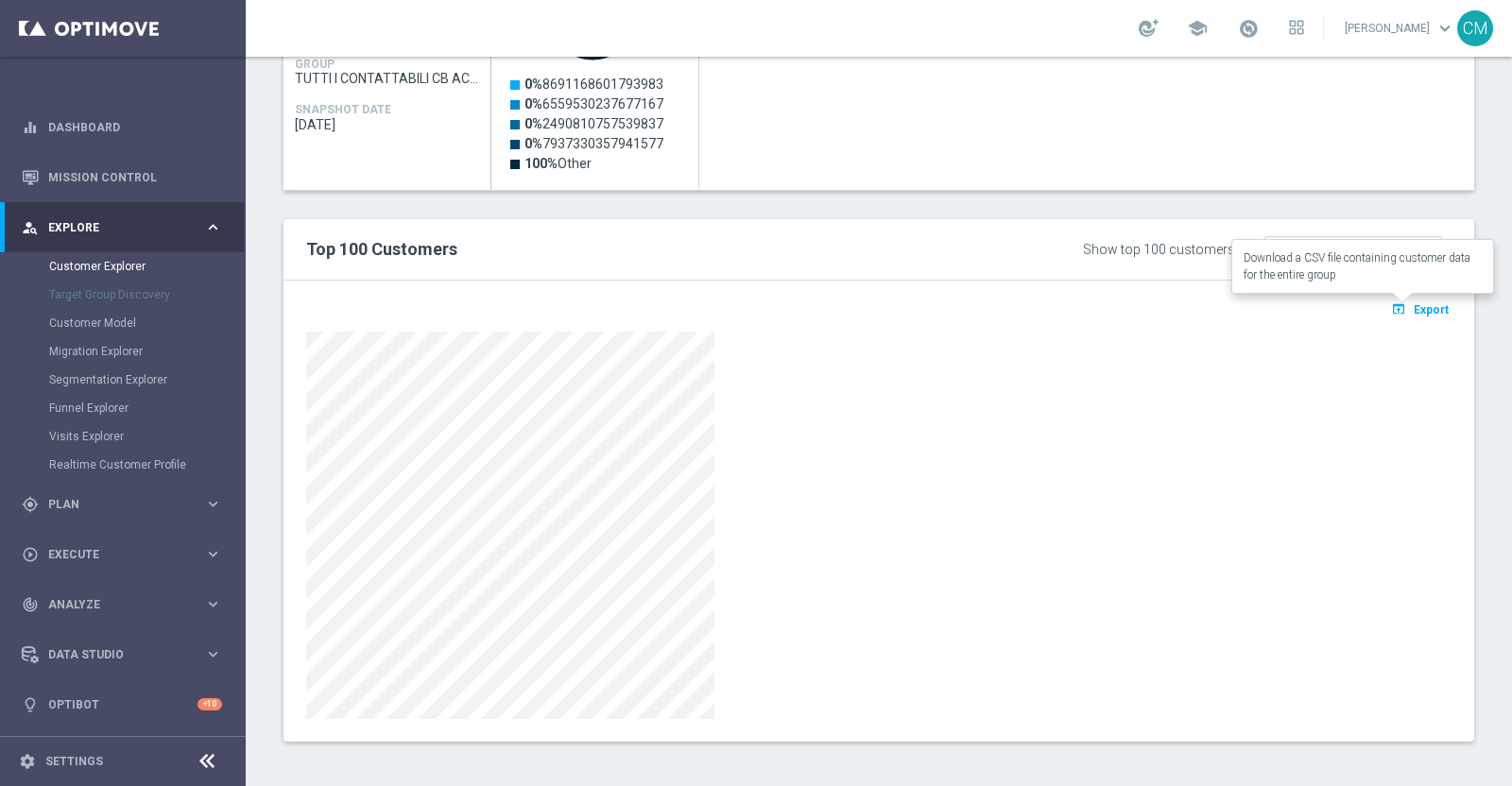
click at [1413, 308] on span "Export" at bounding box center [1430, 310] width 35 height 13
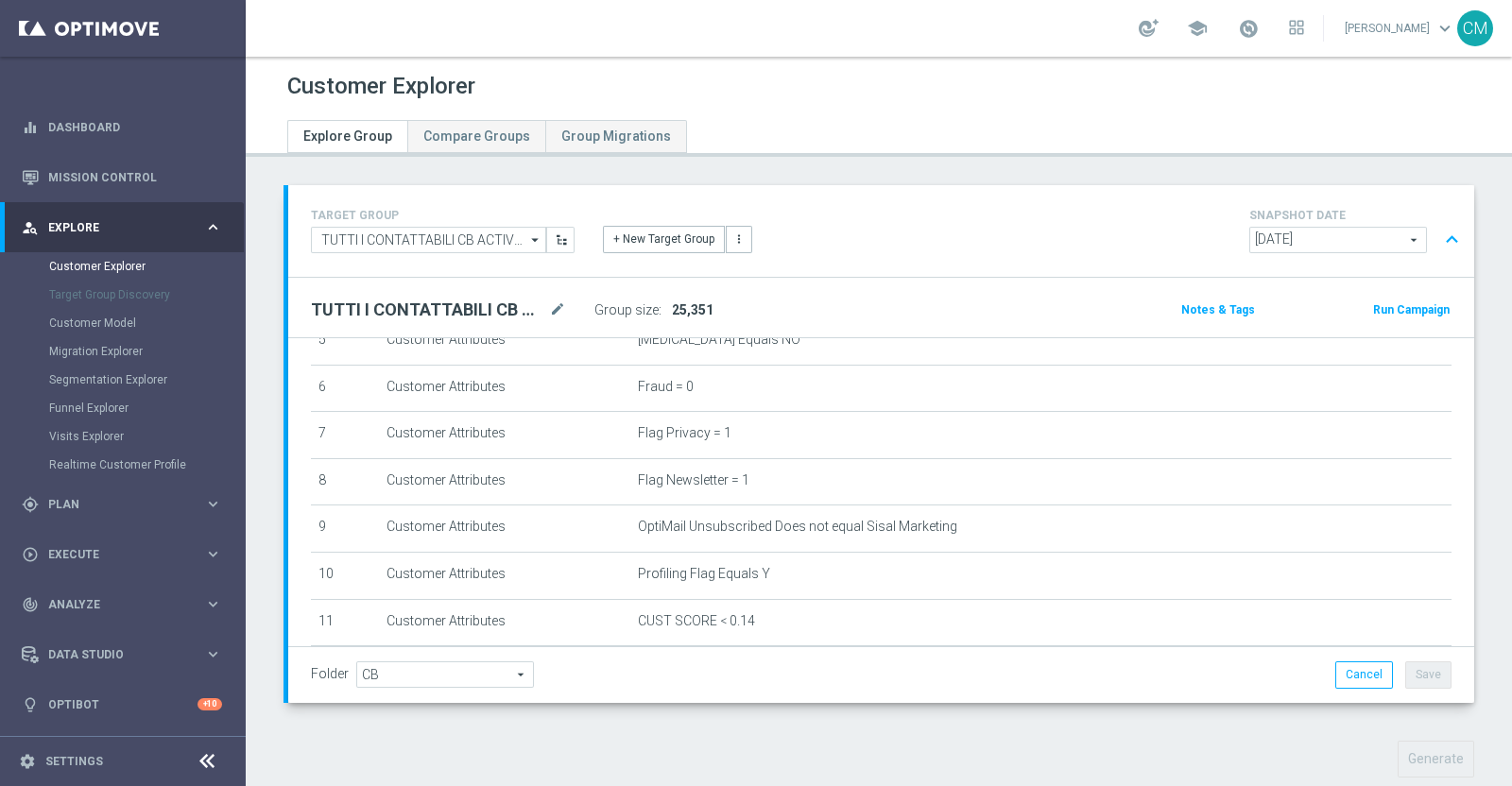
scroll to position [259, 0]
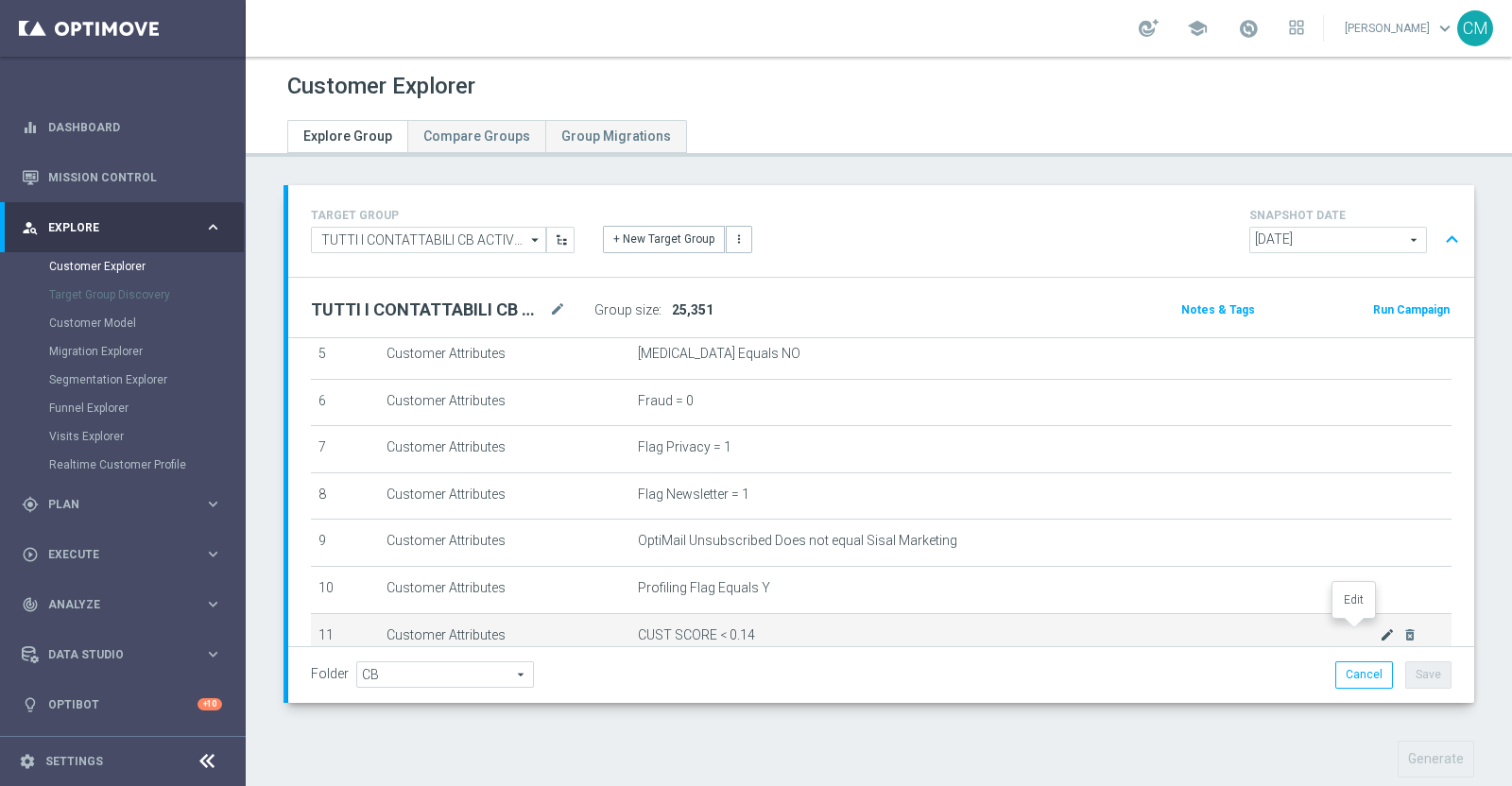
click at [1380, 630] on icon "mode_edit" at bounding box center [1387, 634] width 15 height 15
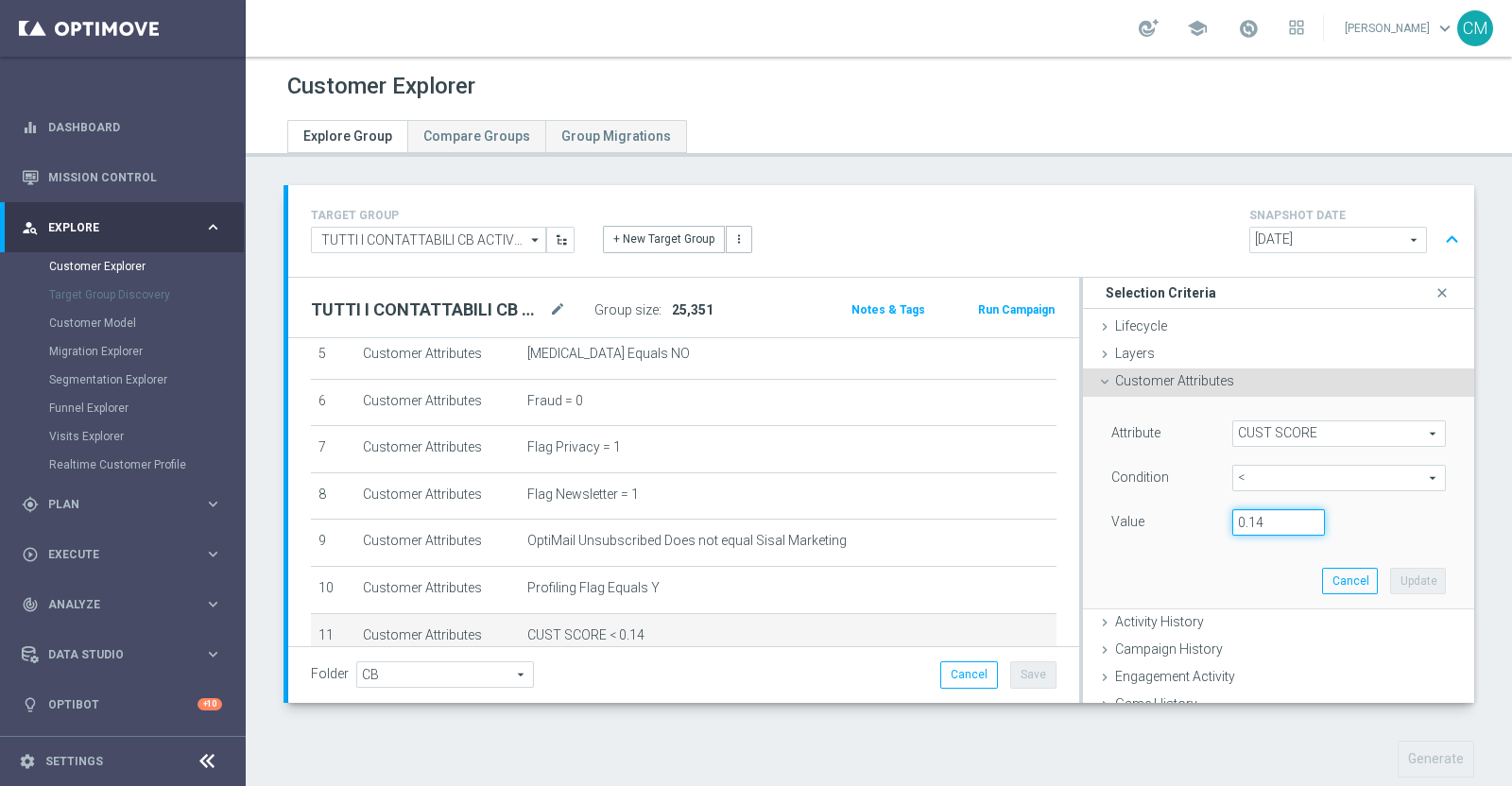
click at [1265, 529] on input "0.14" at bounding box center [1278, 522] width 93 height 27
type input "0.15"
click at [1390, 578] on button "Update" at bounding box center [1417, 581] width 56 height 27
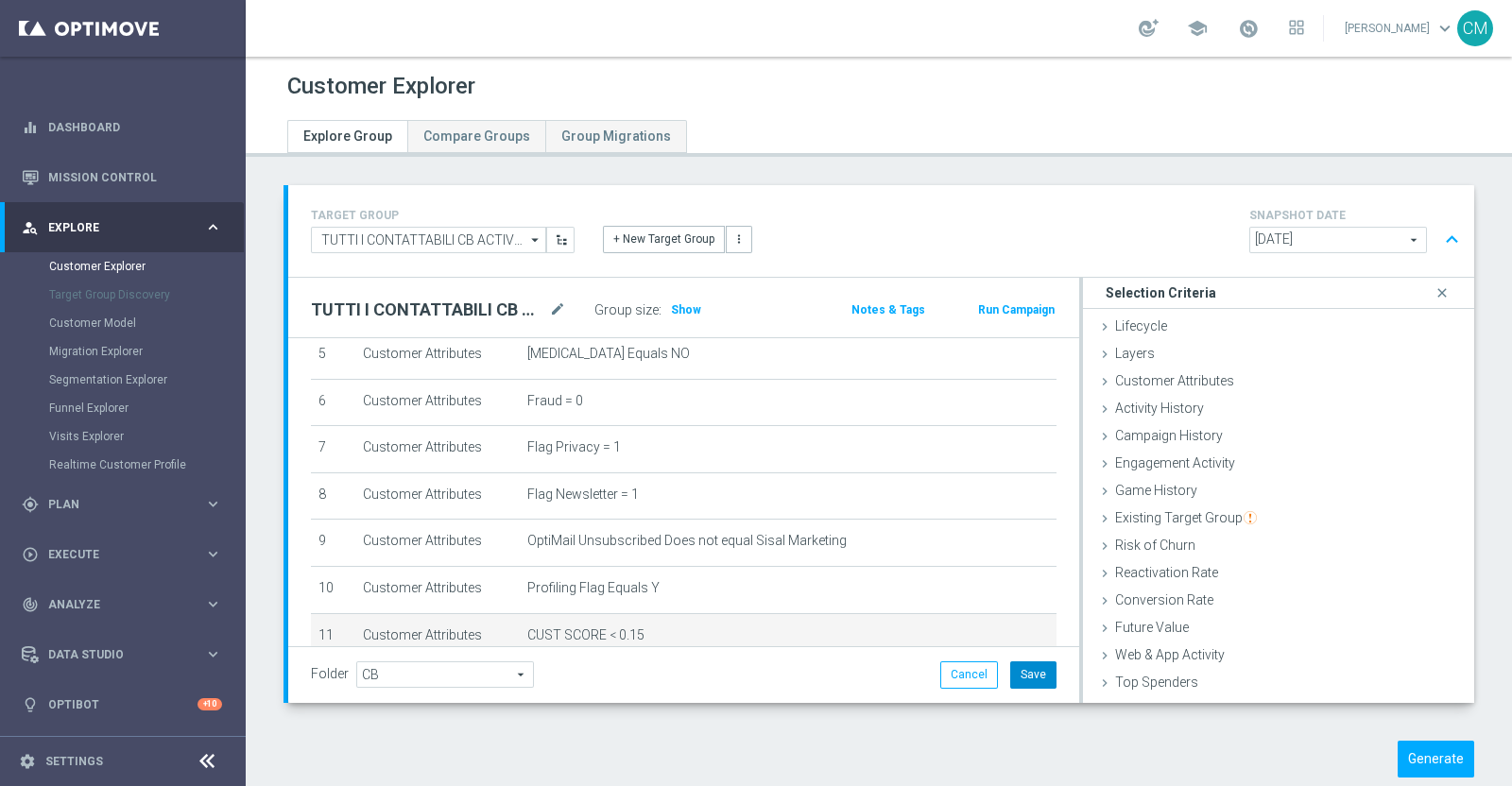
click at [1016, 673] on button "Save" at bounding box center [1033, 675] width 46 height 27
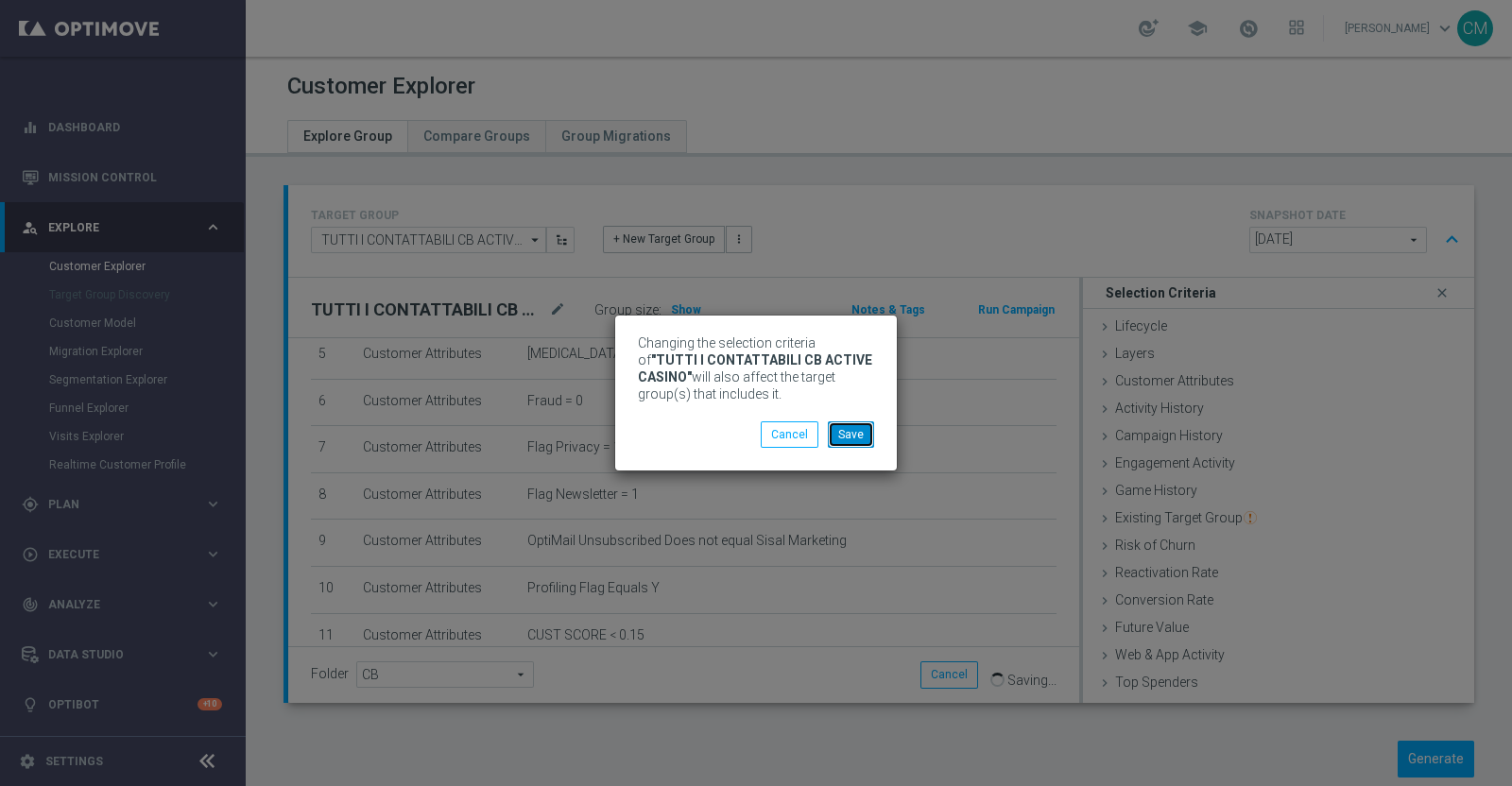
click at [862, 440] on button "Save" at bounding box center [850, 434] width 46 height 27
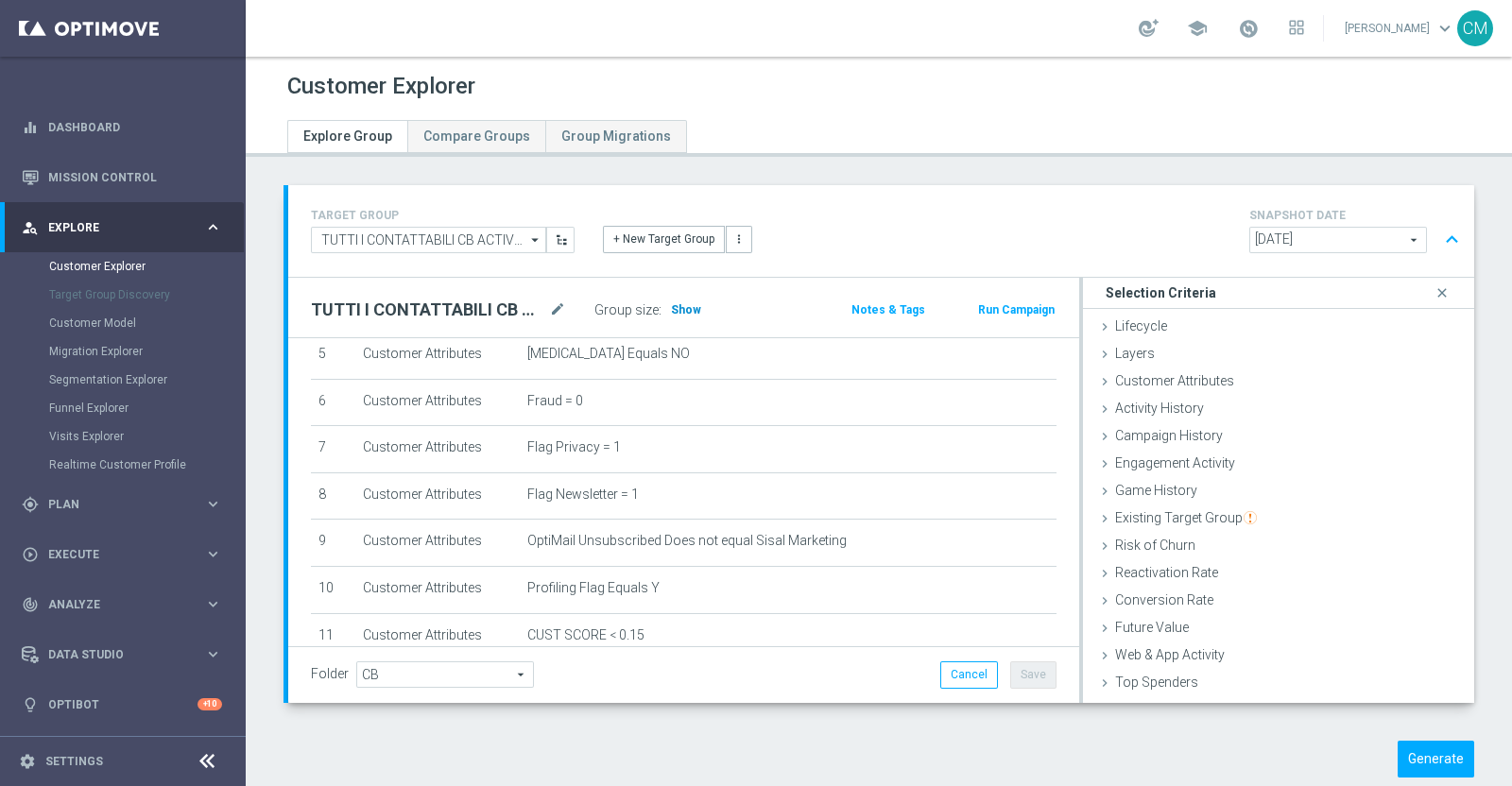
click at [681, 309] on span "Show" at bounding box center [685, 310] width 31 height 13
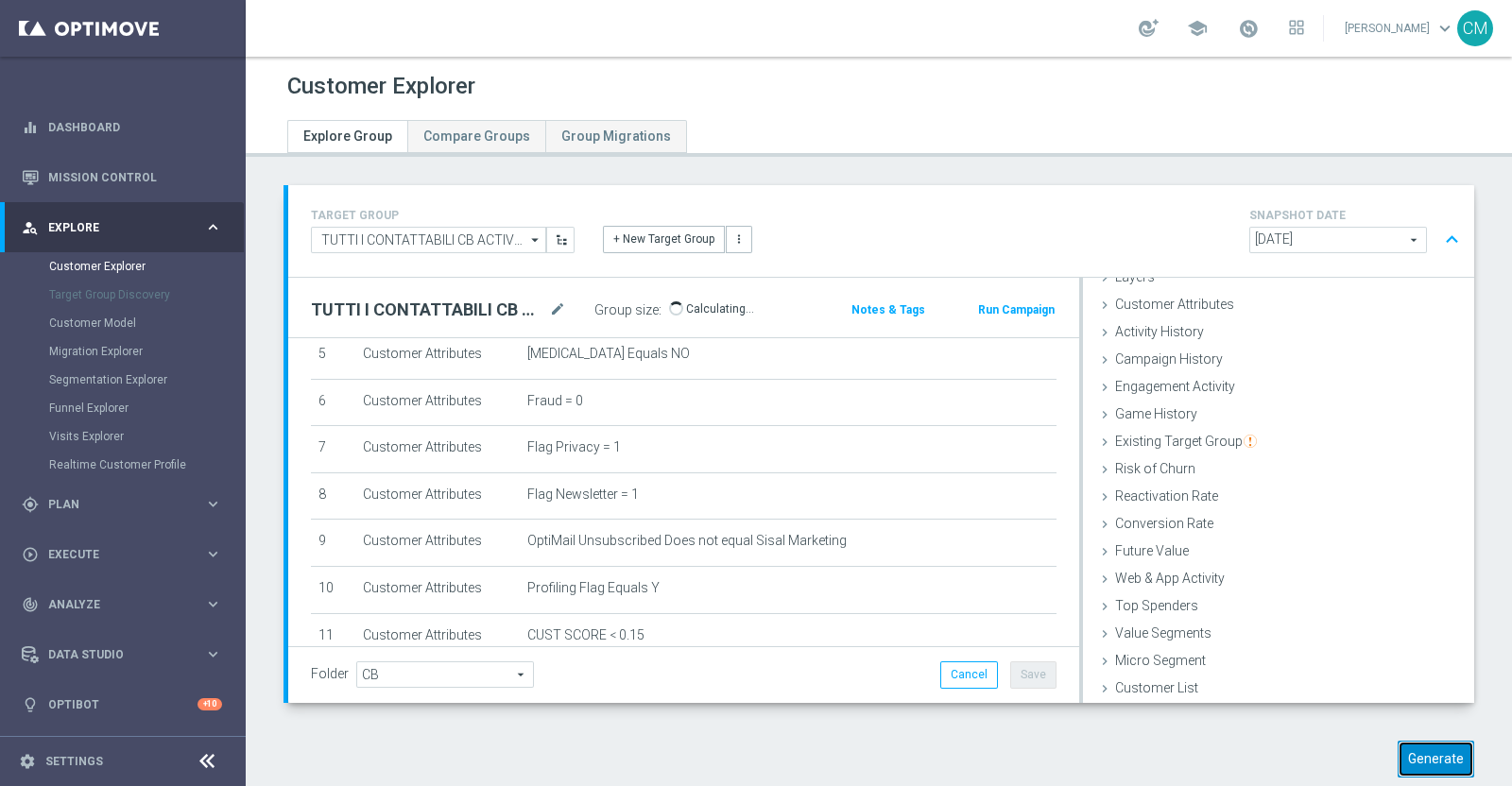
click at [1418, 755] on button "Generate" at bounding box center [1436, 758] width 77 height 36
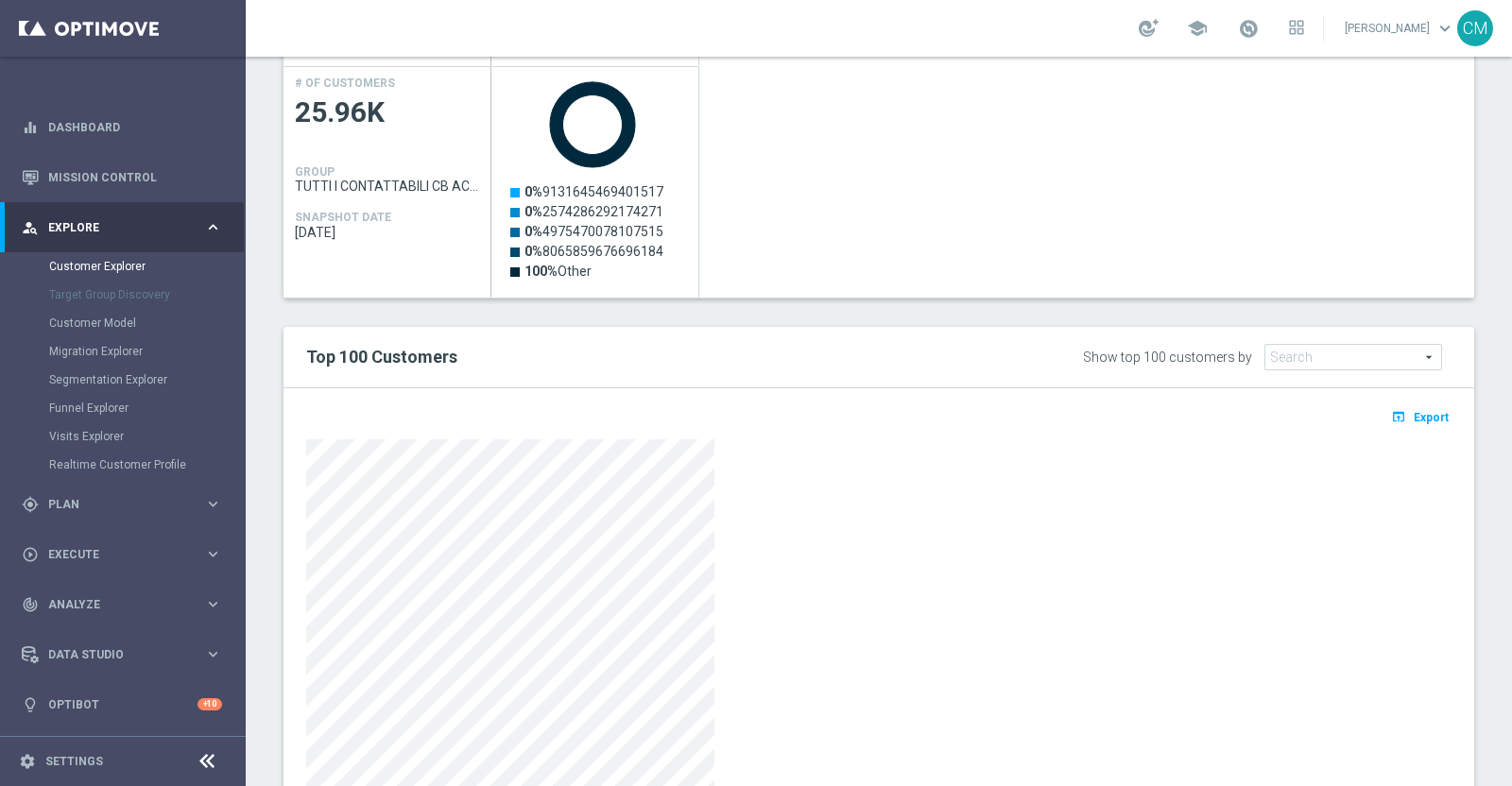
scroll to position [941, 0]
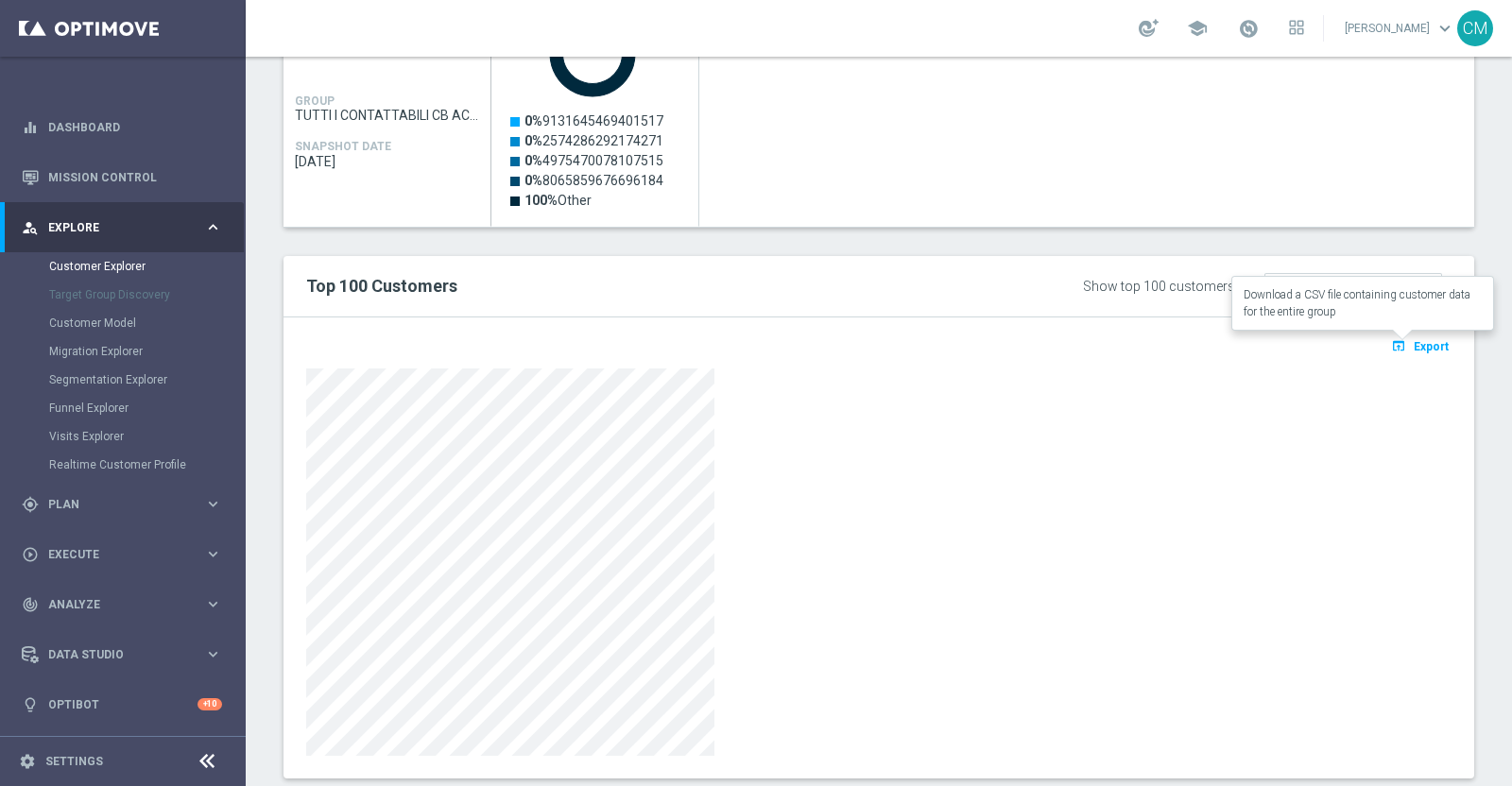
click at [1422, 345] on span "Export" at bounding box center [1430, 346] width 35 height 13
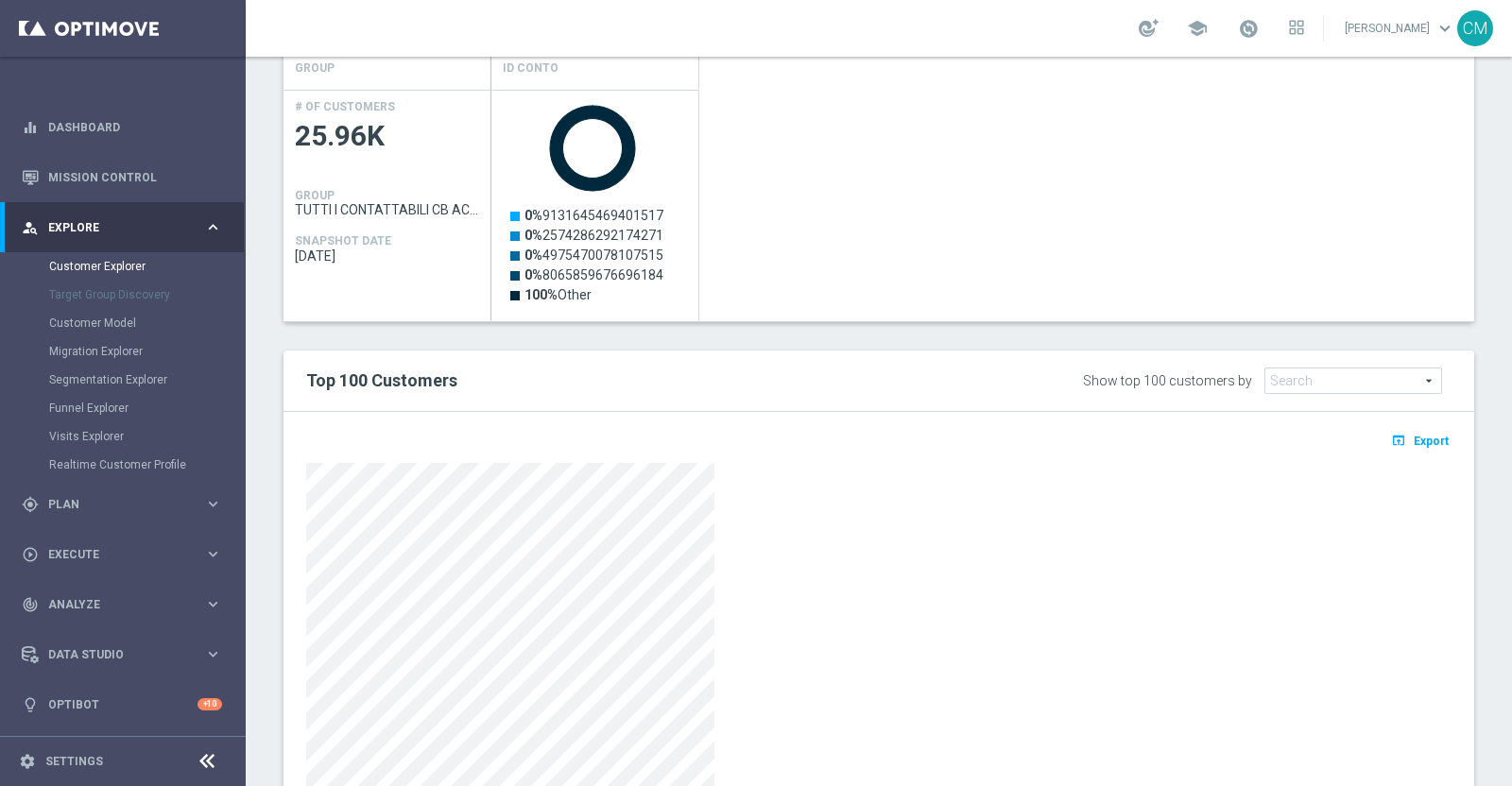
scroll to position [847, 0]
click at [407, 416] on div "open_in_browser Export" at bounding box center [878, 642] width 1190 height 462
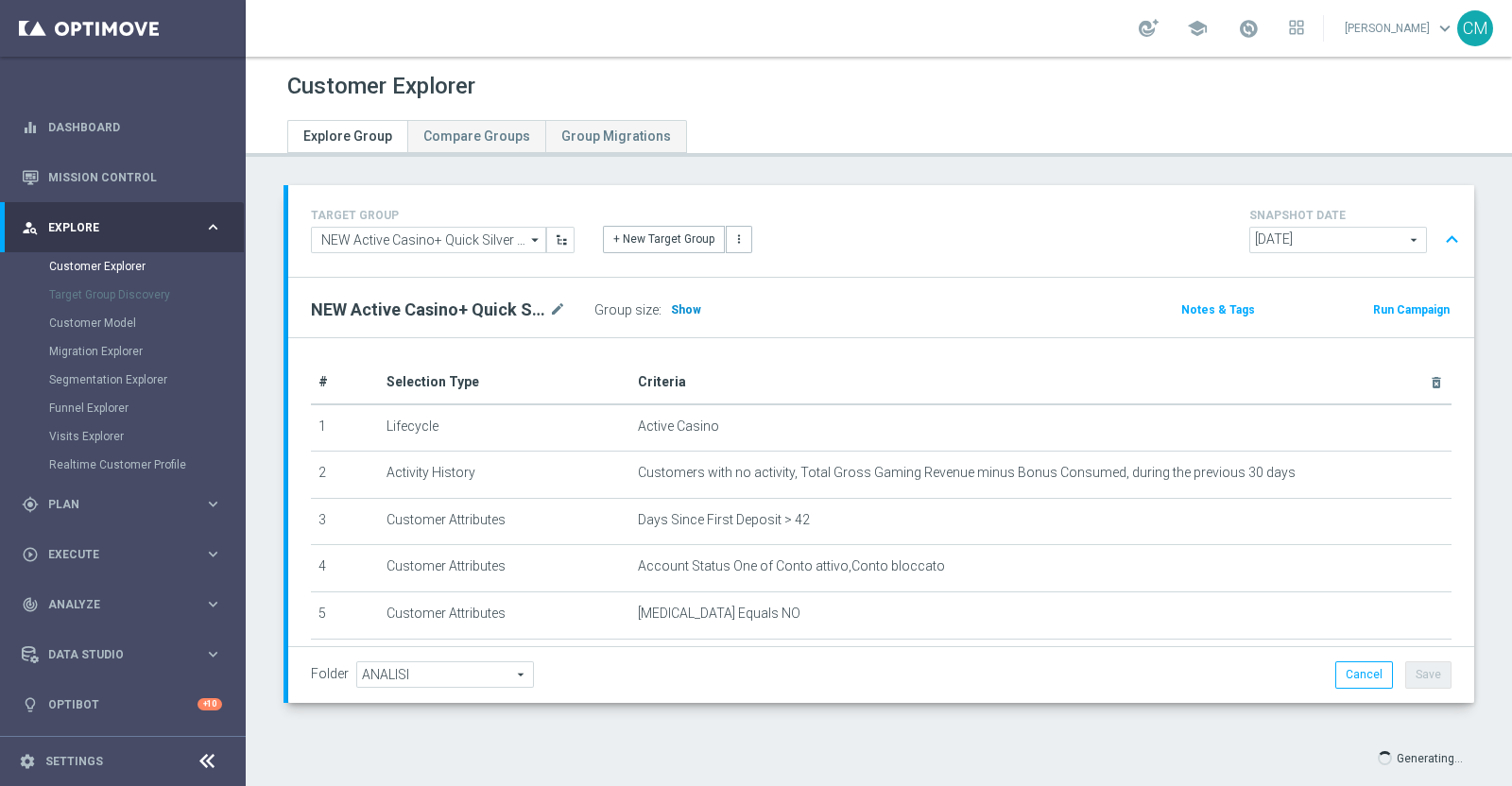
click at [672, 304] on span "Show" at bounding box center [685, 310] width 31 height 13
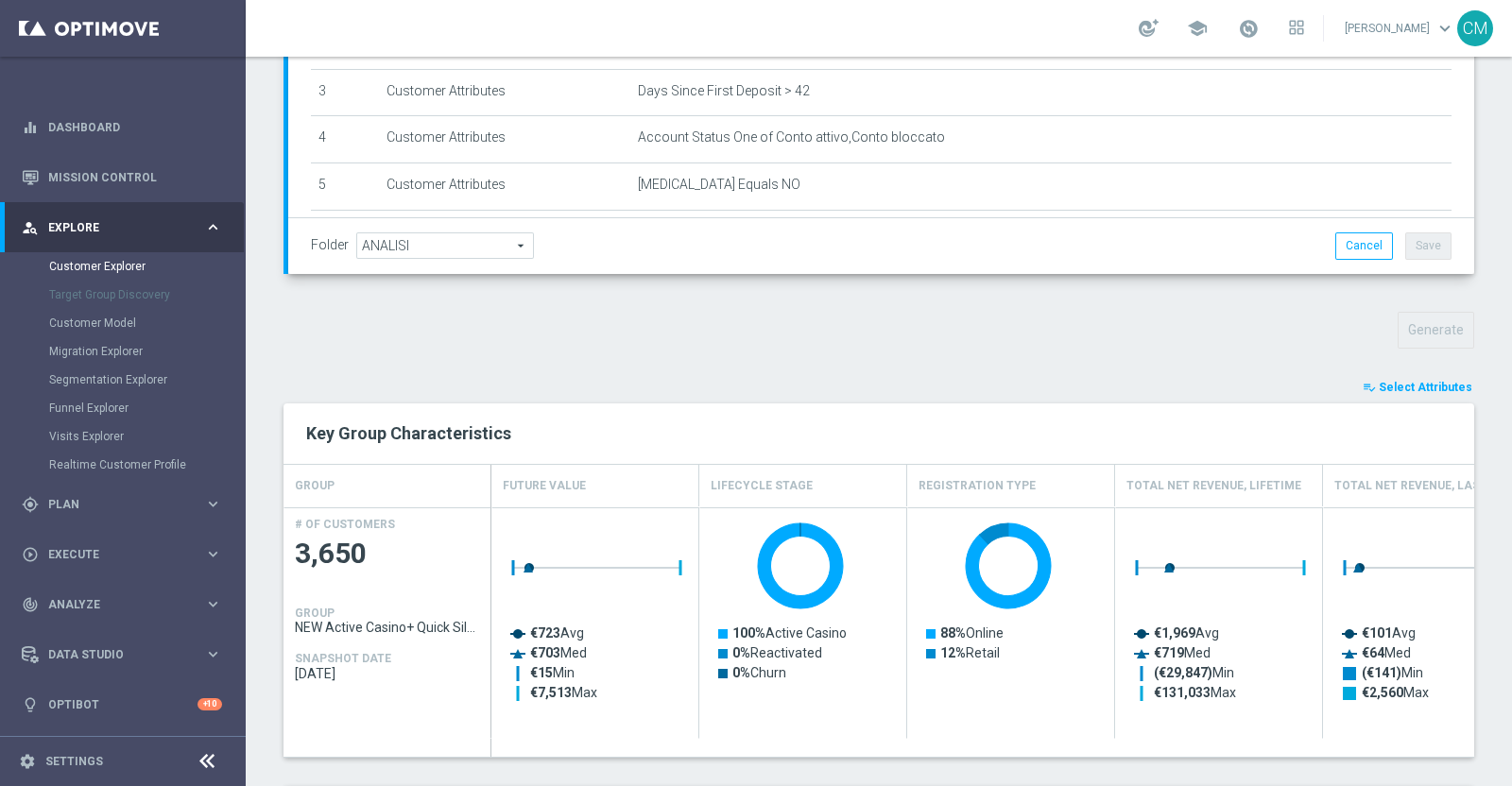
scroll to position [443, 0]
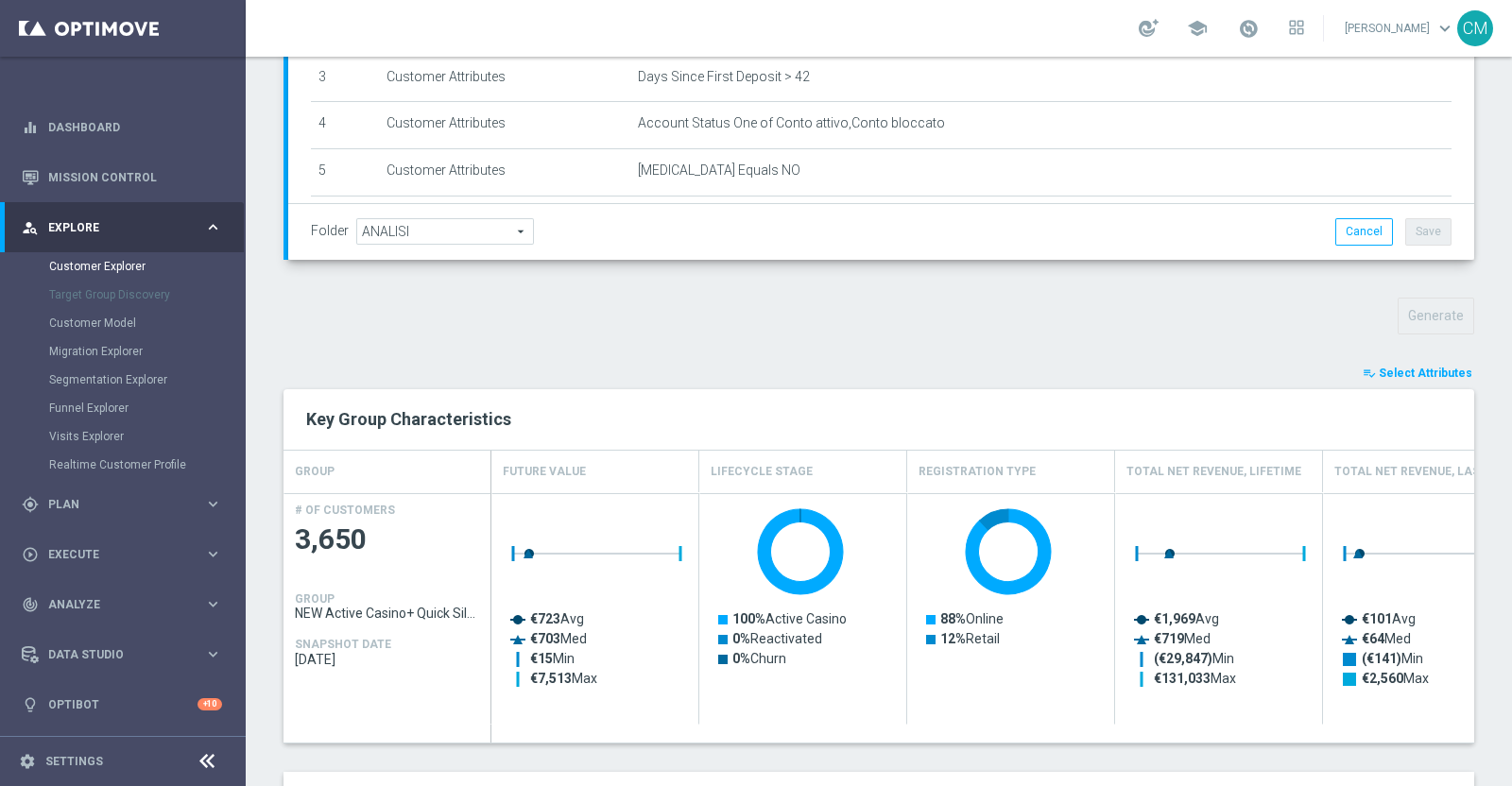
click at [1401, 370] on span "Select Attributes" at bounding box center [1425, 373] width 94 height 13
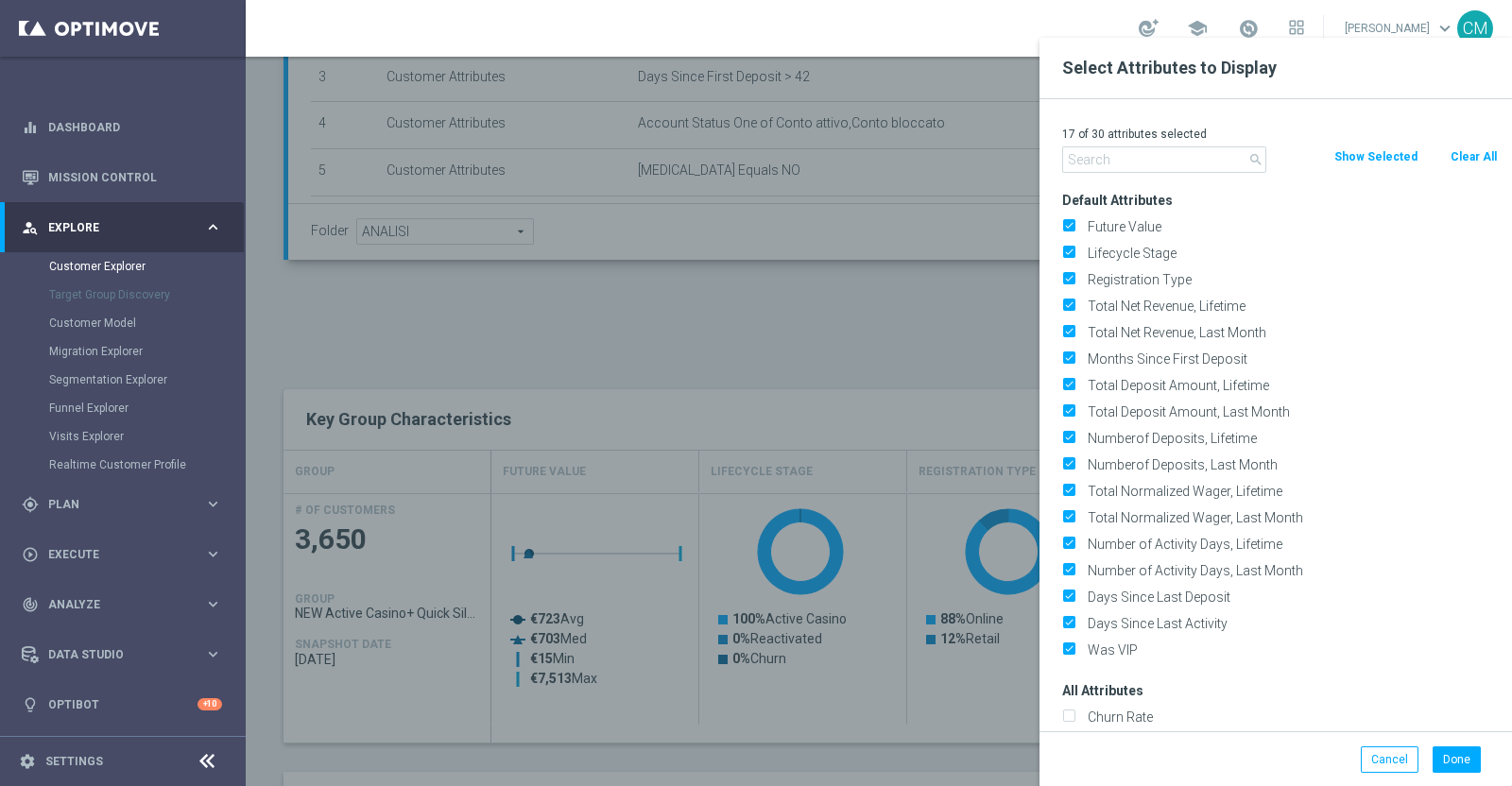
click at [1464, 161] on button "Clear All" at bounding box center [1474, 157] width 50 height 21
checkbox input "false"
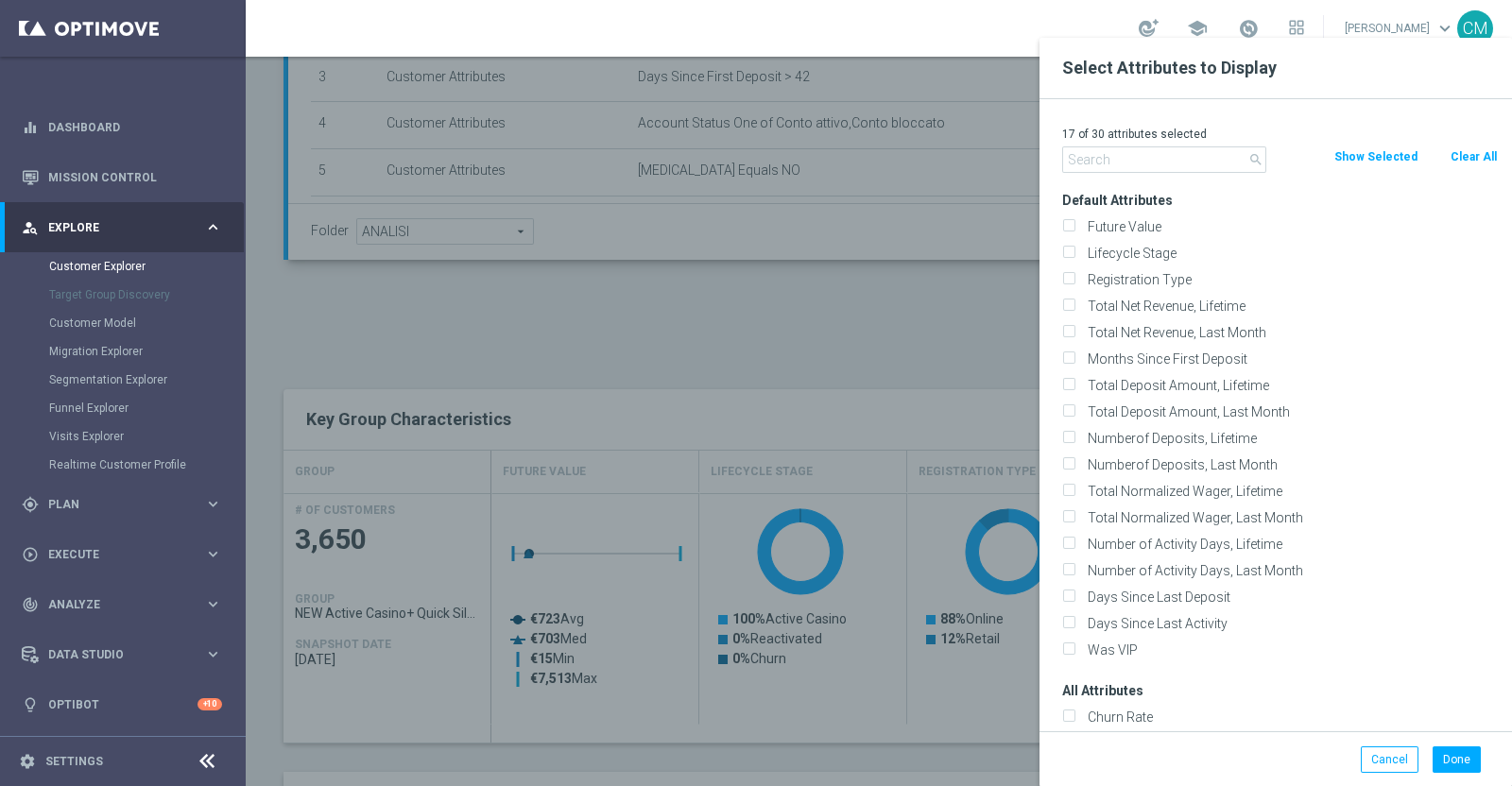
checkbox input "false"
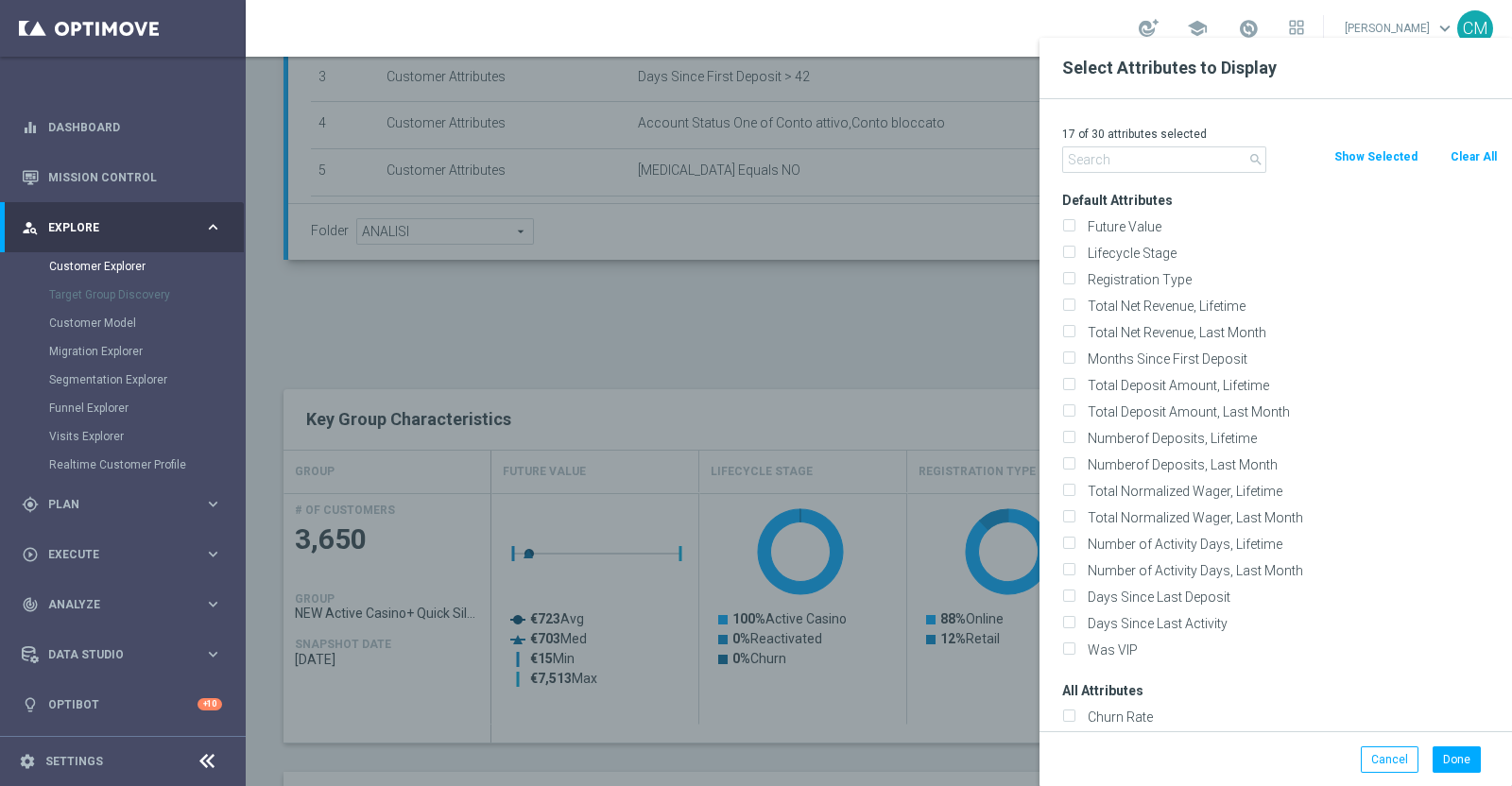
checkbox input "false"
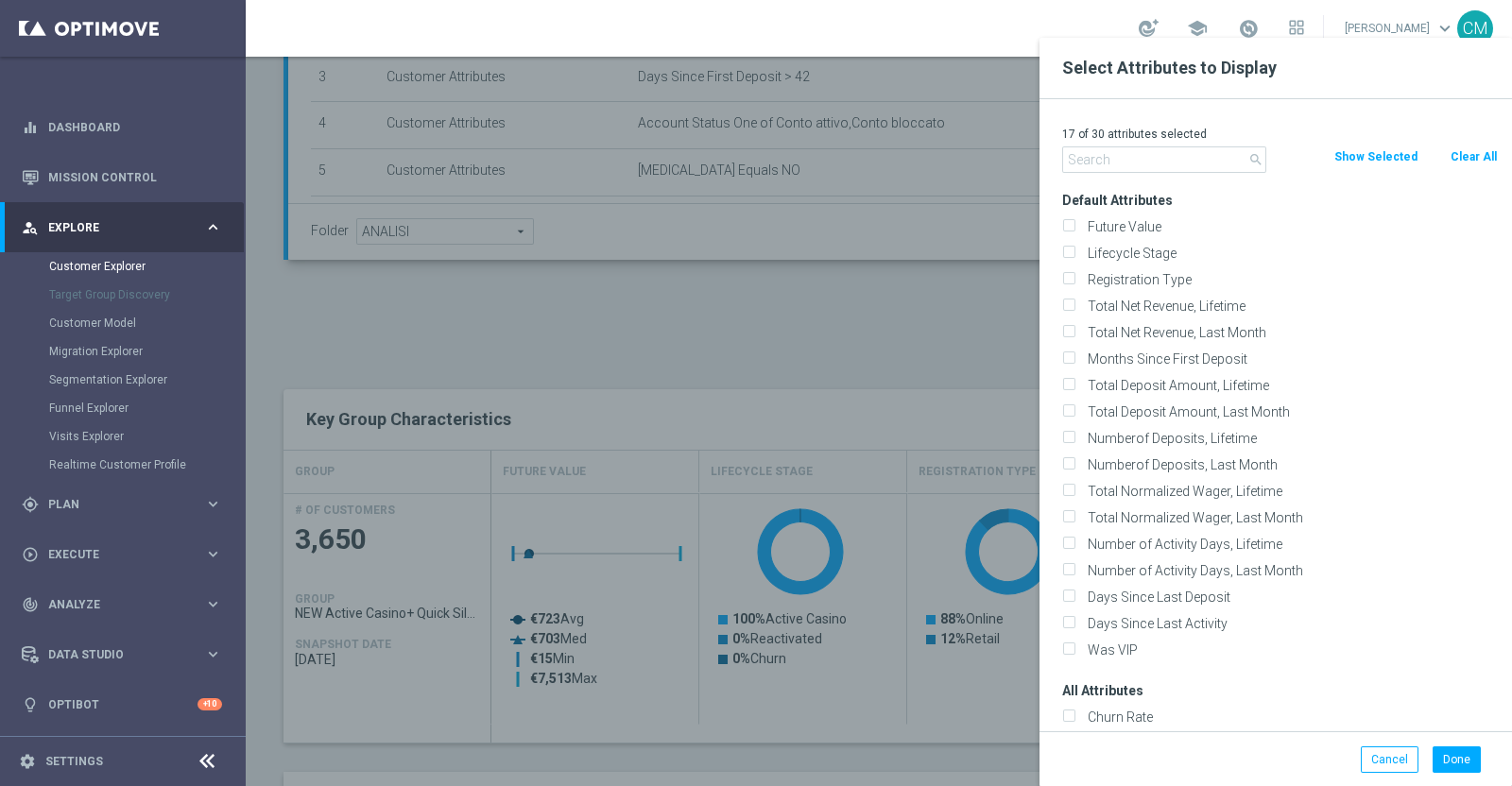
checkbox input "false"
click at [1215, 164] on input "text" at bounding box center [1164, 160] width 204 height 27
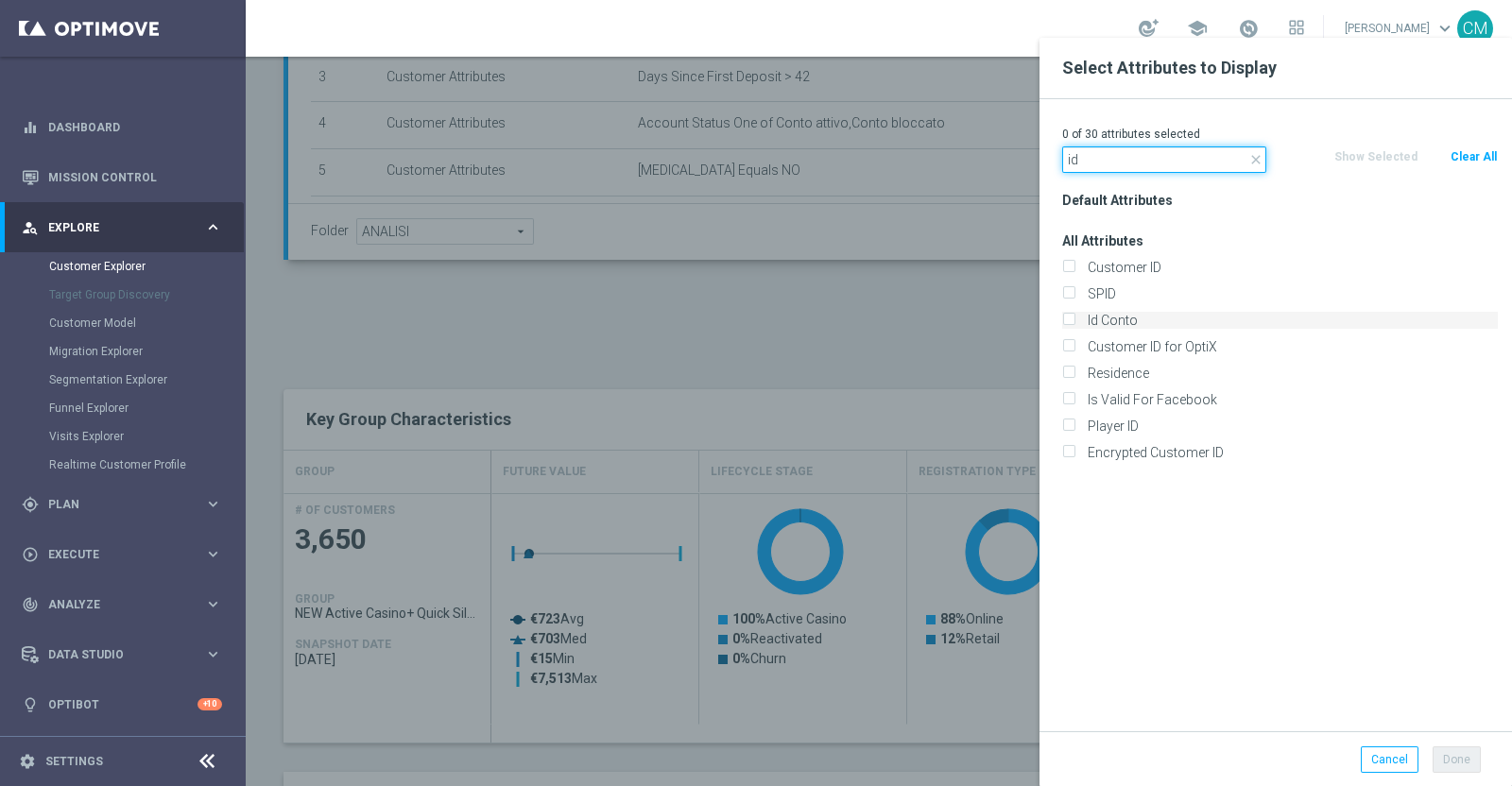
type input "id"
click at [1153, 315] on label "Id Conto" at bounding box center [1289, 320] width 417 height 17
click at [1074, 317] on input "Id Conto" at bounding box center [1068, 322] width 12 height 12
checkbox input "true"
click at [1464, 763] on button "Done" at bounding box center [1457, 759] width 48 height 27
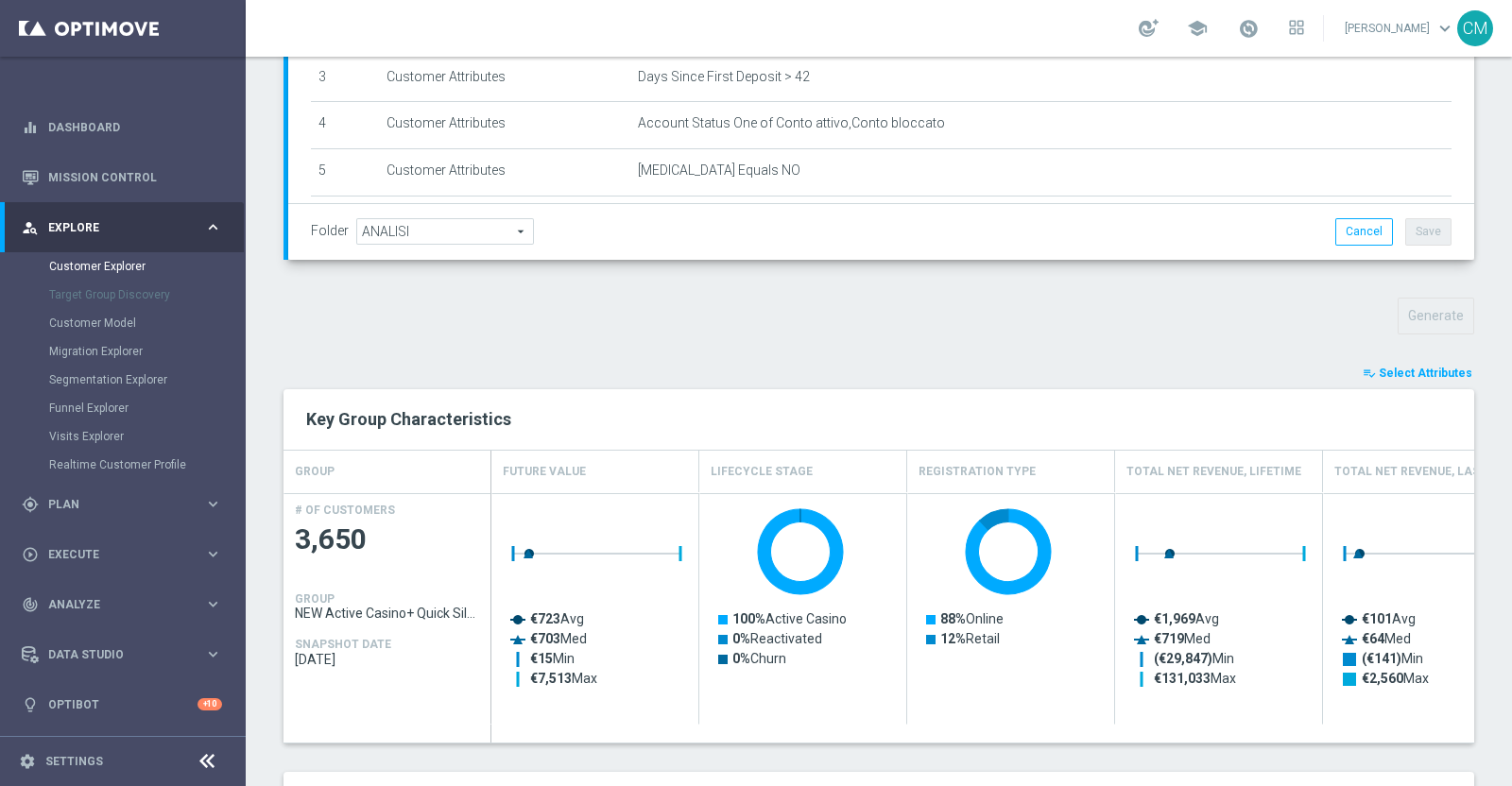
type input "Search"
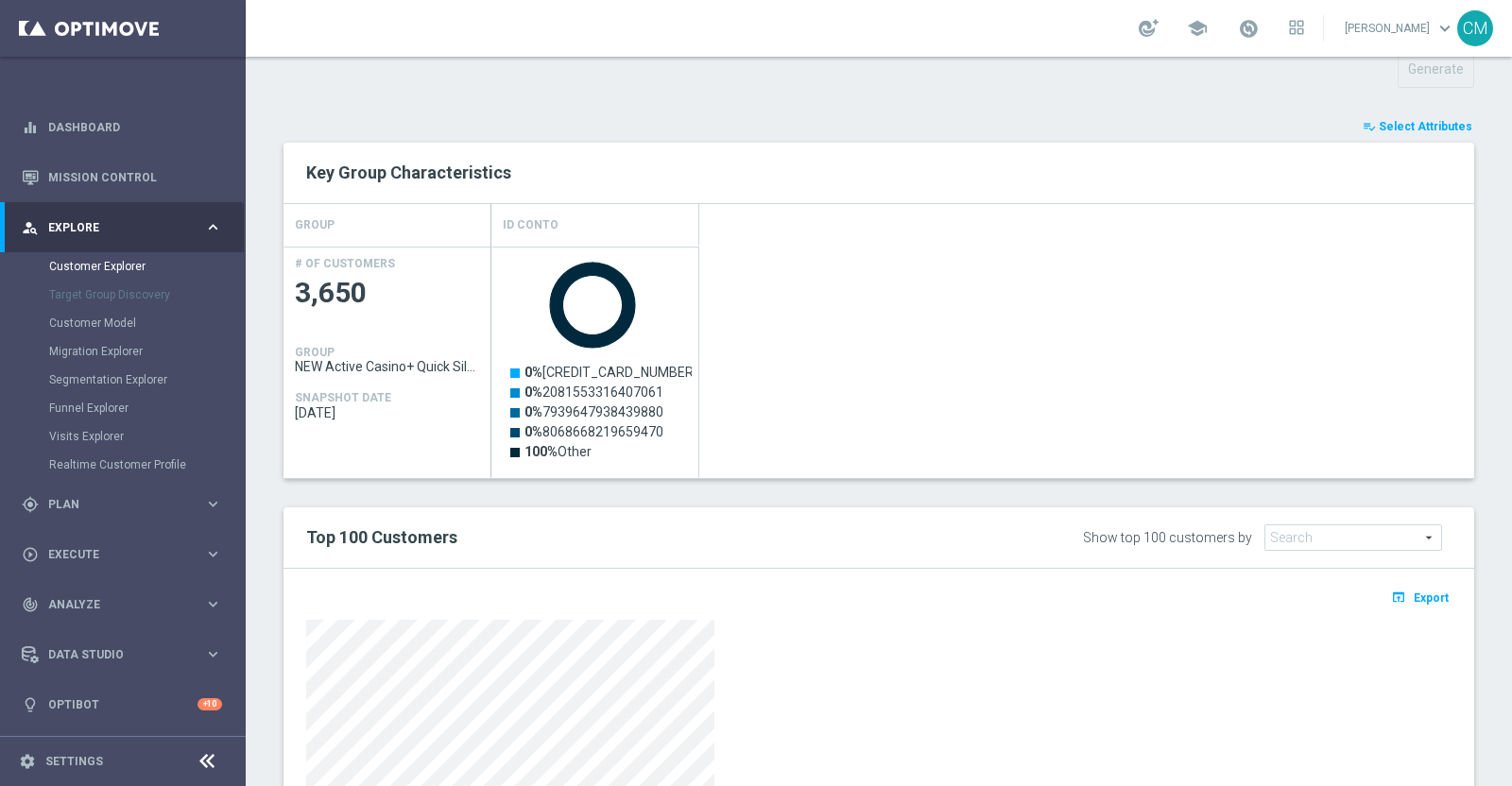
scroll to position [978, 0]
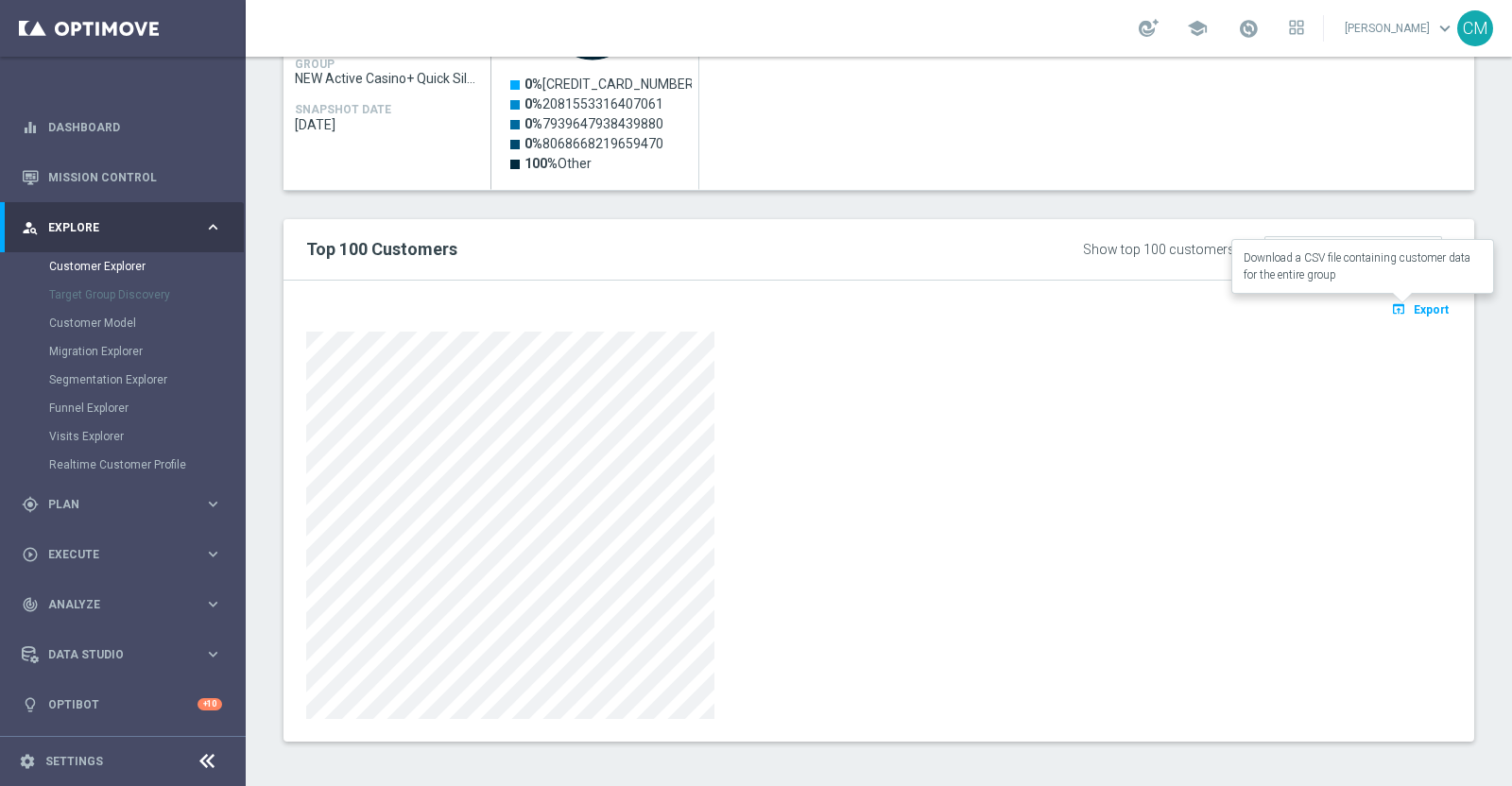
click at [1401, 316] on button "open_in_browser Export" at bounding box center [1420, 309] width 63 height 25
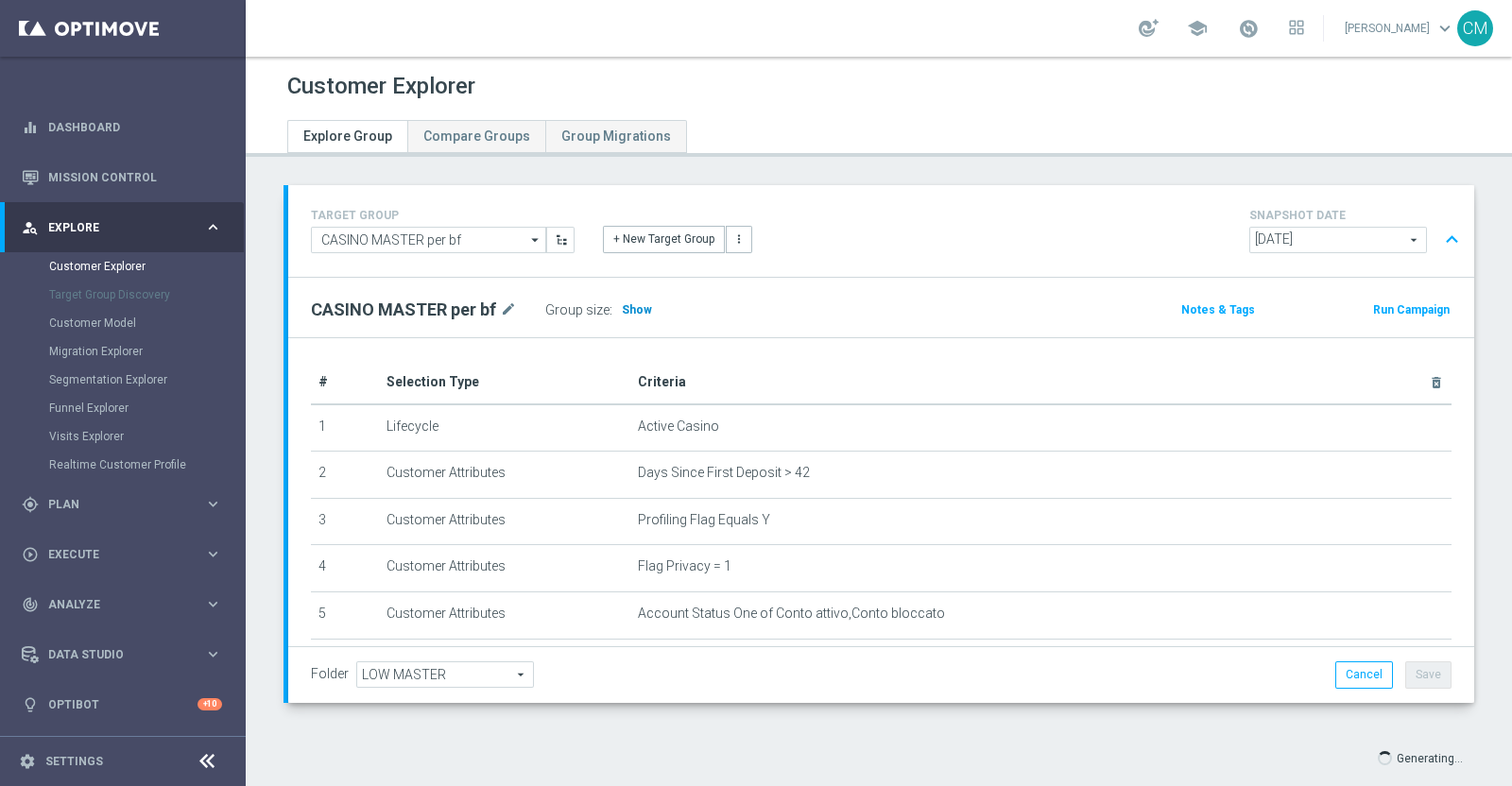
click at [630, 305] on span "Show" at bounding box center [636, 310] width 31 height 13
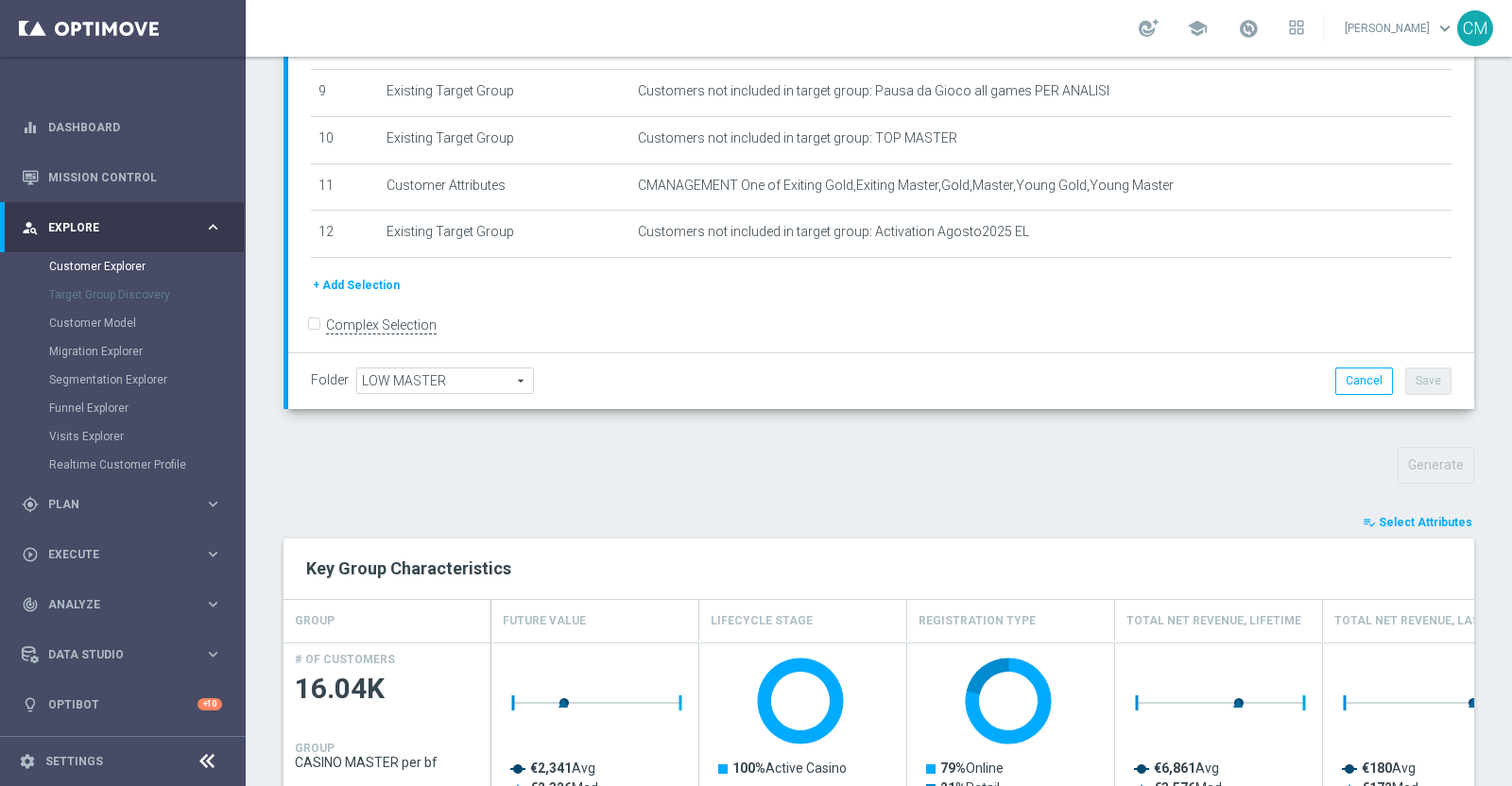
scroll to position [296, 0]
click at [1430, 519] on span "Select Attributes" at bounding box center [1425, 520] width 94 height 13
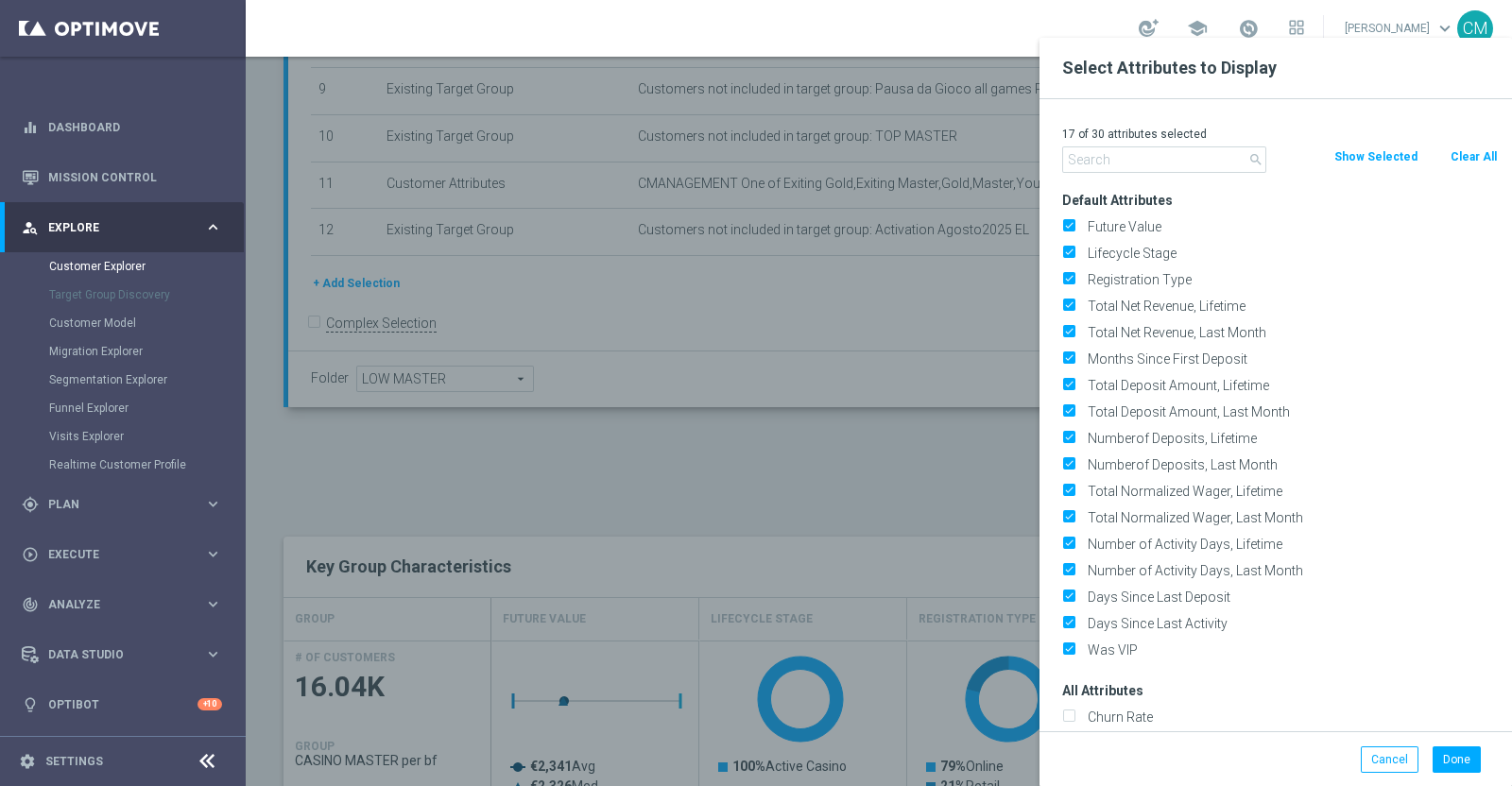
click at [1455, 148] on button "Clear All" at bounding box center [1474, 157] width 50 height 21
checkbox input "false"
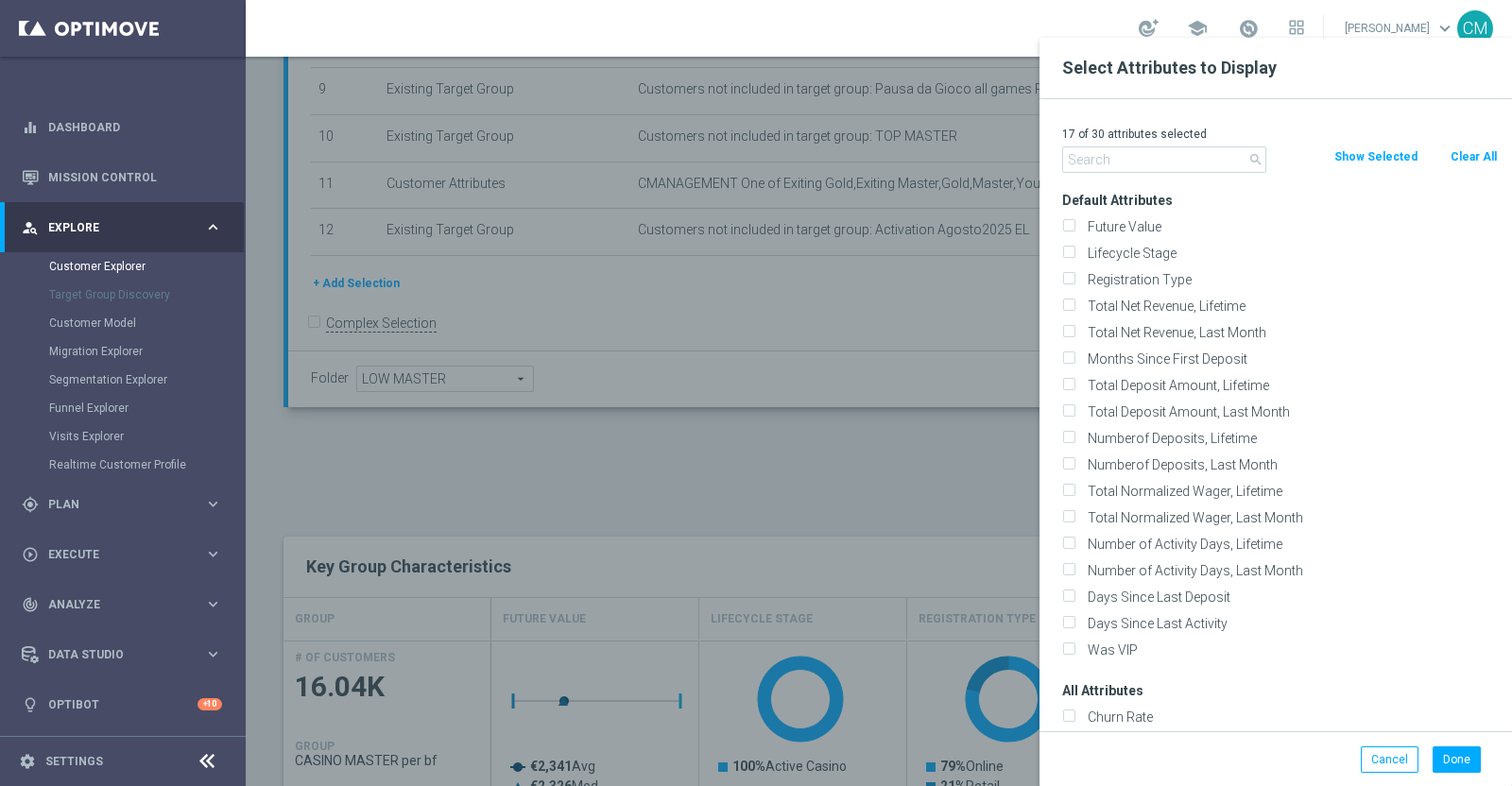
checkbox input "false"
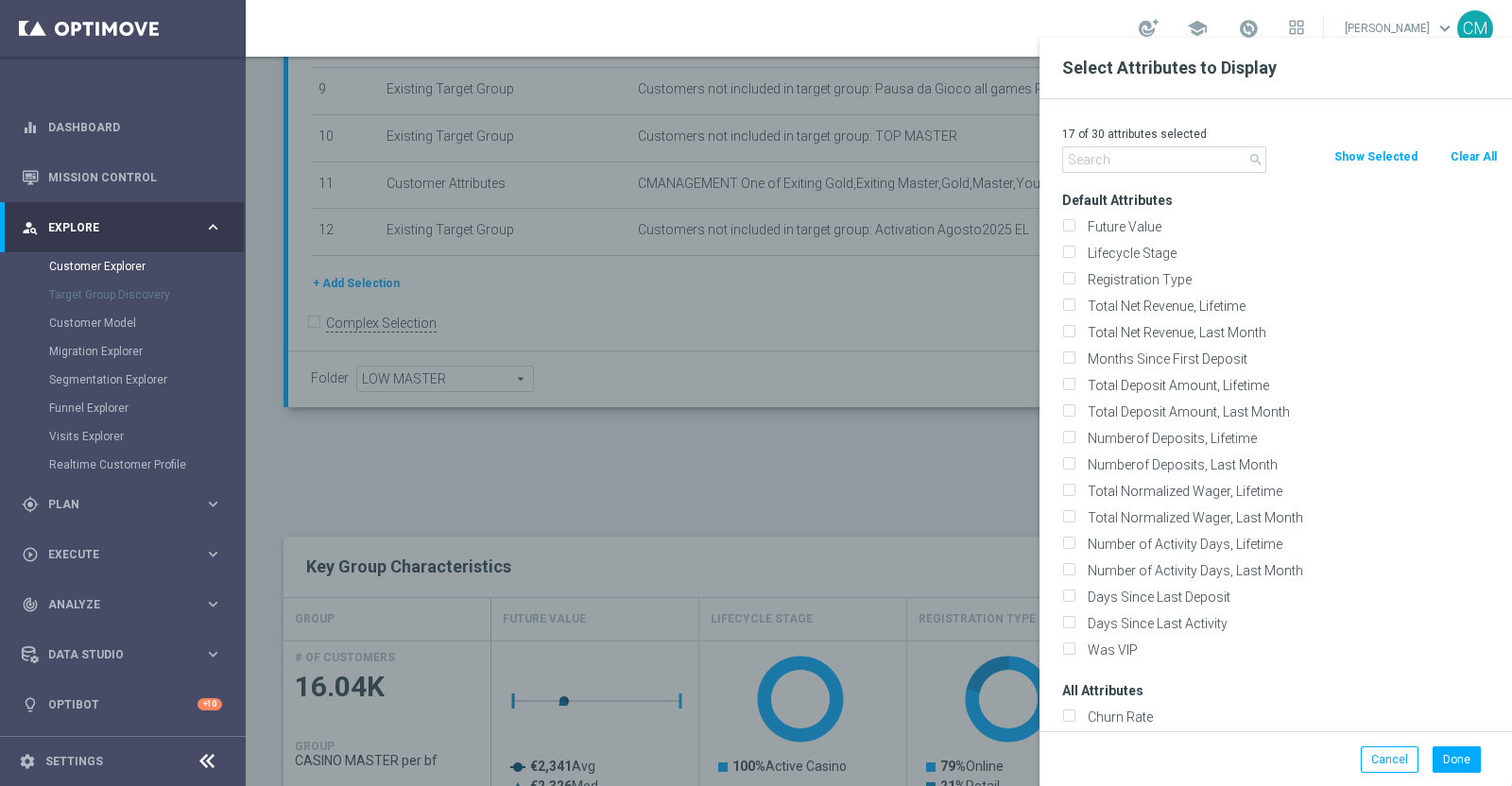
checkbox input "false"
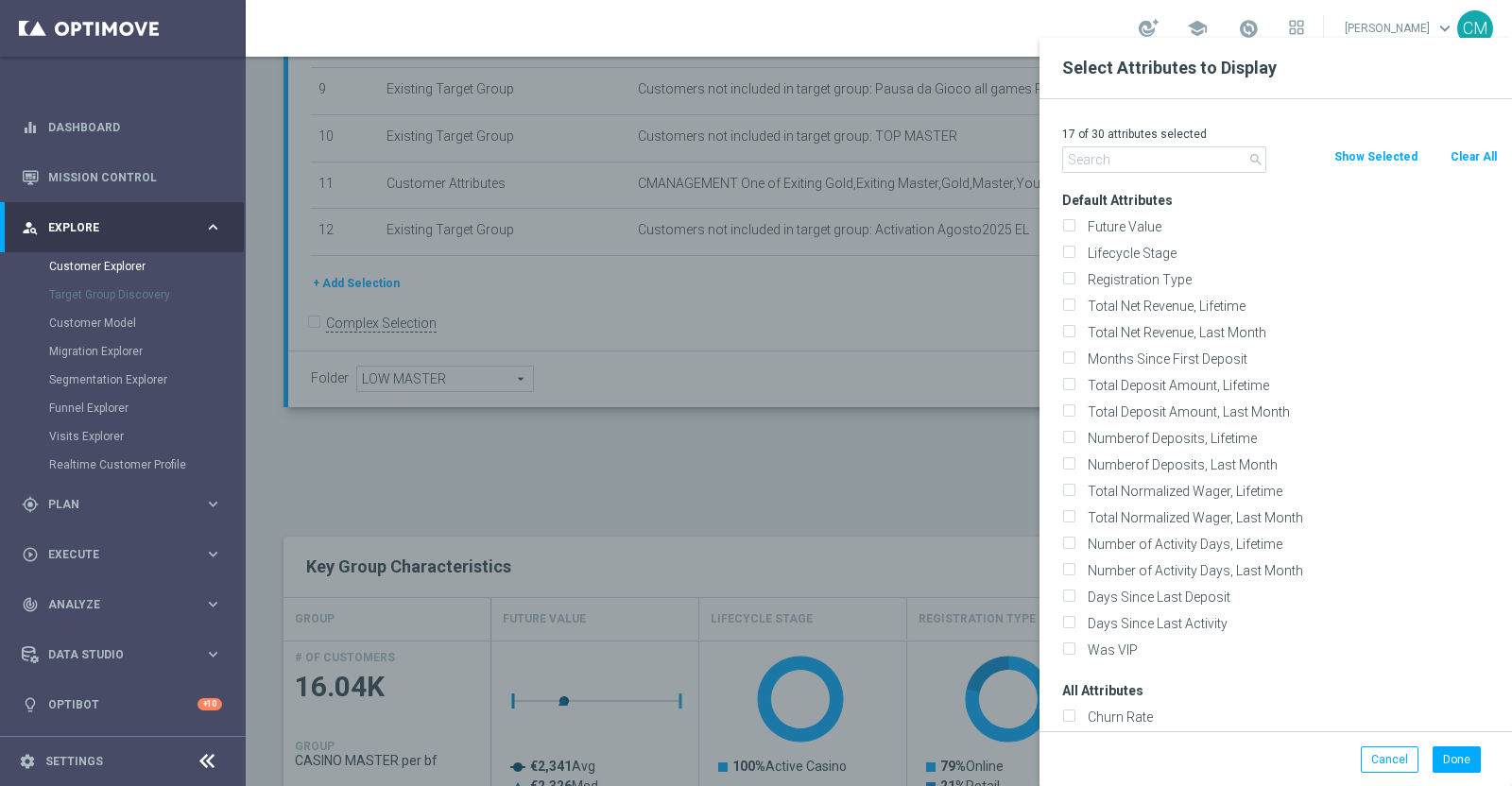
checkbox input "false"
click at [1190, 162] on input "text" at bounding box center [1164, 160] width 204 height 27
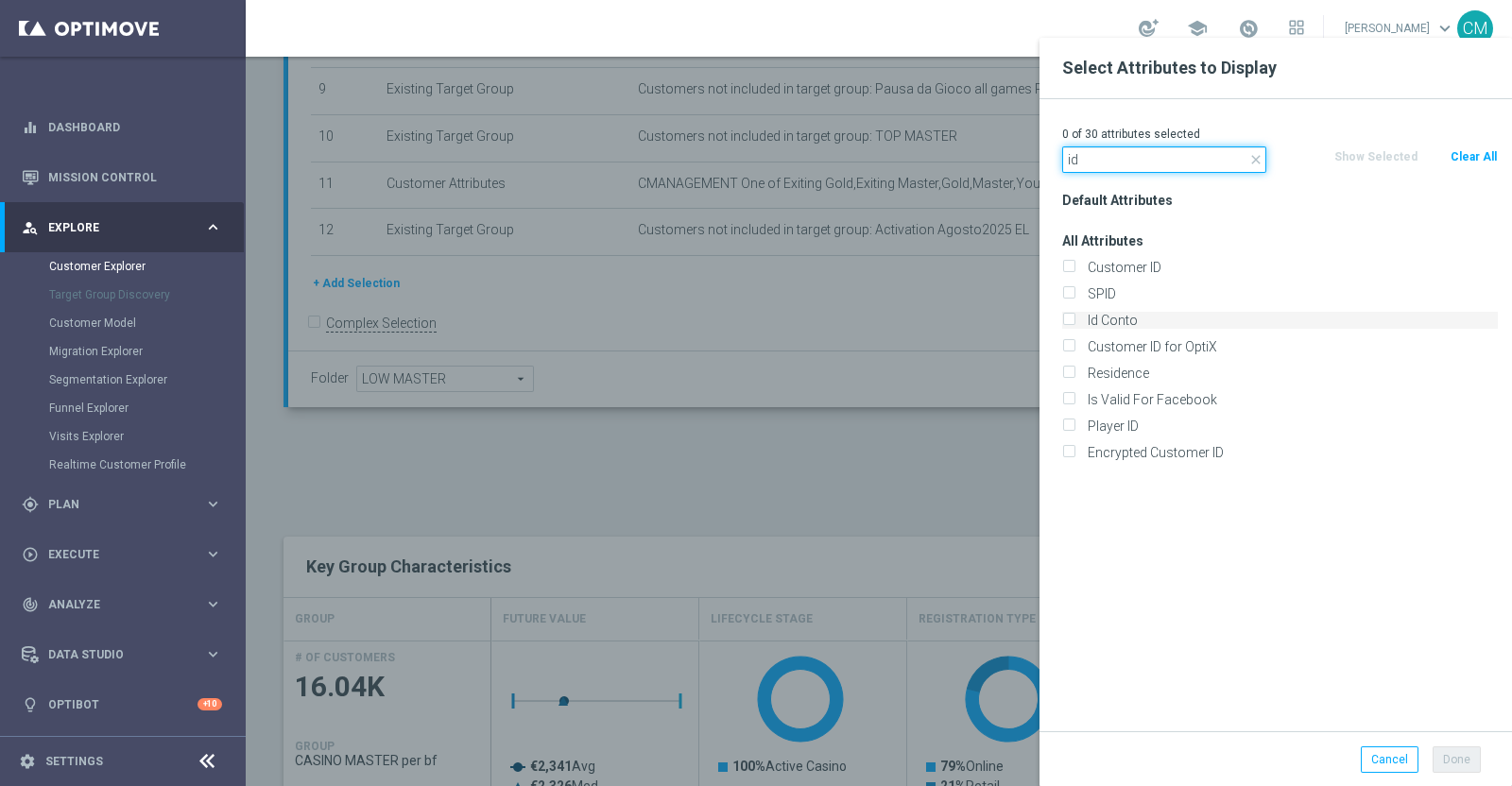
type input "id"
click at [1123, 323] on label "Id Conto" at bounding box center [1289, 320] width 417 height 17
click at [1074, 323] on input "Id Conto" at bounding box center [1068, 322] width 12 height 12
checkbox input "true"
click at [1455, 754] on button "Done" at bounding box center [1457, 759] width 48 height 27
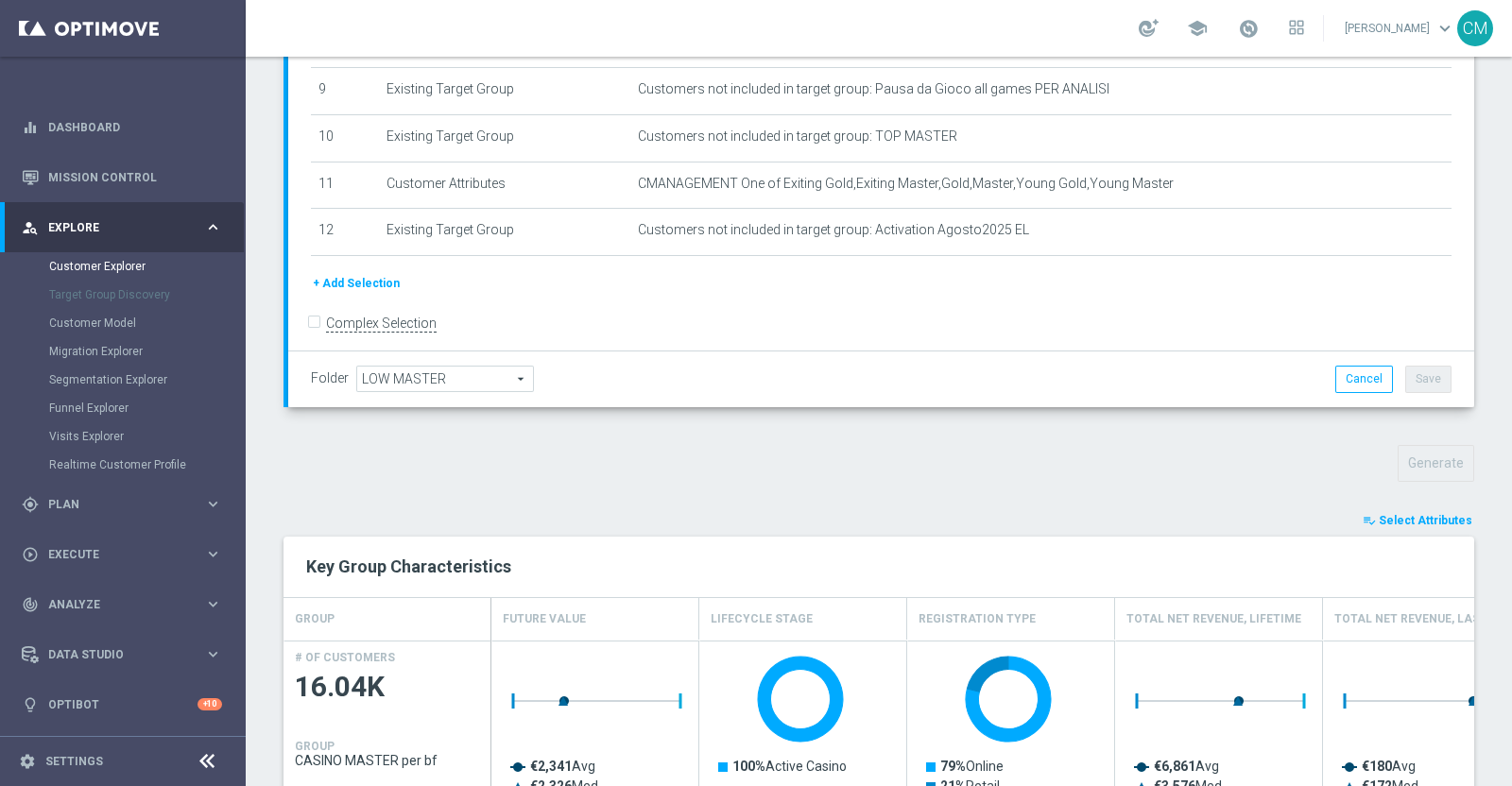
type input "Search"
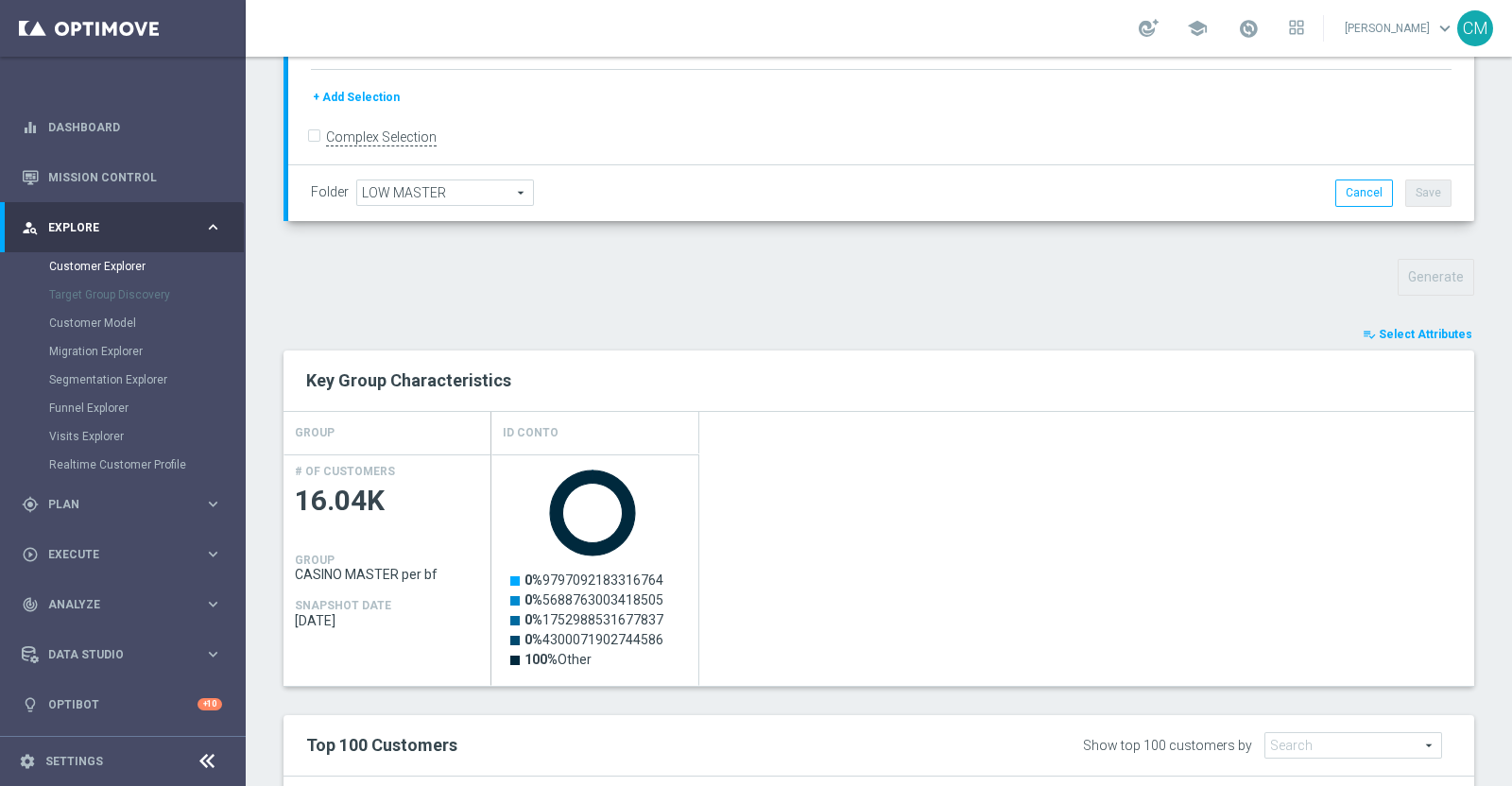
scroll to position [627, 0]
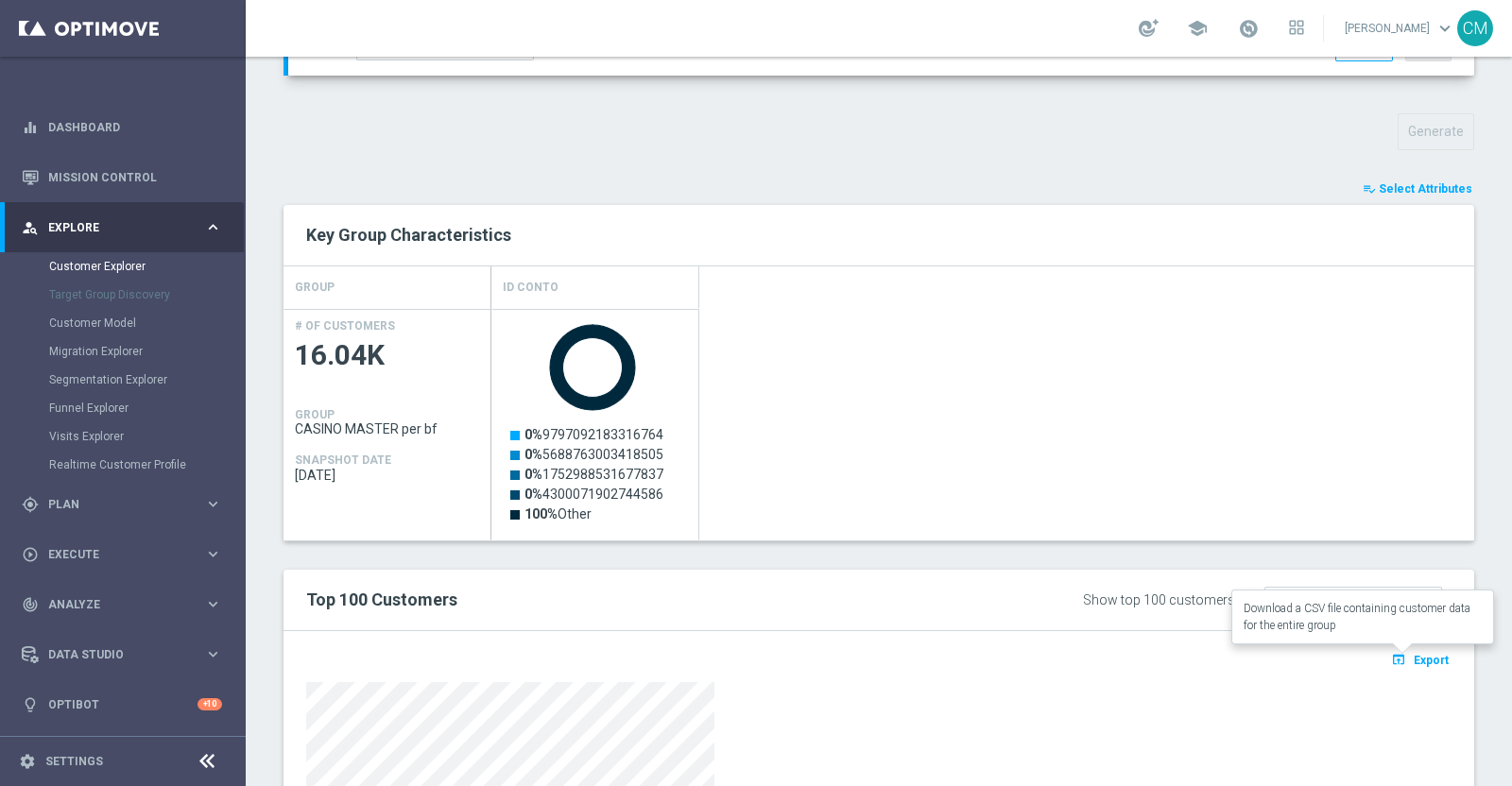
click at [1413, 655] on span "Export" at bounding box center [1430, 660] width 35 height 13
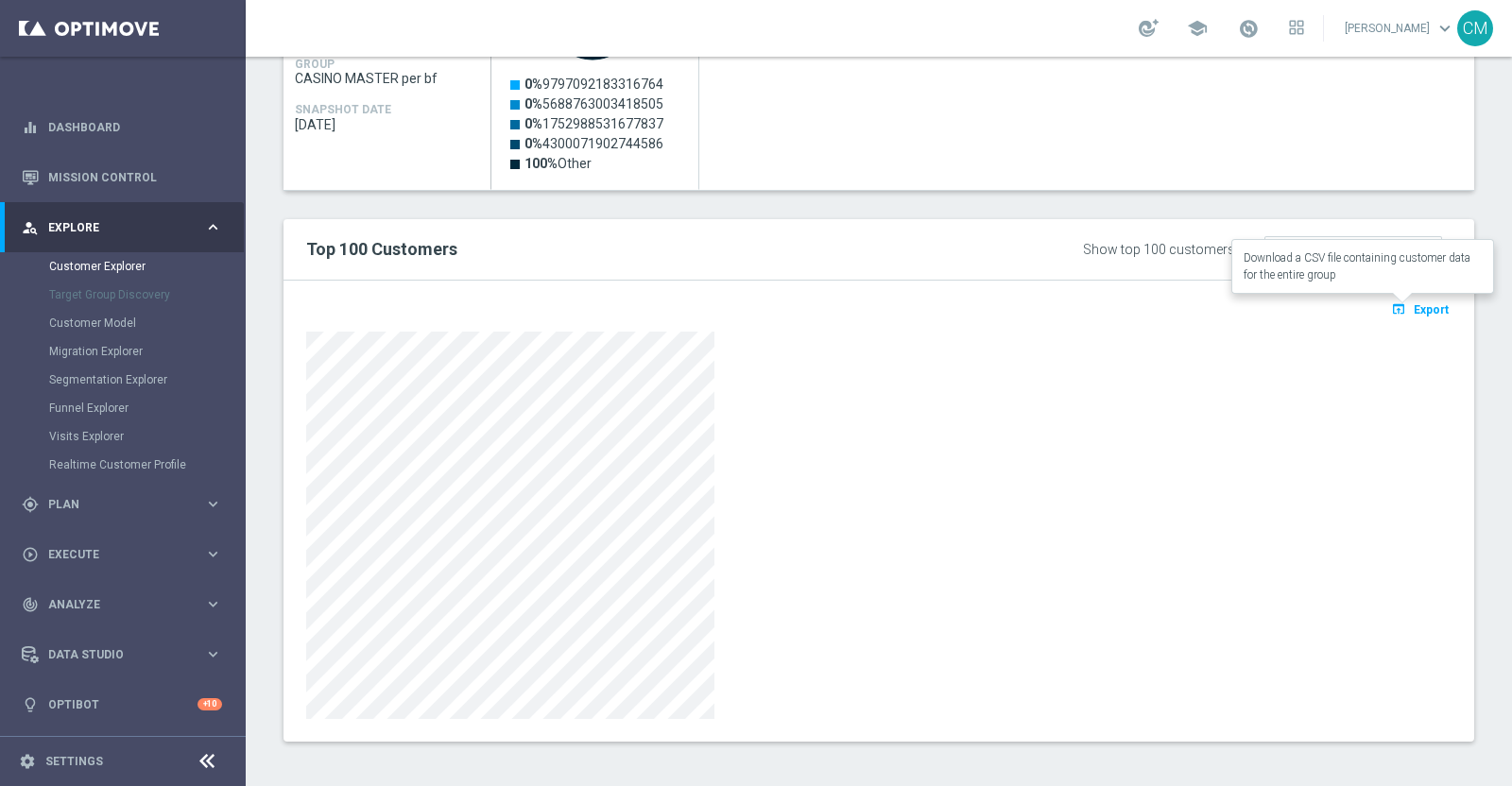
click at [1413, 307] on span "Export" at bounding box center [1430, 310] width 35 height 13
